Goal: Task Accomplishment & Management: Use online tool/utility

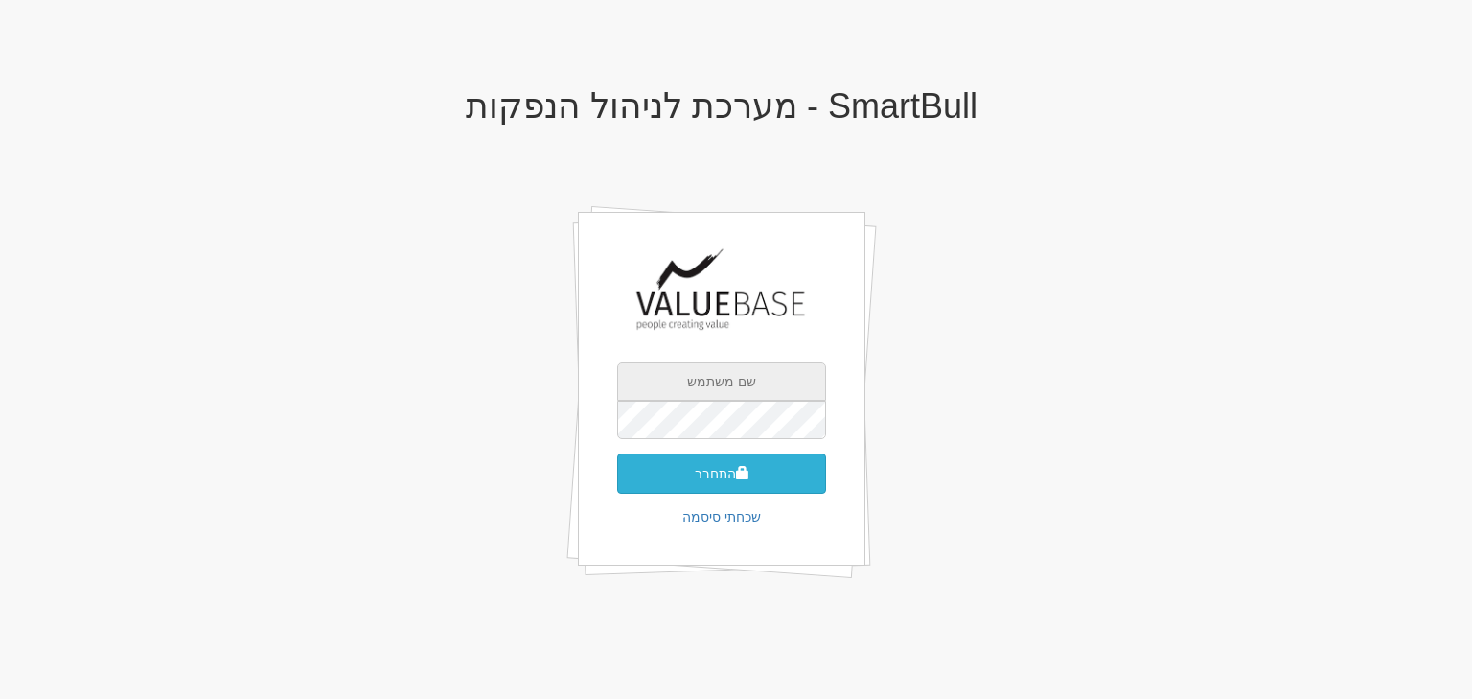
type input "[PERSON_NAME][EMAIL_ADDRESS][DOMAIN_NAME]"
click at [743, 460] on button "התחבר" at bounding box center [721, 473] width 209 height 40
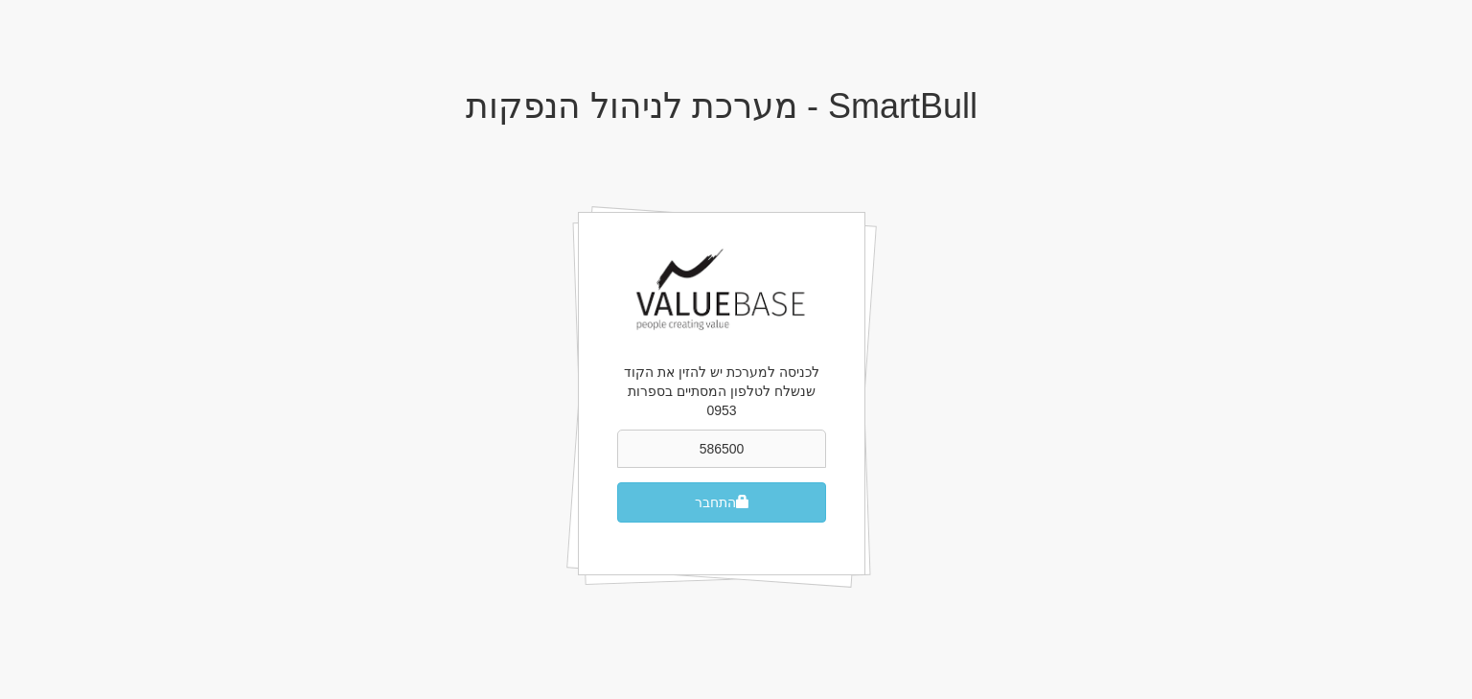
type input "586500"
click at [617, 482] on button "התחבר" at bounding box center [721, 502] width 209 height 40
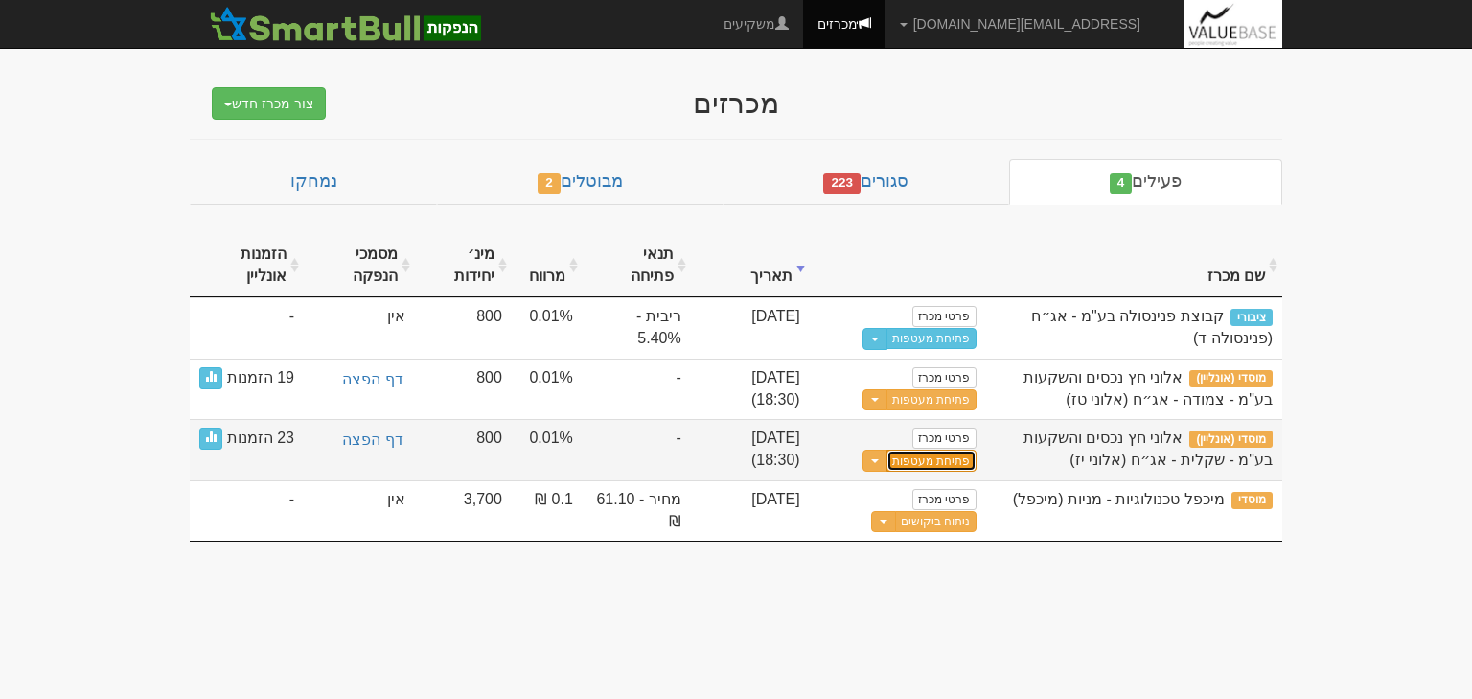
click at [926, 463] on button "פתיחת מעטפות" at bounding box center [931, 461] width 89 height 22
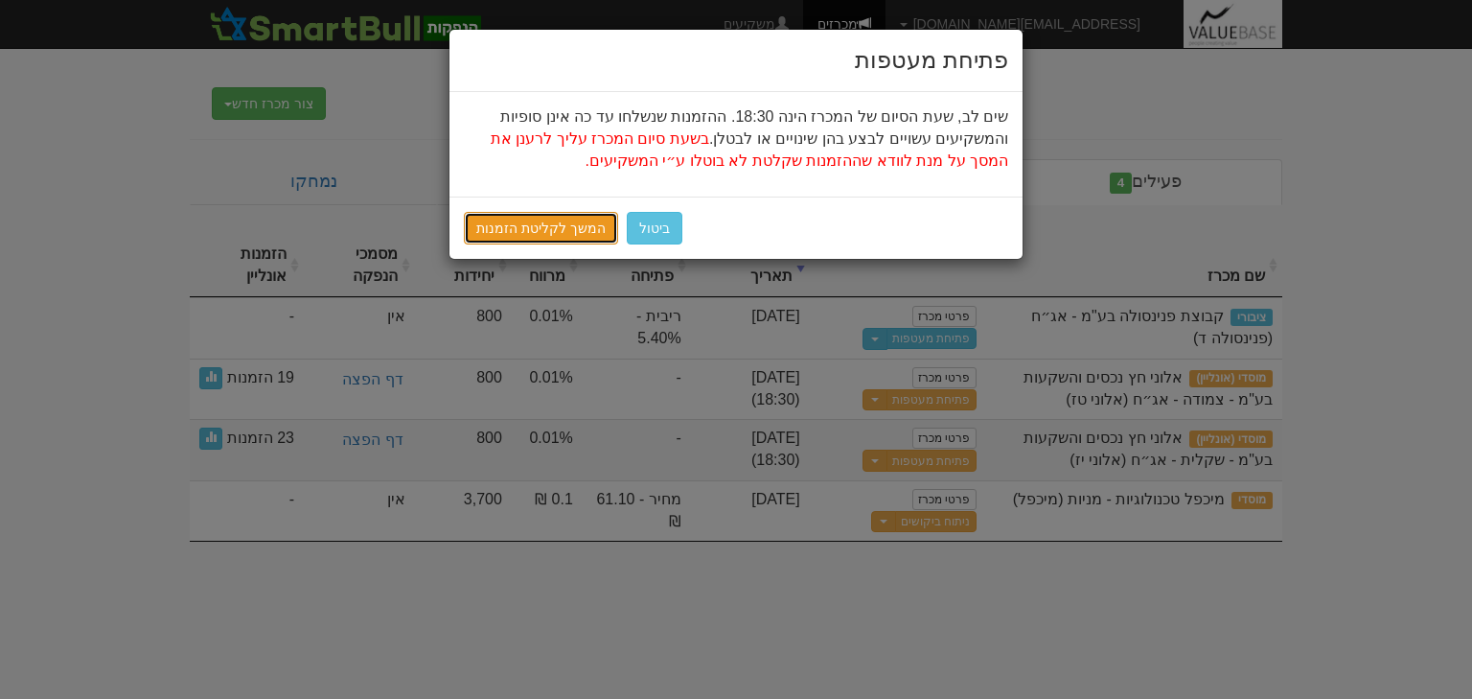
click at [549, 227] on link "המשך לקליטת הזמנות" at bounding box center [541, 228] width 154 height 33
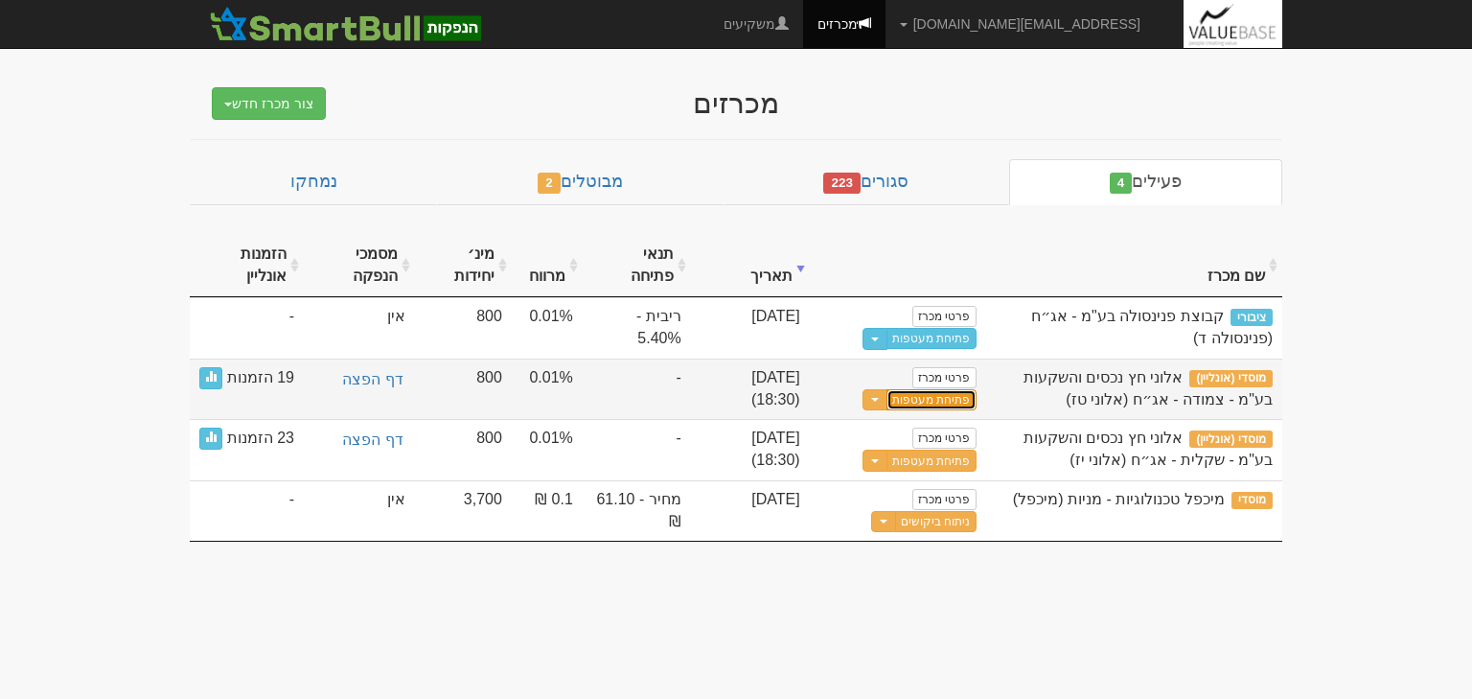
click at [920, 395] on button "פתיחת מעטפות" at bounding box center [931, 400] width 89 height 22
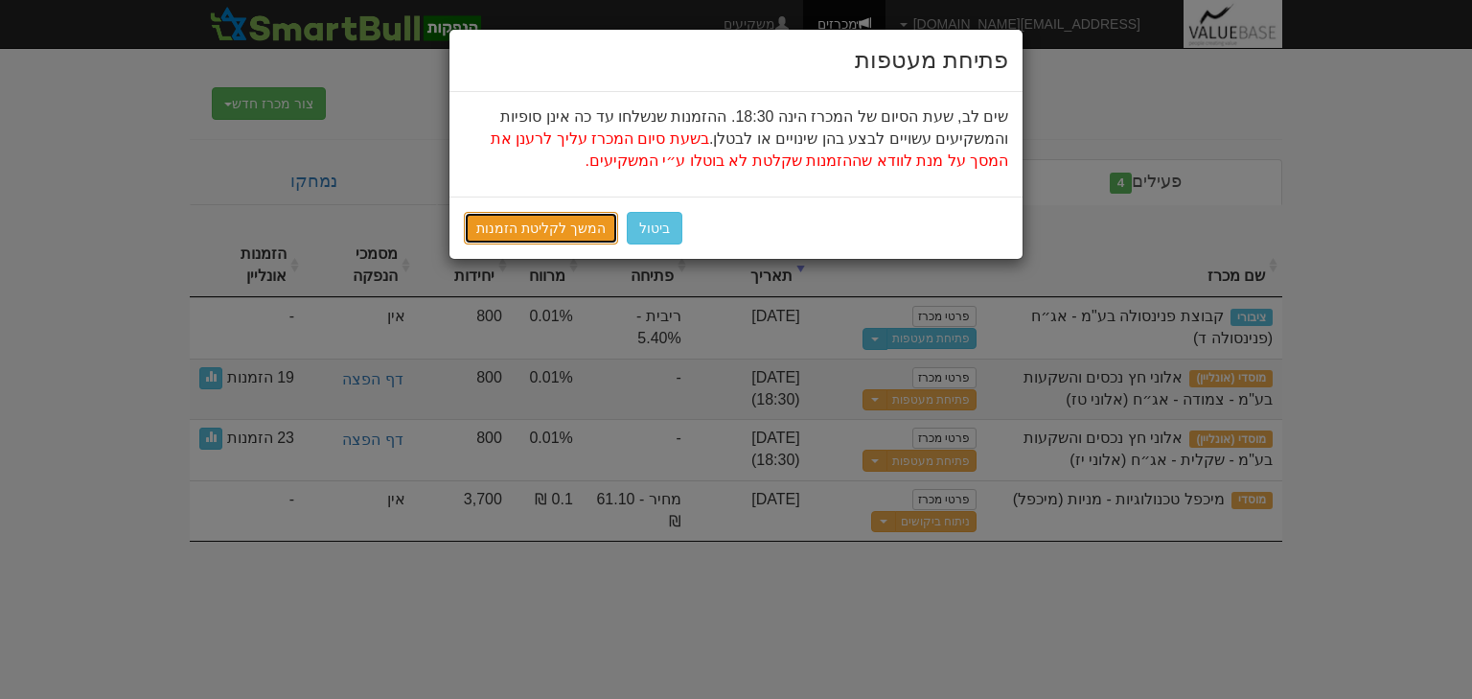
click at [567, 233] on link "המשך לקליטת הזמנות" at bounding box center [541, 228] width 154 height 33
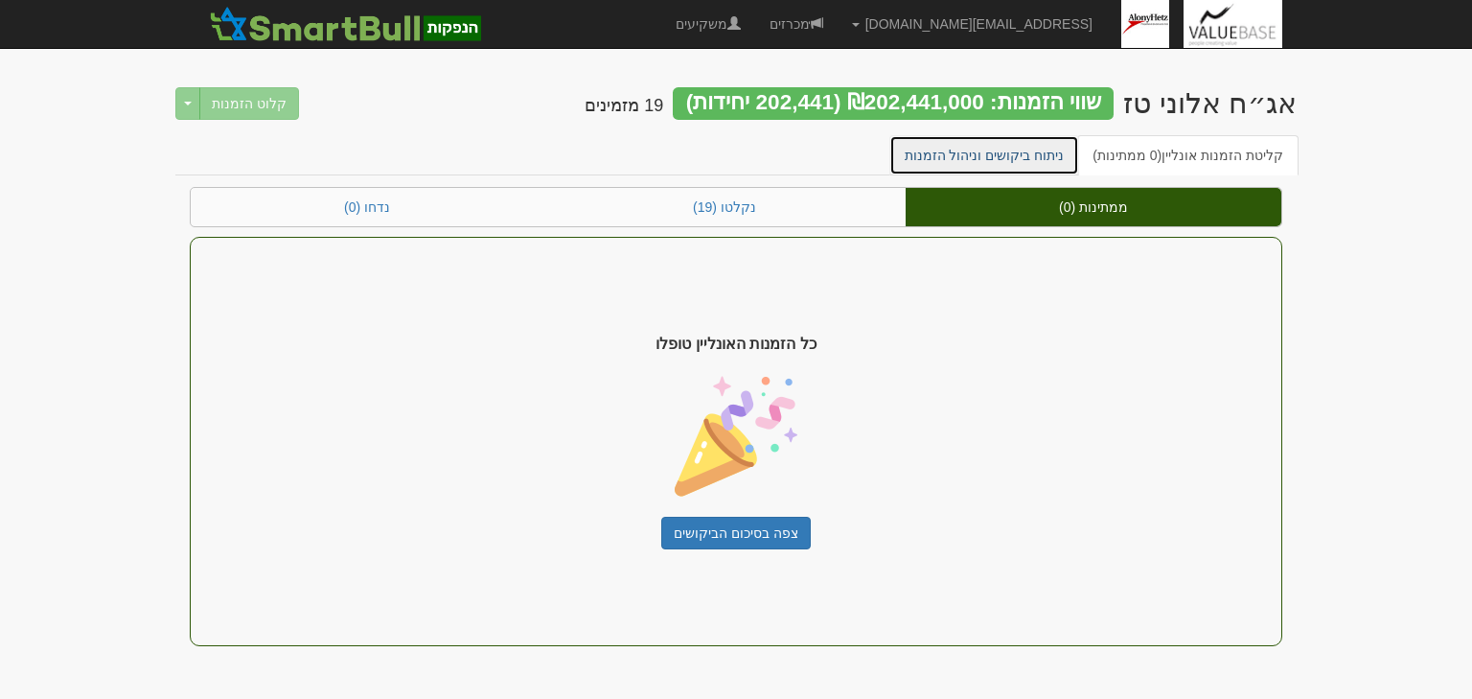
click at [1021, 157] on link "ניתוח ביקושים וניהול הזמנות" at bounding box center [985, 155] width 191 height 40
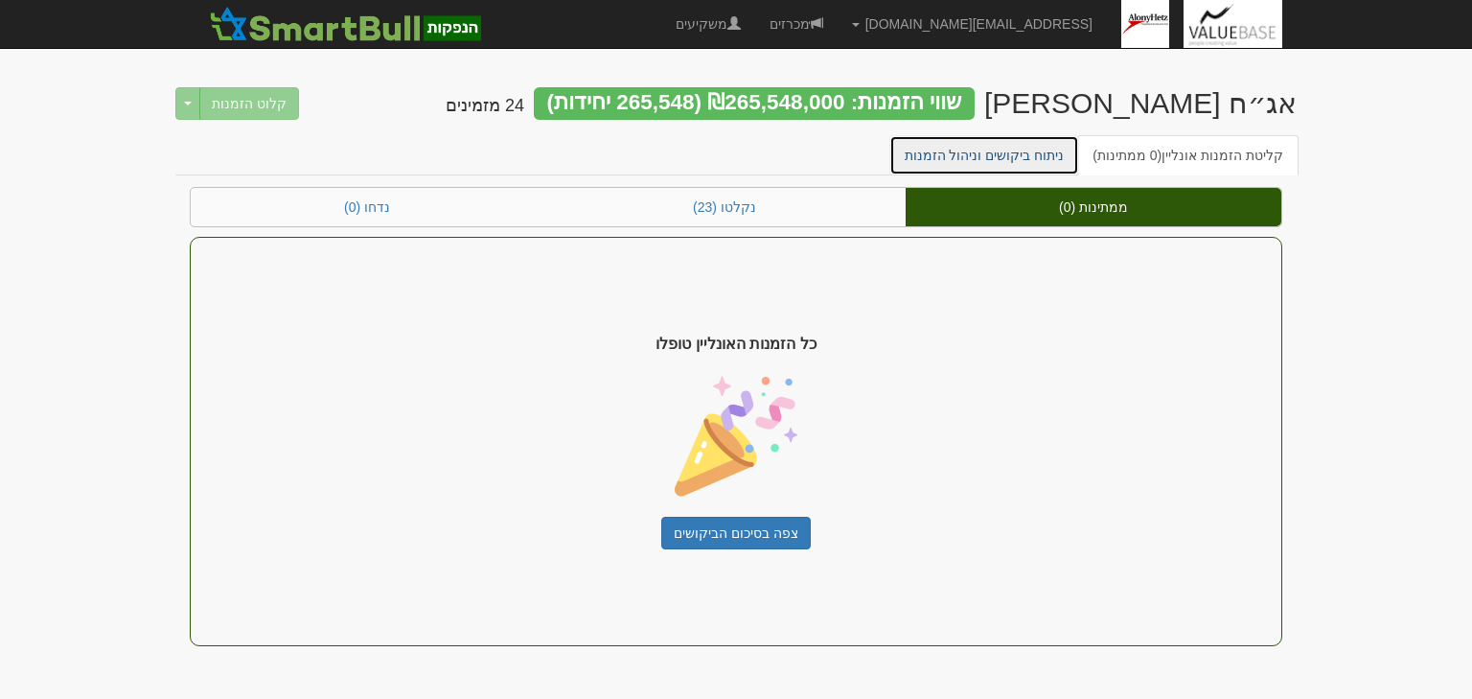
click at [1008, 158] on link "ניתוח ביקושים וניהול הזמנות" at bounding box center [985, 155] width 191 height 40
click at [982, 143] on link "ניתוח ביקושים וניהול הזמנות" at bounding box center [985, 155] width 191 height 40
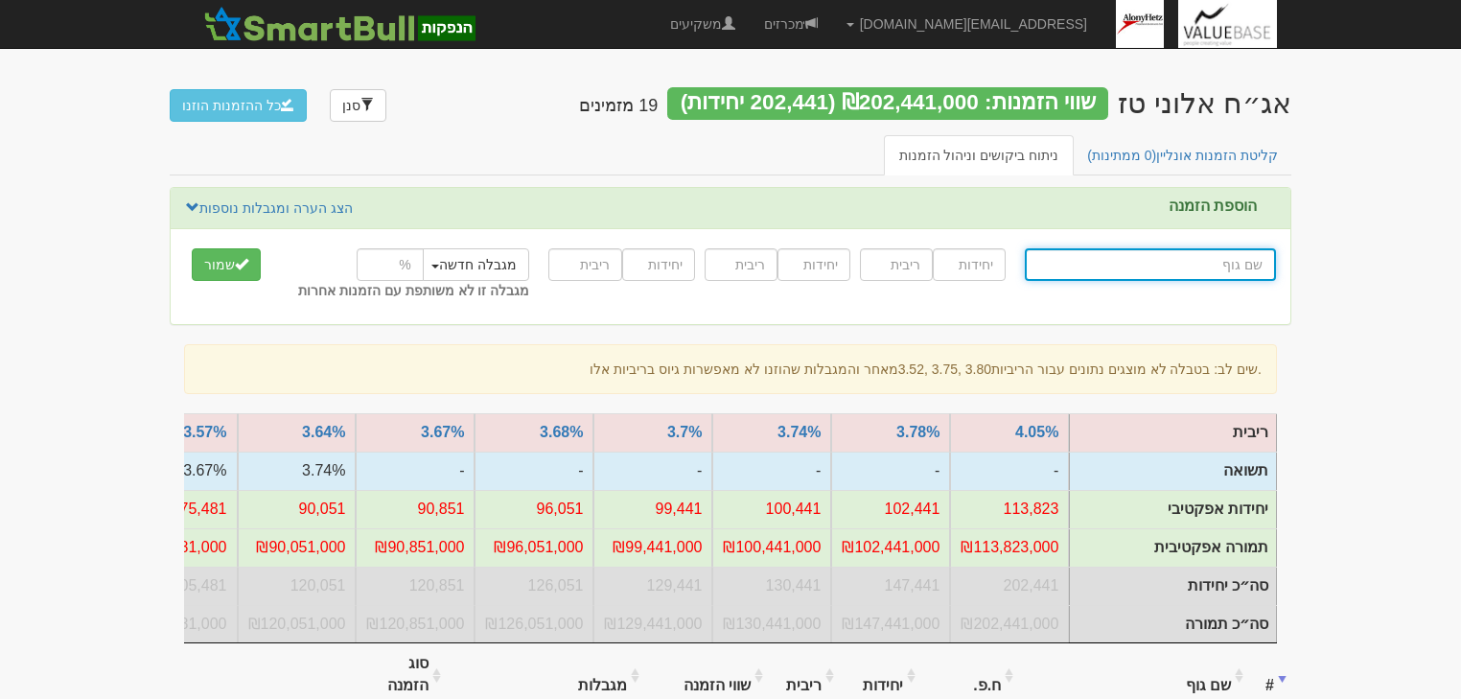
scroll to position [307, 0]
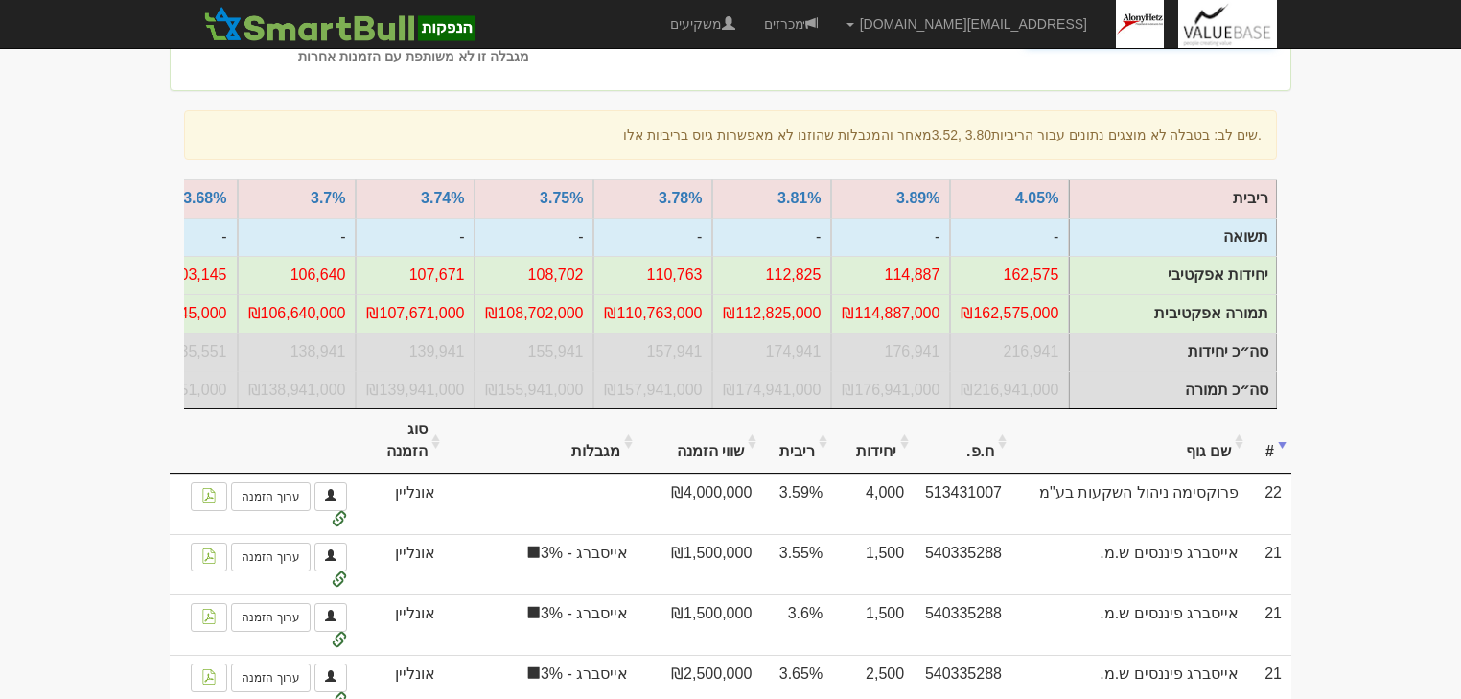
scroll to position [383, 0]
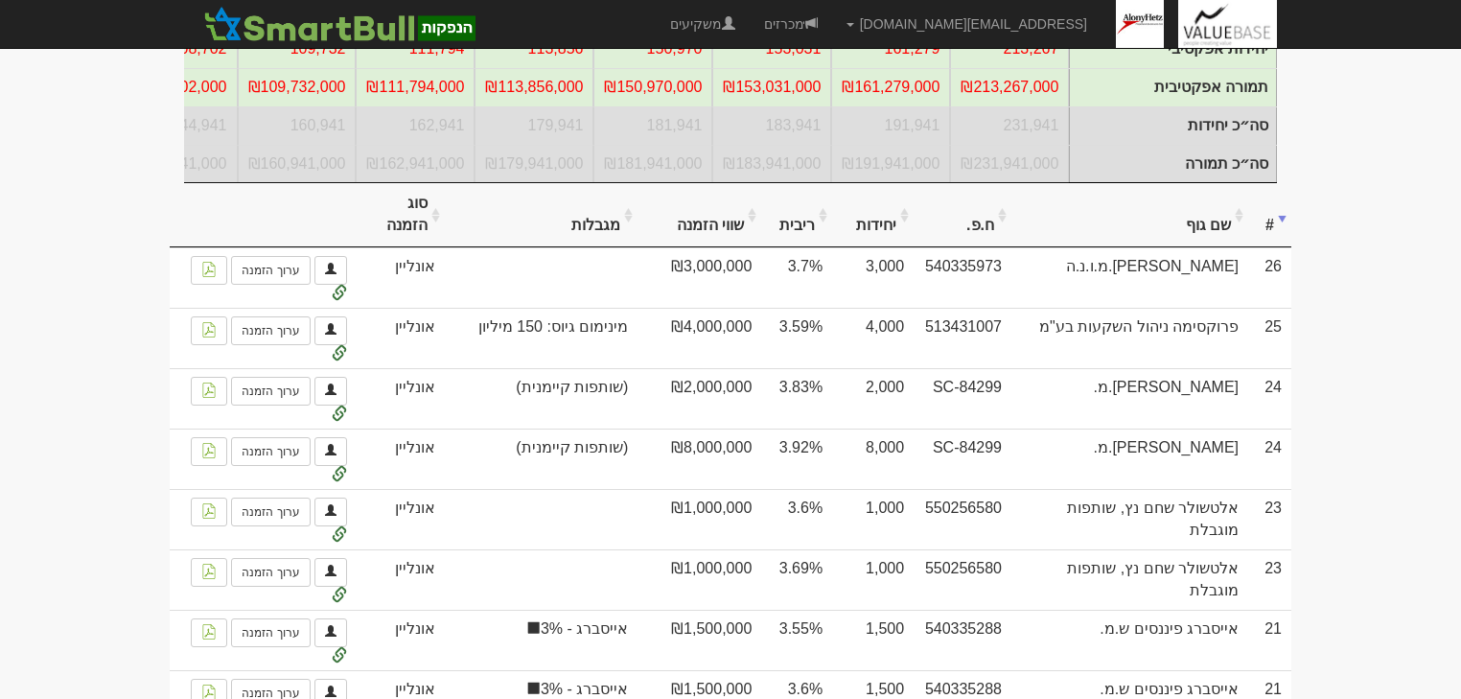
scroll to position [560, 0]
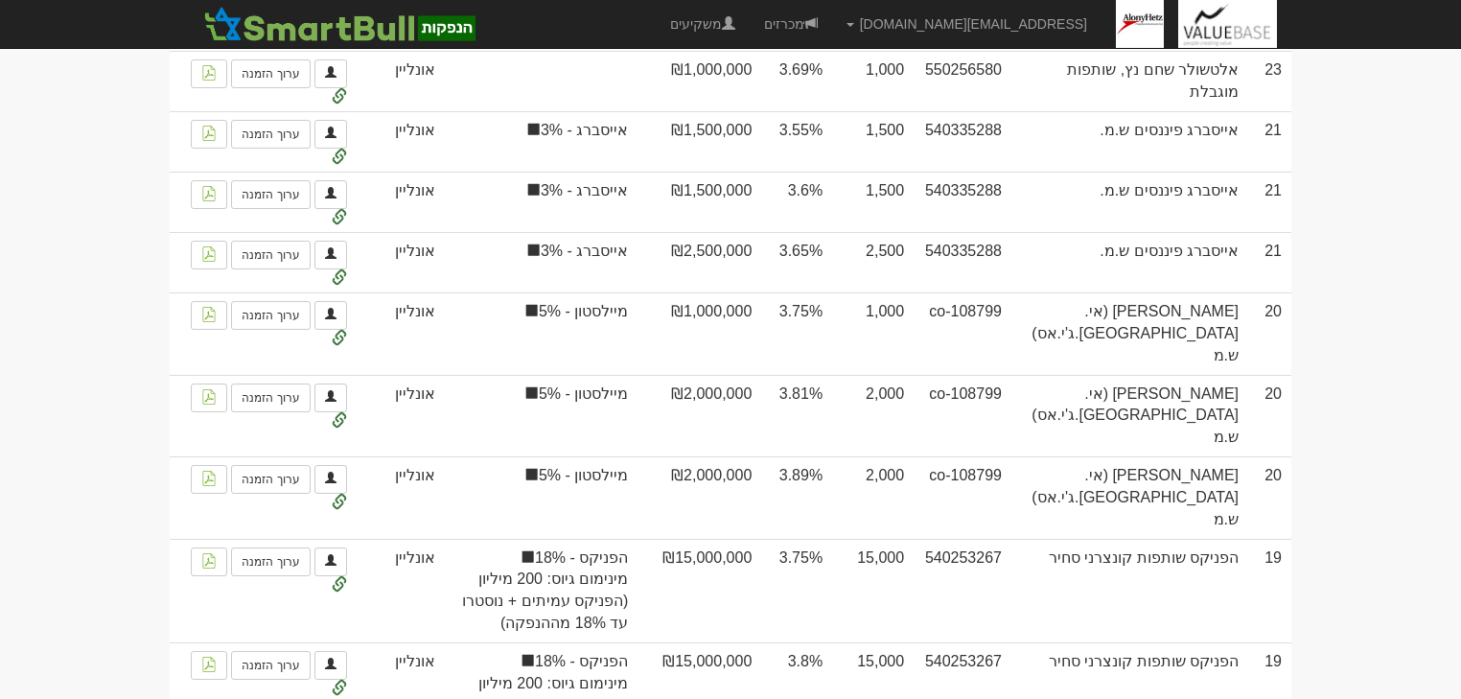
scroll to position [1227, 0]
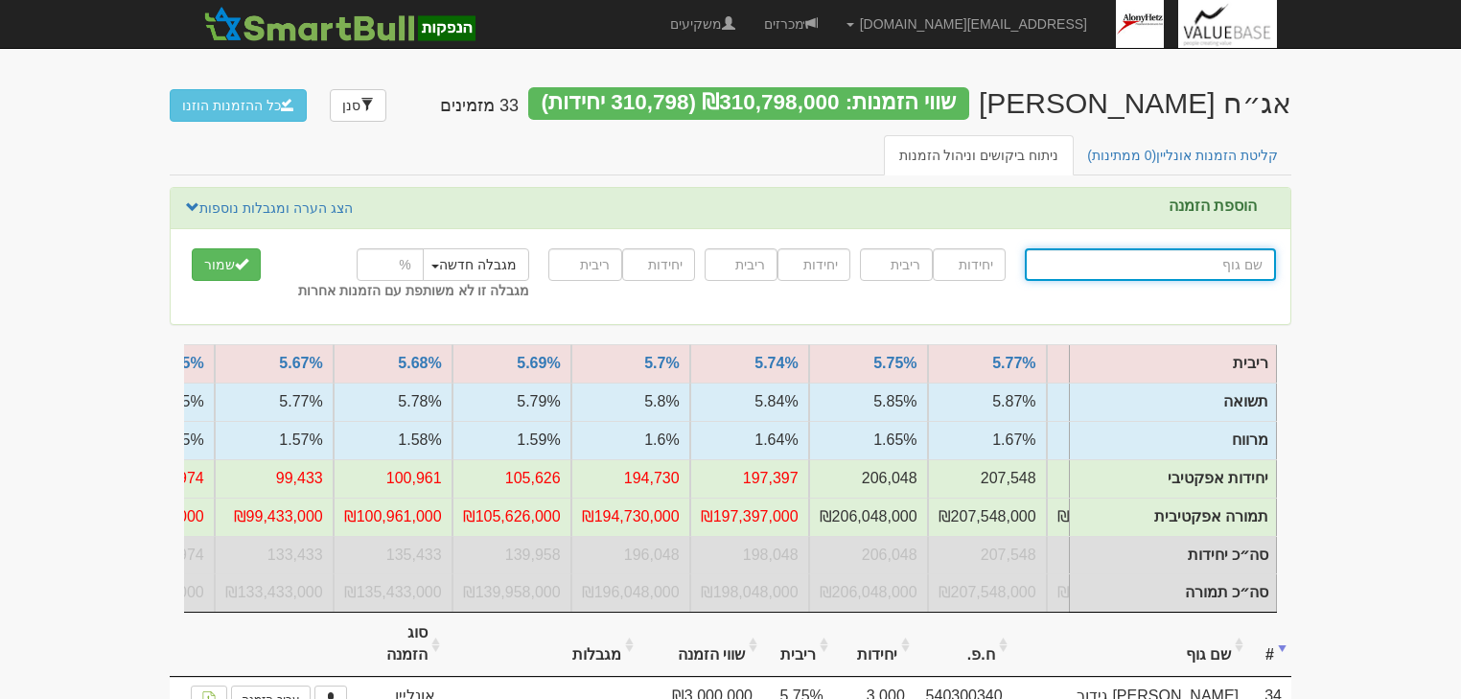
scroll to position [0, -1352]
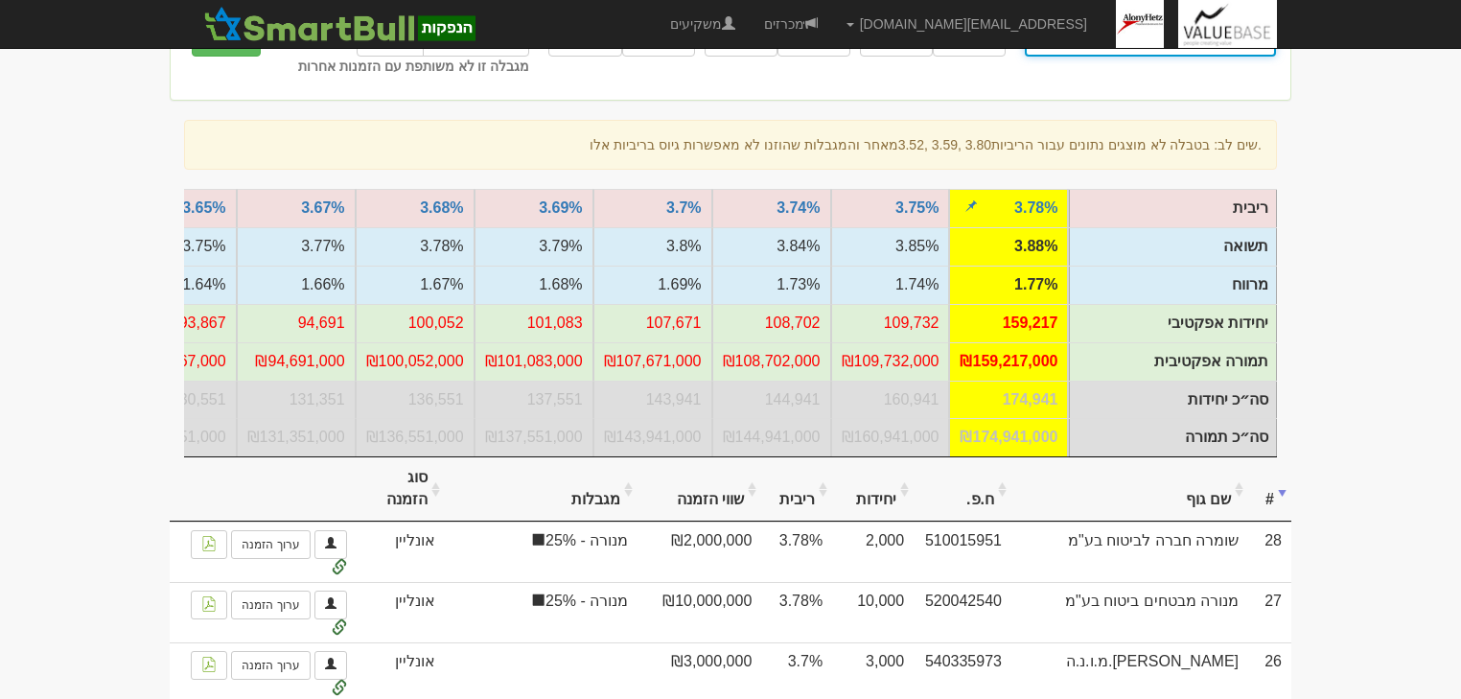
scroll to position [307, 0]
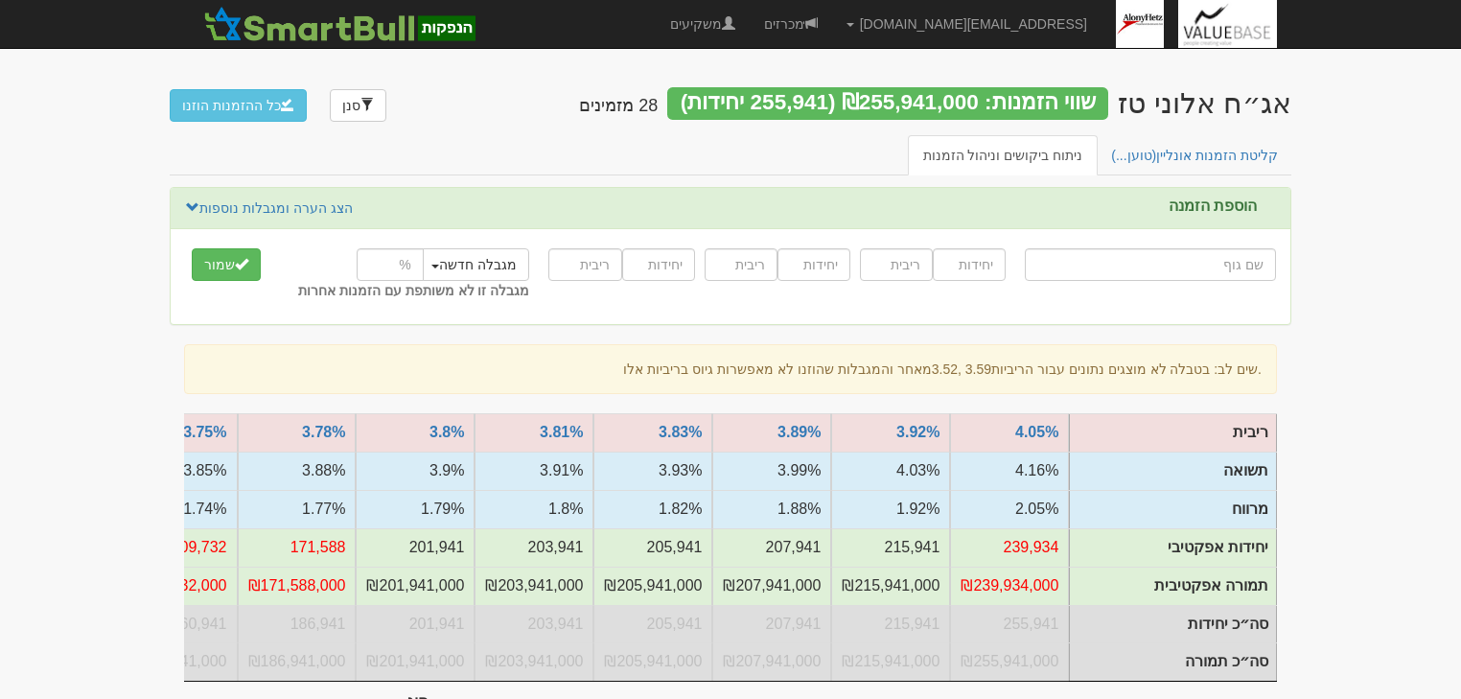
scroll to position [383, 0]
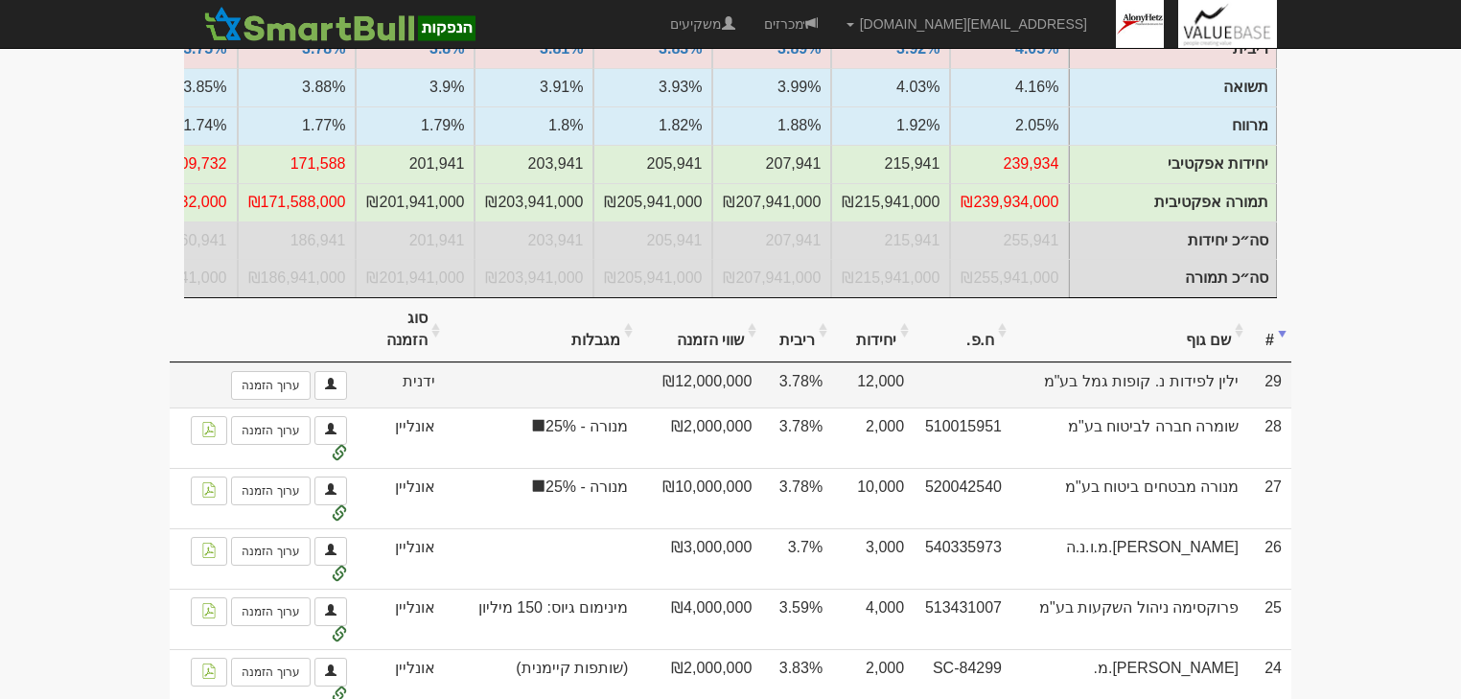
drag, startPoint x: 791, startPoint y: 387, endPoint x: 815, endPoint y: 388, distance: 24.0
click at [815, 388] on td "3.78%" at bounding box center [796, 384] width 71 height 45
click at [815, 389] on td "3.78%" at bounding box center [796, 384] width 71 height 45
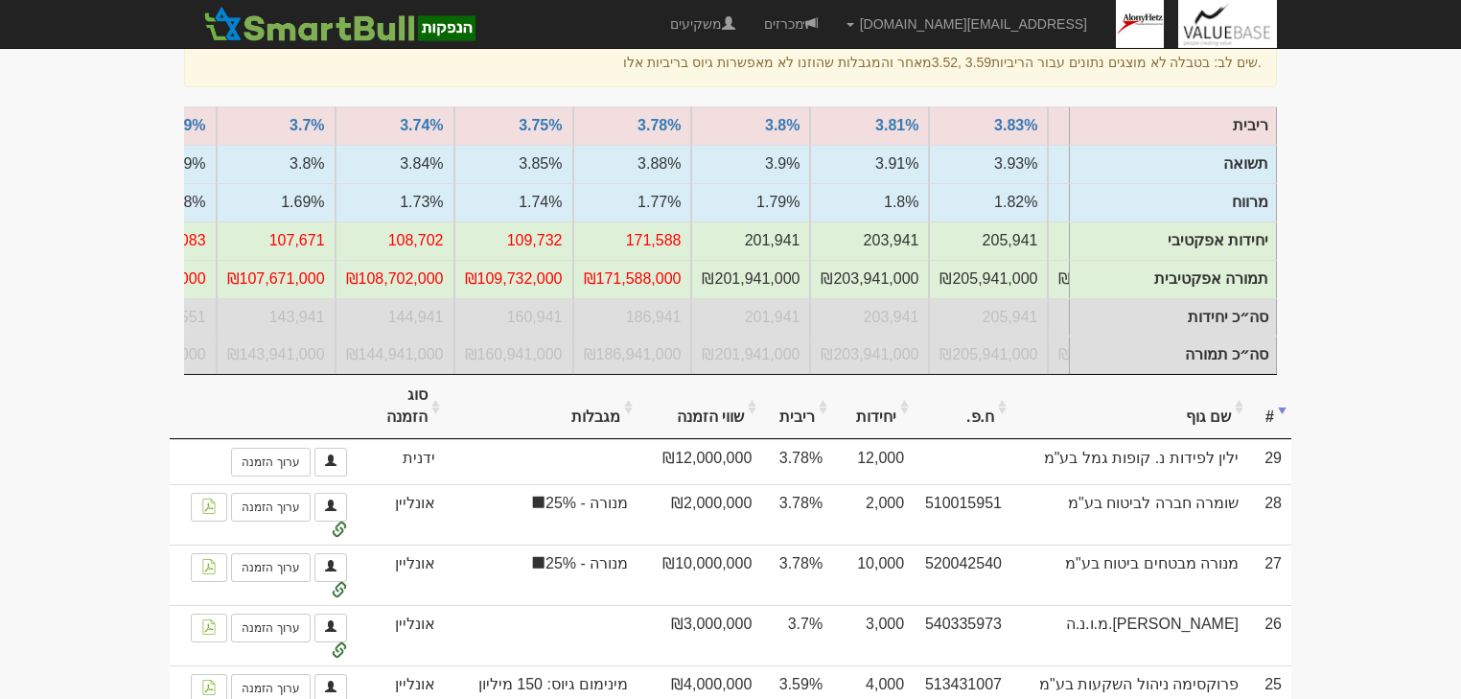
scroll to position [0, -393]
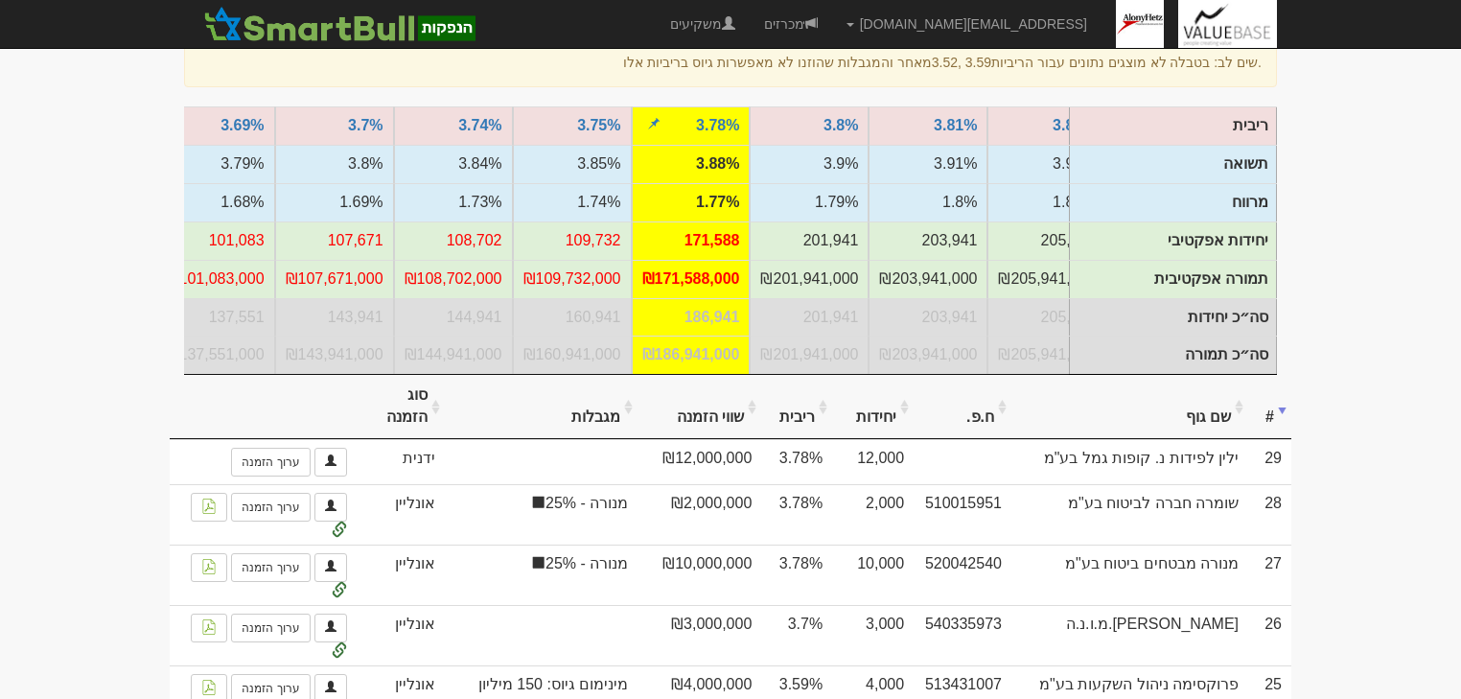
drag, startPoint x: 690, startPoint y: 236, endPoint x: 717, endPoint y: 238, distance: 26.9
click at [717, 238] on td "171,588" at bounding box center [691, 240] width 119 height 38
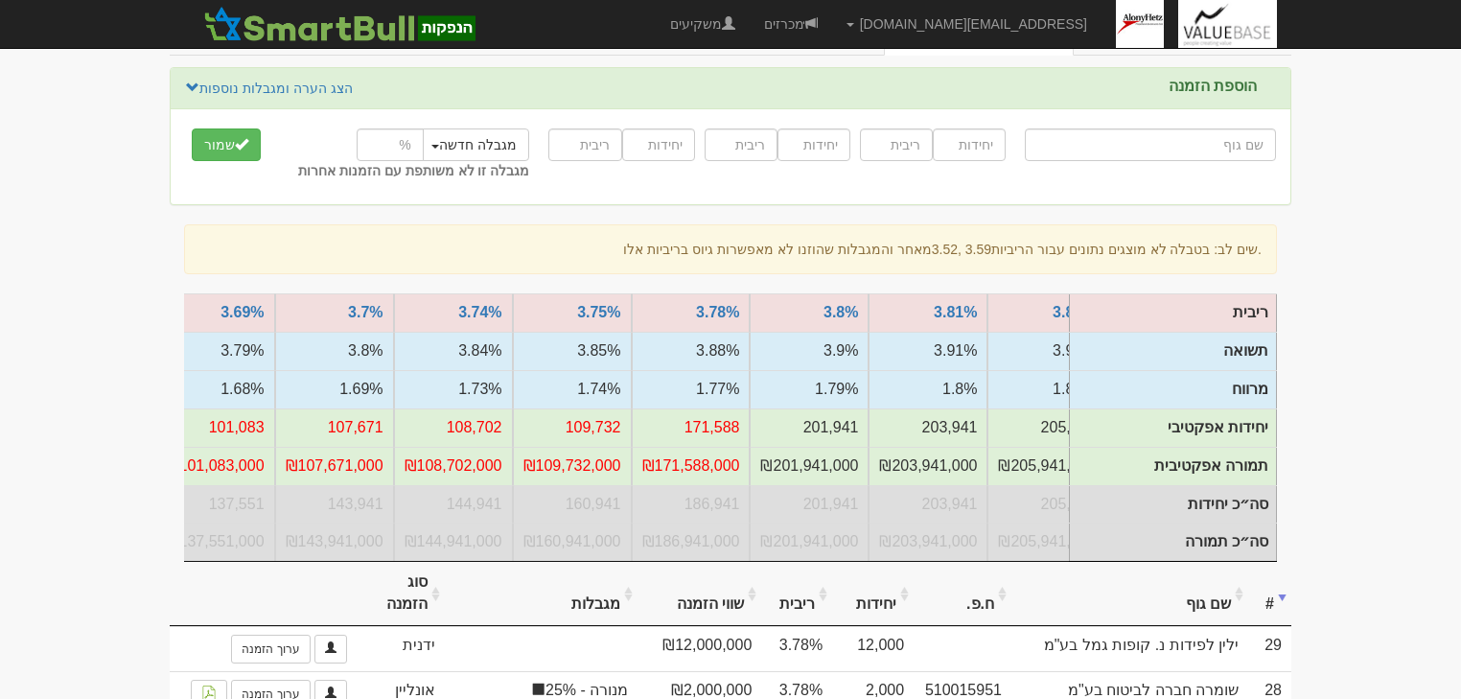
scroll to position [0, 0]
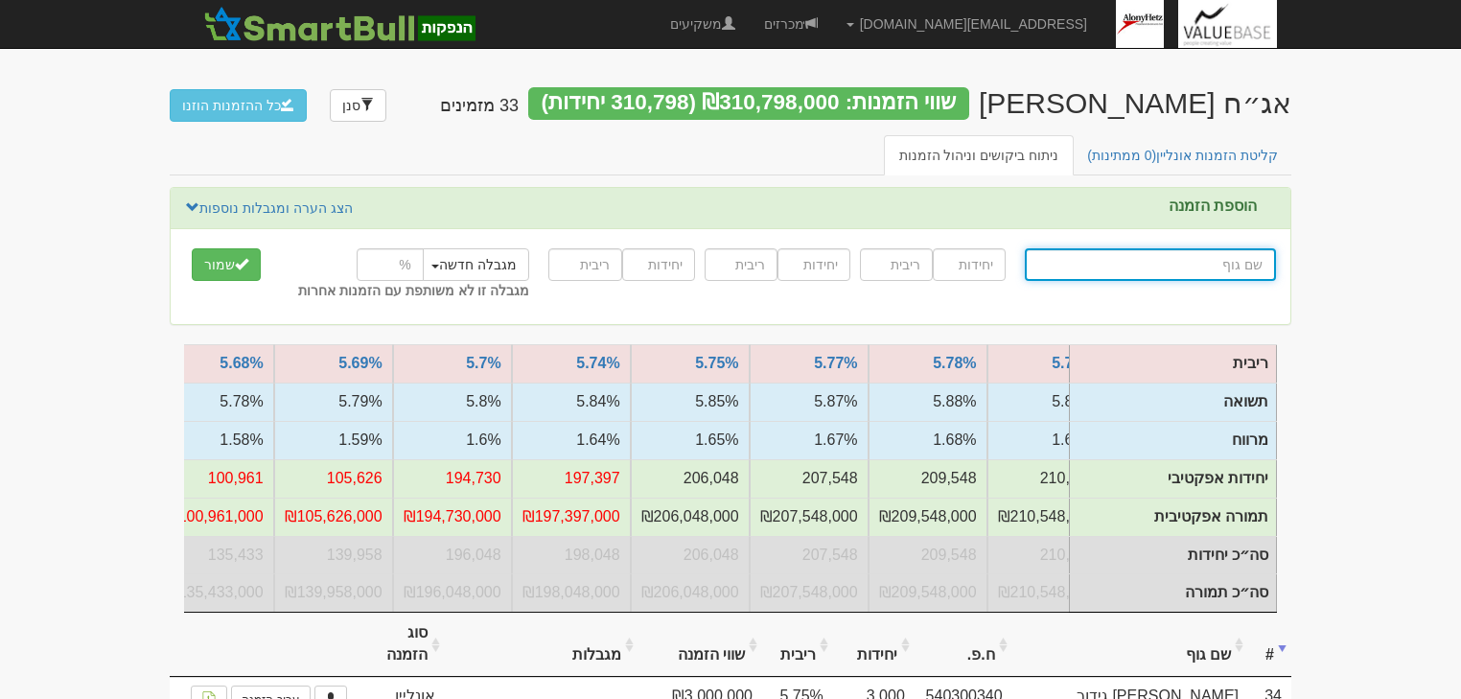
scroll to position [0, -1256]
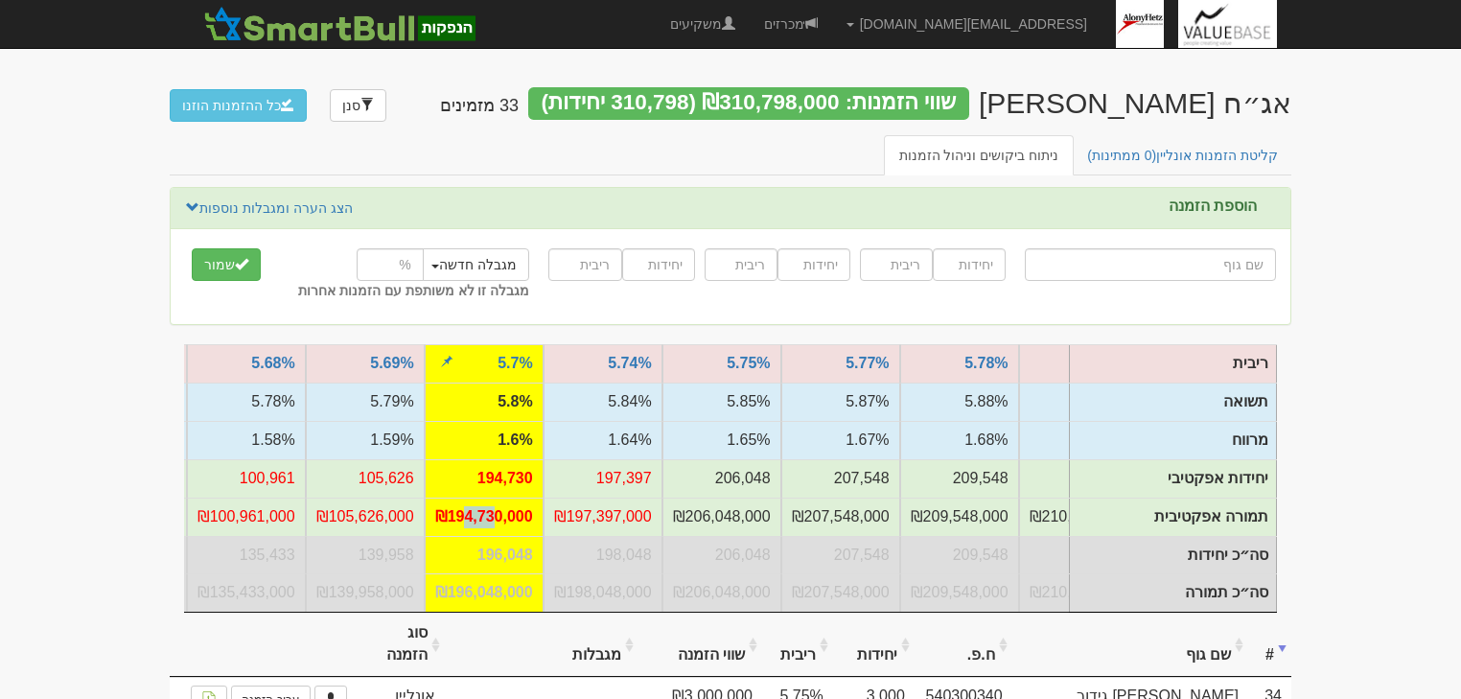
drag, startPoint x: 468, startPoint y: 516, endPoint x: 499, endPoint y: 519, distance: 31.8
click at [499, 519] on td "₪194,730,000" at bounding box center [484, 517] width 119 height 38
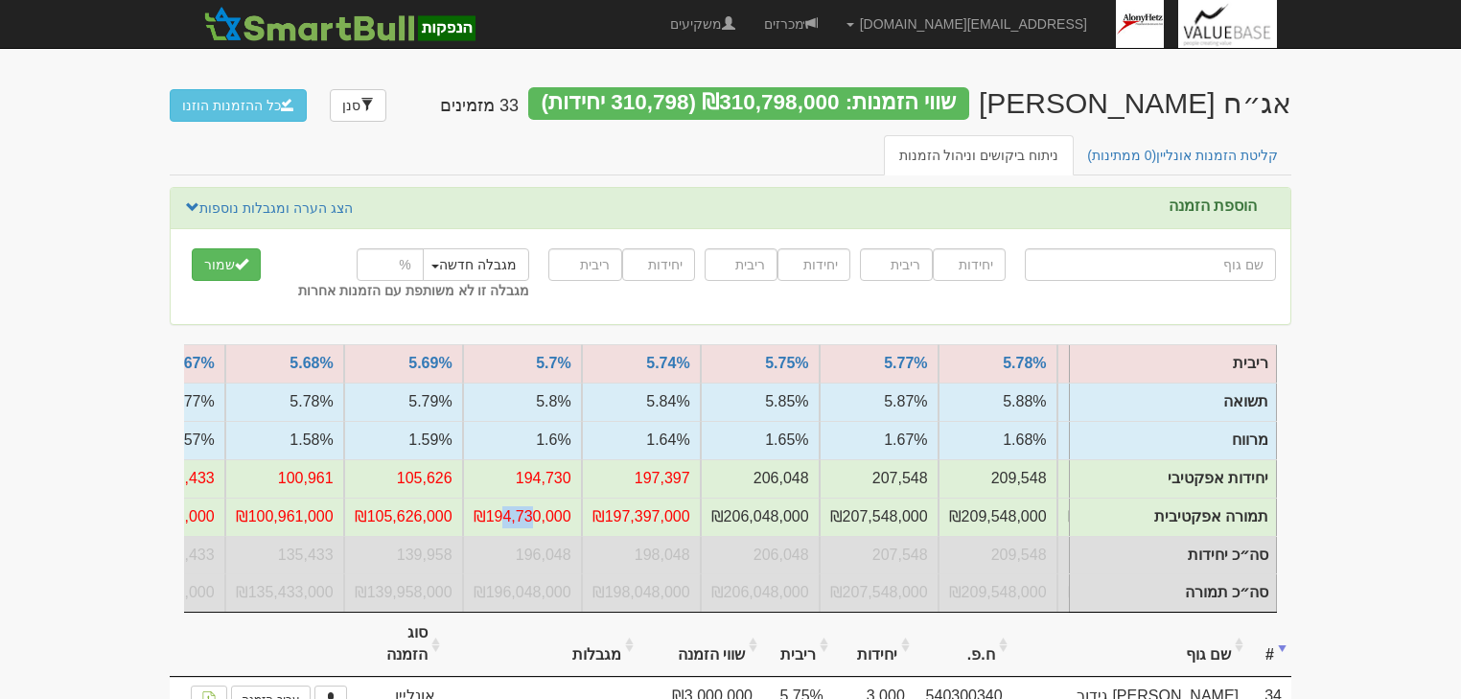
scroll to position [0, -1441]
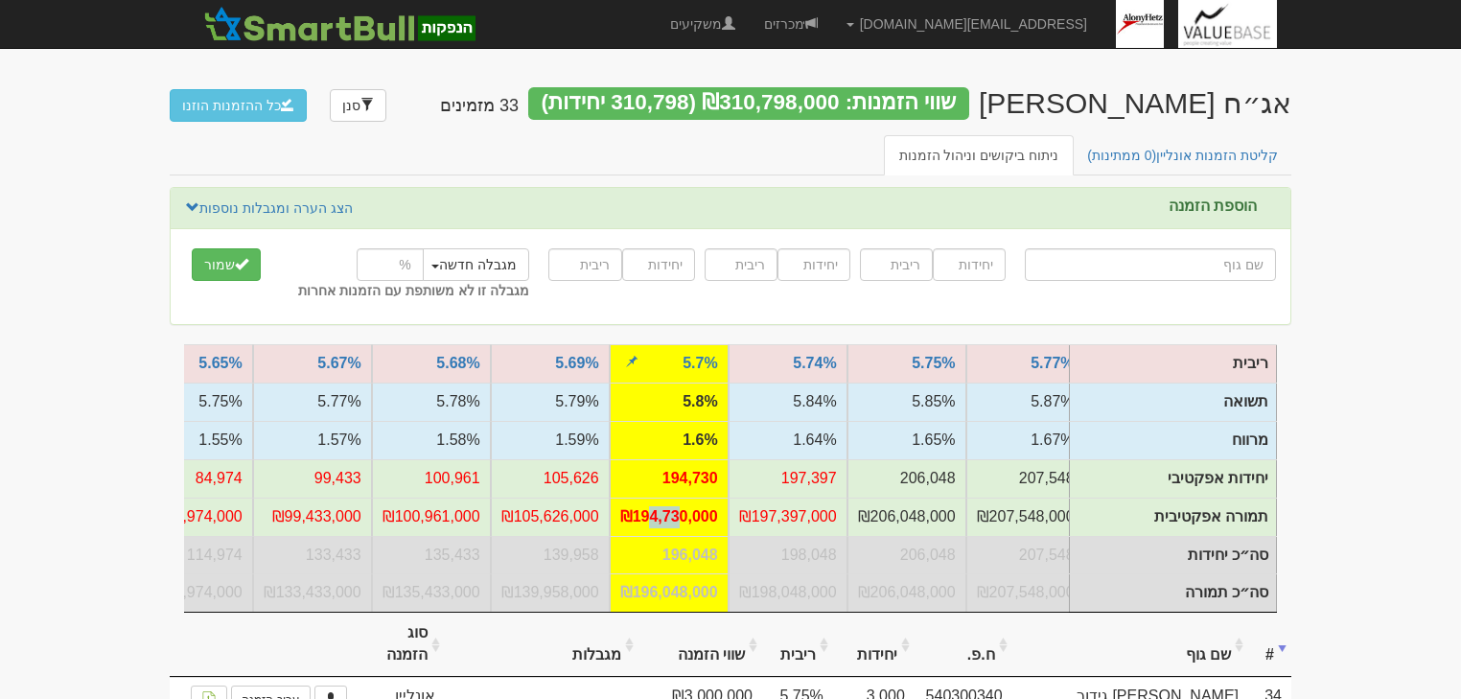
click at [666, 522] on td "₪194,730,000" at bounding box center [669, 517] width 119 height 38
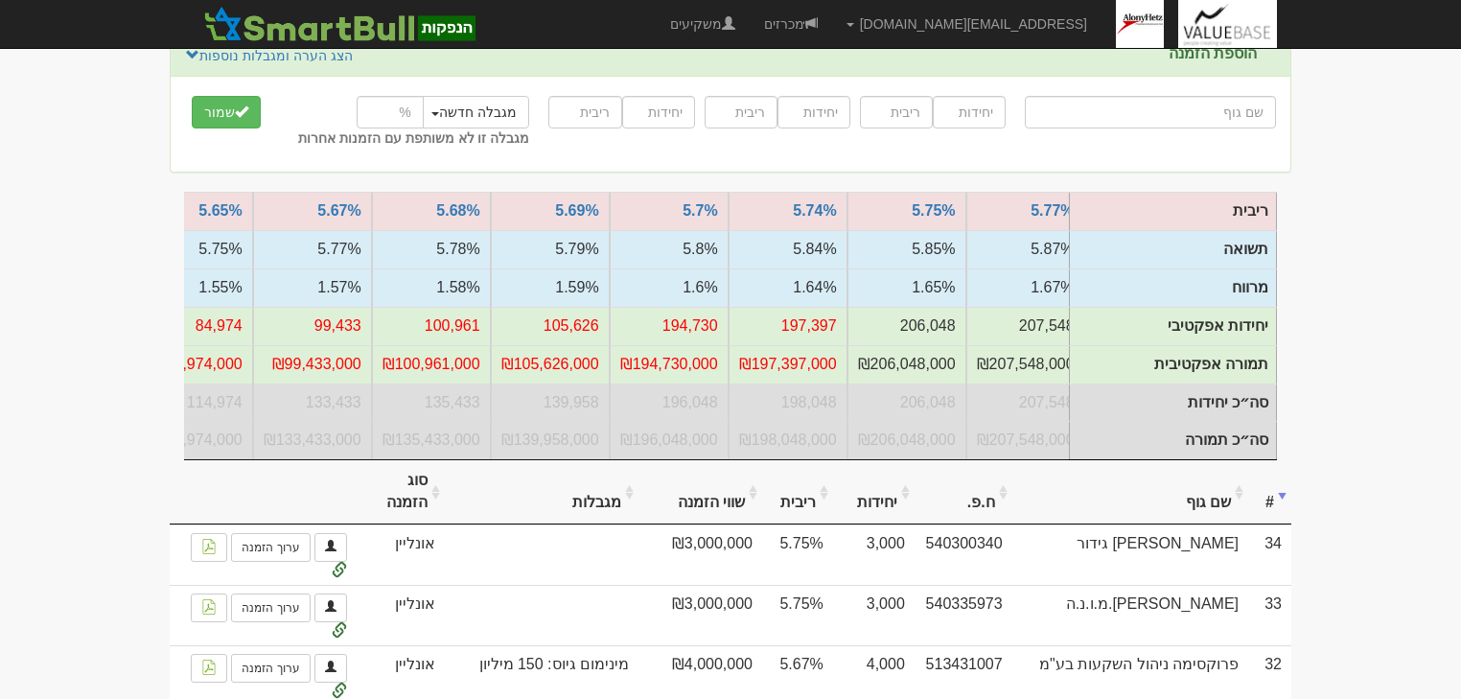
scroll to position [153, 0]
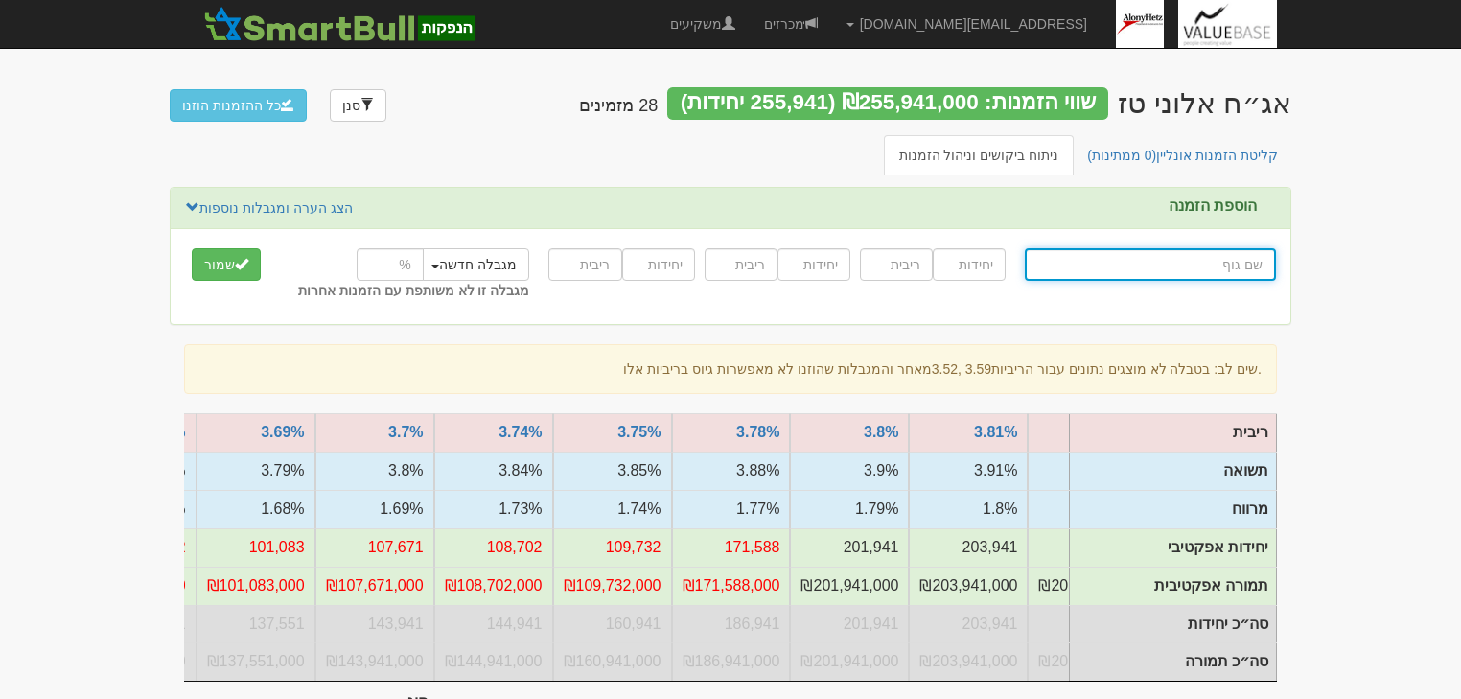
scroll to position [153, 0]
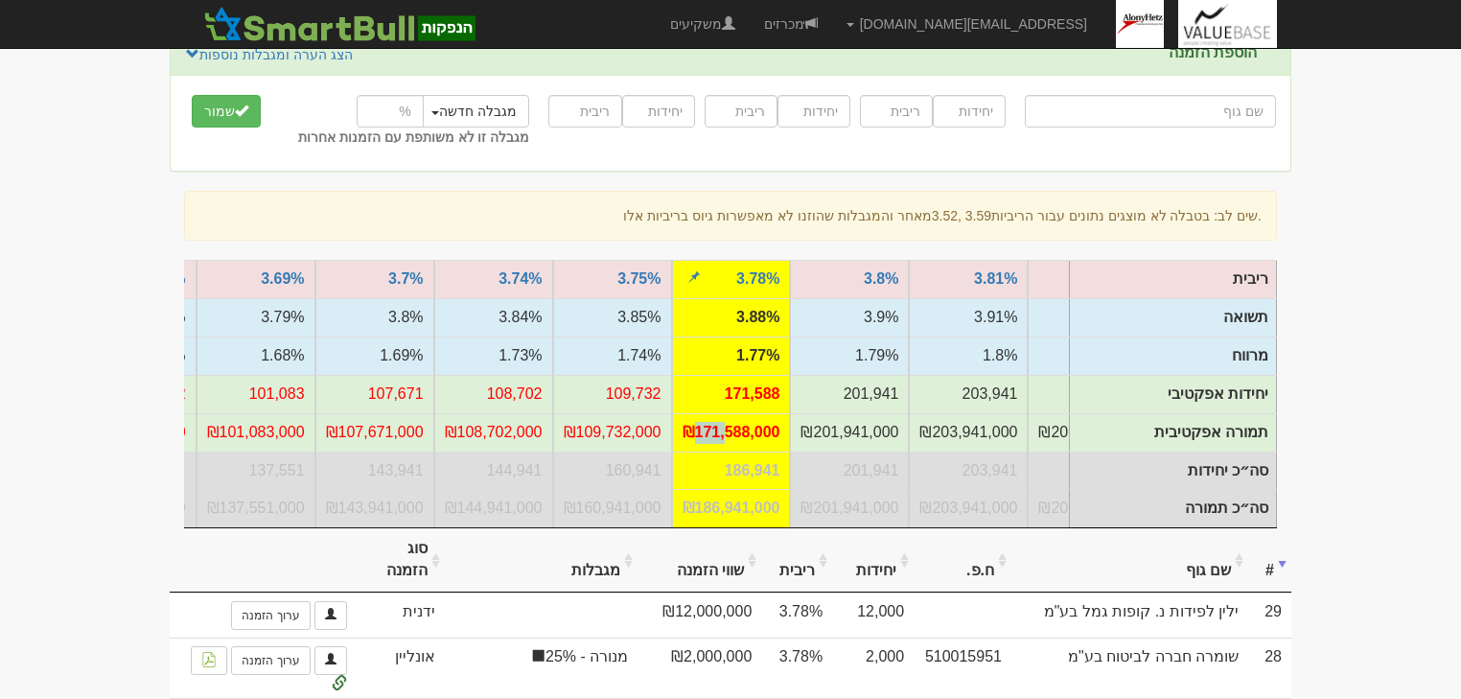
drag, startPoint x: 698, startPoint y: 432, endPoint x: 729, endPoint y: 432, distance: 31.6
click at [729, 432] on td "₪171,588,000" at bounding box center [731, 432] width 119 height 38
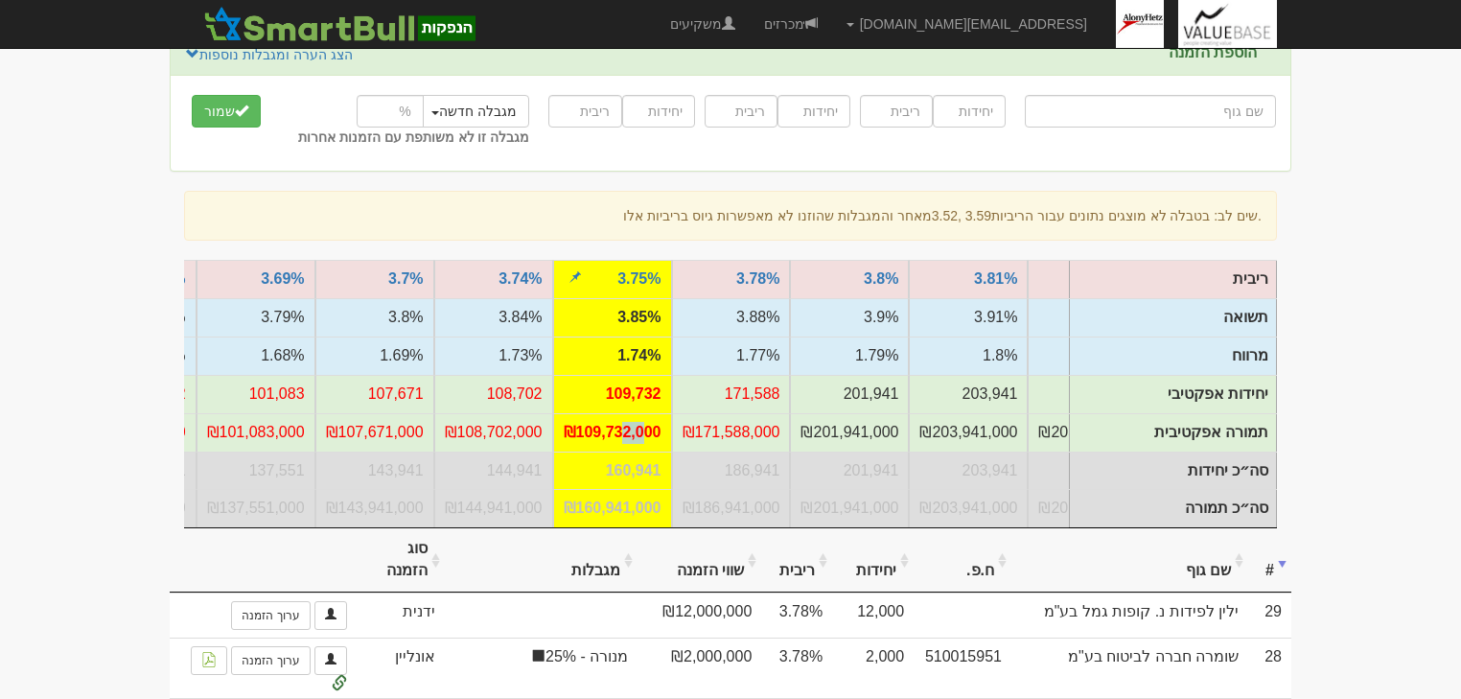
drag, startPoint x: 627, startPoint y: 429, endPoint x: 649, endPoint y: 429, distance: 22.0
click at [649, 429] on td "₪109,732,000" at bounding box center [612, 432] width 119 height 38
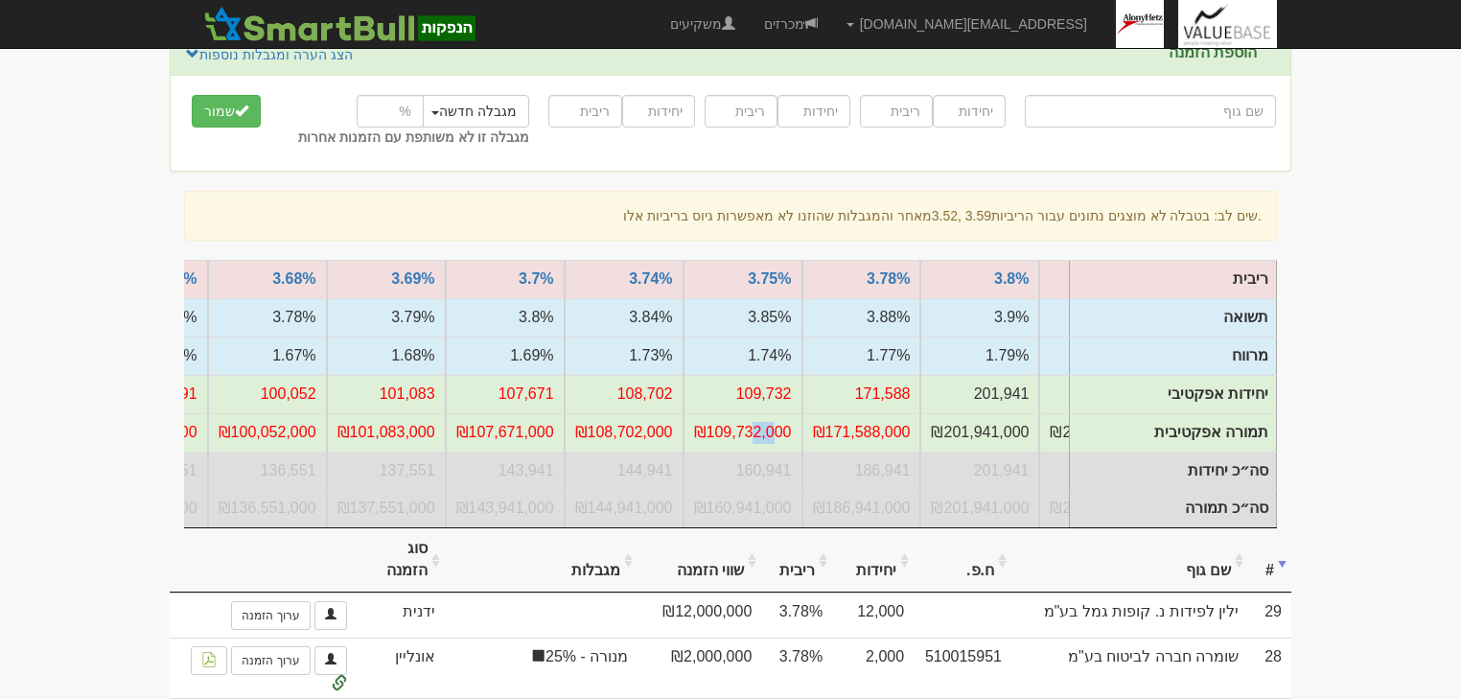
scroll to position [0, -574]
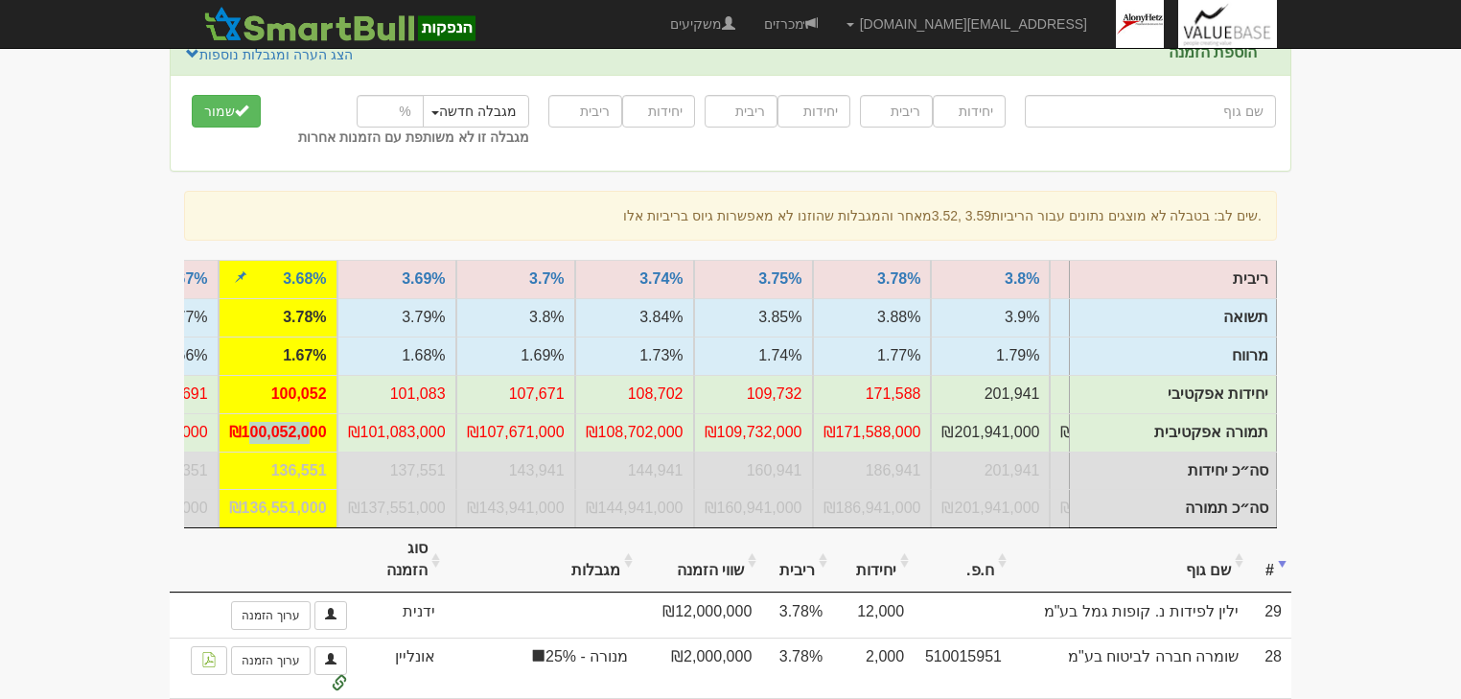
drag, startPoint x: 253, startPoint y: 435, endPoint x: 311, endPoint y: 431, distance: 57.6
click at [311, 431] on td "₪100,052,000" at bounding box center [278, 432] width 119 height 38
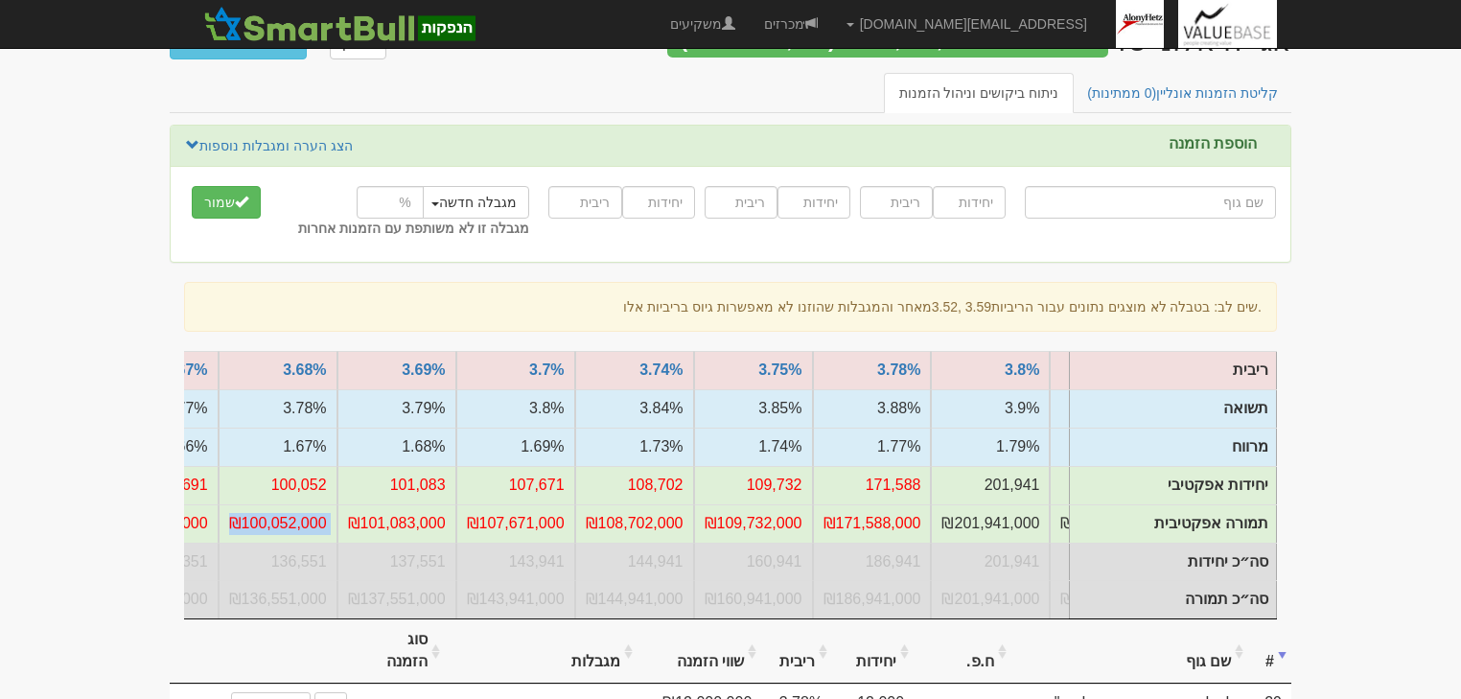
scroll to position [0, 0]
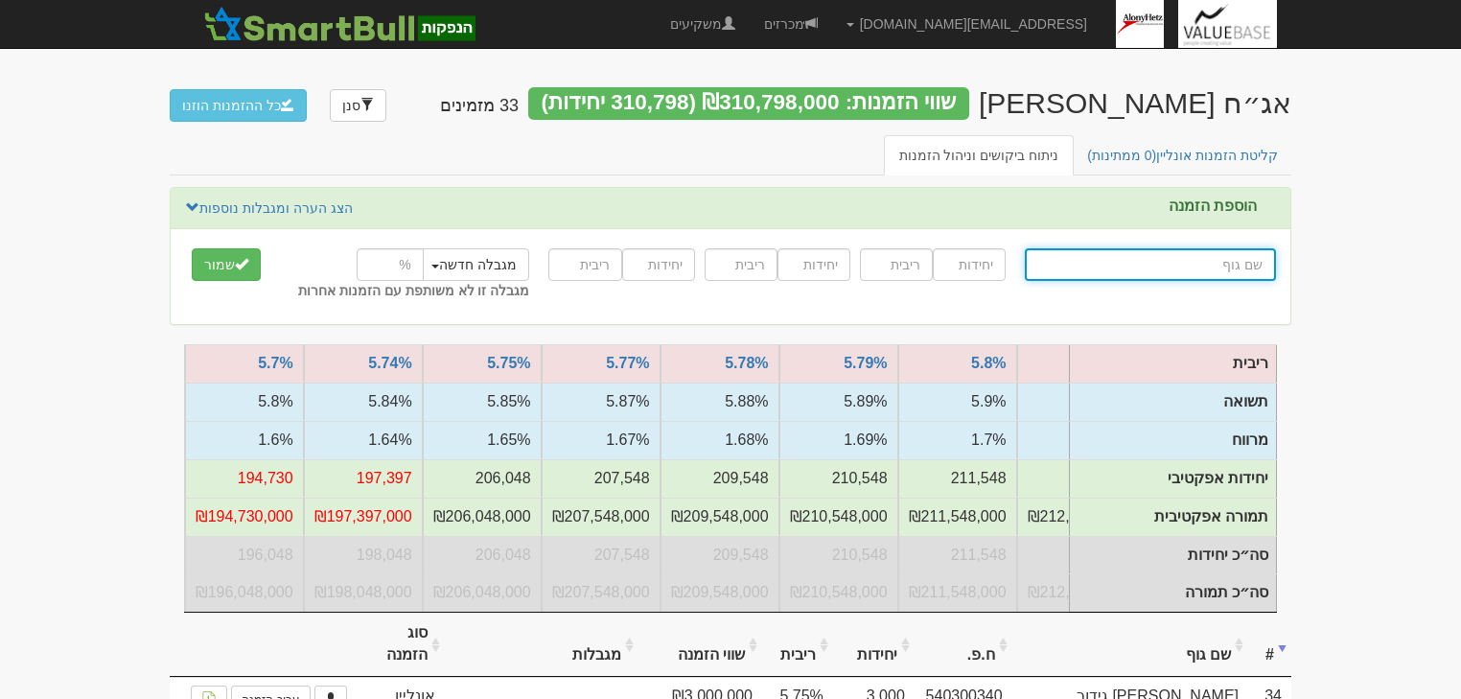
scroll to position [0, -1183]
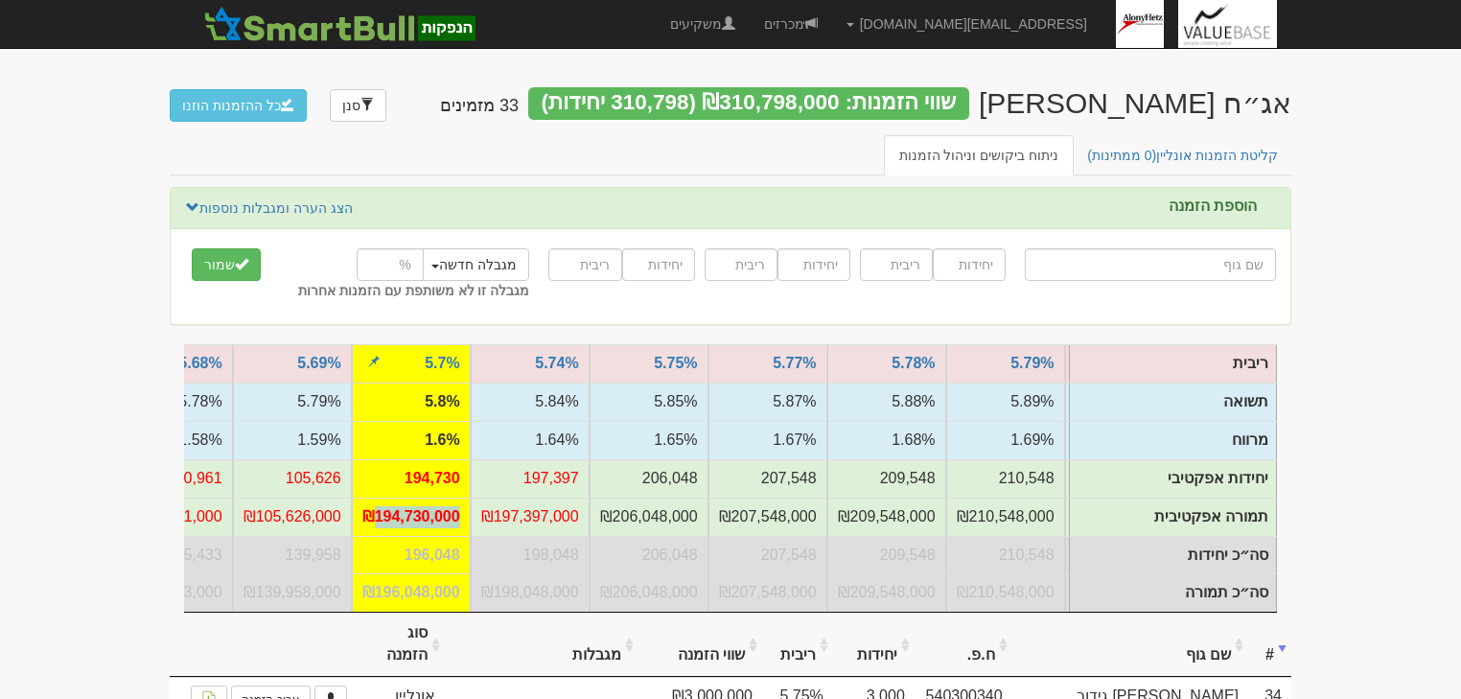
drag, startPoint x: 382, startPoint y: 512, endPoint x: 462, endPoint y: 515, distance: 79.6
click at [462, 515] on td "₪194,730,000" at bounding box center [411, 517] width 119 height 38
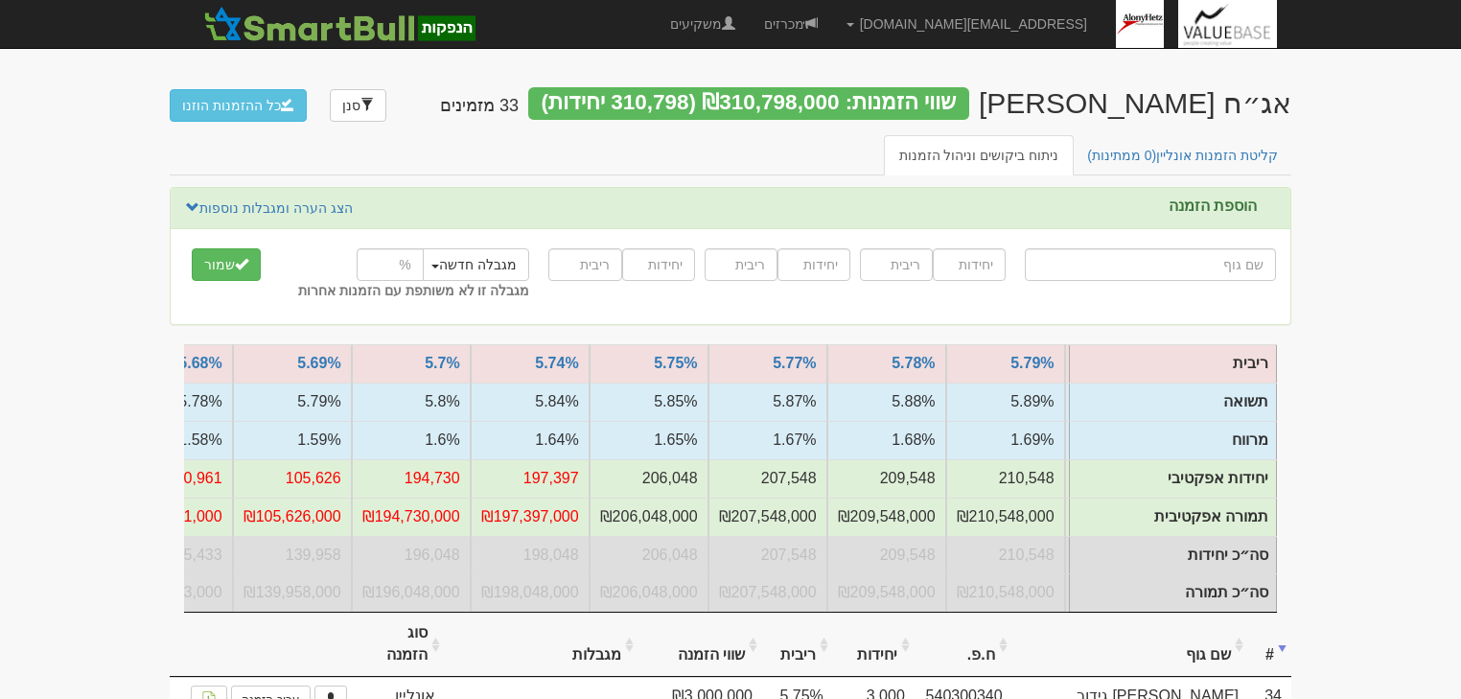
drag, startPoint x: 1362, startPoint y: 456, endPoint x: 1392, endPoint y: 588, distance: 134.6
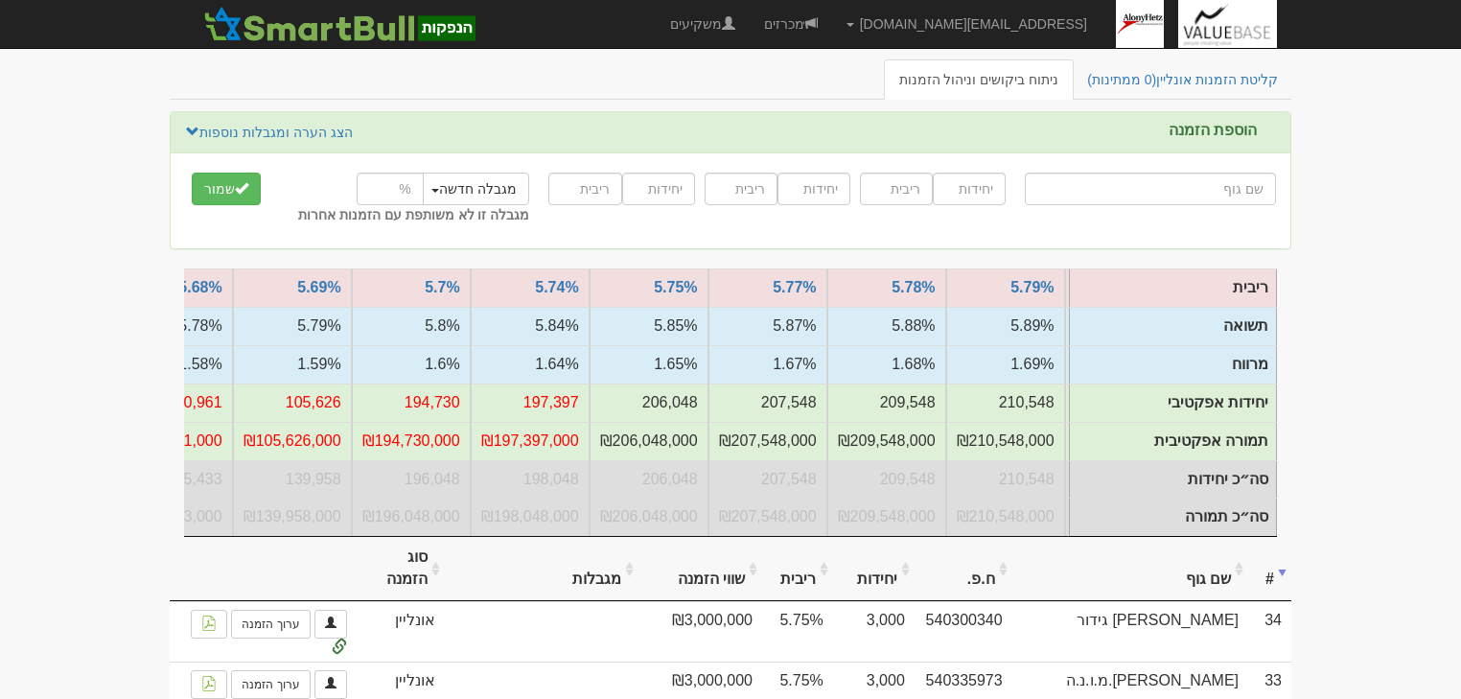
scroll to position [0, 0]
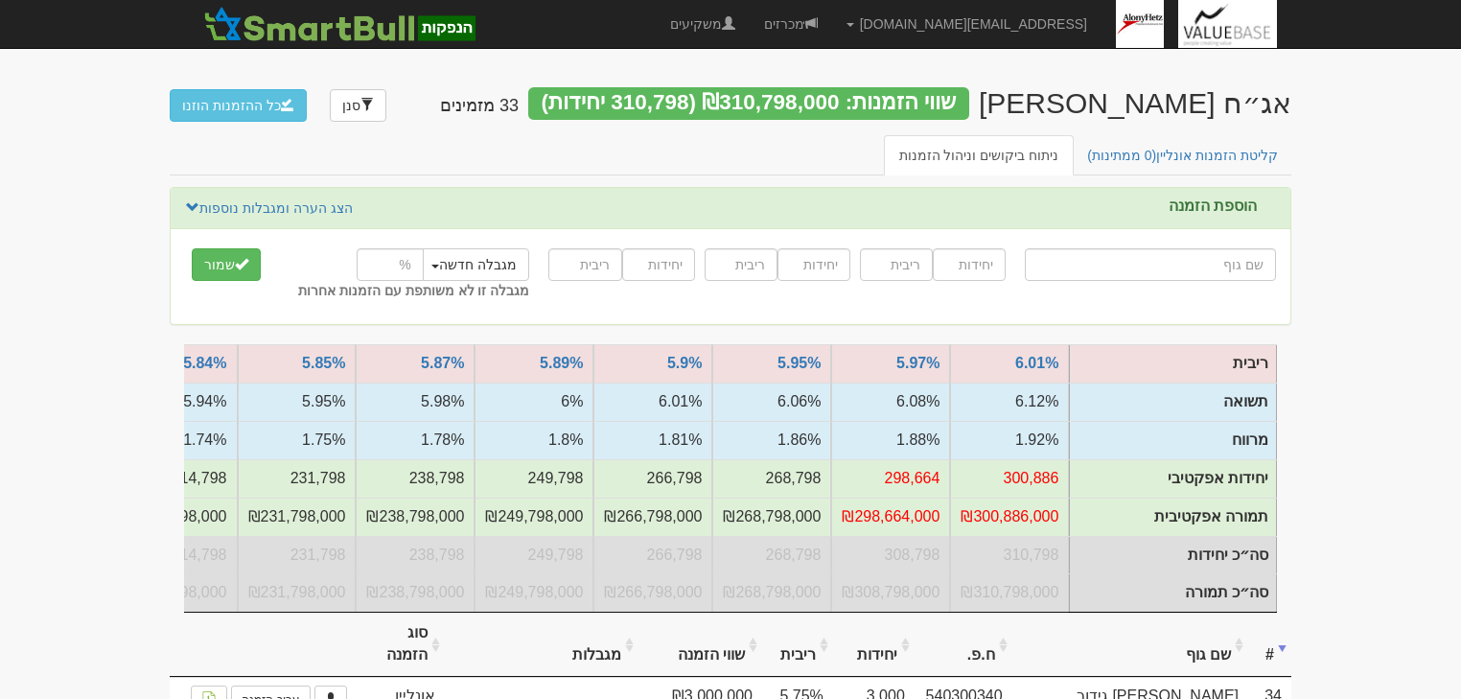
drag, startPoint x: 884, startPoint y: 92, endPoint x: 962, endPoint y: 102, distance: 79.2
click at [962, 102] on div "שווי הזמנות: ₪310,798,000 (310,798 יחידות)" at bounding box center [748, 103] width 441 height 33
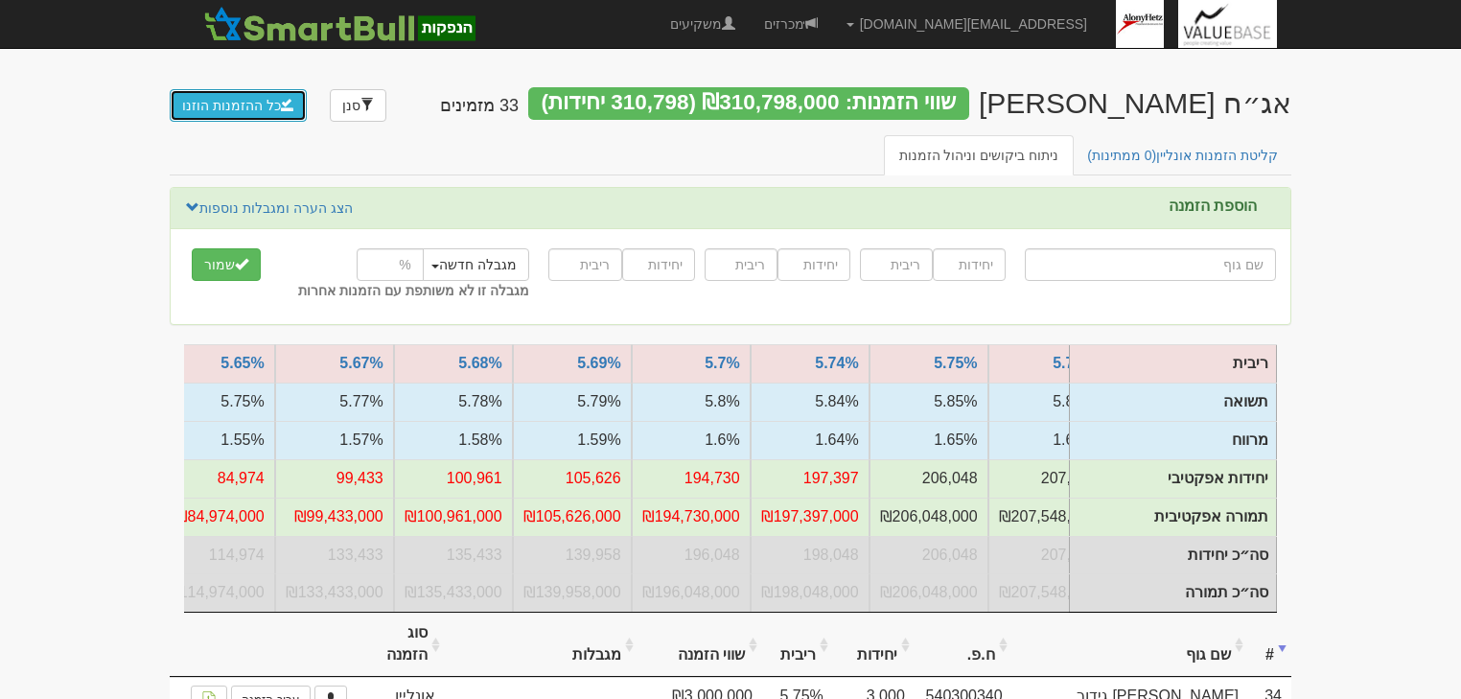
click at [232, 107] on button "כל ההזמנות הוזנו" at bounding box center [238, 105] width 137 height 33
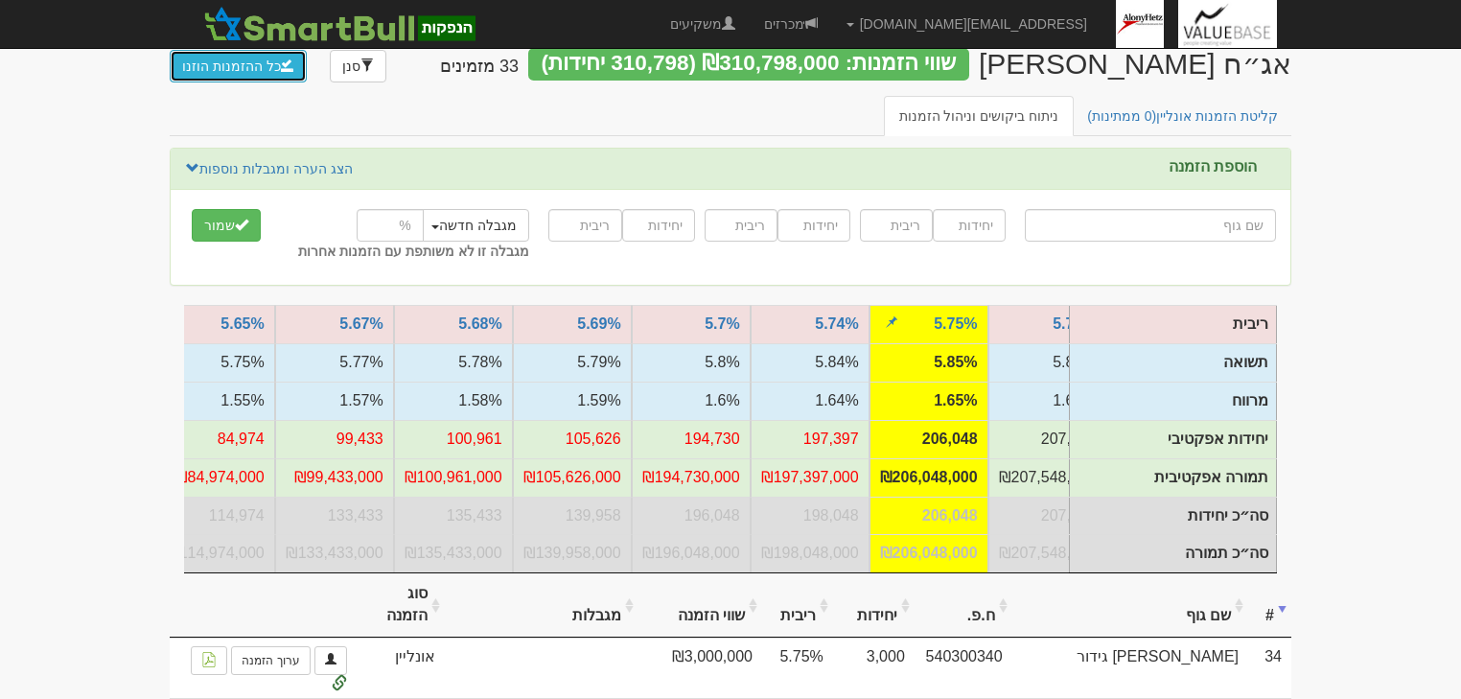
scroll to position [77, 0]
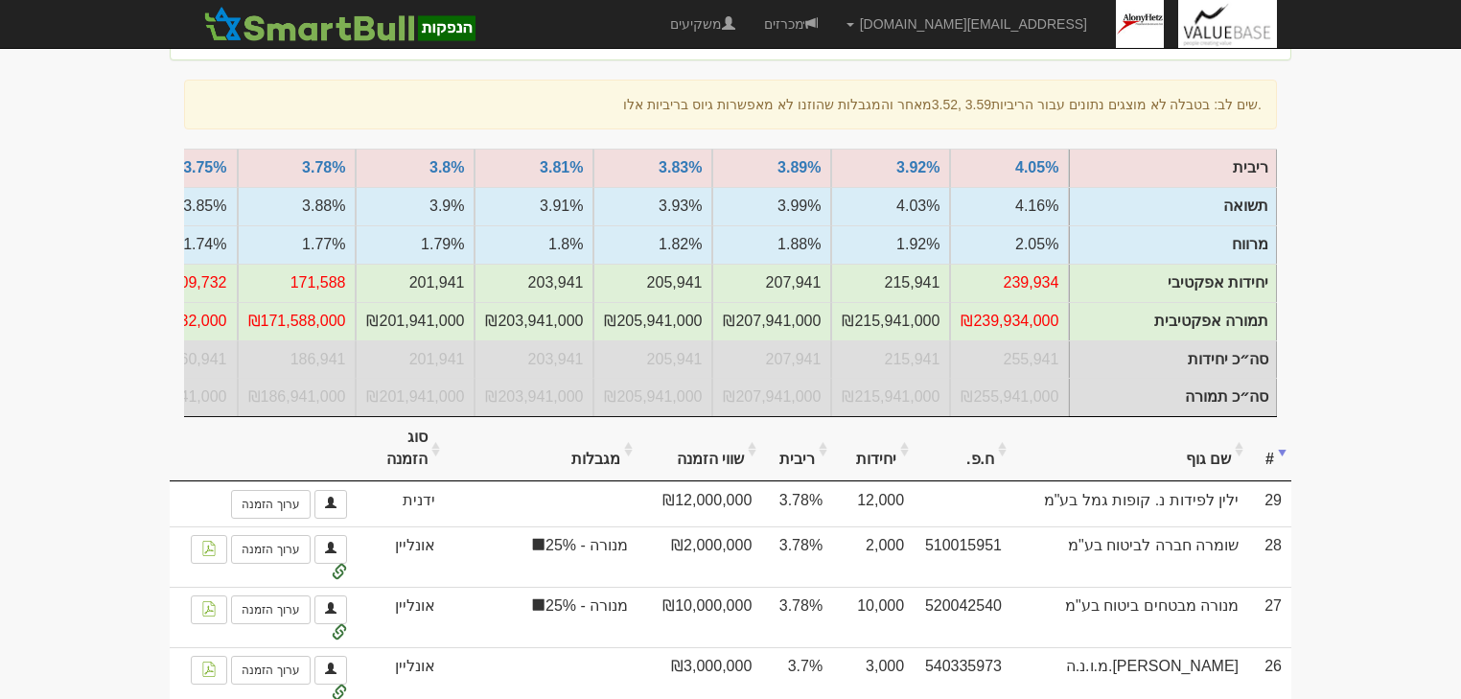
scroll to position [383, 0]
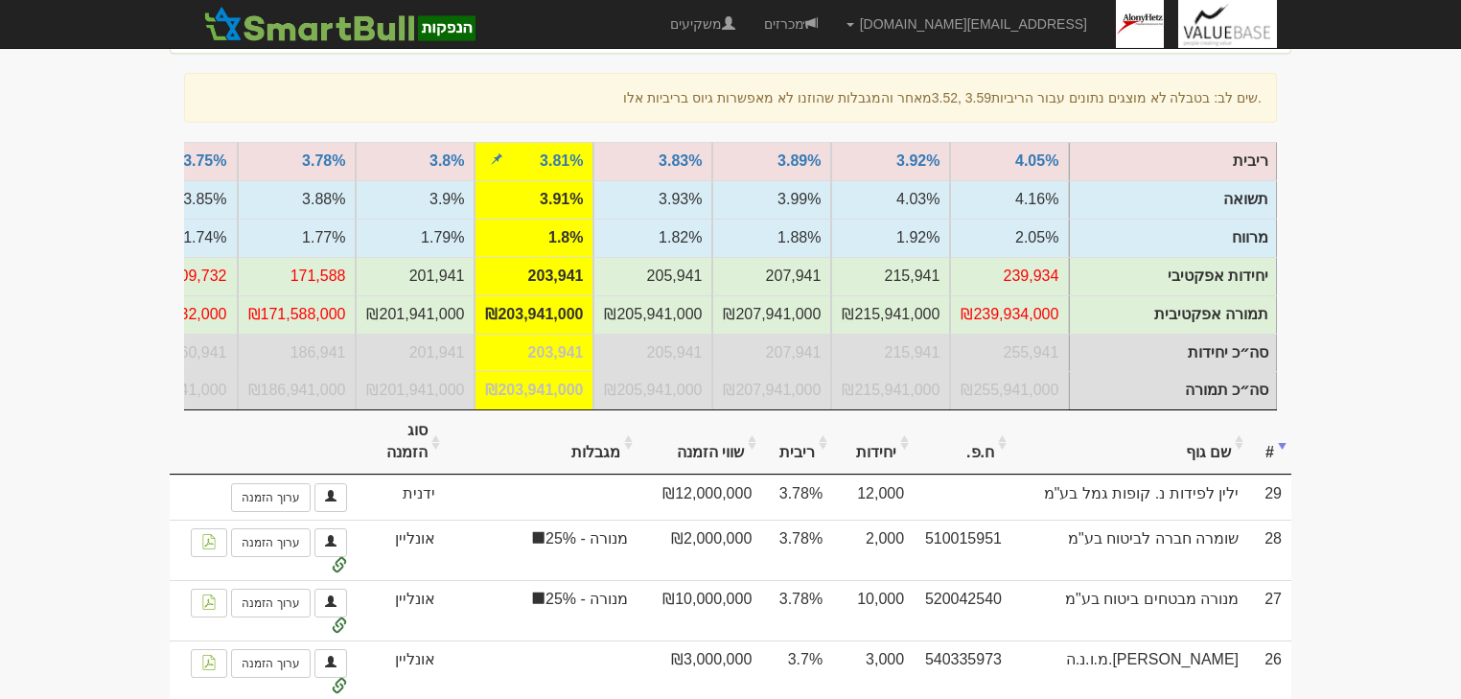
scroll to position [77, 0]
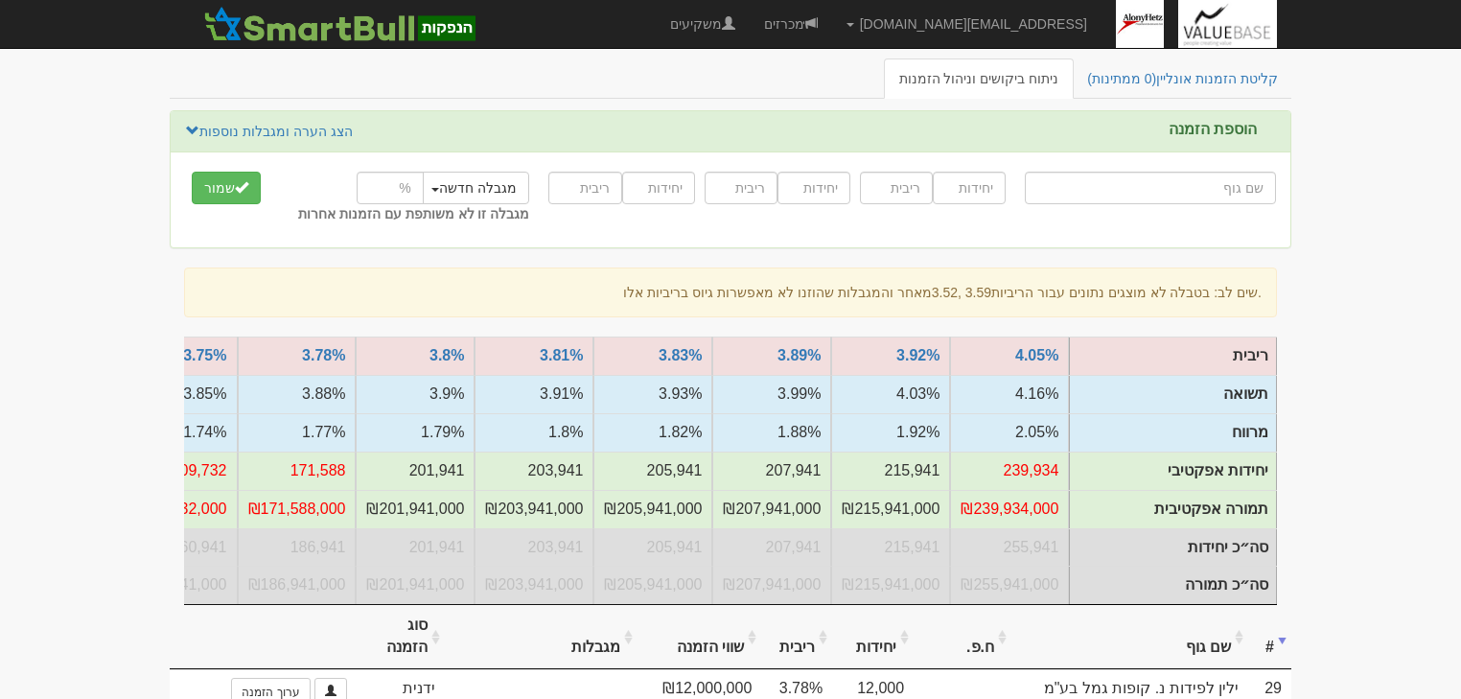
drag, startPoint x: 854, startPoint y: 614, endPoint x: 752, endPoint y: 608, distance: 101.8
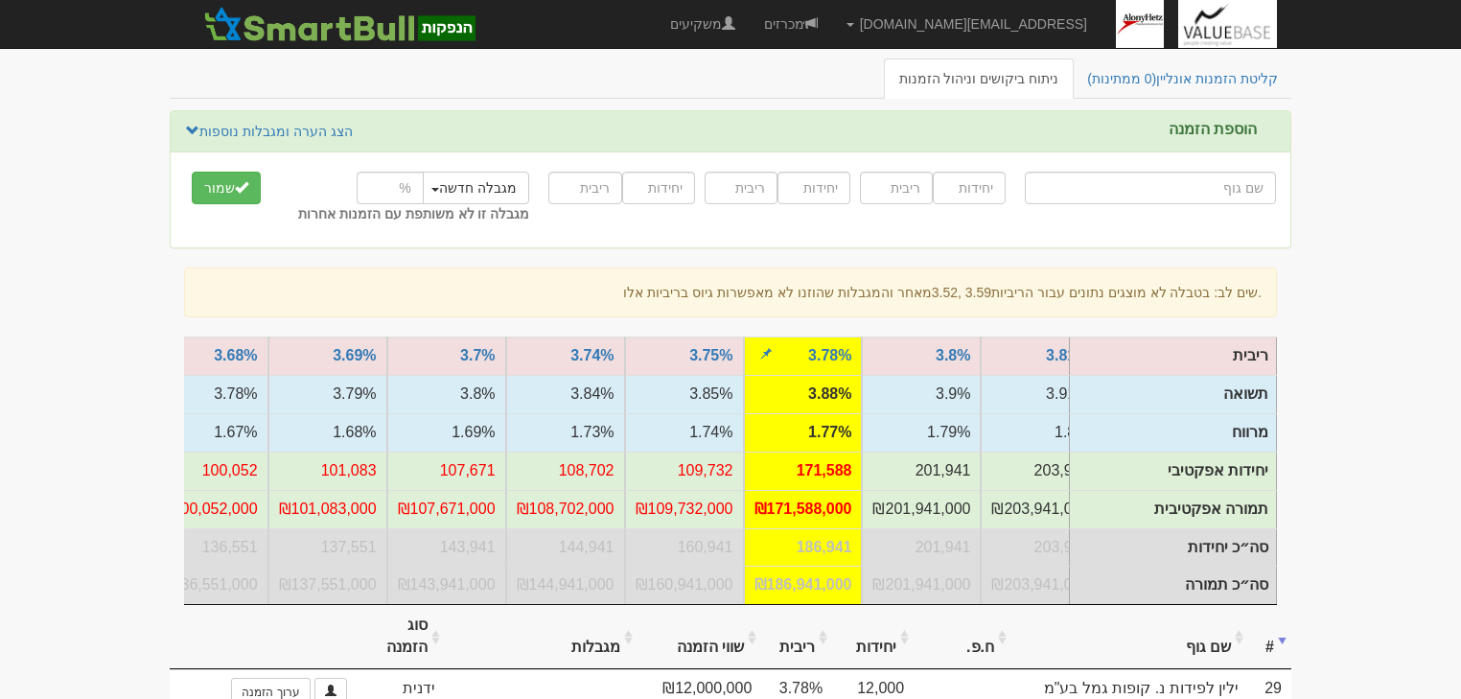
scroll to position [383, 0]
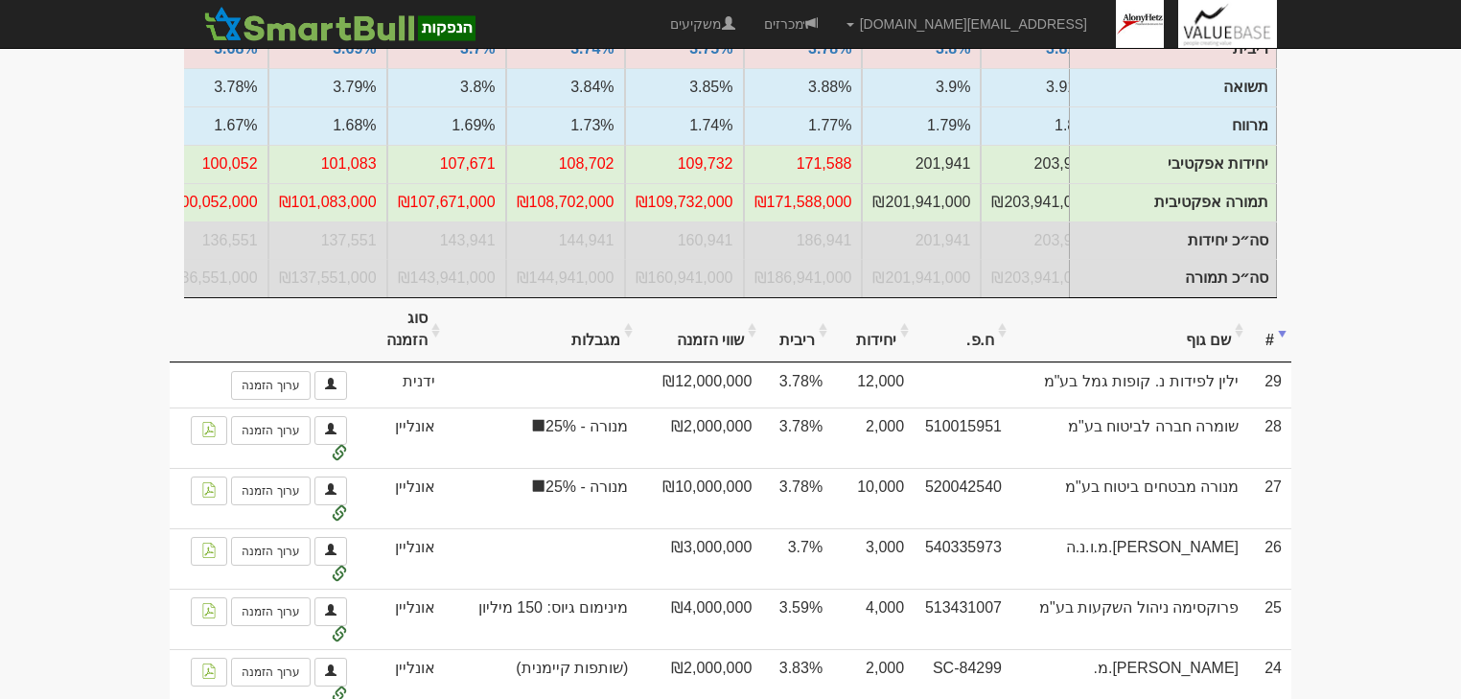
click at [798, 349] on th "ריבית" at bounding box center [796, 330] width 71 height 64
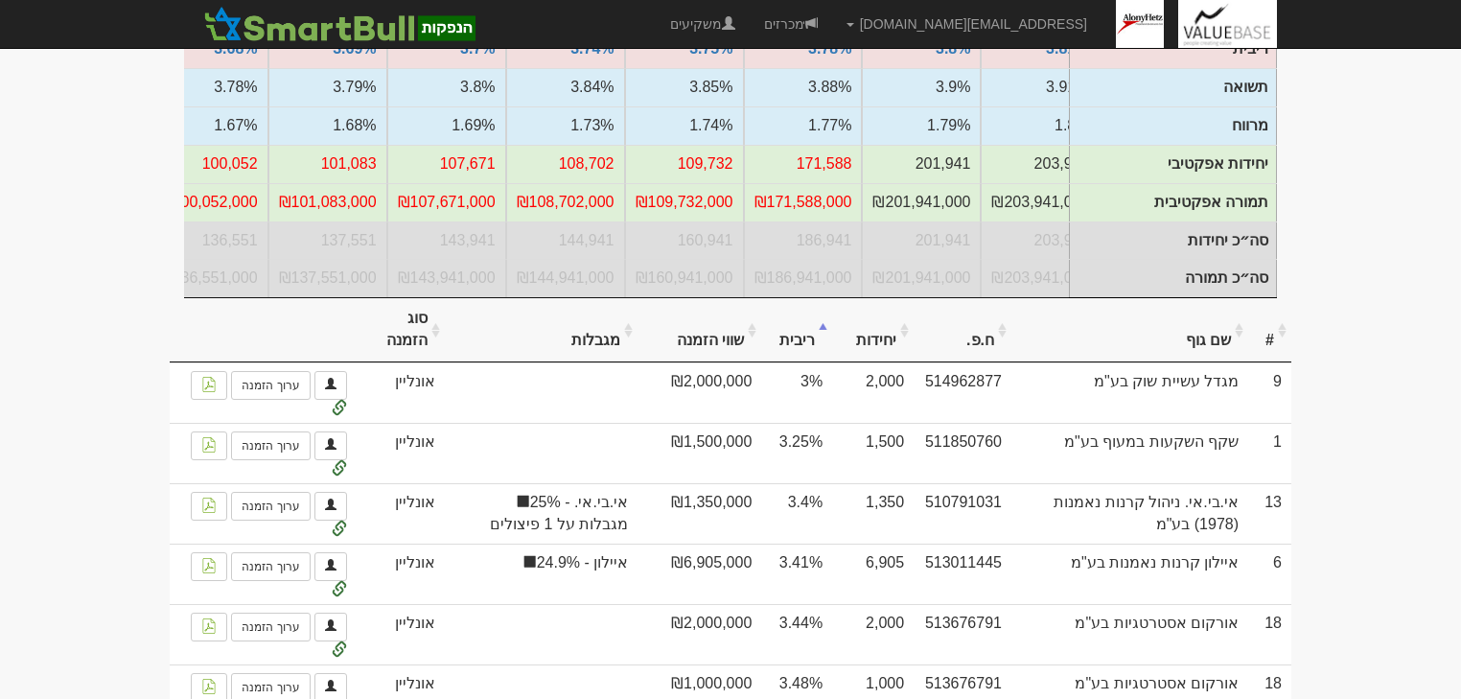
click at [798, 349] on th "ריבית" at bounding box center [796, 330] width 71 height 64
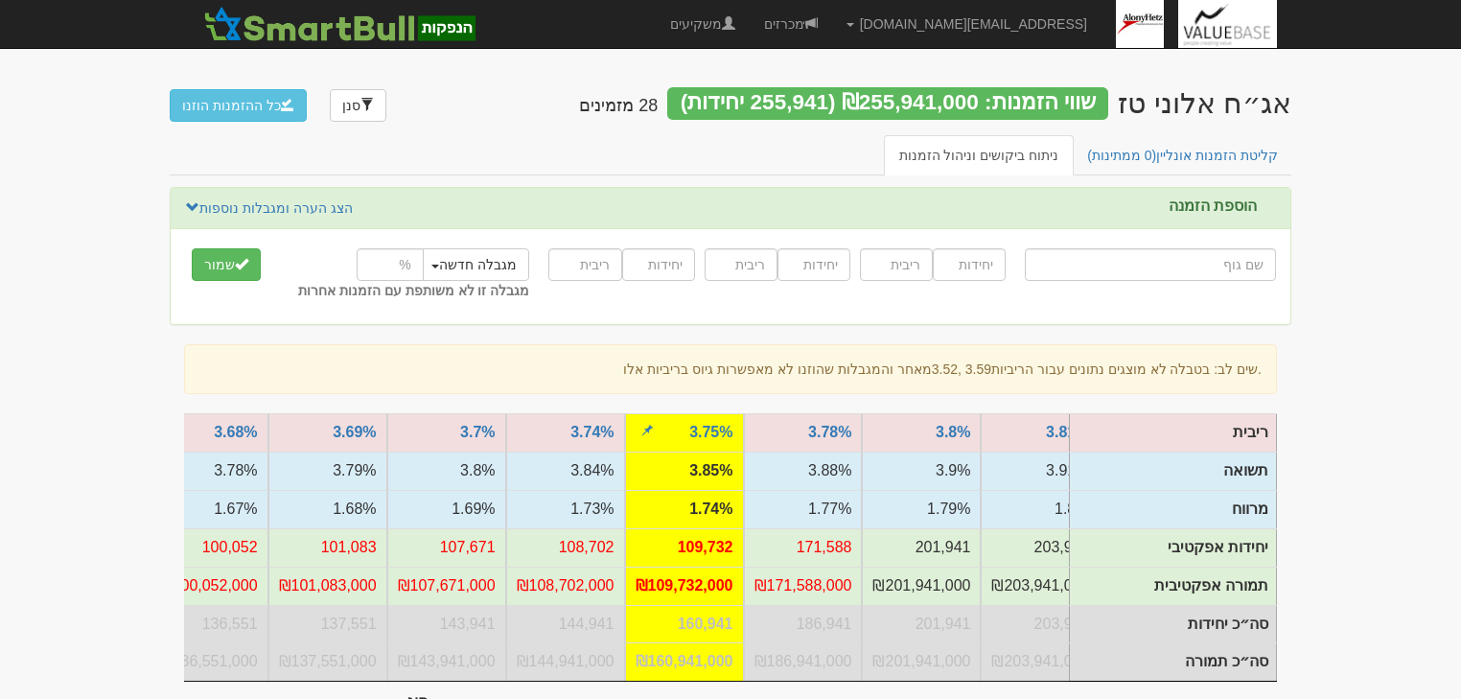
scroll to position [77, 0]
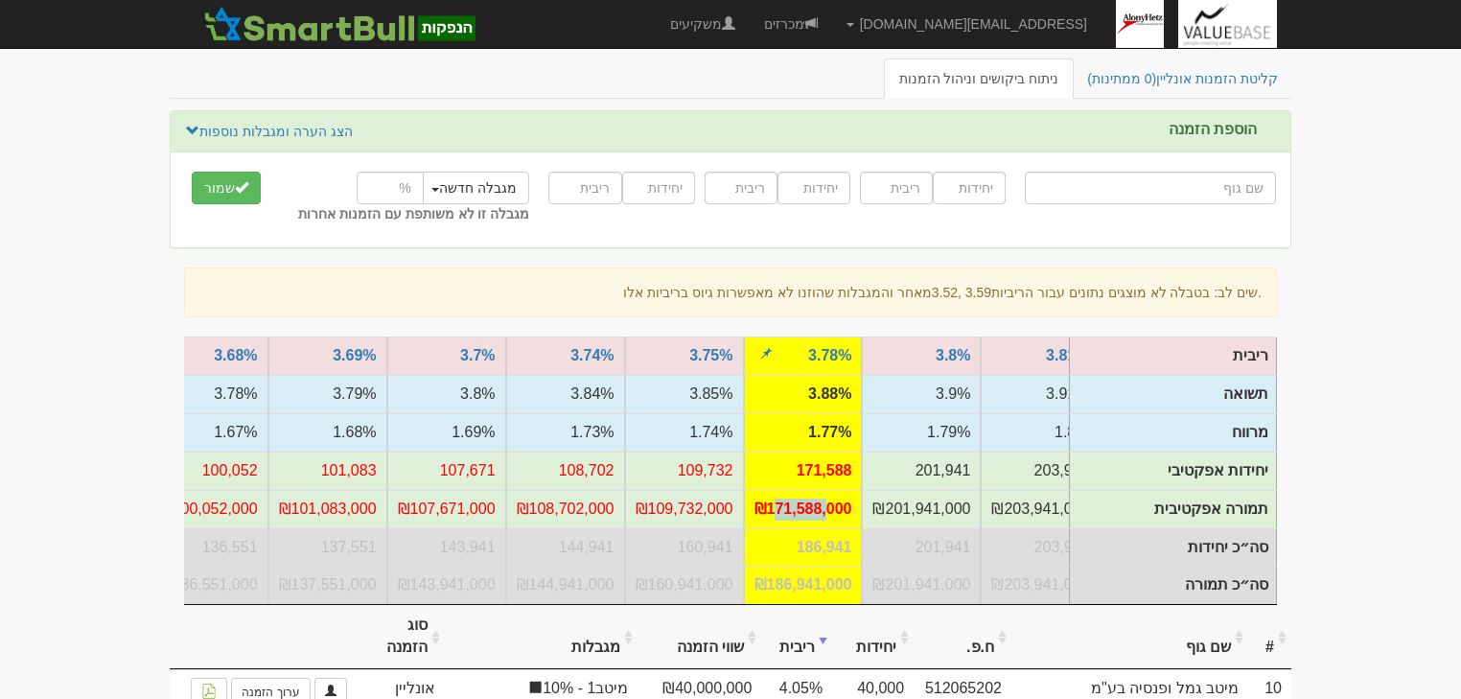
drag, startPoint x: 778, startPoint y: 504, endPoint x: 828, endPoint y: 506, distance: 49.9
click at [828, 506] on td "₪171,588,000" at bounding box center [803, 509] width 119 height 38
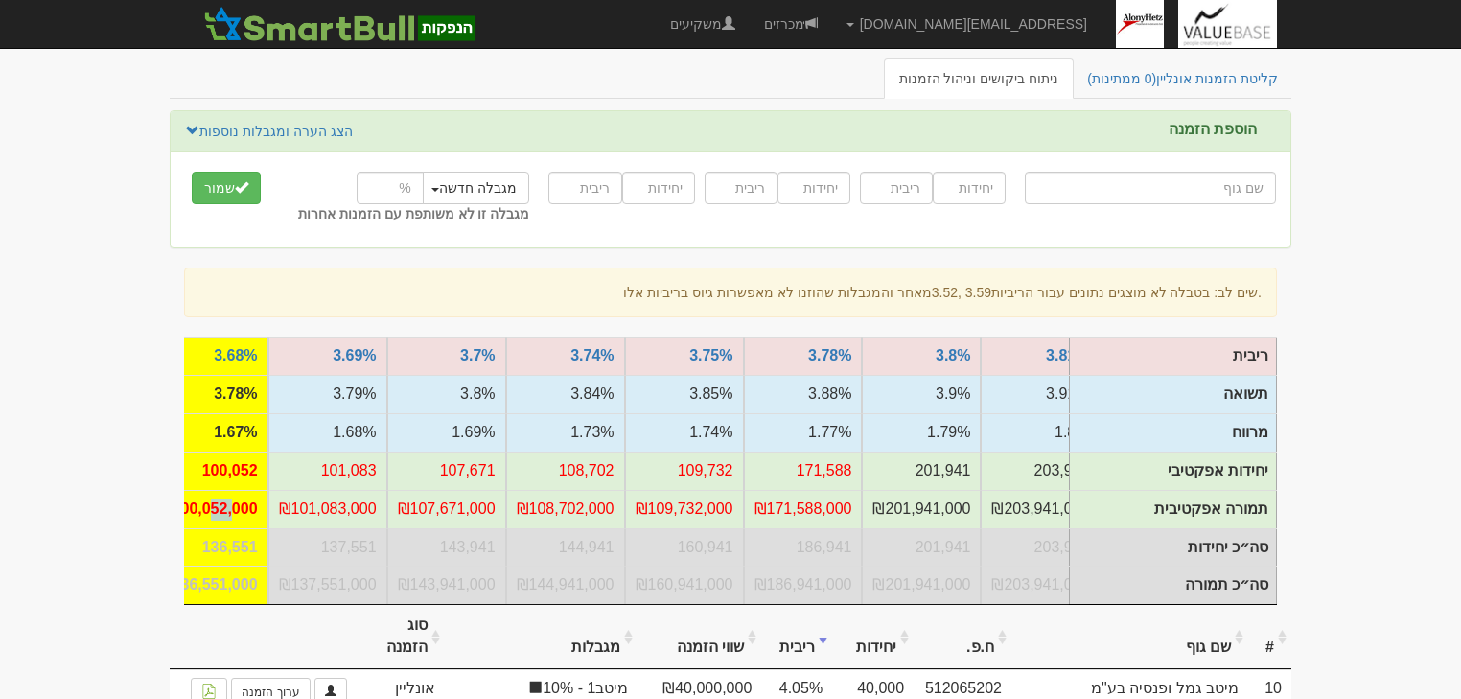
drag, startPoint x: 211, startPoint y: 513, endPoint x: 237, endPoint y: 510, distance: 26.0
click at [237, 510] on td "₪100,052,000" at bounding box center [209, 509] width 119 height 38
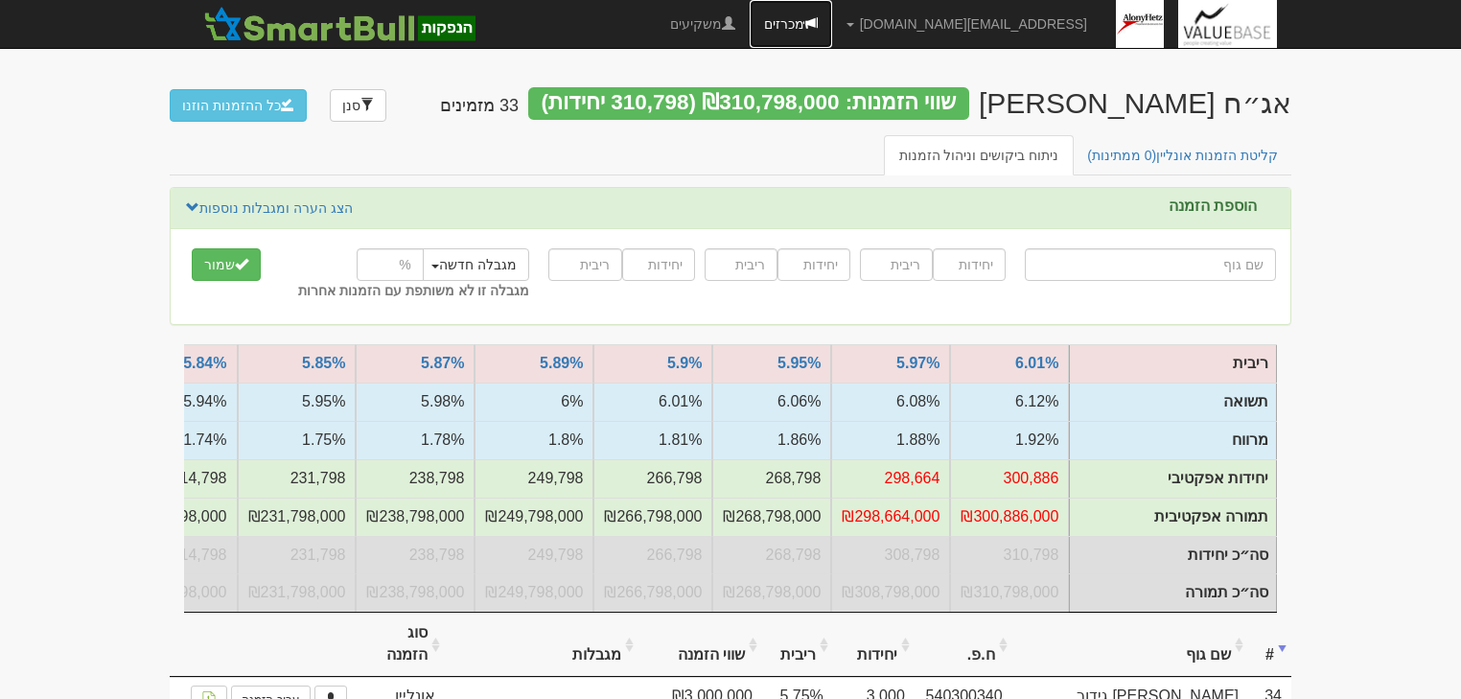
click at [832, 33] on link "מכרזים" at bounding box center [791, 24] width 82 height 48
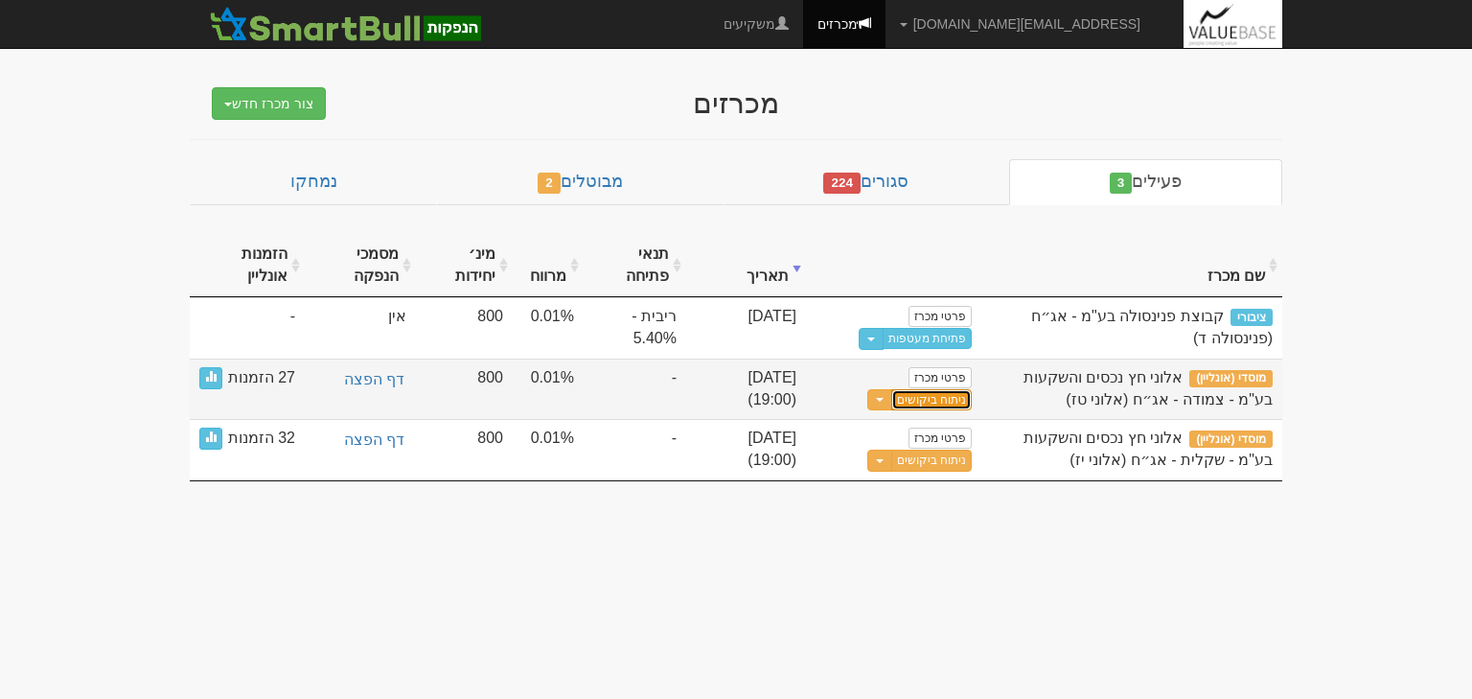
click at [910, 400] on link "ניתוח ביקושים" at bounding box center [931, 400] width 81 height 22
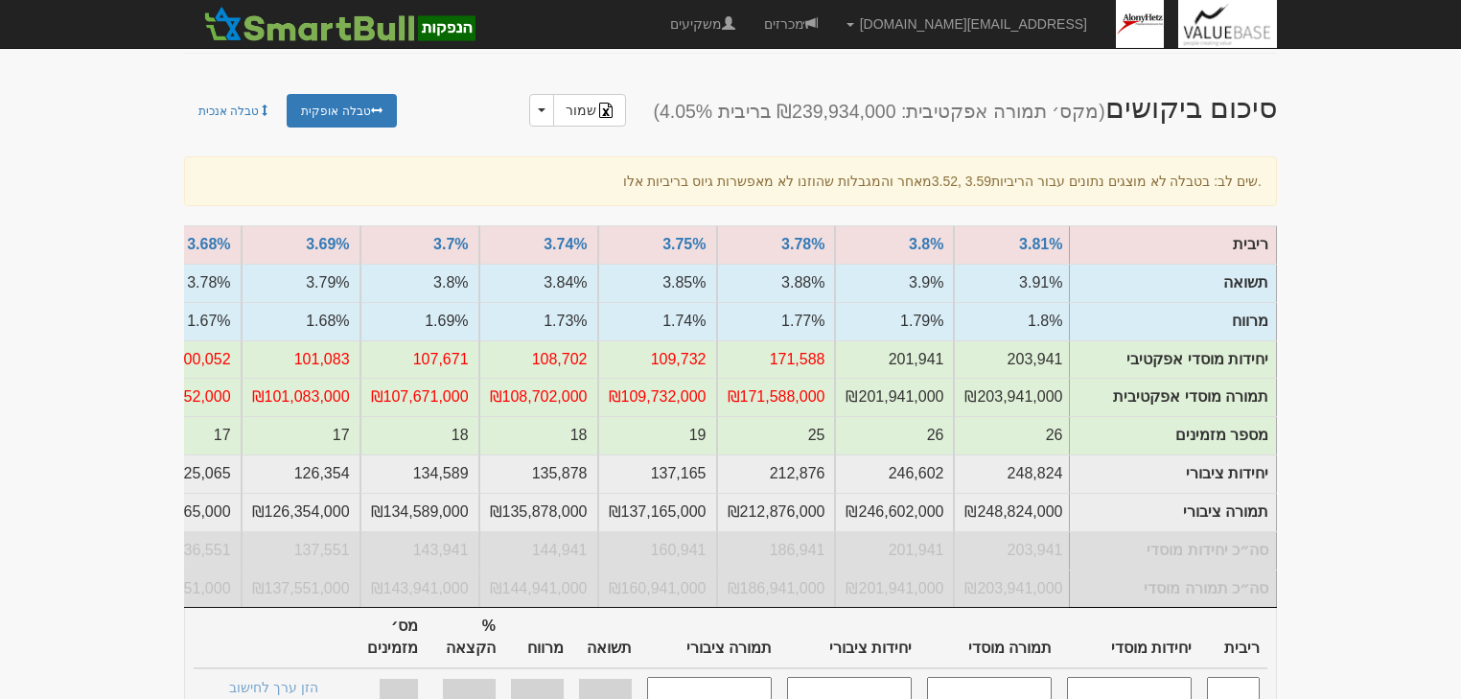
scroll to position [0, -487]
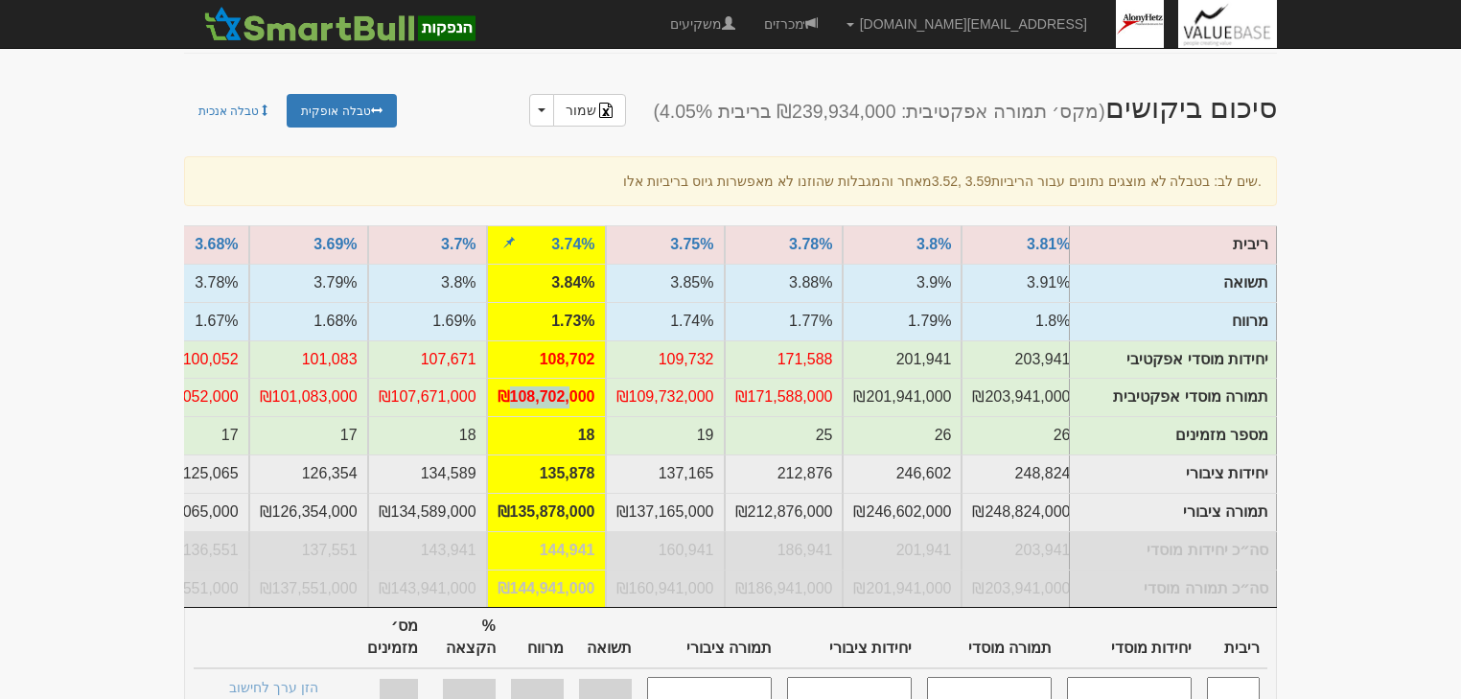
drag, startPoint x: 514, startPoint y: 396, endPoint x: 575, endPoint y: 395, distance: 61.4
click at [575, 395] on td "₪108,702,000" at bounding box center [546, 397] width 119 height 38
click at [571, 394] on td "₪108,702,000" at bounding box center [546, 397] width 119 height 38
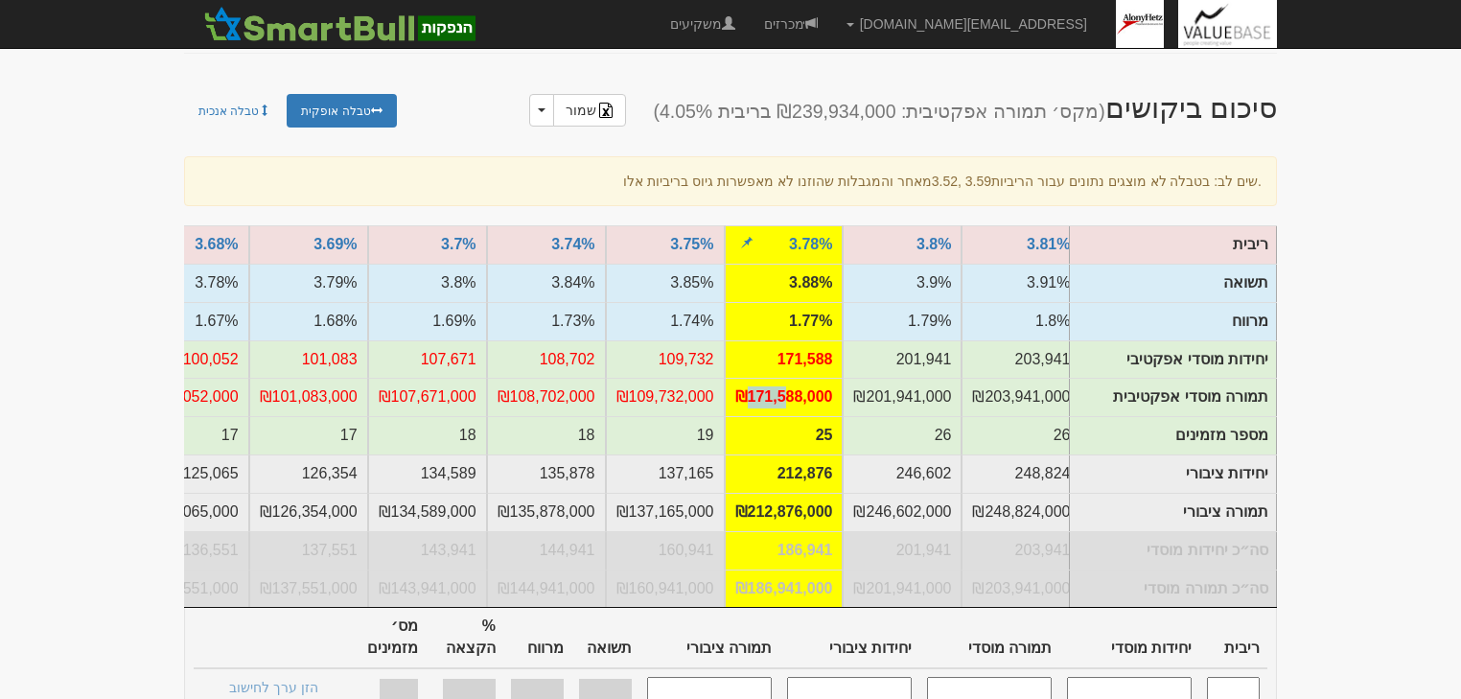
drag, startPoint x: 752, startPoint y: 393, endPoint x: 788, endPoint y: 393, distance: 35.5
click at [788, 393] on td "₪171,588,000" at bounding box center [784, 397] width 119 height 38
drag, startPoint x: 813, startPoint y: 392, endPoint x: 777, endPoint y: 388, distance: 35.7
click at [777, 388] on td "₪171,588,000" at bounding box center [784, 397] width 119 height 38
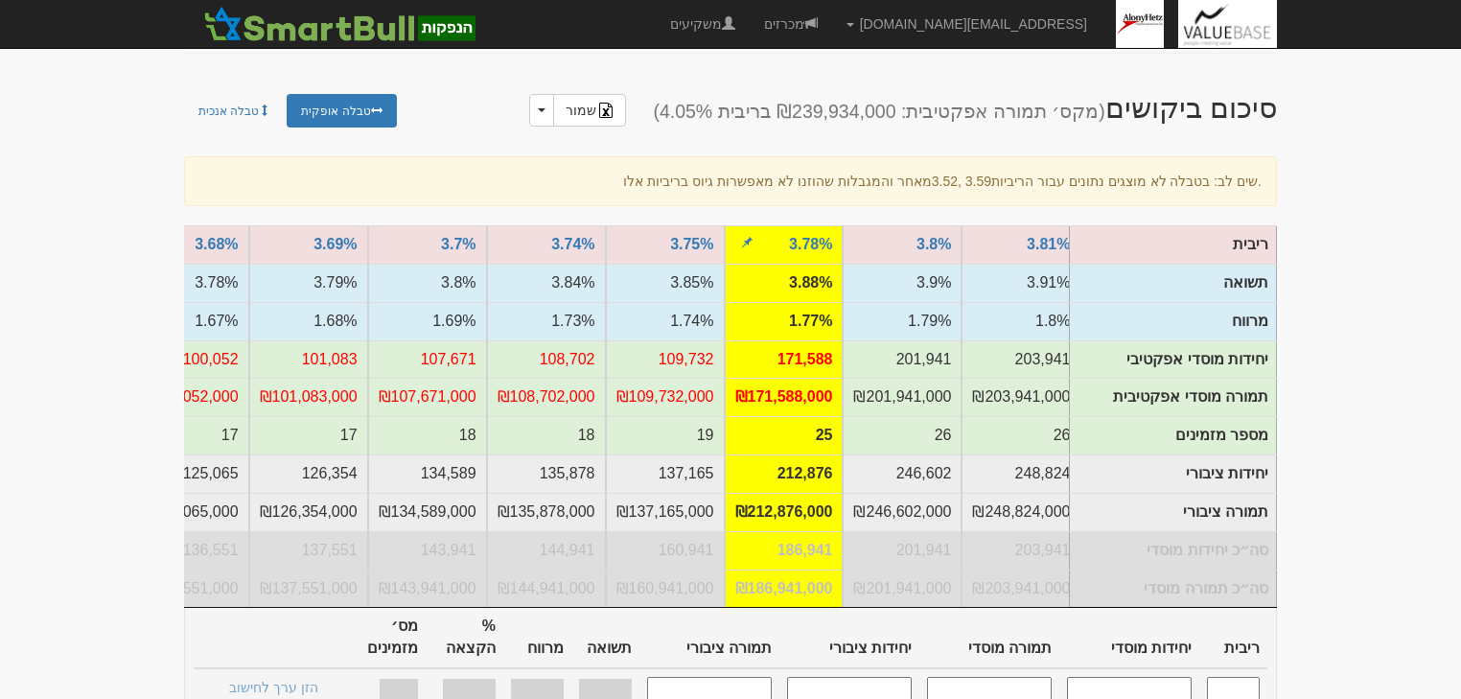
click at [761, 395] on td "₪171,588,000" at bounding box center [784, 397] width 119 height 38
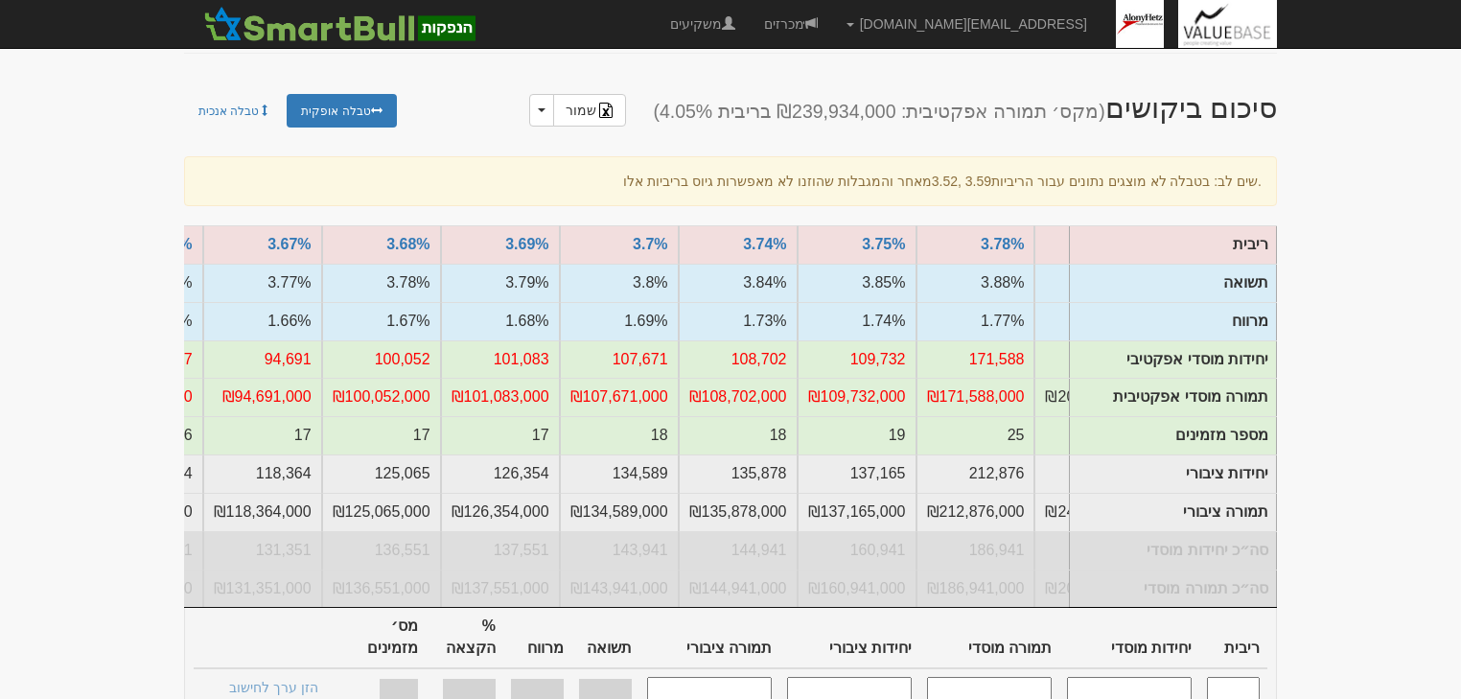
scroll to position [0, -715]
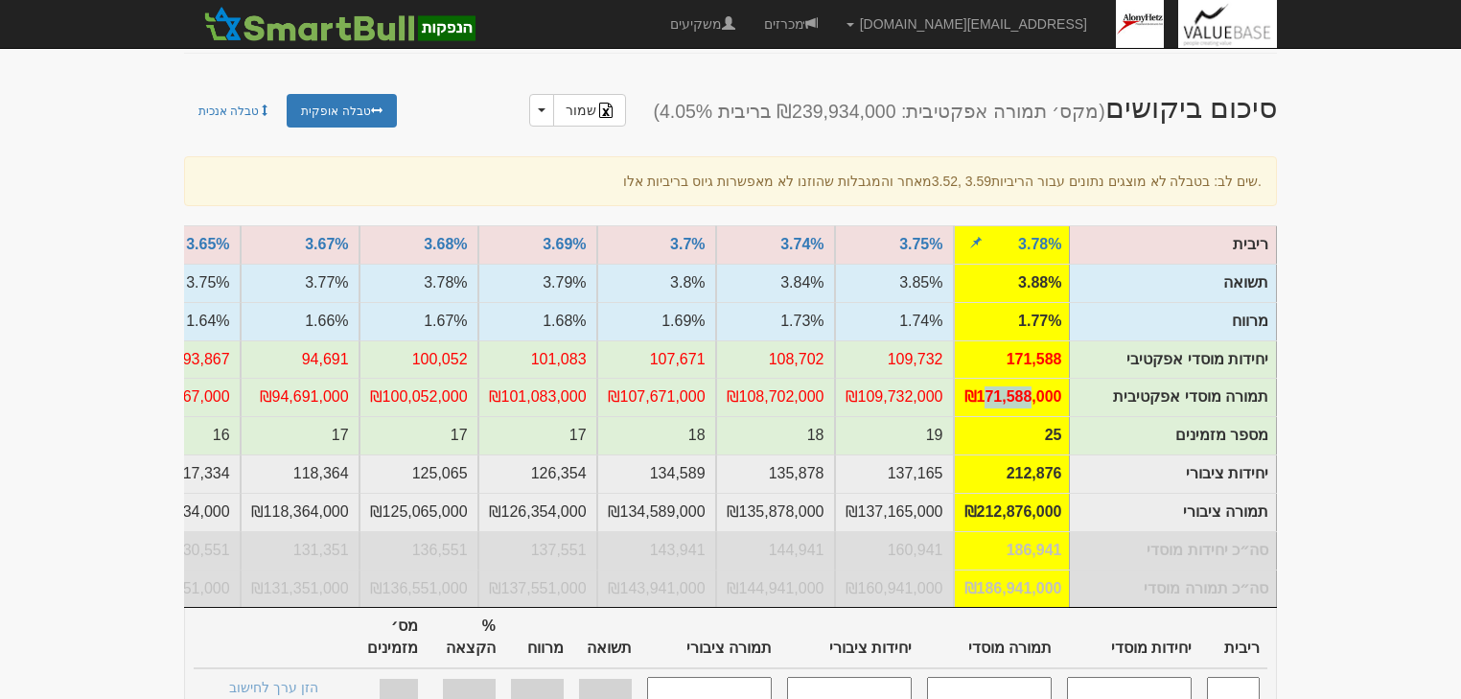
drag, startPoint x: 983, startPoint y: 395, endPoint x: 1035, endPoint y: 391, distance: 52.9
click at [1035, 391] on td "₪171,588,000" at bounding box center [1013, 397] width 119 height 38
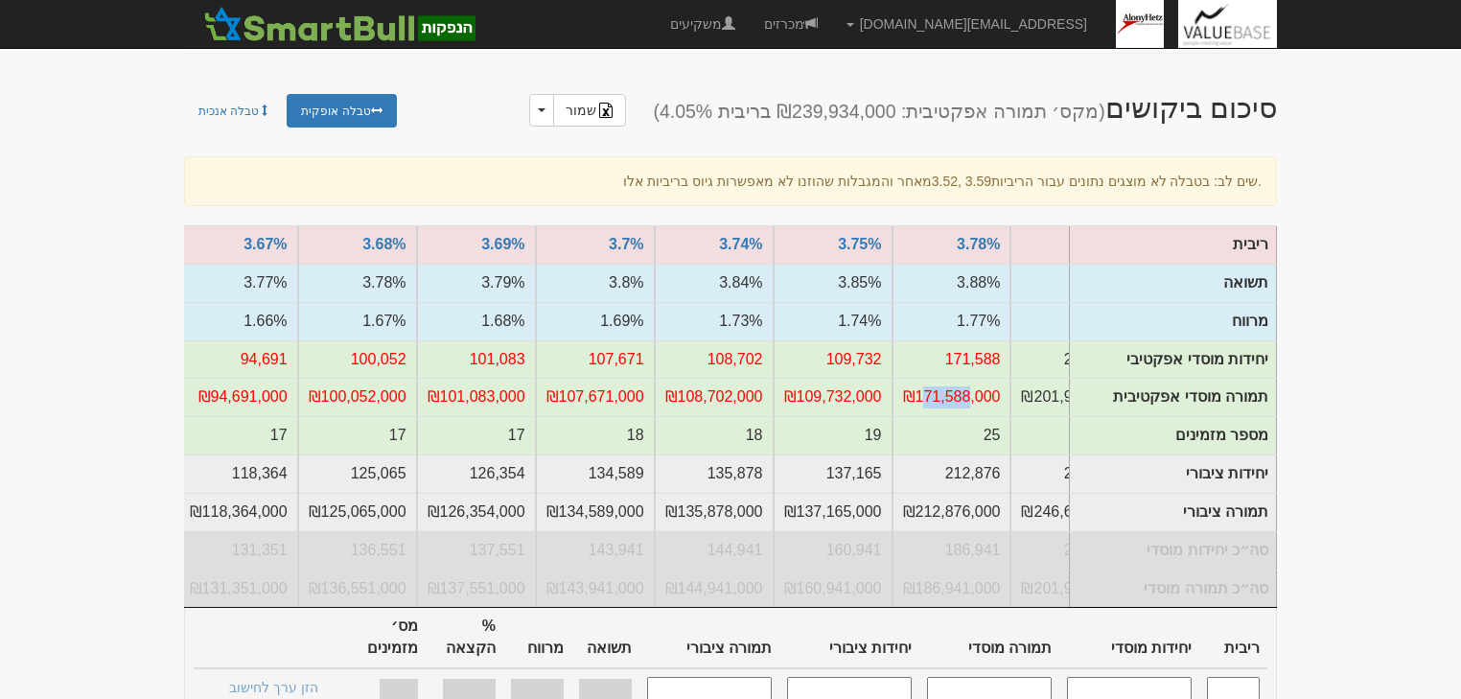
scroll to position [0, -606]
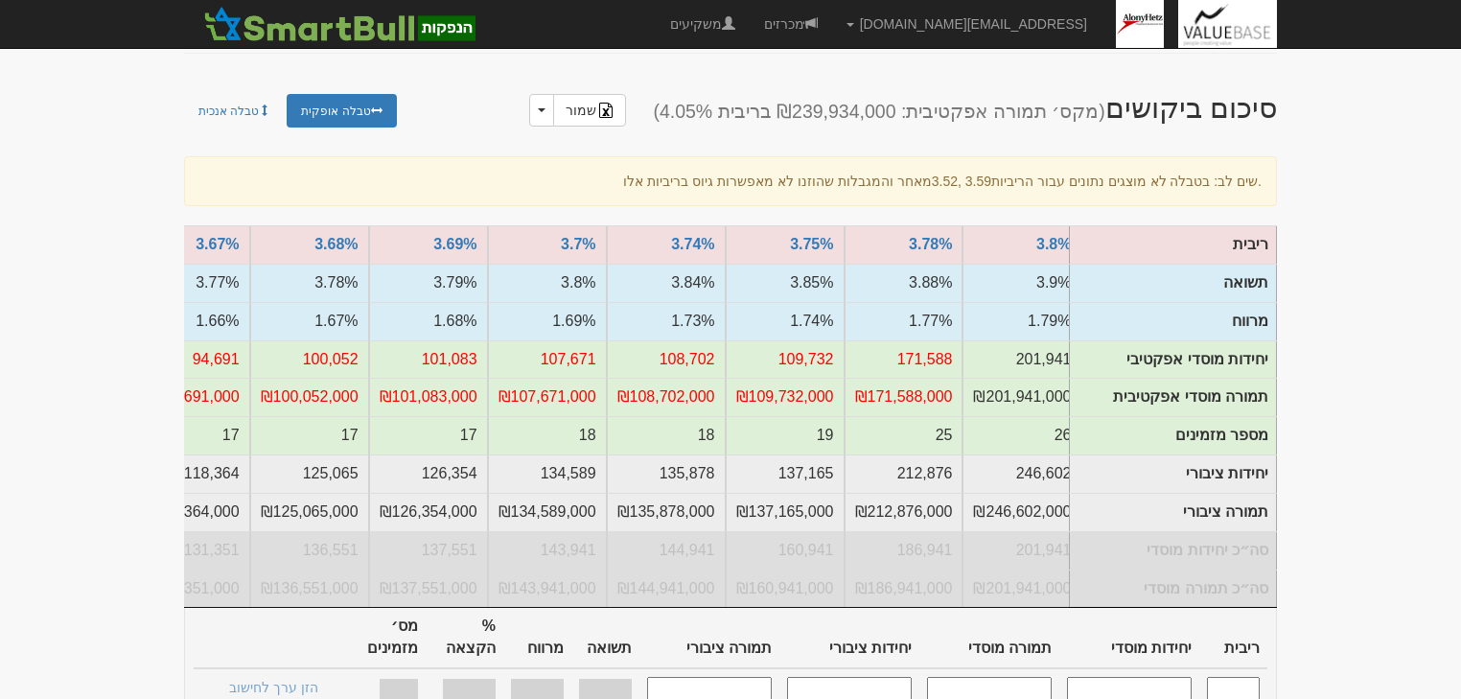
click at [1223, 677] on input "text" at bounding box center [1233, 690] width 53 height 26
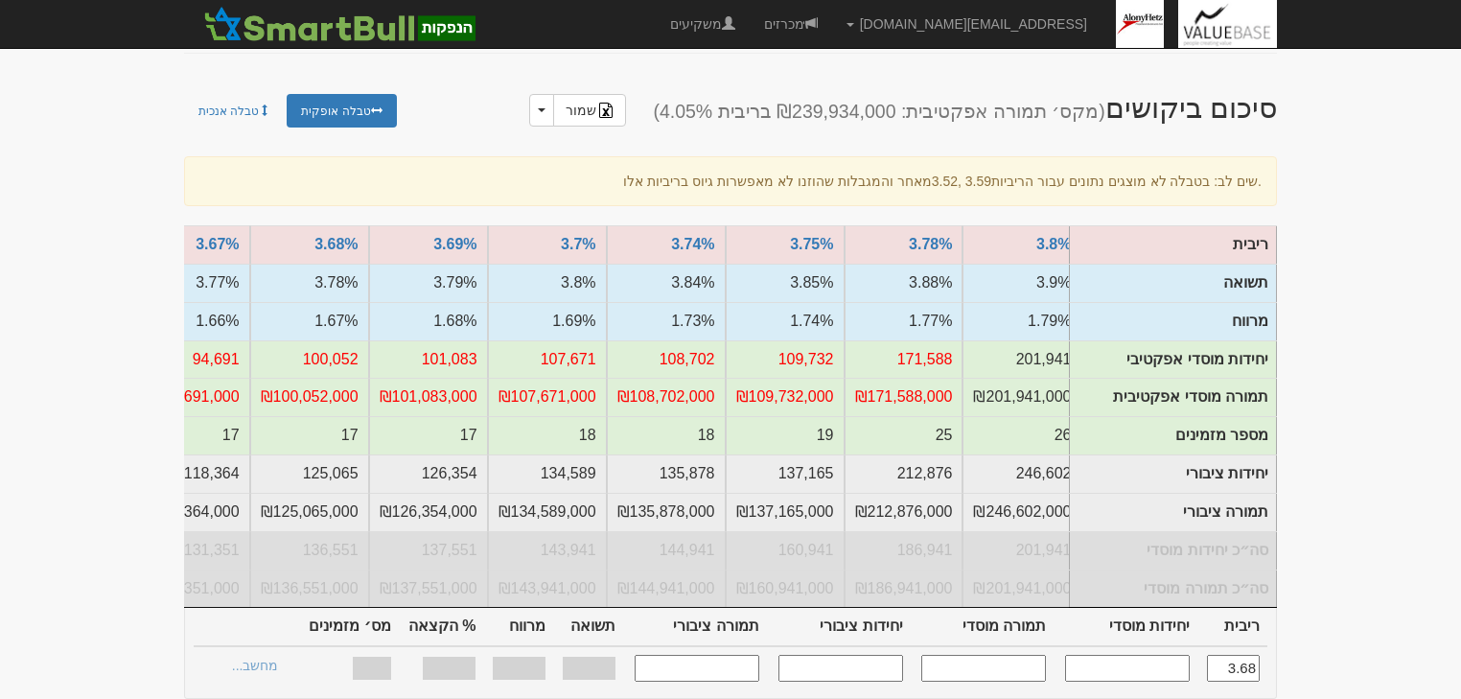
type input "3.680"
type input "100,052"
type input "100,052,000"
type input "125,065"
type input "125,065,000"
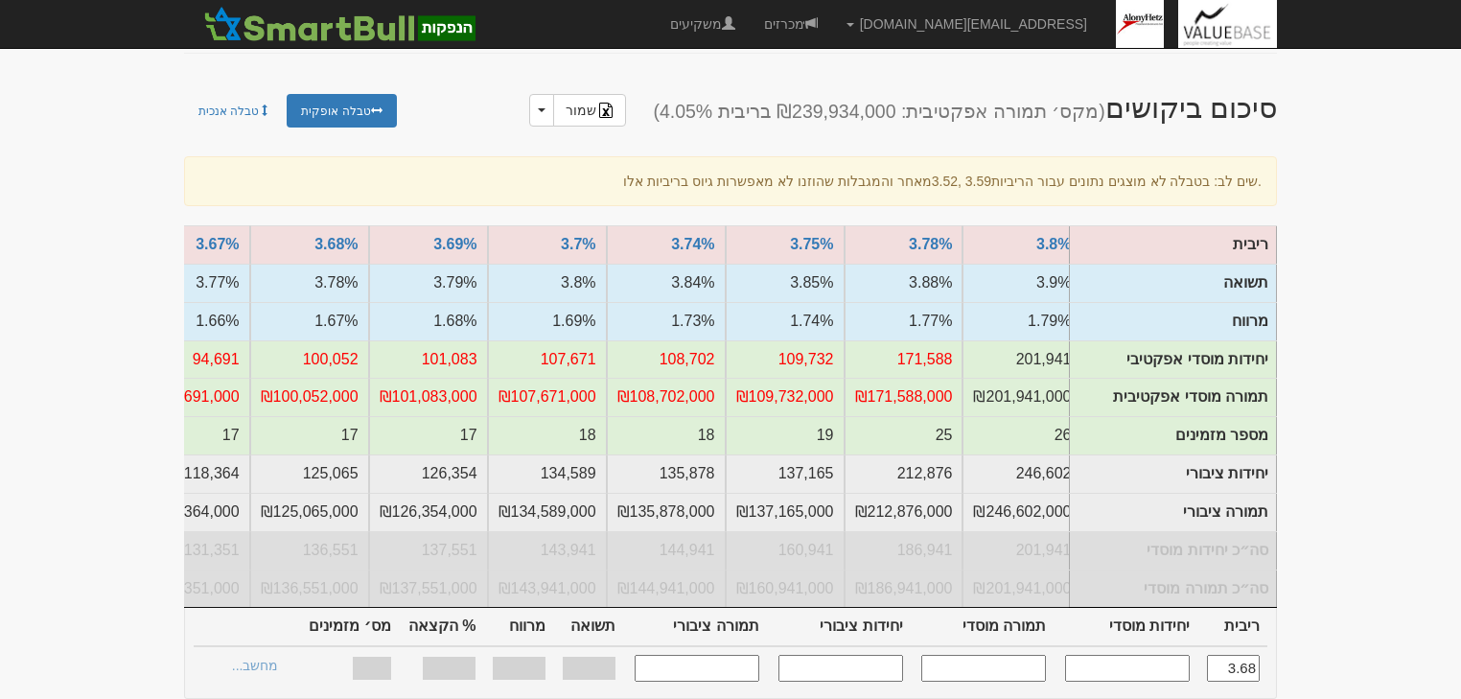
type input "1.670%"
type input "100%"
type input "17"
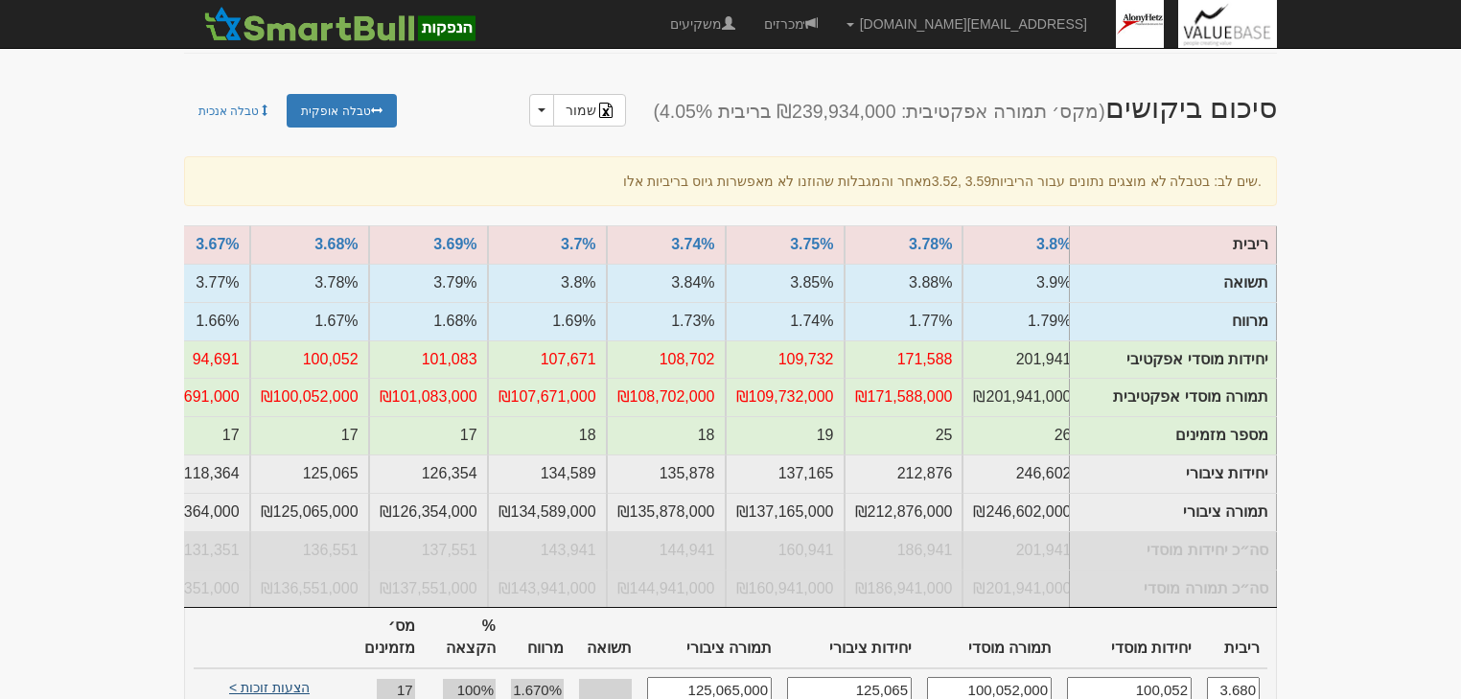
type input "3.680"
click at [293, 677] on link "הצעות זוכות >" at bounding box center [269, 690] width 105 height 27
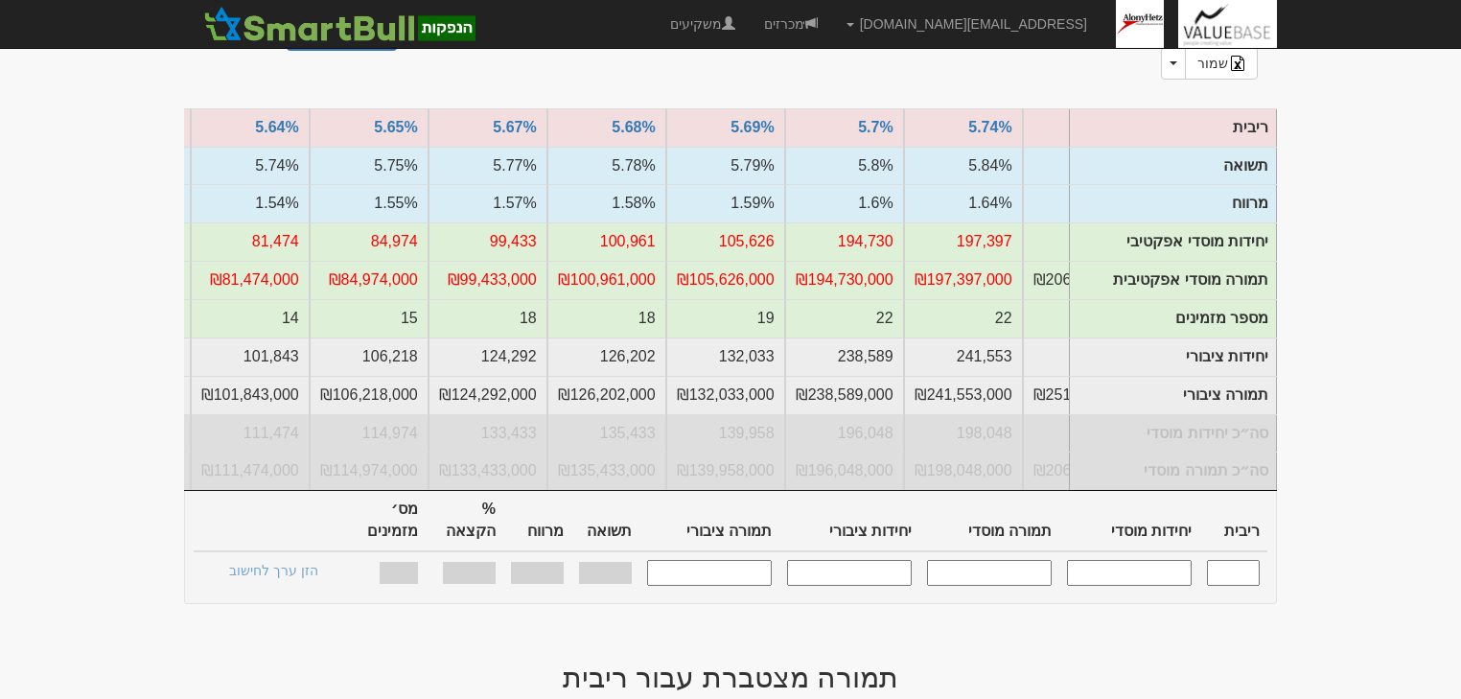
scroll to position [0, -1581]
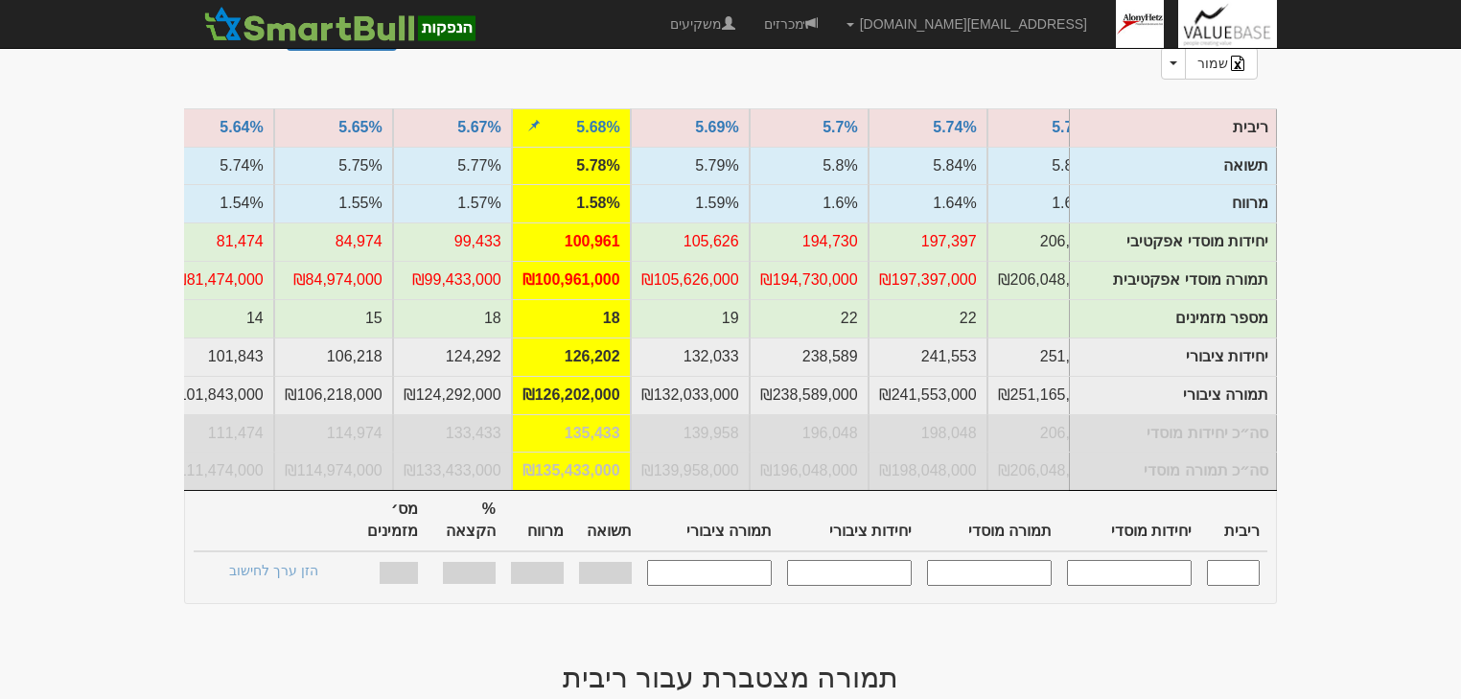
drag, startPoint x: 611, startPoint y: 287, endPoint x: 622, endPoint y: 288, distance: 11.5
click at [622, 299] on td "18" at bounding box center [571, 318] width 119 height 38
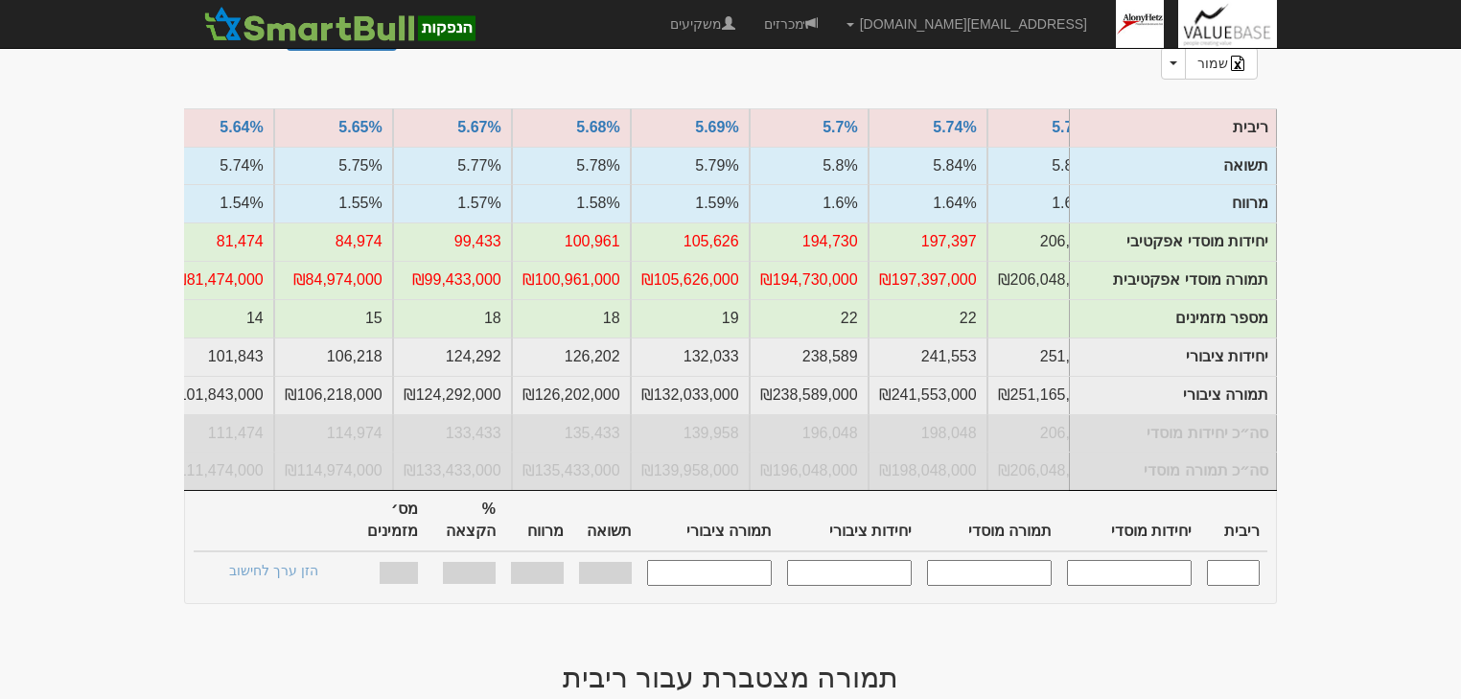
click at [1214, 560] on input "text" at bounding box center [1233, 573] width 53 height 26
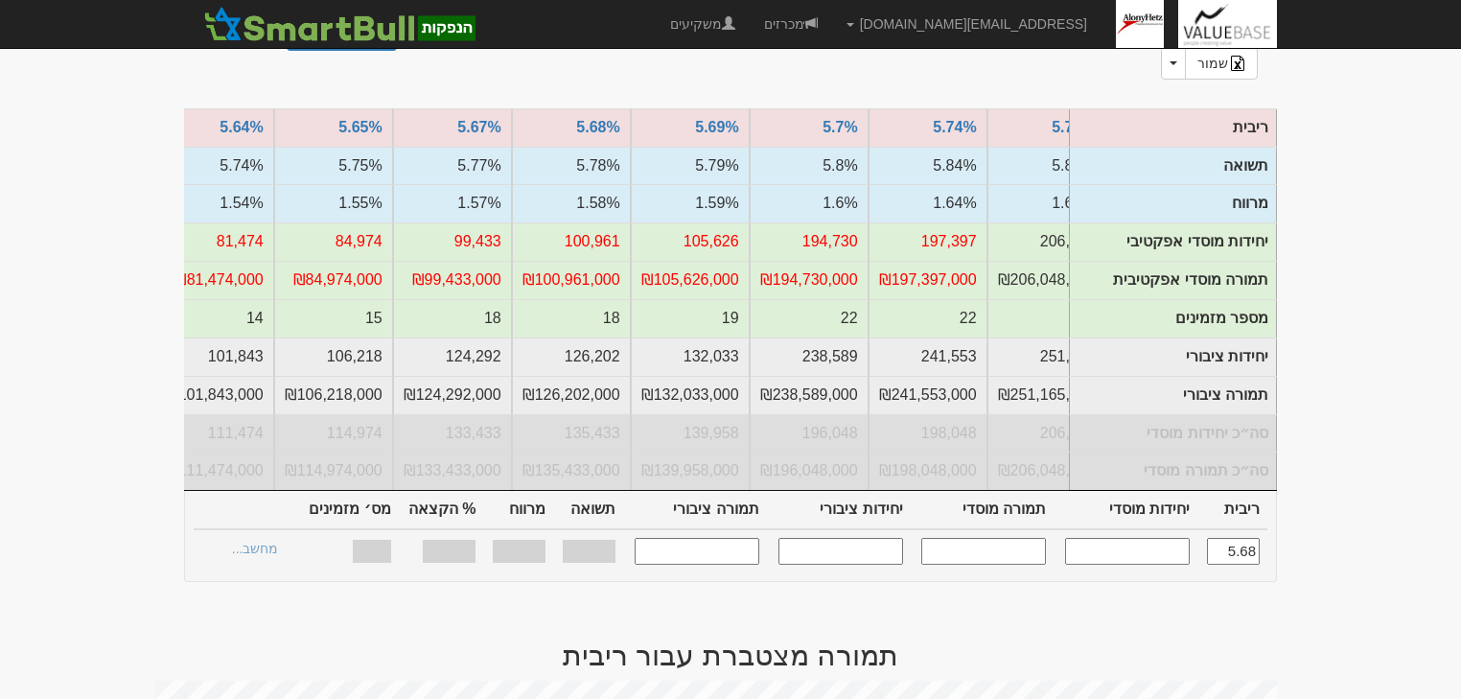
type input "5.680"
type input "100,961"
type input "100,961,000"
type input "126,202"
type input "126,202,000"
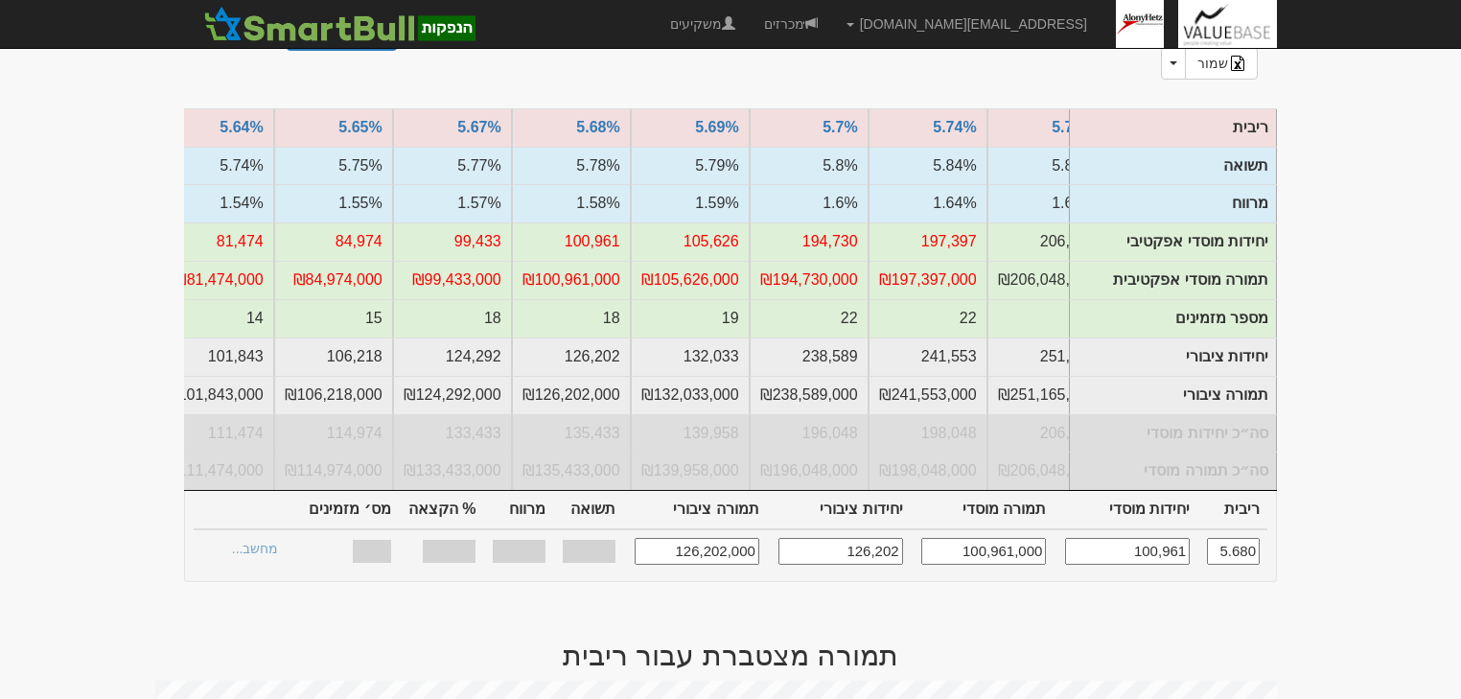
type input "1.580%"
type input "86.55%"
type input "18"
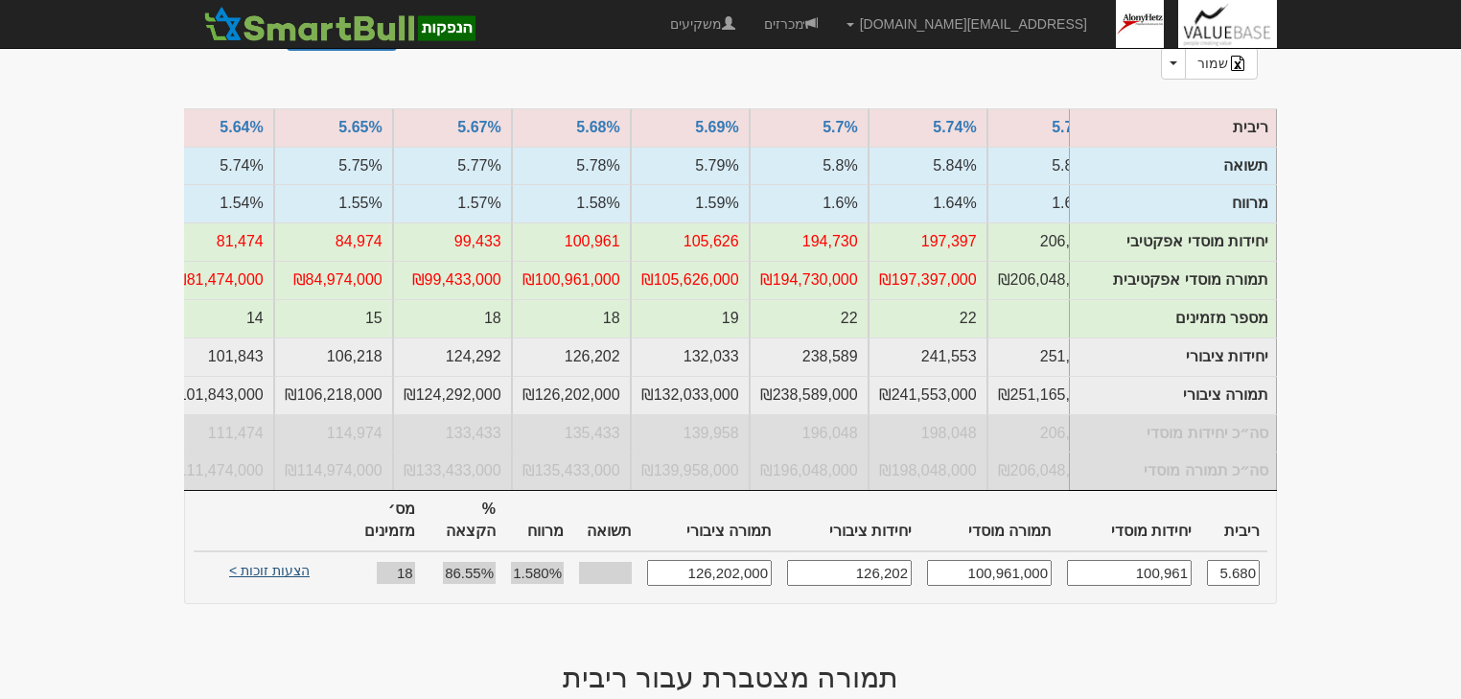
type input "5.680"
click at [266, 560] on link "הצעות זוכות >" at bounding box center [269, 573] width 105 height 27
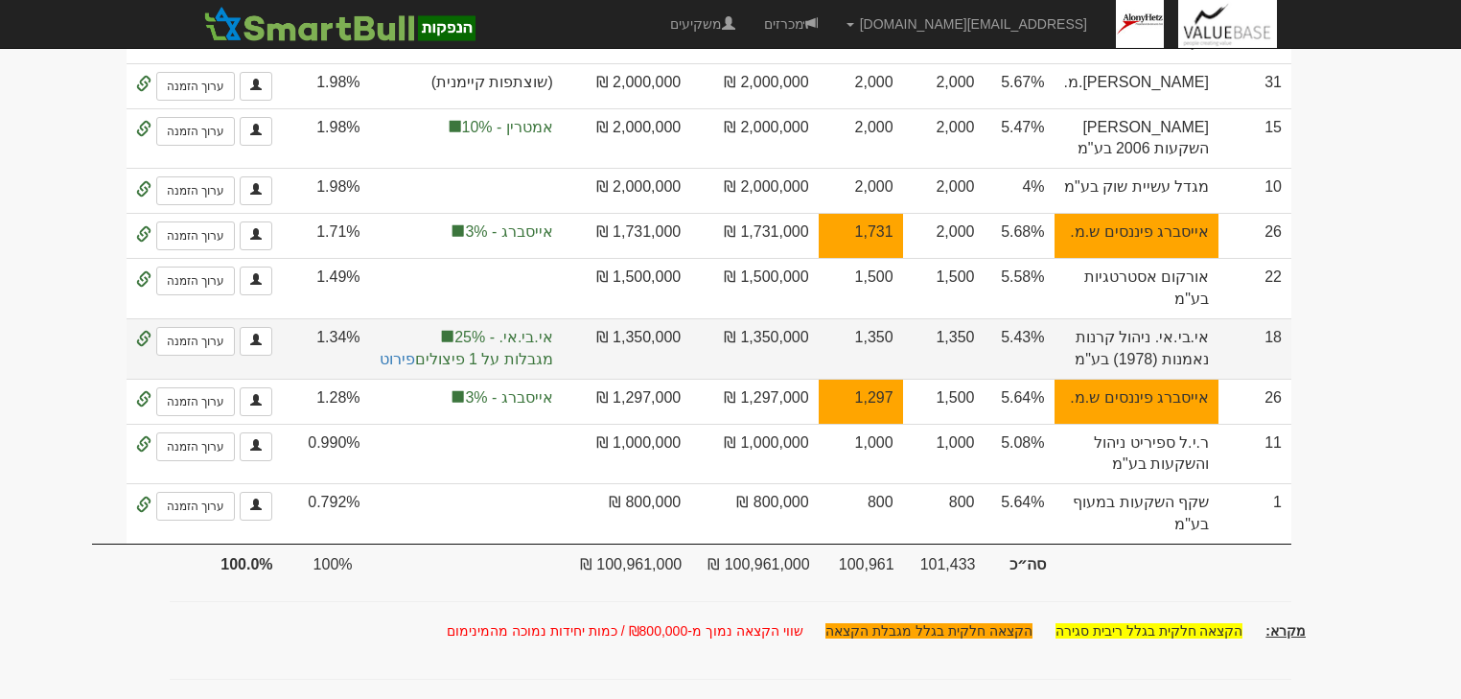
scroll to position [1764, 0]
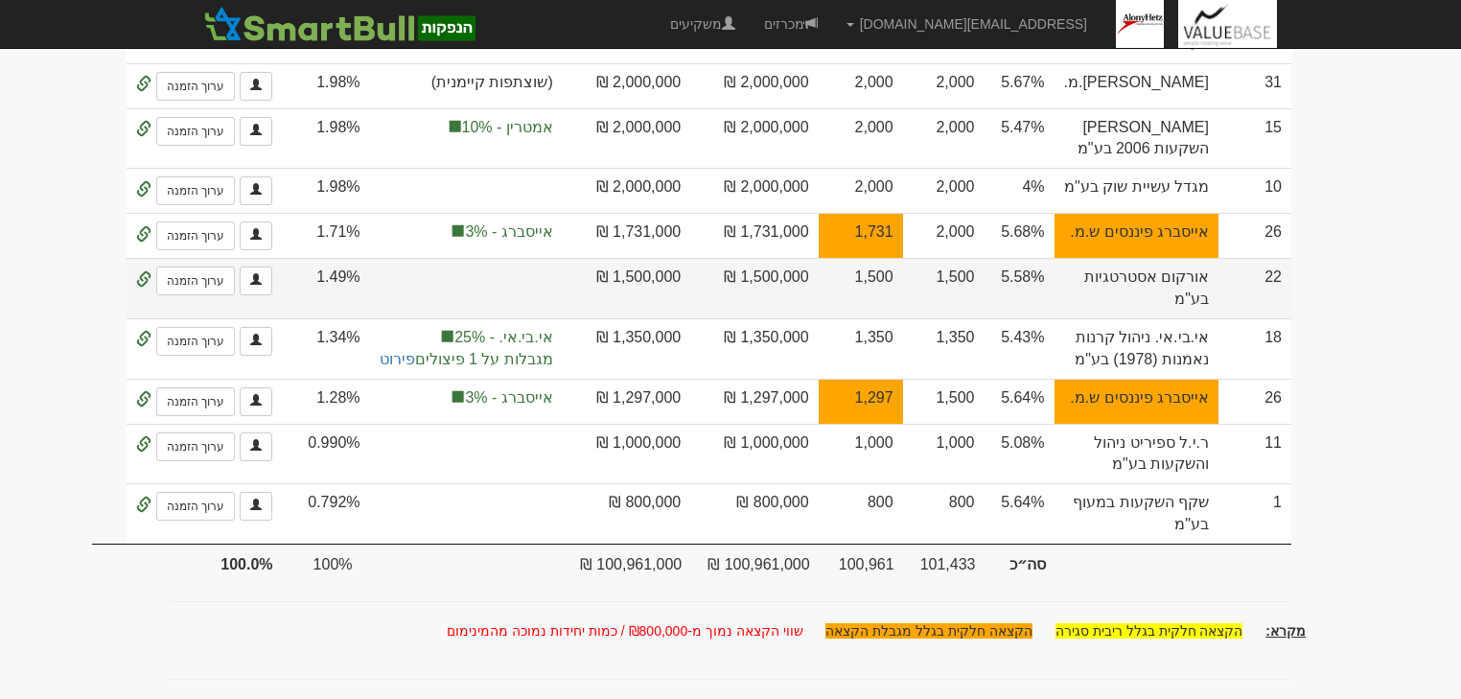
drag, startPoint x: 940, startPoint y: 279, endPoint x: 968, endPoint y: 280, distance: 27.8
click at [903, 280] on td "1,500" at bounding box center [861, 288] width 84 height 60
drag, startPoint x: 944, startPoint y: 281, endPoint x: 962, endPoint y: 280, distance: 18.2
click at [903, 280] on td "1,500" at bounding box center [861, 288] width 84 height 60
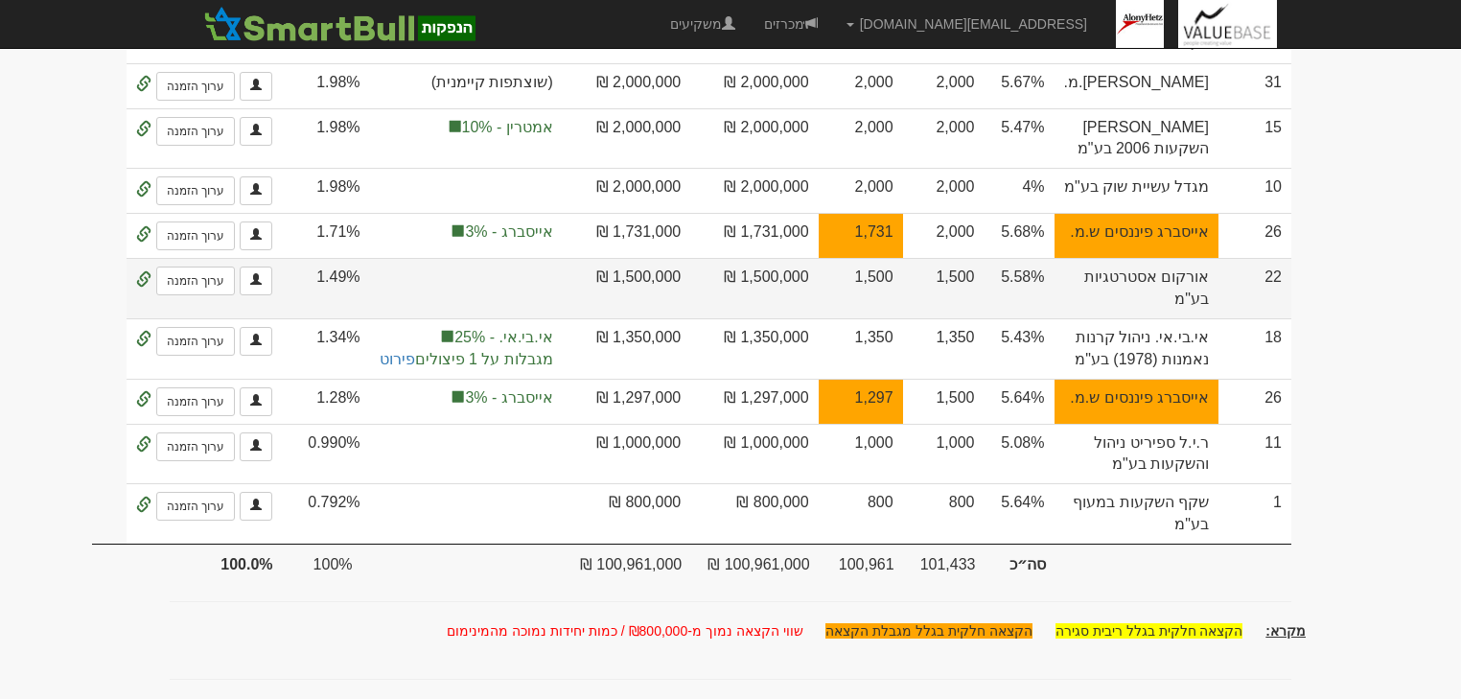
click at [903, 280] on td "1,500" at bounding box center [861, 288] width 84 height 60
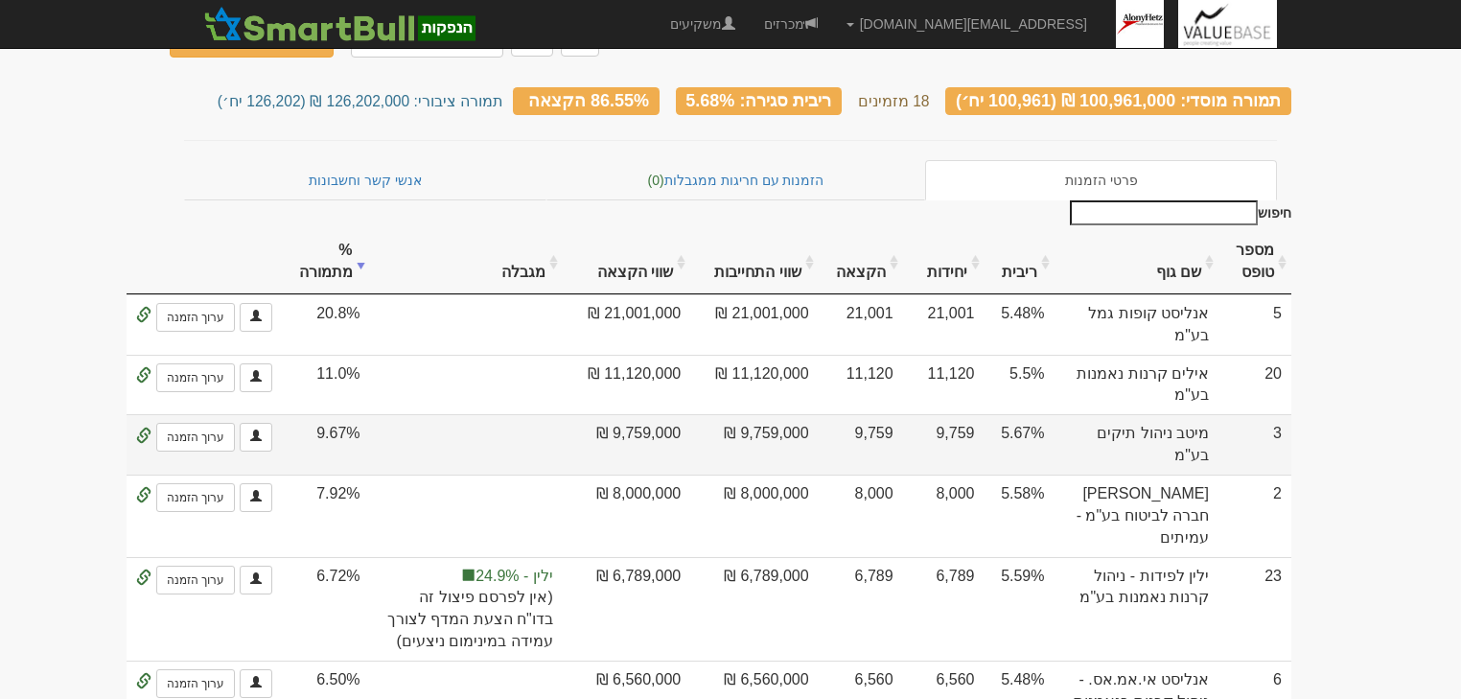
scroll to position [0, 0]
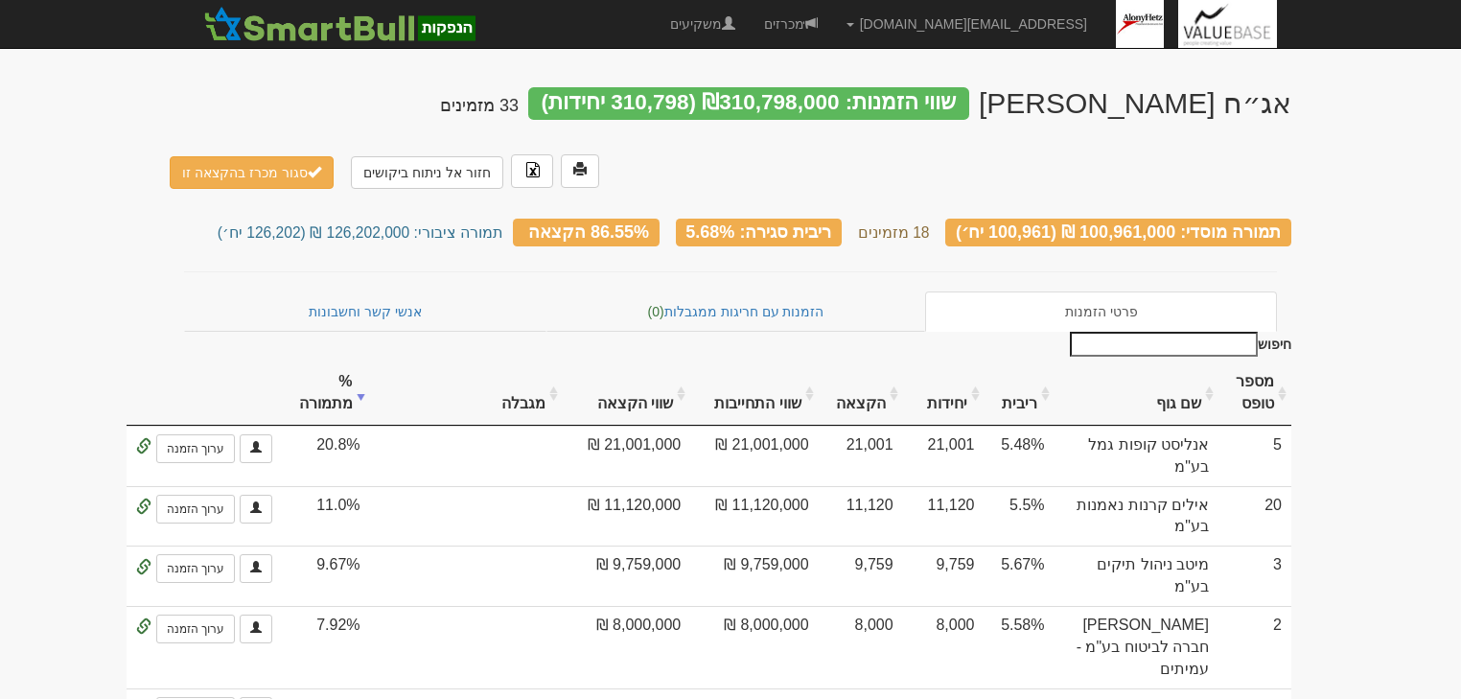
click at [818, 361] on th "שווי התחייבות" at bounding box center [753, 393] width 127 height 64
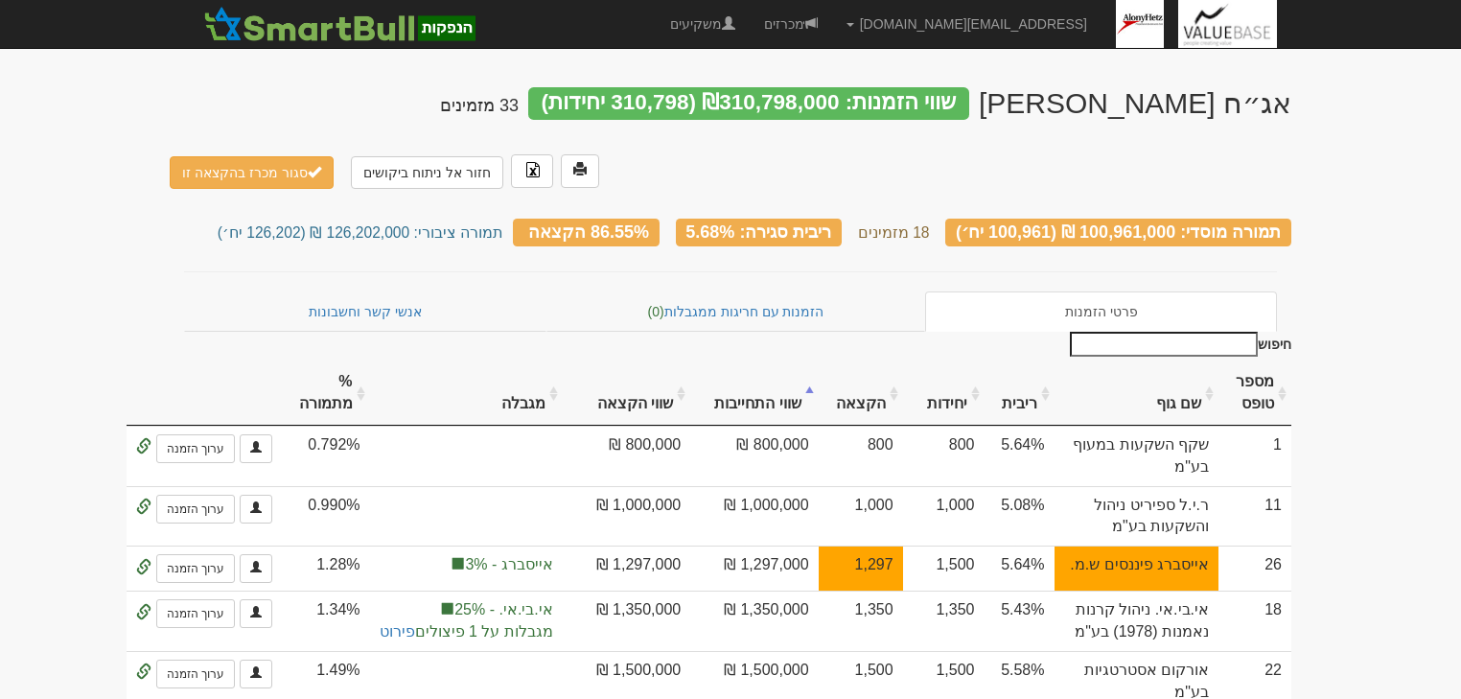
click at [818, 361] on th "שווי התחייבות" at bounding box center [753, 393] width 127 height 64
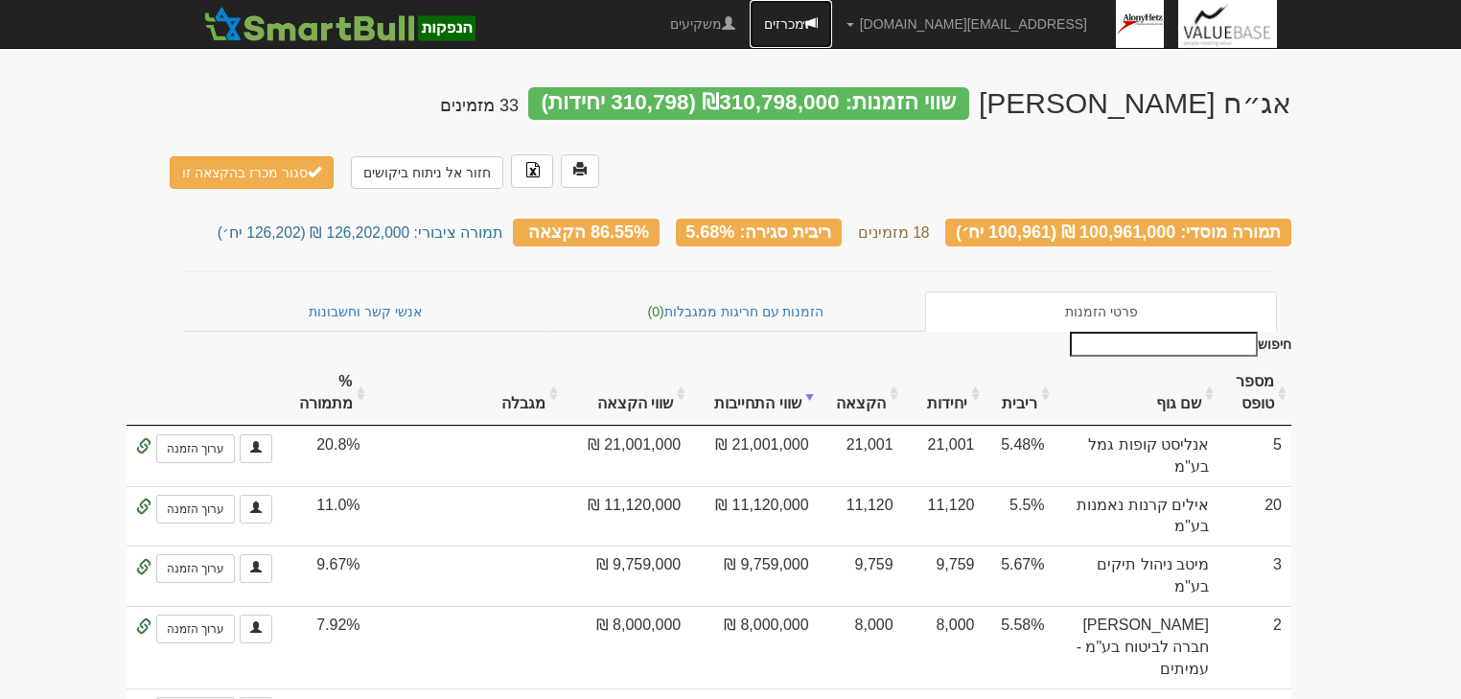
click at [832, 22] on link "מכרזים" at bounding box center [791, 24] width 82 height 48
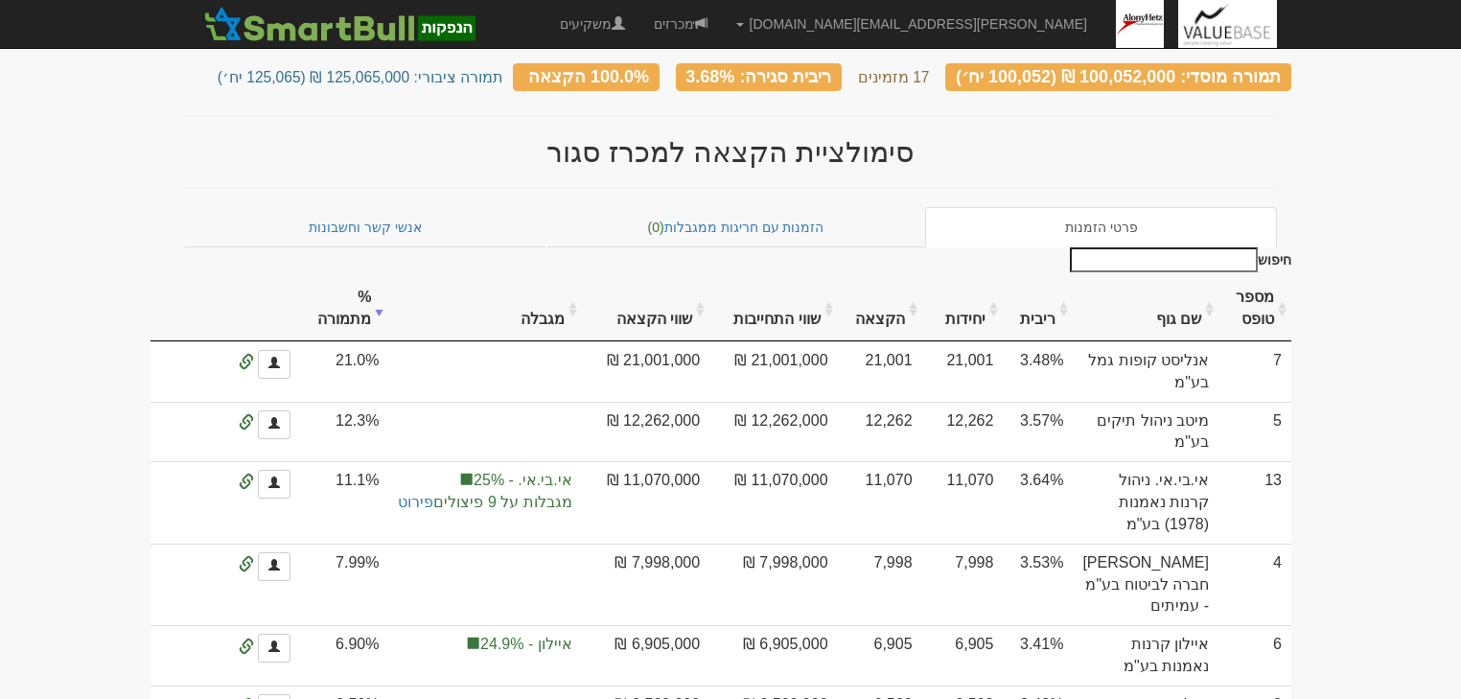
scroll to position [230, 0]
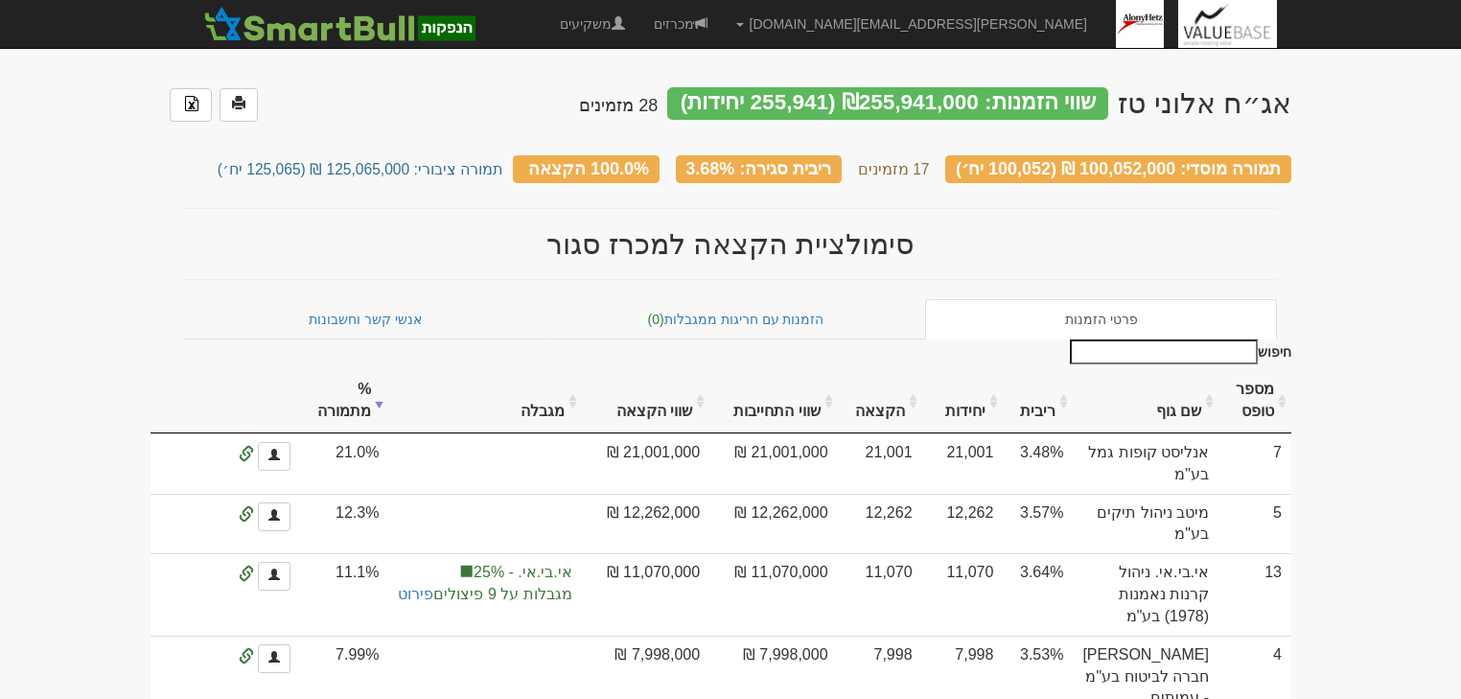
drag, startPoint x: 372, startPoint y: 161, endPoint x: 271, endPoint y: 212, distance: 112.7
click at [274, 161] on small "תמורה ציבורי: 125,065,000 ₪ (125,065 יח׳)" at bounding box center [361, 169] width 286 height 16
click at [722, 25] on link "מכרזים" at bounding box center [680, 24] width 82 height 48
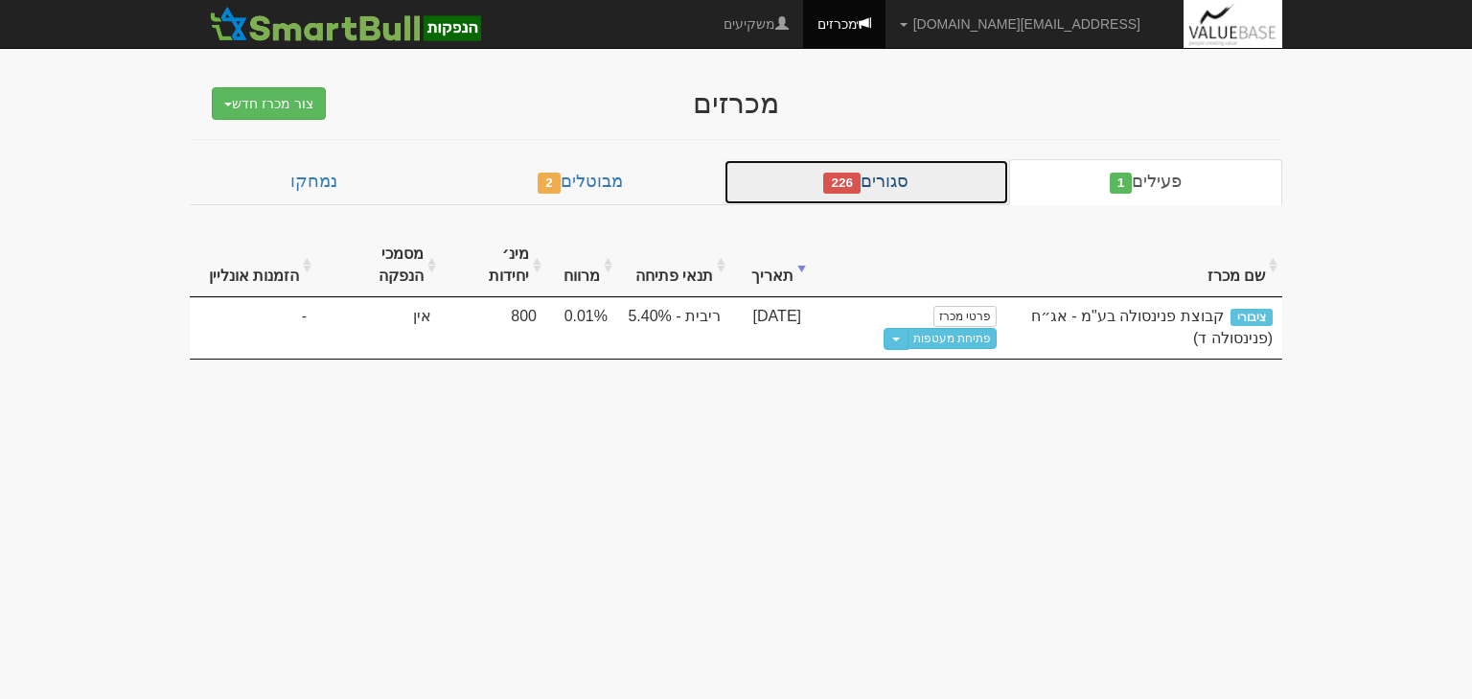
click at [882, 184] on link "סגורים 226" at bounding box center [867, 182] width 286 height 46
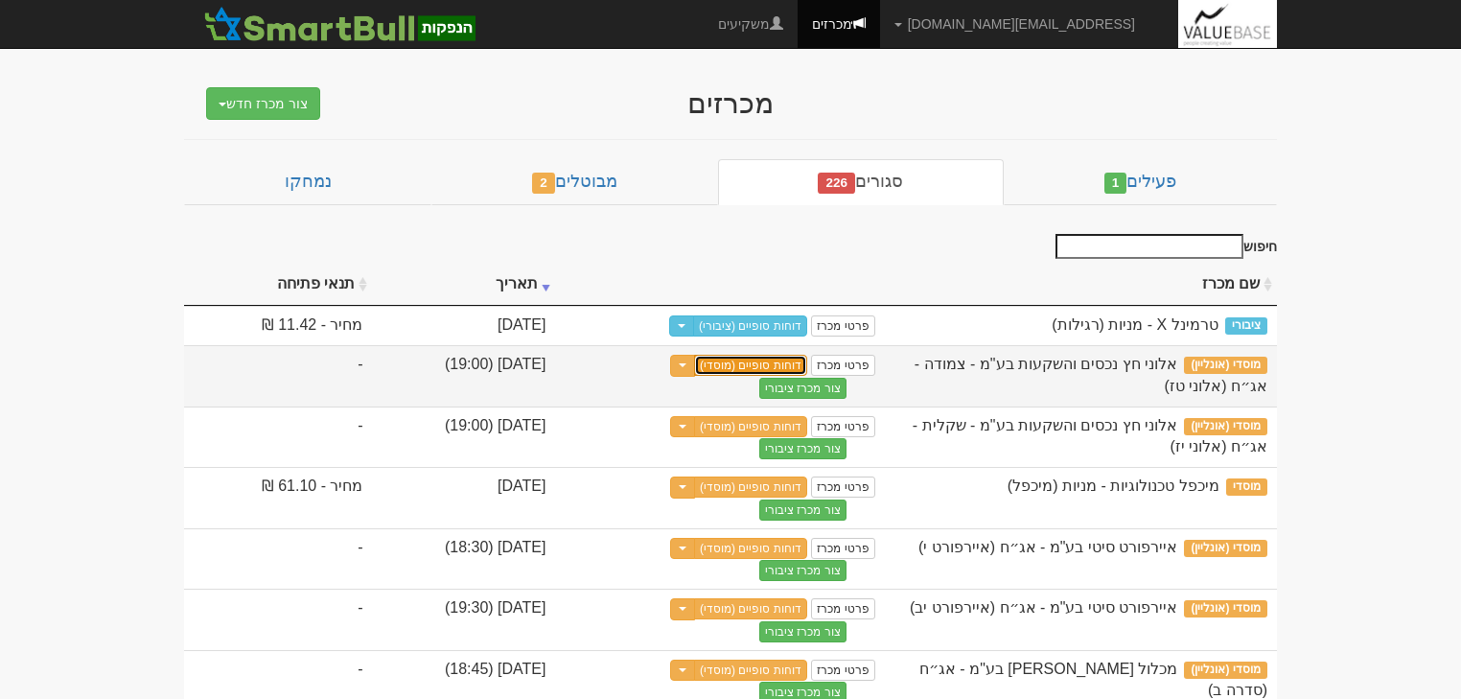
click at [807, 371] on link "דוחות סופיים (מוסדי)" at bounding box center [750, 365] width 113 height 21
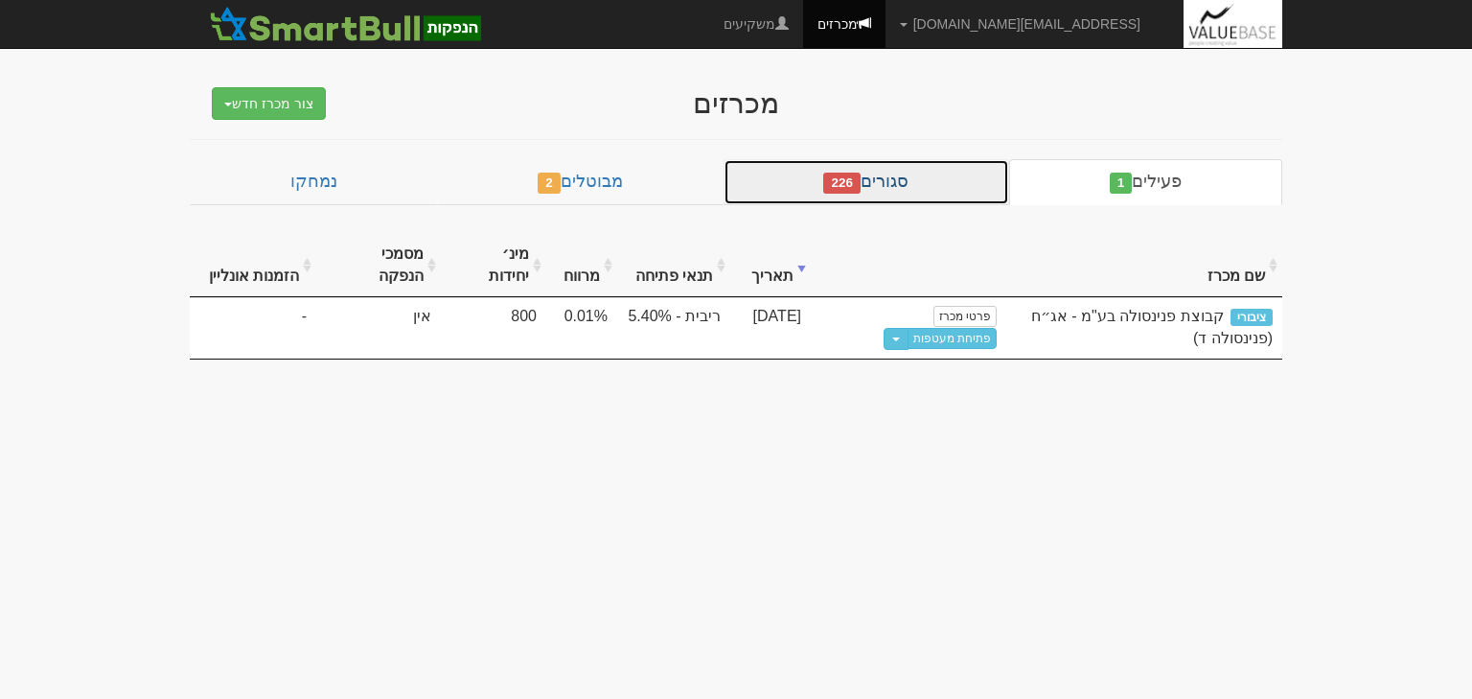
click at [845, 164] on link "סגורים 226" at bounding box center [867, 182] width 286 height 46
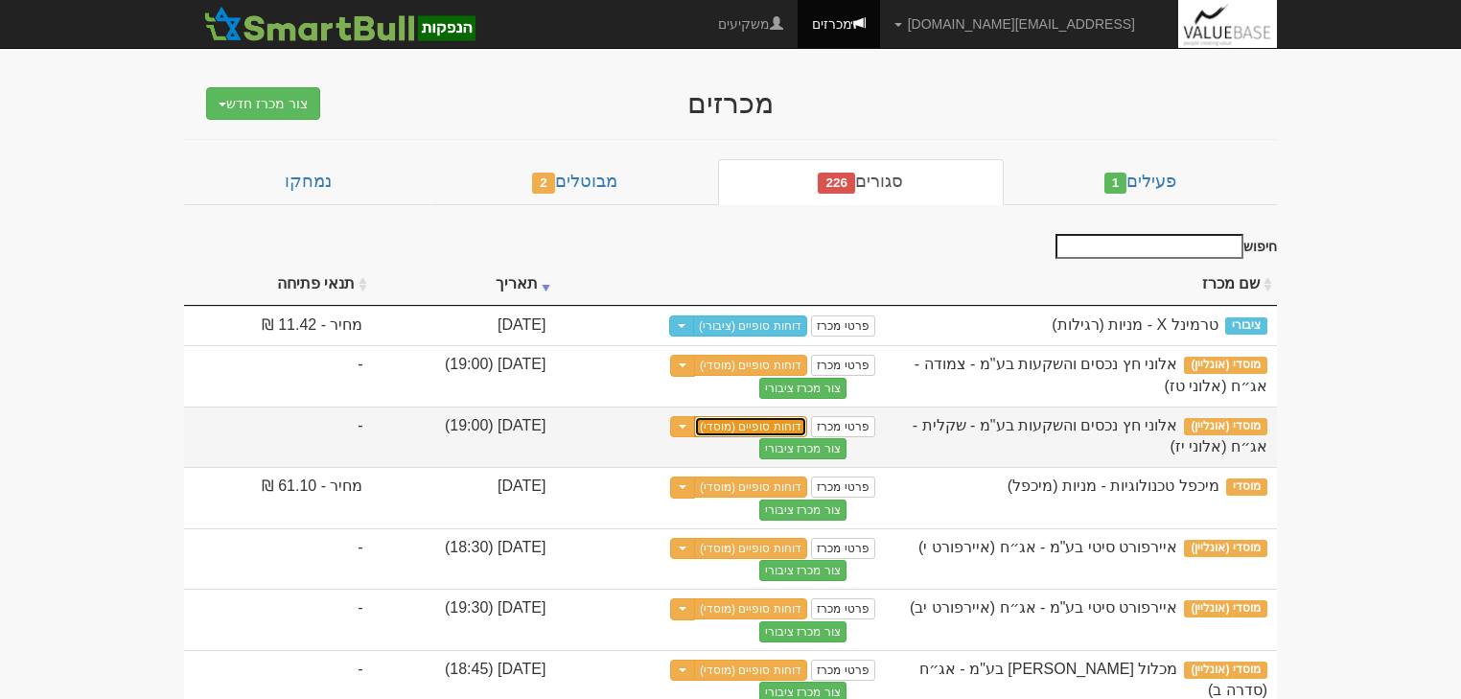
click at [807, 425] on link "דוחות סופיים (מוסדי)" at bounding box center [750, 426] width 113 height 21
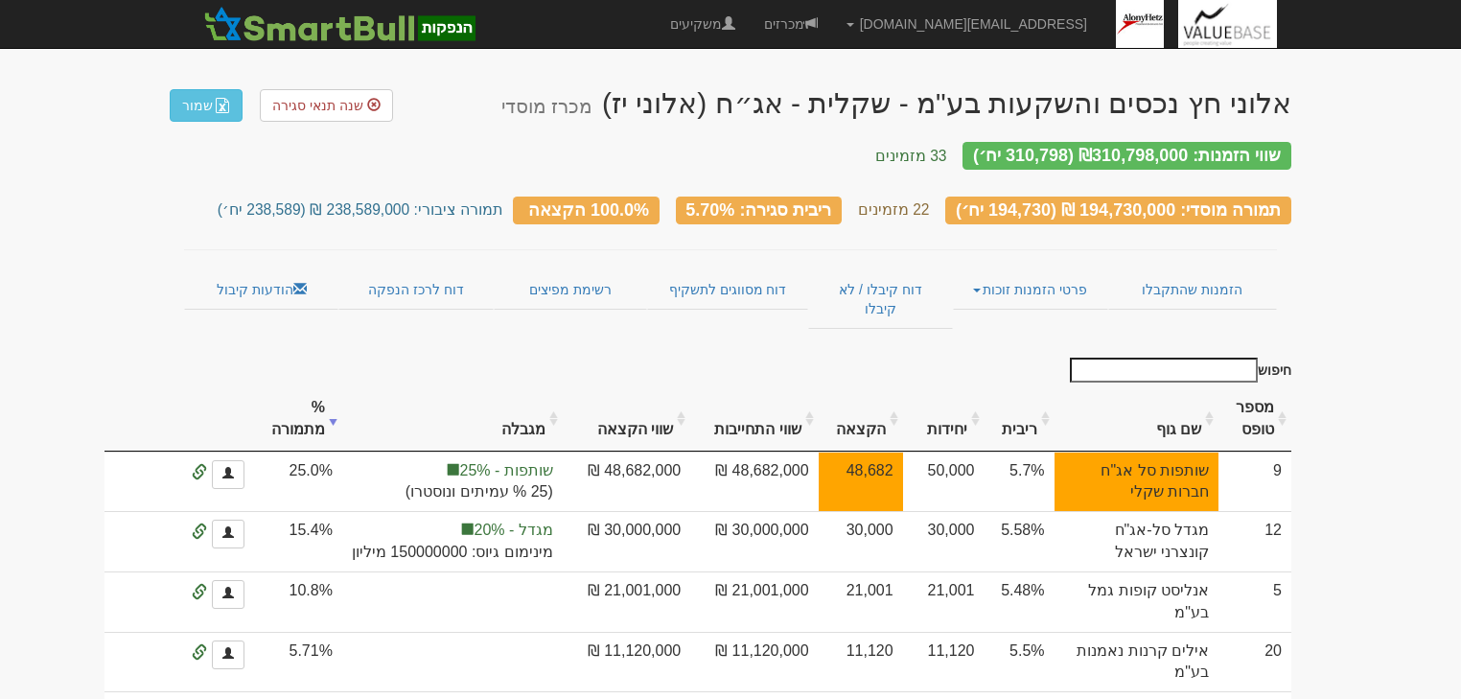
drag, startPoint x: 893, startPoint y: 197, endPoint x: 917, endPoint y: 197, distance: 24.0
click at [917, 201] on small "22 מזמינים" at bounding box center [894, 209] width 72 height 16
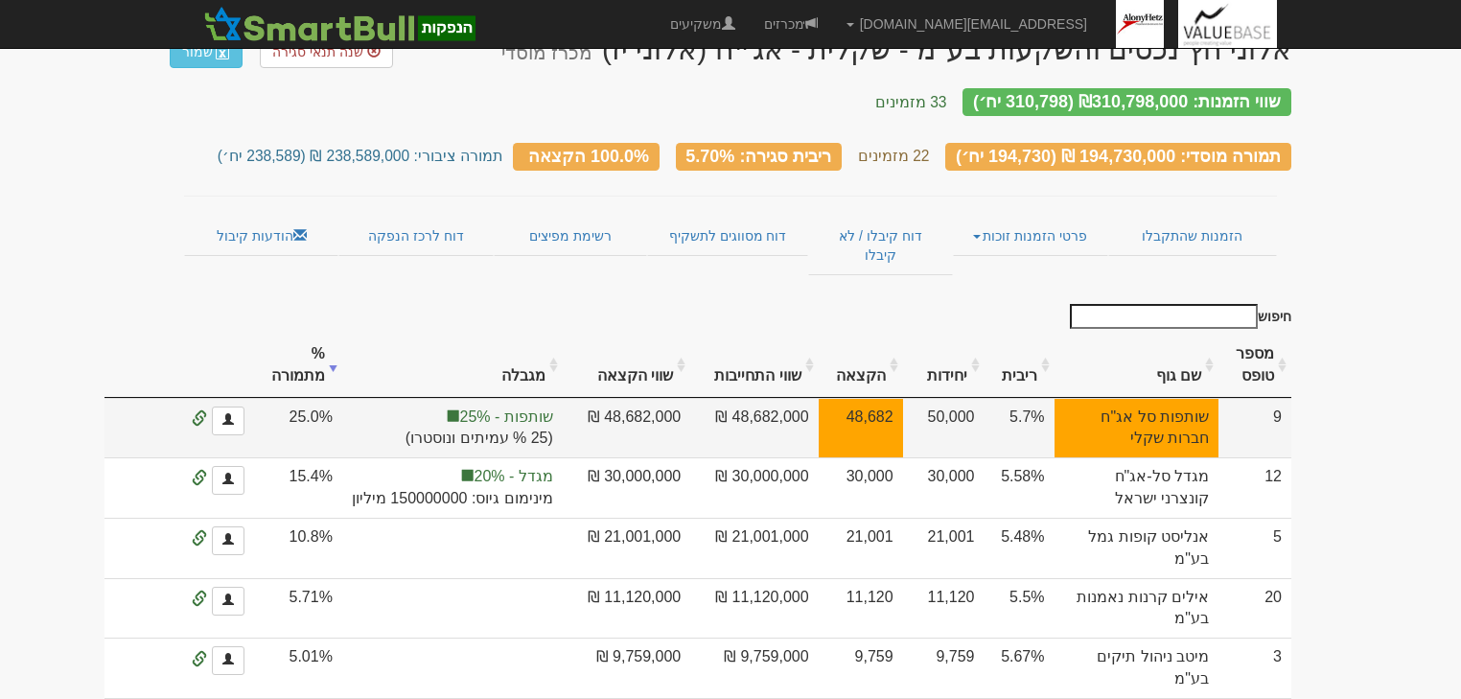
scroll to position [77, 0]
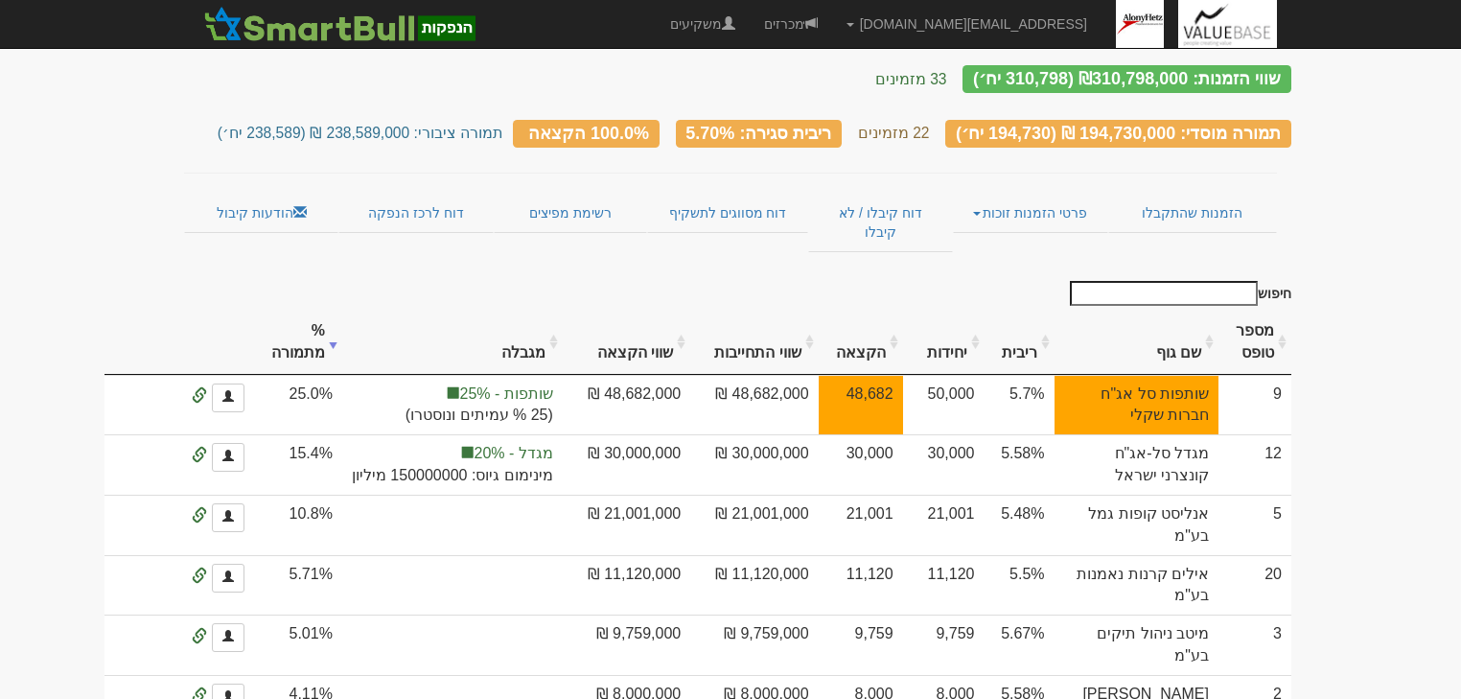
click at [818, 311] on th "שווי התחייבות" at bounding box center [753, 343] width 127 height 64
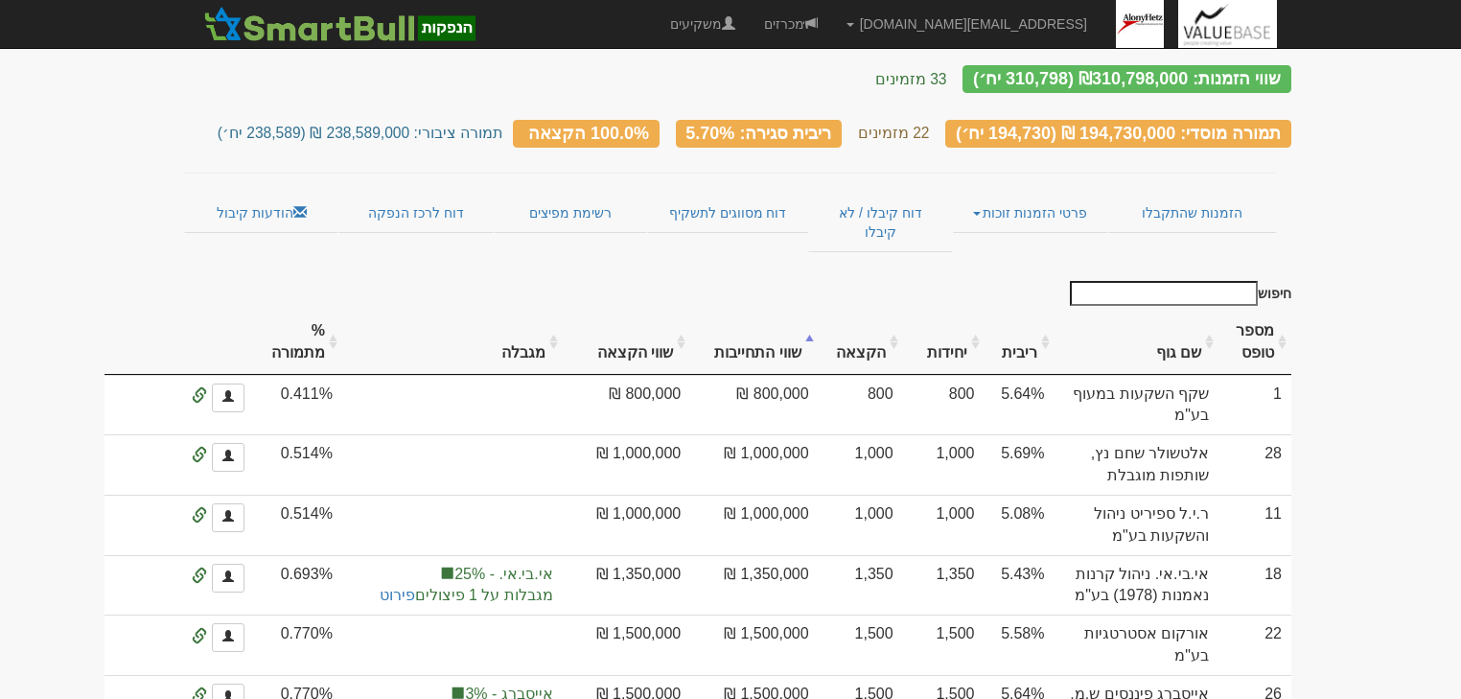
click at [818, 311] on th "שווי התחייבות" at bounding box center [753, 343] width 127 height 64
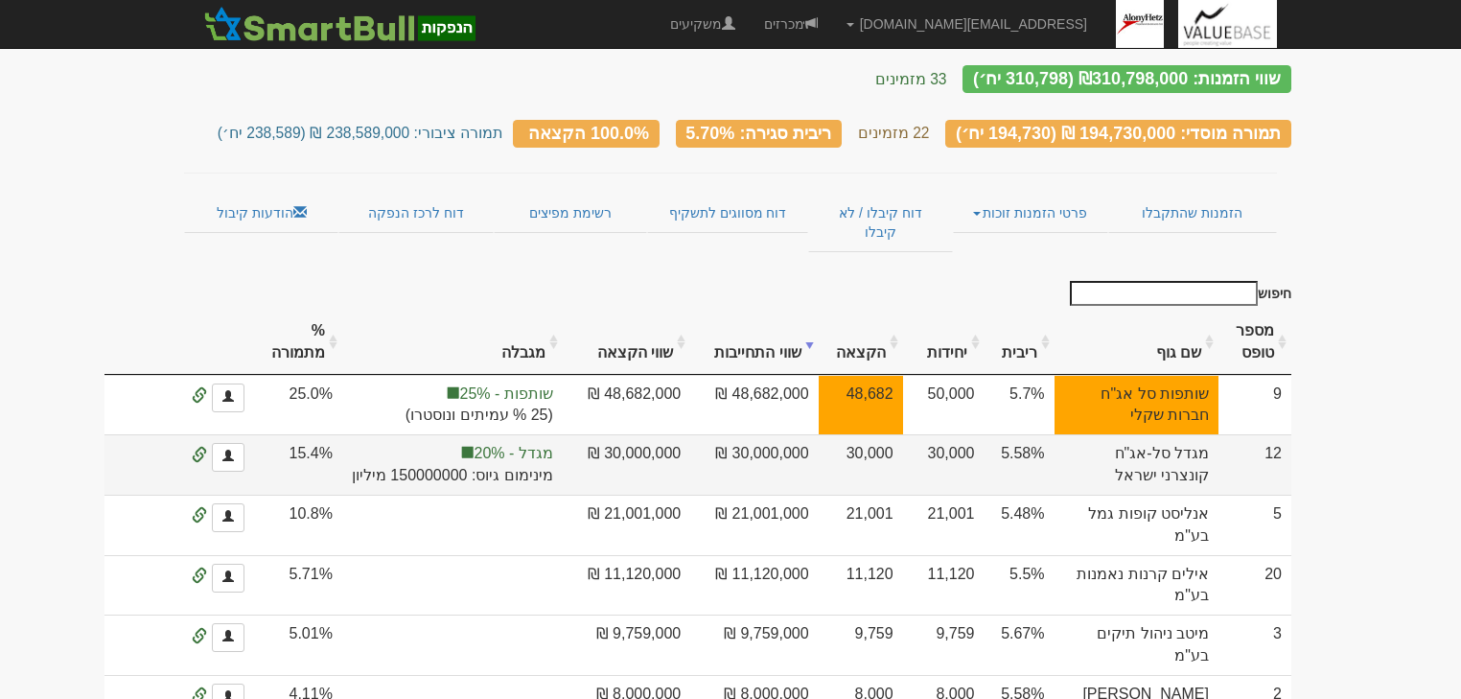
scroll to position [153, 0]
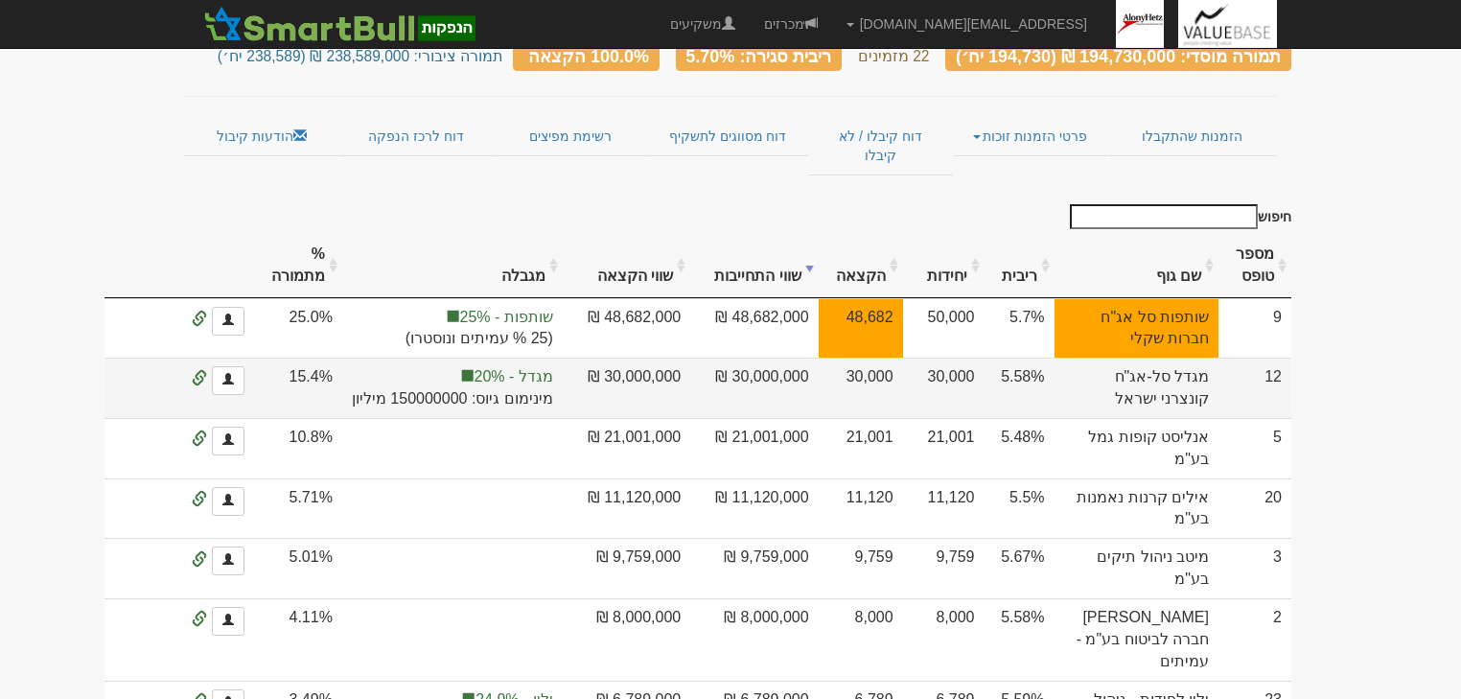
drag, startPoint x: 924, startPoint y: 377, endPoint x: 953, endPoint y: 380, distance: 28.9
click at [903, 380] on td "30,000" at bounding box center [861, 388] width 84 height 60
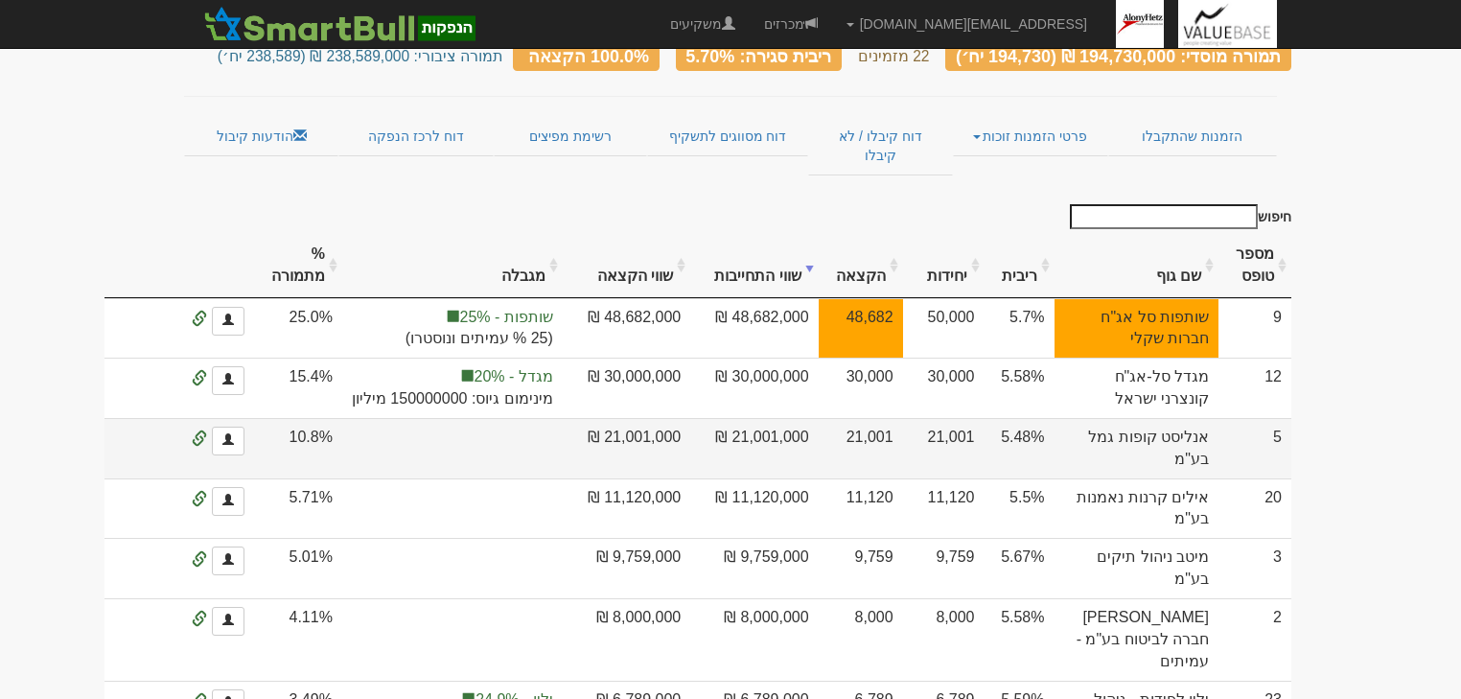
drag, startPoint x: 934, startPoint y: 490, endPoint x: 962, endPoint y: 491, distance: 28.8
click at [903, 478] on td "21,001" at bounding box center [861, 448] width 84 height 60
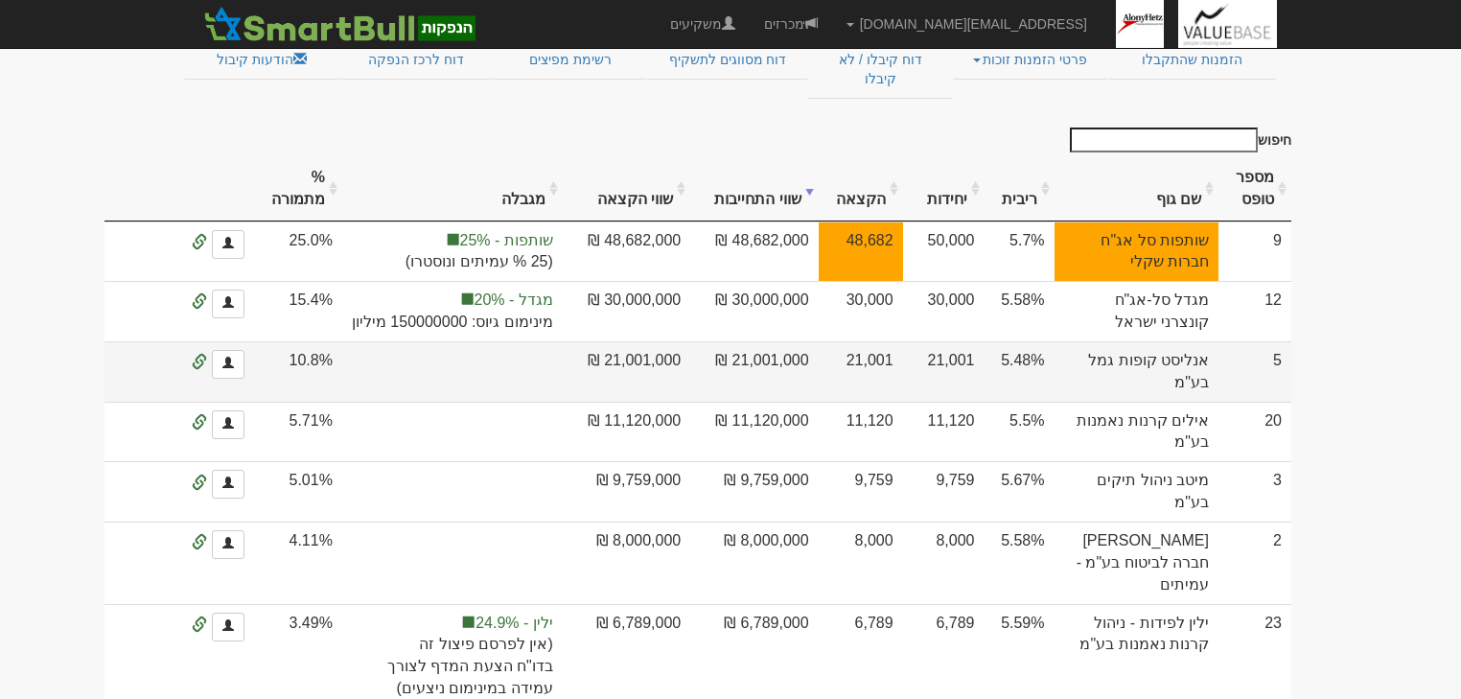
scroll to position [383, 0]
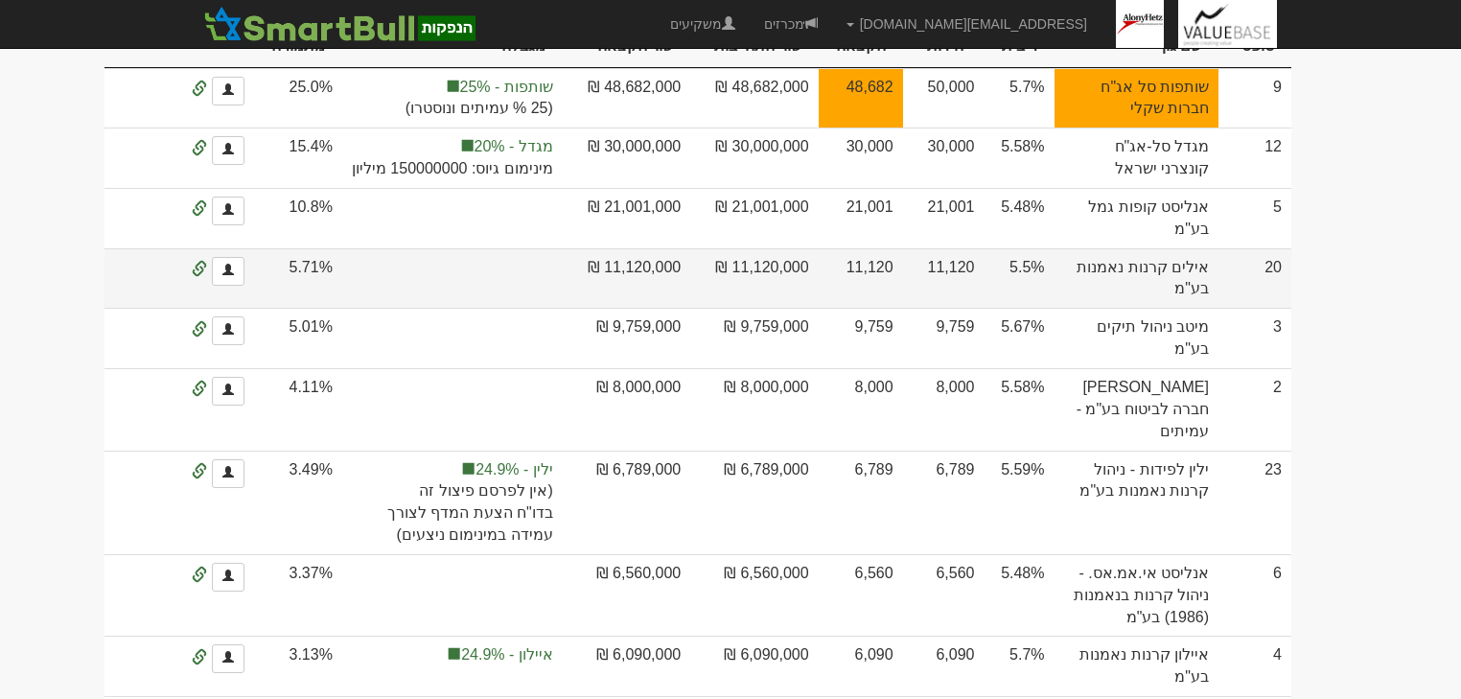
drag, startPoint x: 919, startPoint y: 339, endPoint x: 962, endPoint y: 341, distance: 43.2
click at [903, 309] on td "11,120" at bounding box center [861, 278] width 84 height 60
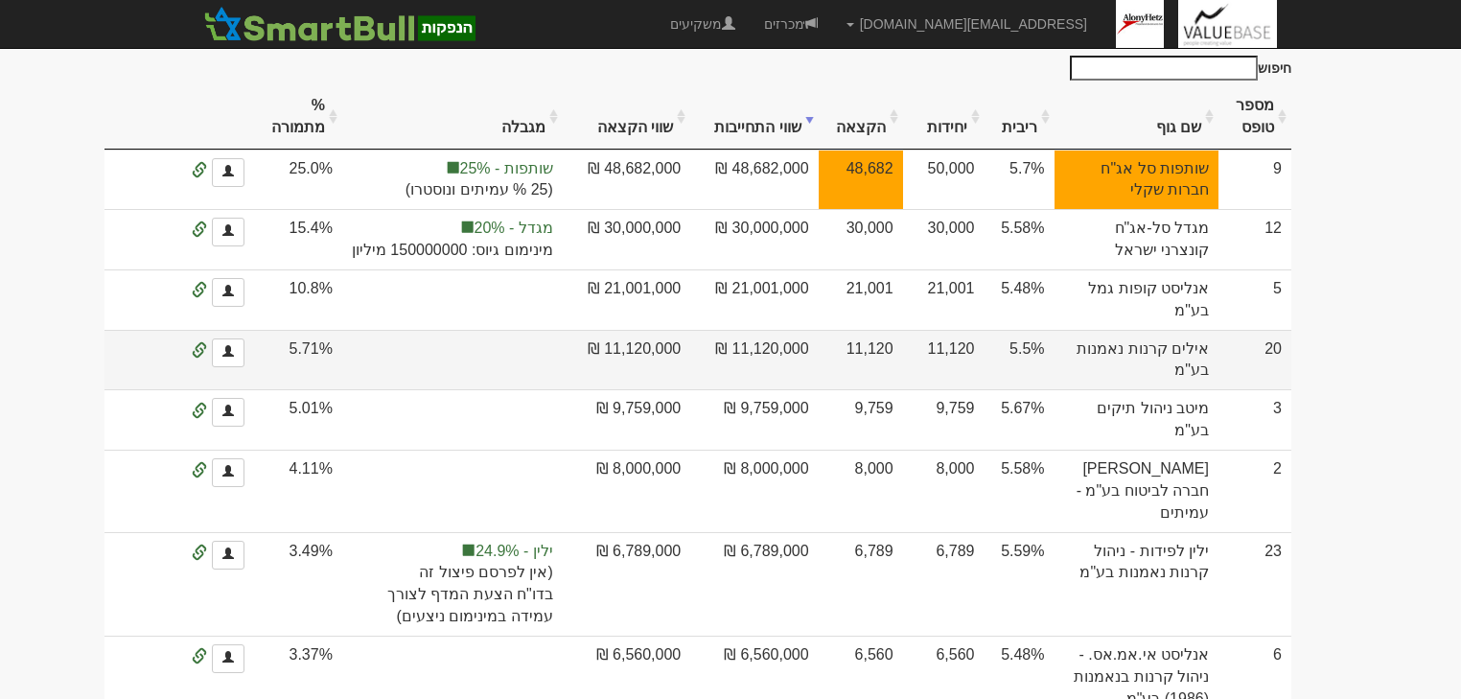
scroll to position [153, 0]
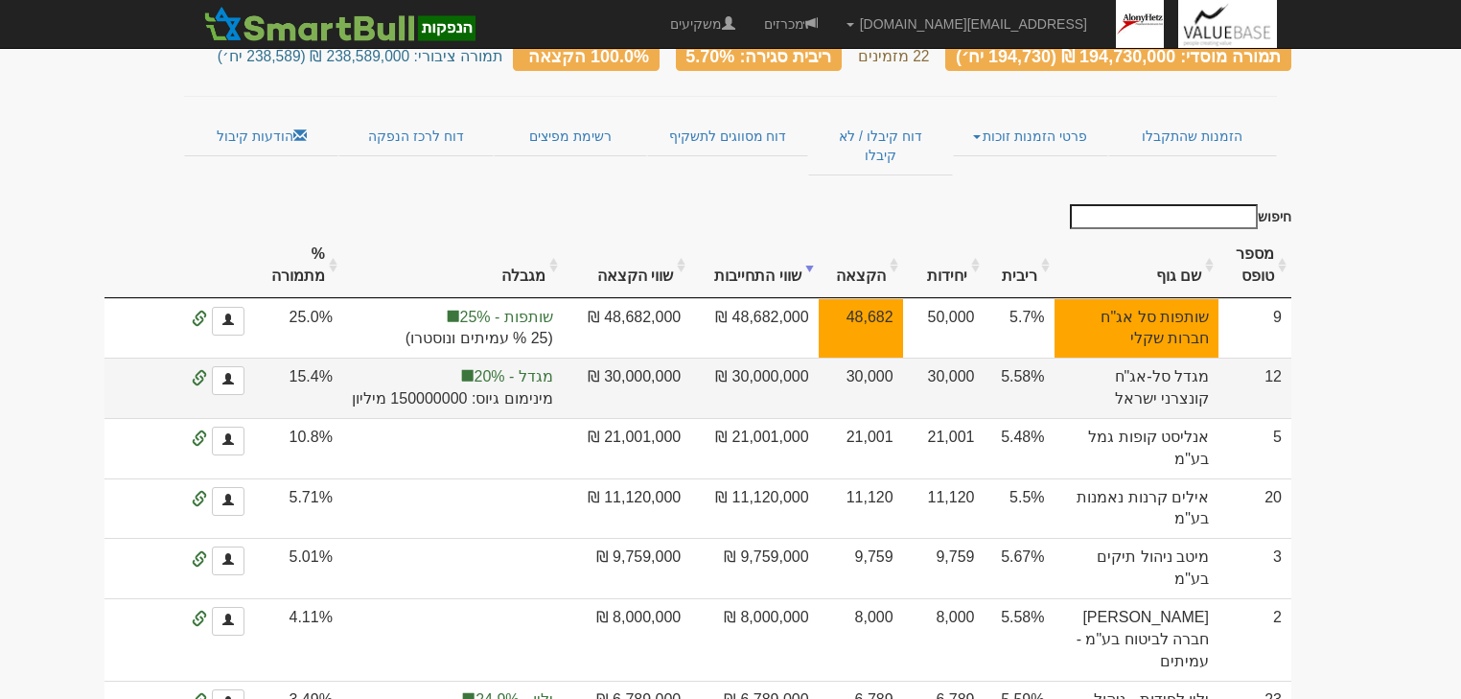
click at [903, 385] on td "30,000" at bounding box center [861, 388] width 84 height 60
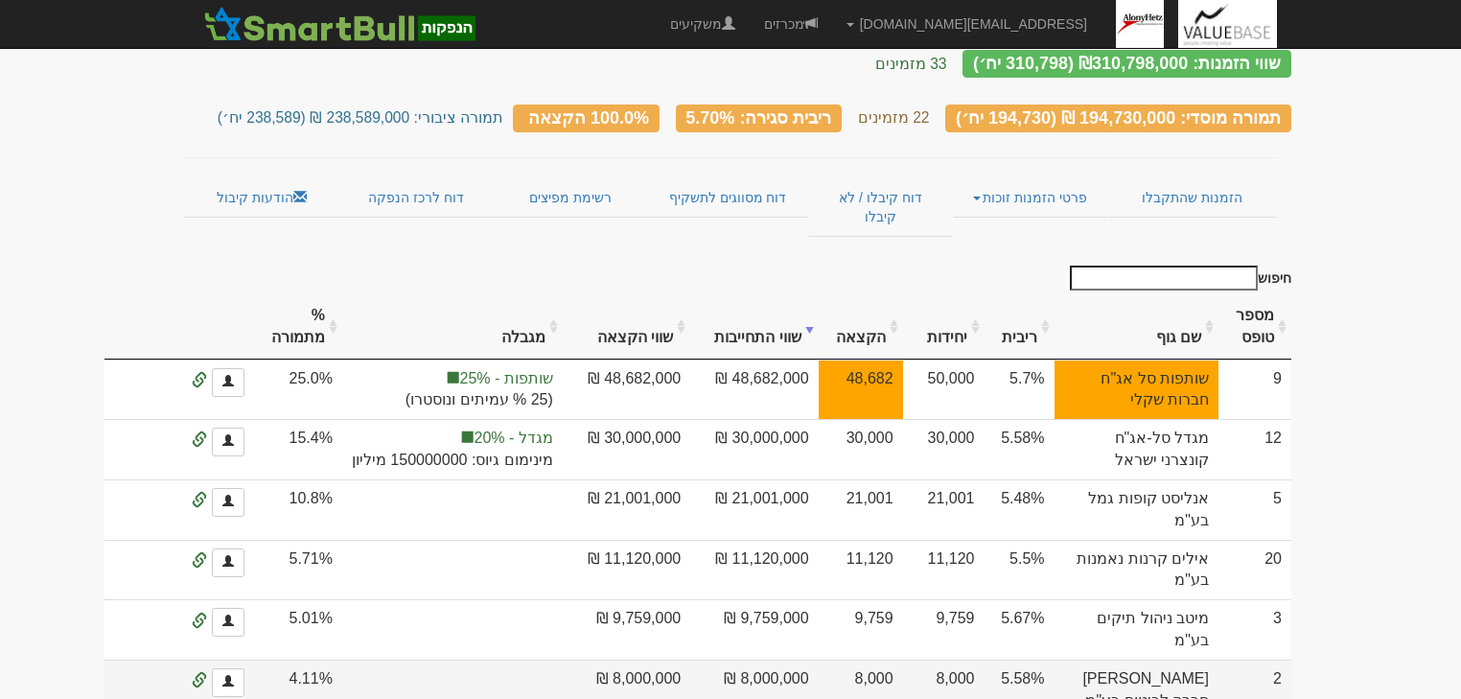
scroll to position [0, 0]
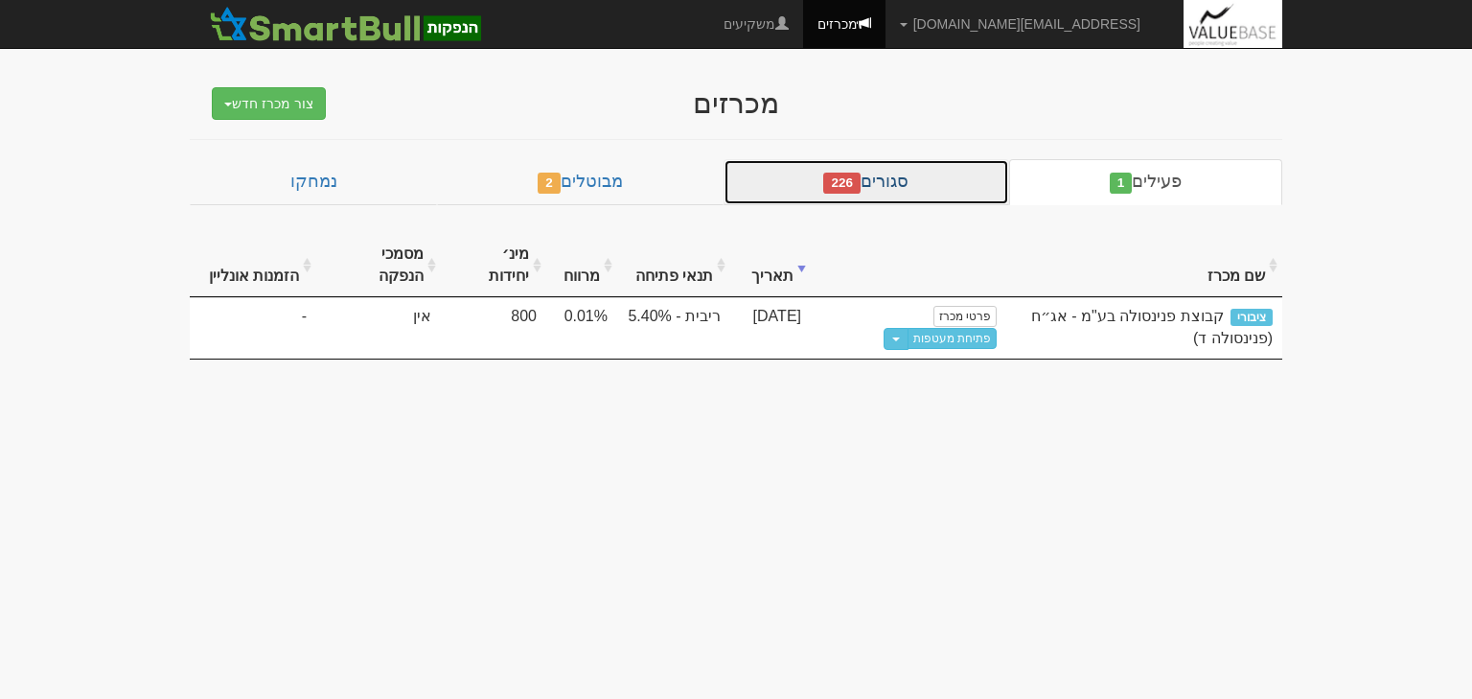
click at [874, 186] on link "סגורים 226" at bounding box center [867, 182] width 286 height 46
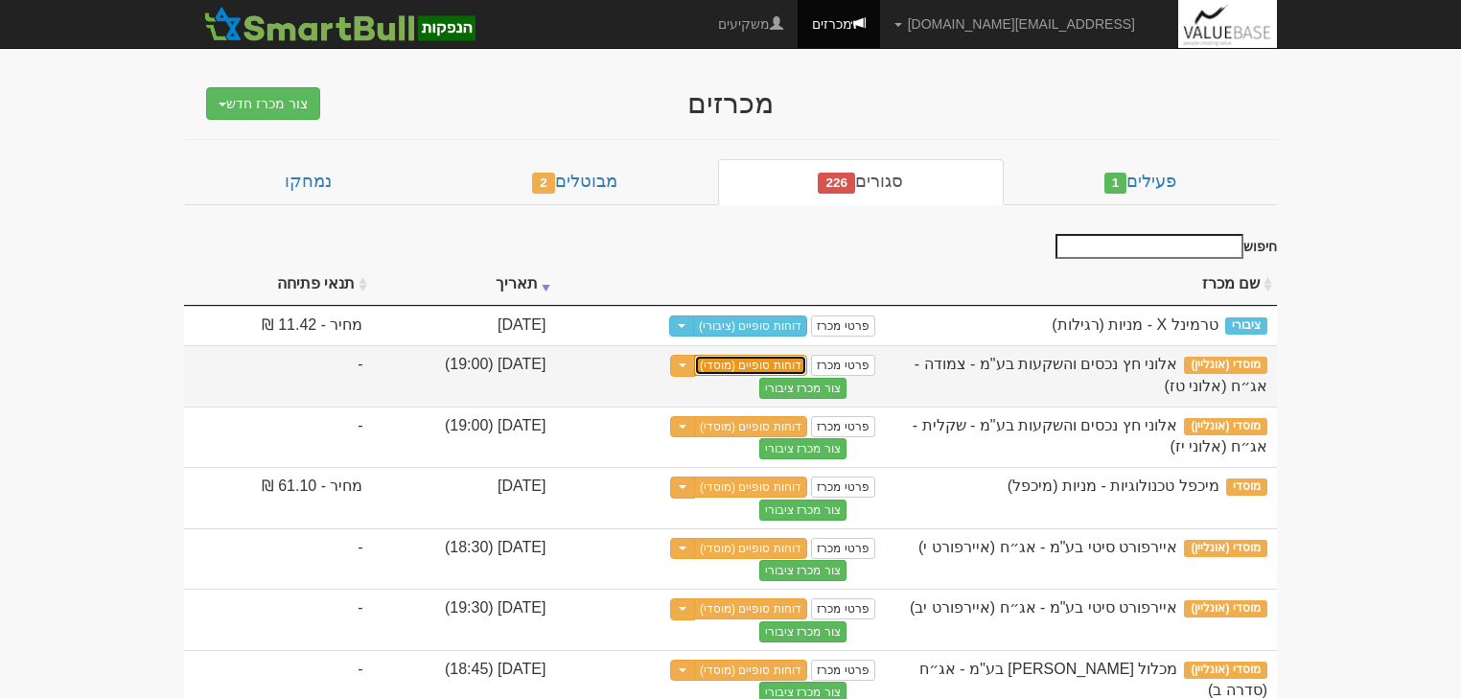
click at [807, 360] on link "דוחות סופיים (מוסדי)" at bounding box center [750, 365] width 113 height 21
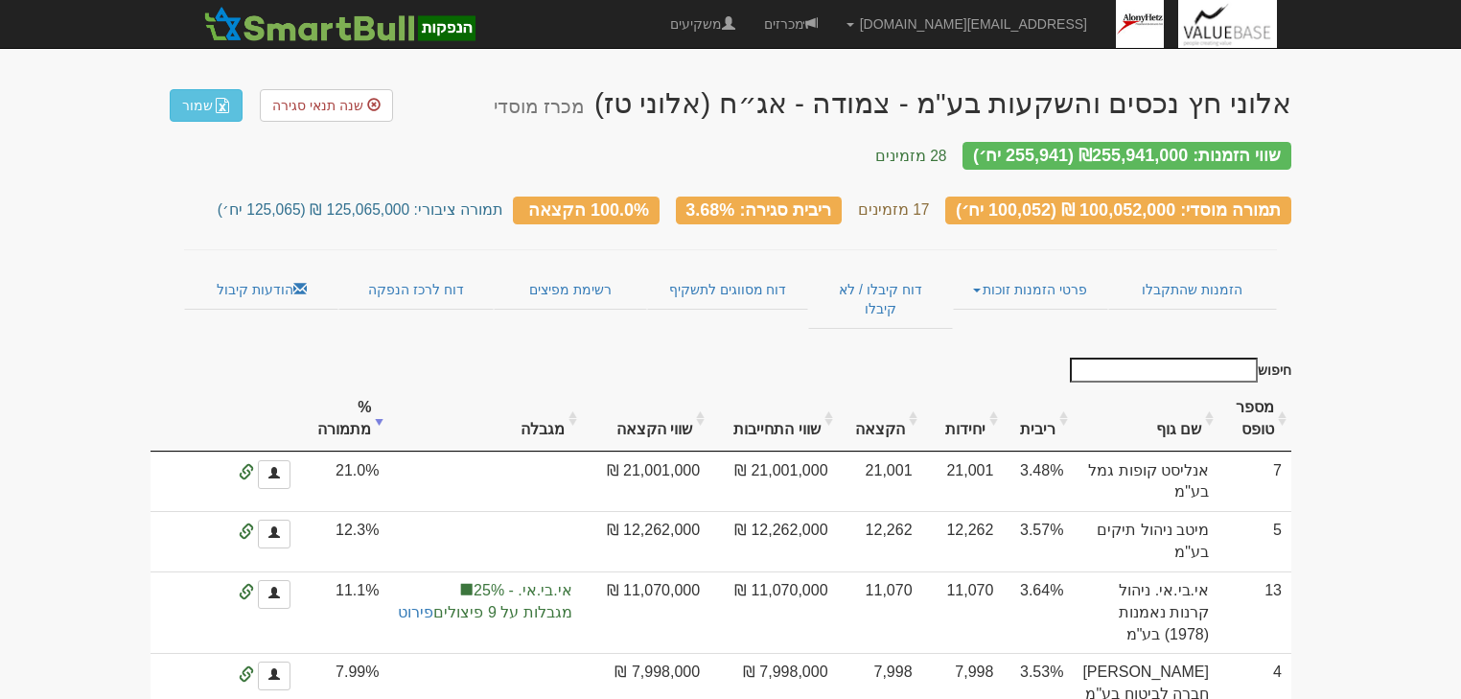
click at [837, 391] on th "שווי התחייבות" at bounding box center [772, 419] width 127 height 64
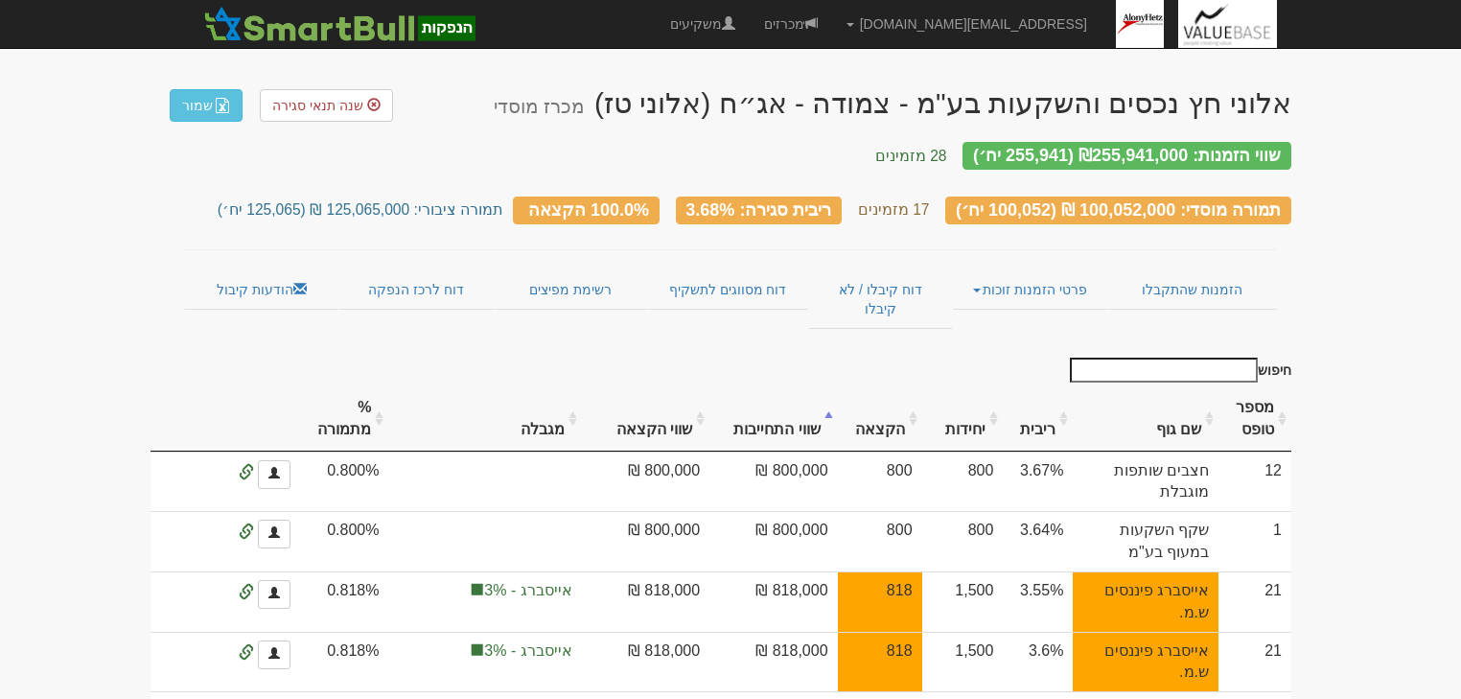
click at [837, 391] on th "שווי התחייבות" at bounding box center [772, 419] width 127 height 64
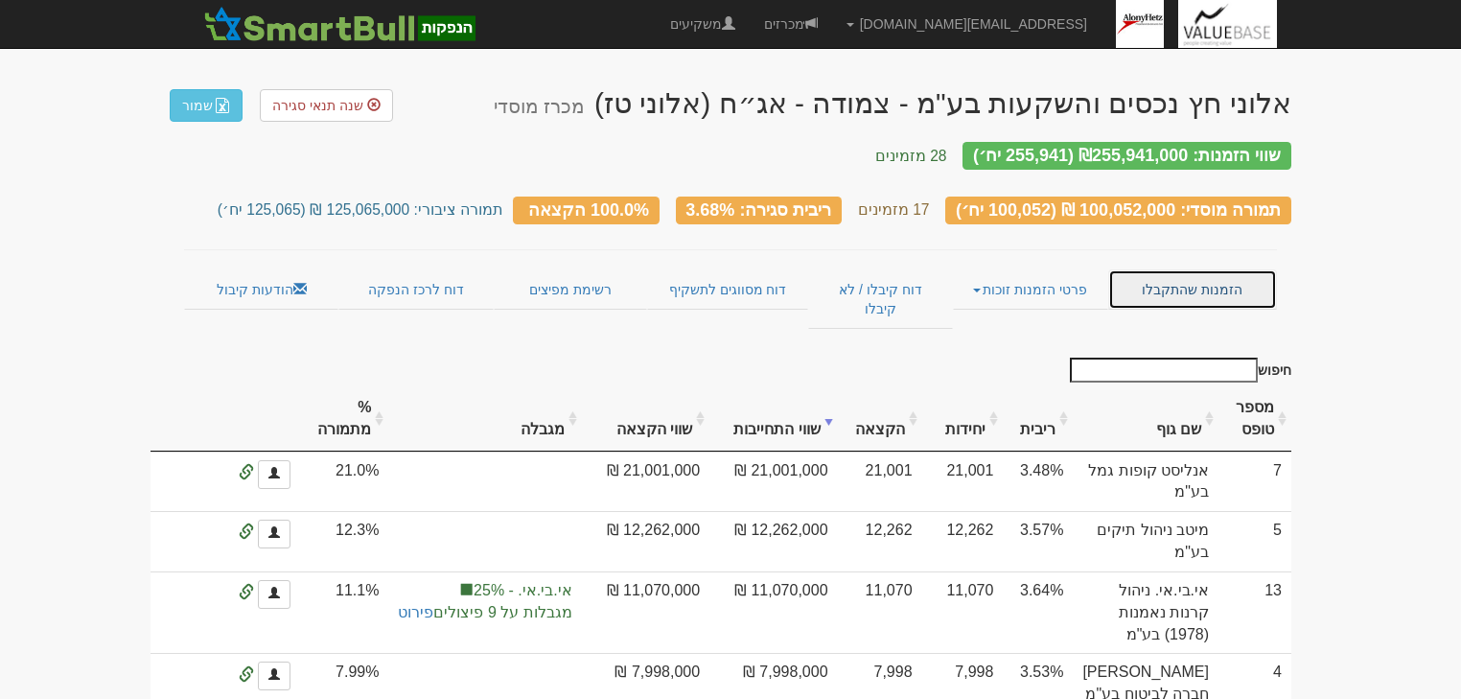
click at [1196, 280] on link "הזמנות שהתקבלו" at bounding box center [1192, 289] width 169 height 40
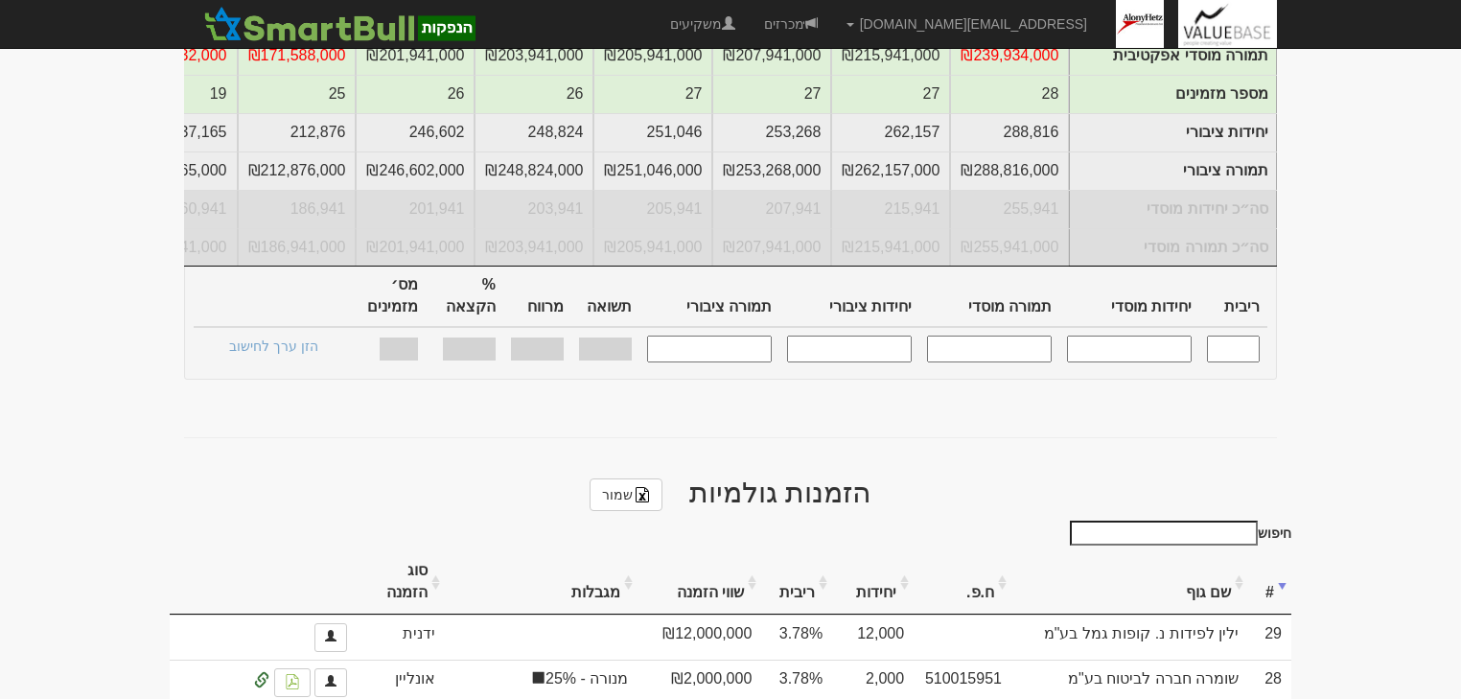
scroll to position [844, 0]
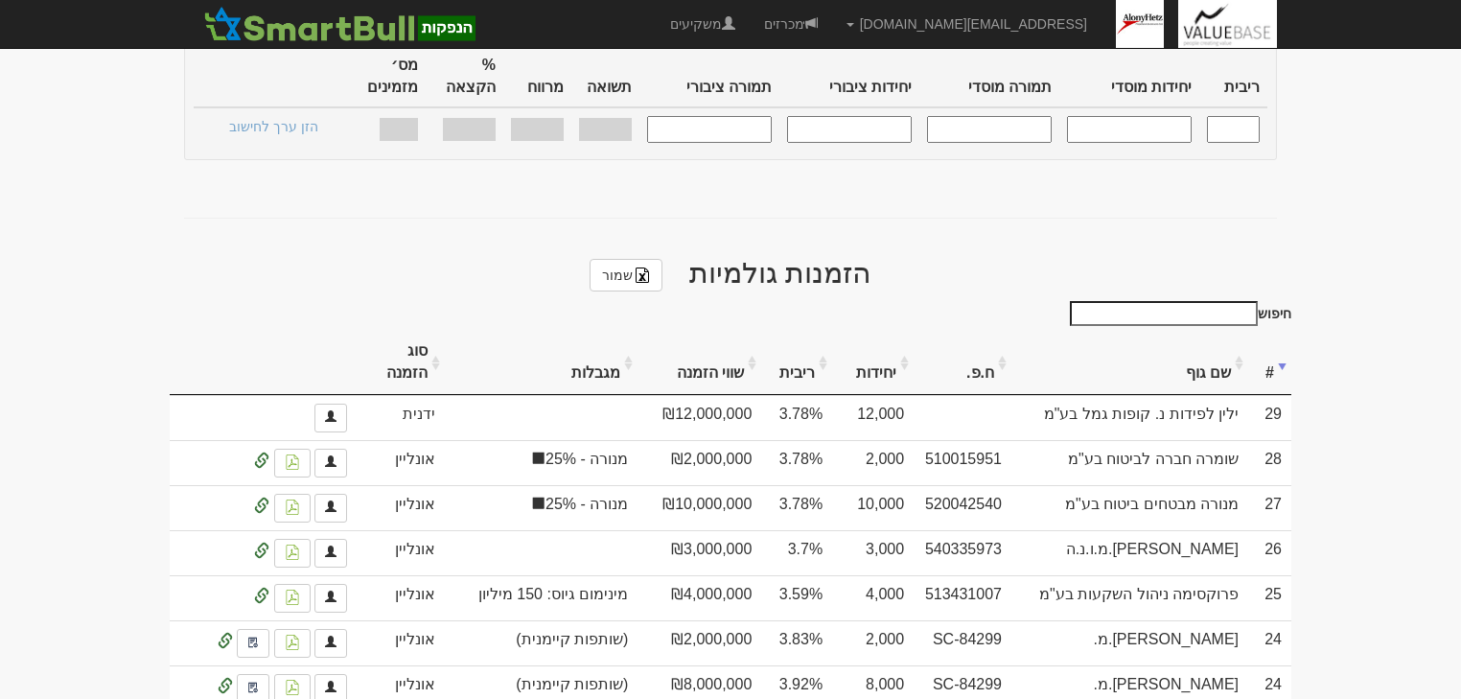
click at [703, 331] on th "שווי הזמנה" at bounding box center [699, 363] width 124 height 64
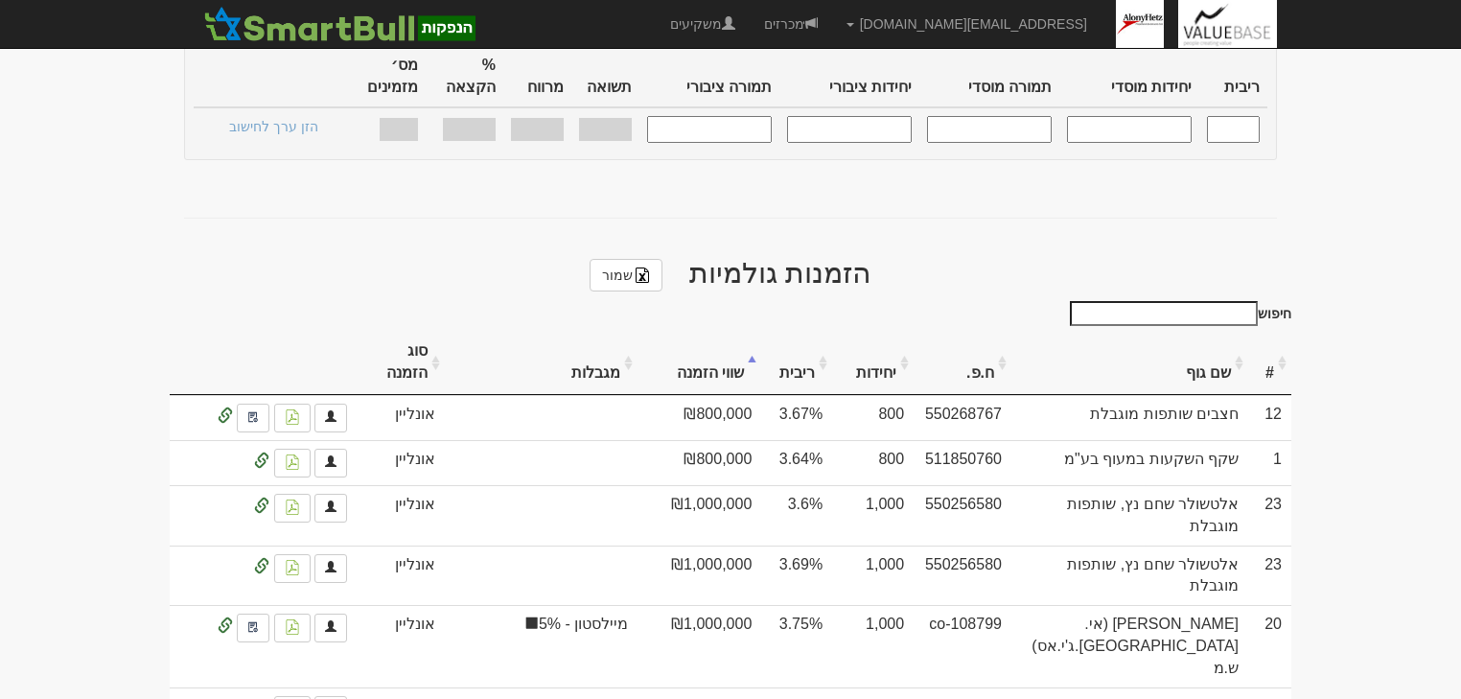
click at [703, 331] on th "שווי הזמנה" at bounding box center [699, 363] width 124 height 64
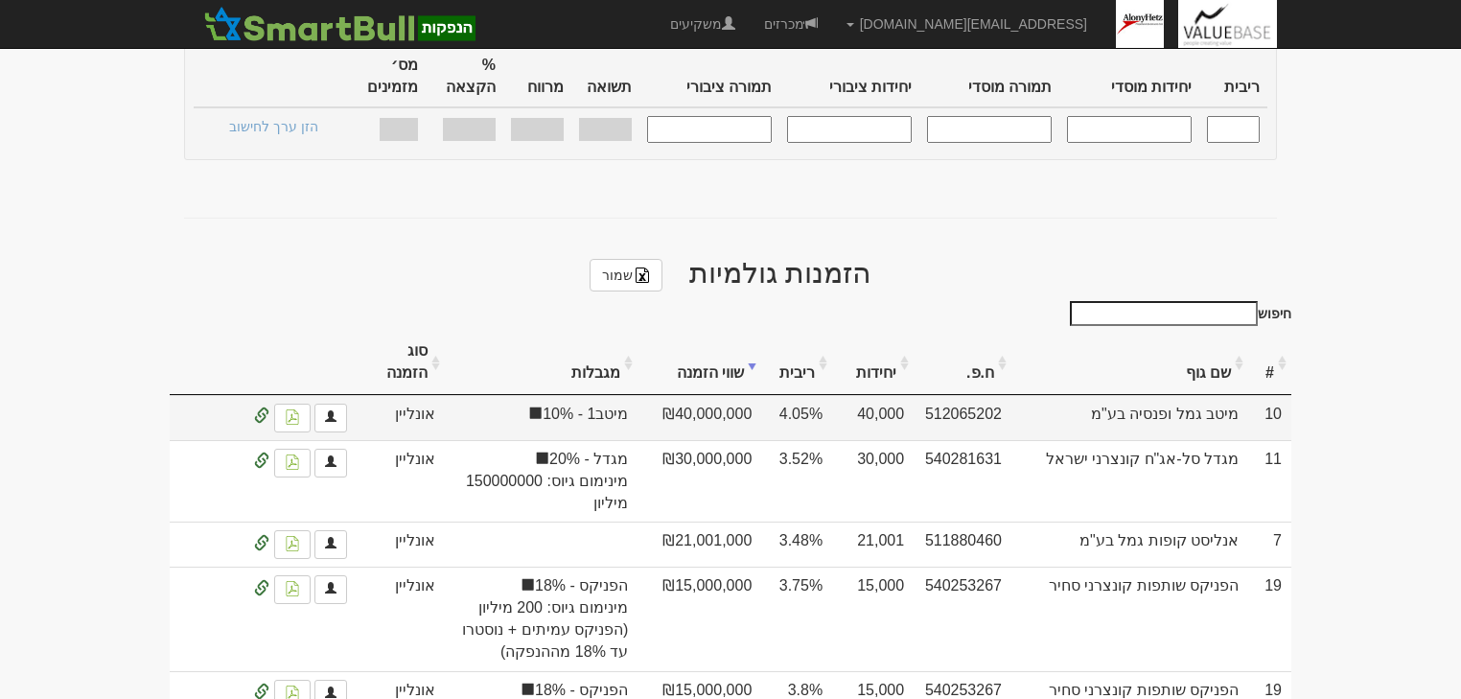
scroll to position [997, 0]
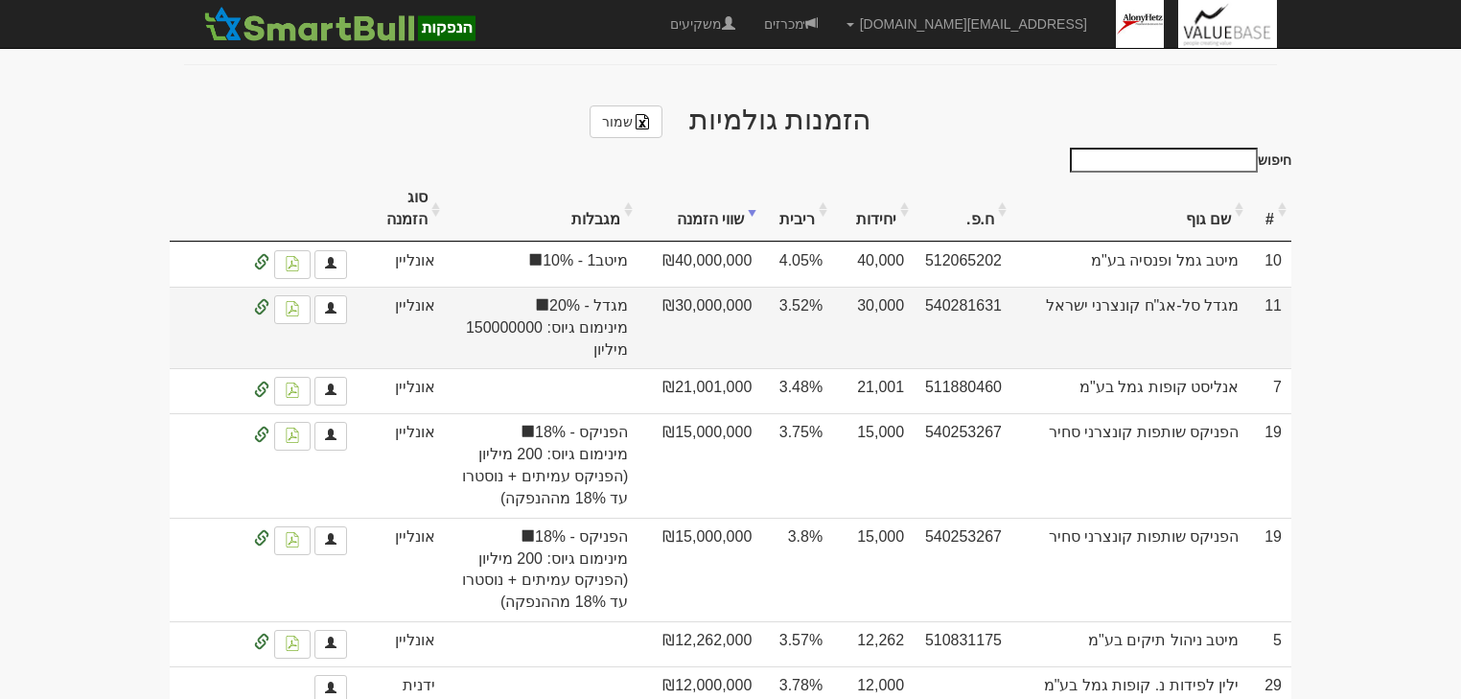
drag, startPoint x: 788, startPoint y: 247, endPoint x: 818, endPoint y: 249, distance: 29.8
click at [818, 287] on td "3.52%" at bounding box center [796, 328] width 71 height 82
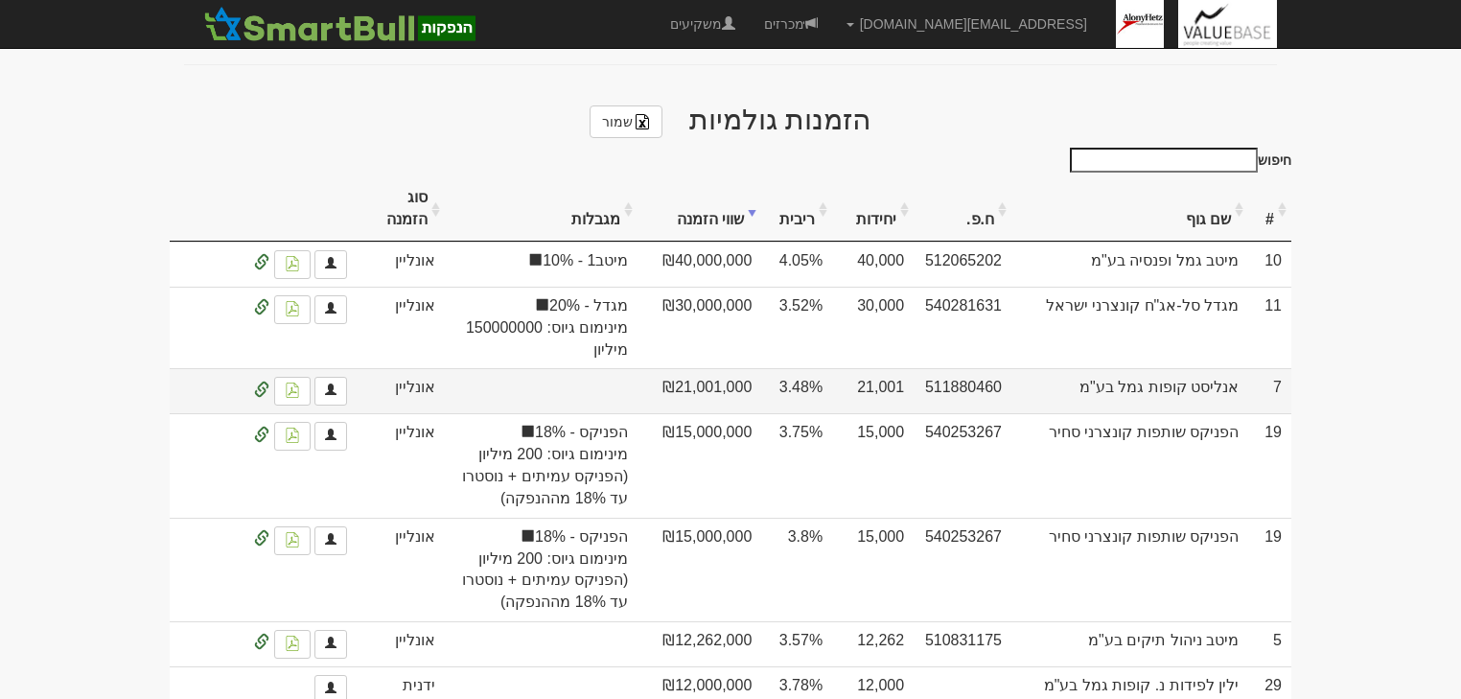
drag, startPoint x: 788, startPoint y: 335, endPoint x: 811, endPoint y: 335, distance: 23.0
click at [811, 368] on td "3.48%" at bounding box center [796, 390] width 71 height 45
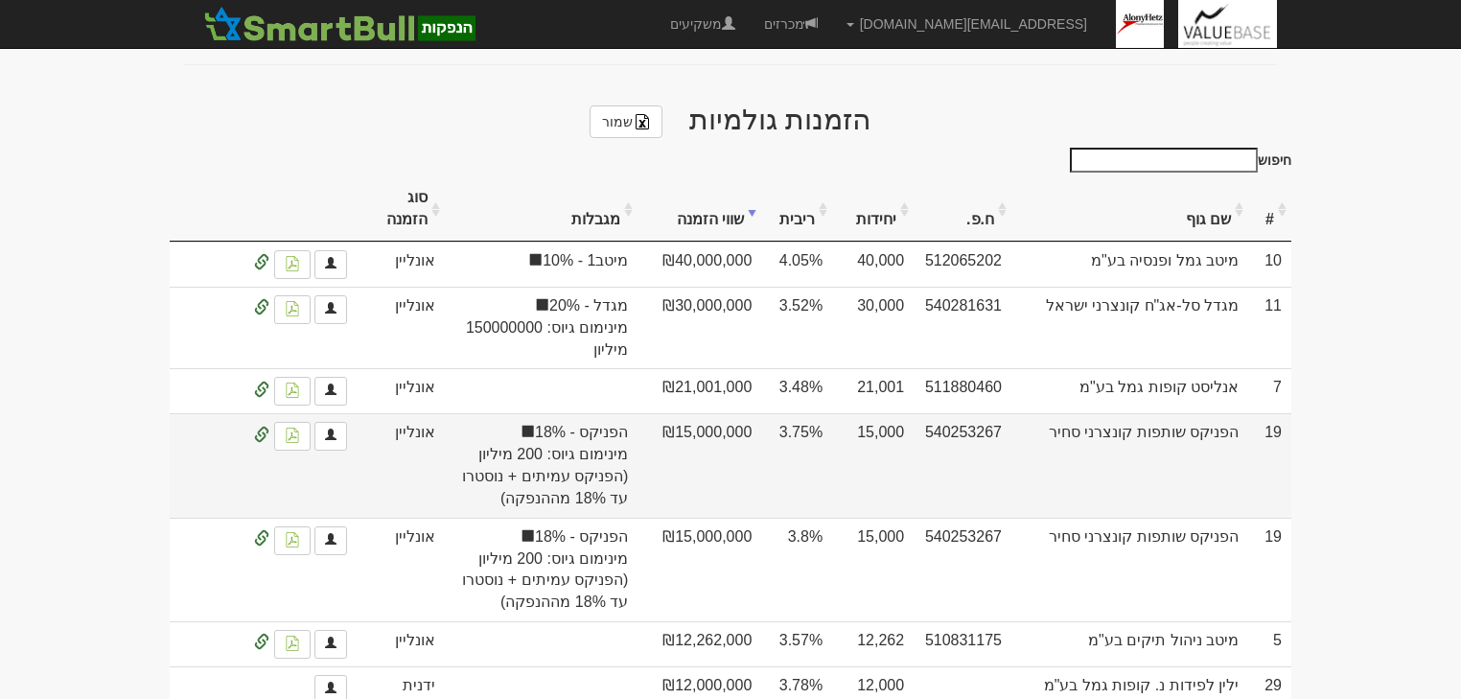
drag, startPoint x: 789, startPoint y: 386, endPoint x: 815, endPoint y: 383, distance: 26.0
click at [815, 413] on td "3.75%" at bounding box center [796, 465] width 71 height 104
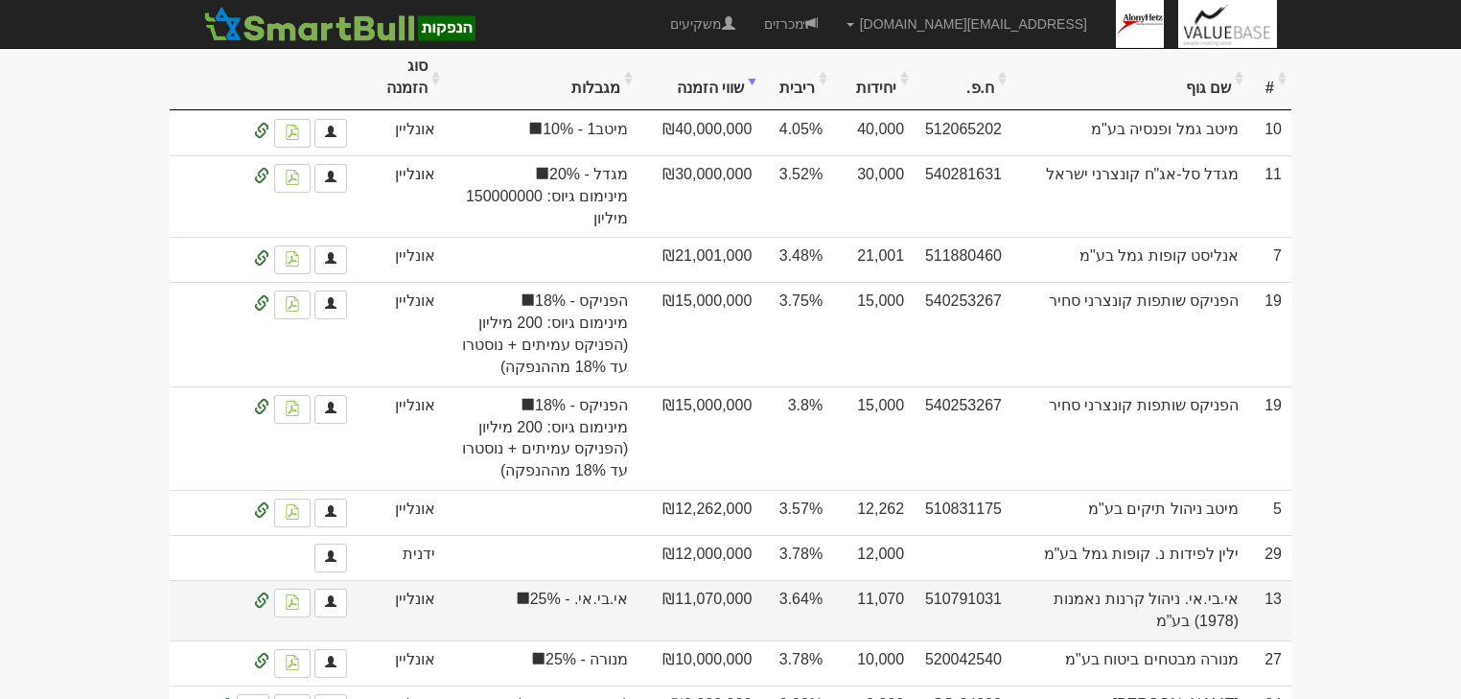
scroll to position [1150, 0]
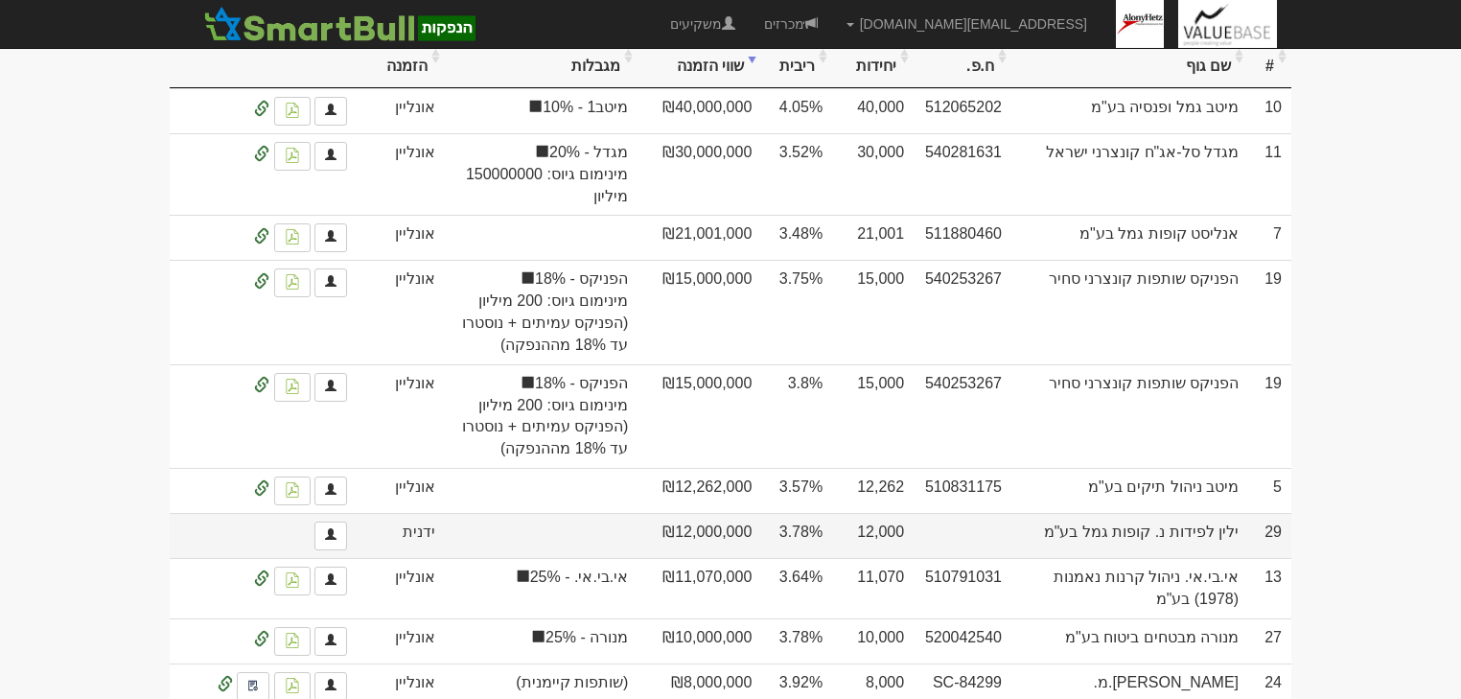
drag, startPoint x: 782, startPoint y: 482, endPoint x: 804, endPoint y: 480, distance: 22.1
click at [804, 513] on td "3.78%" at bounding box center [796, 535] width 71 height 45
click at [797, 513] on td "3.78%" at bounding box center [796, 535] width 71 height 45
click at [809, 513] on td "3.78%" at bounding box center [796, 535] width 71 height 45
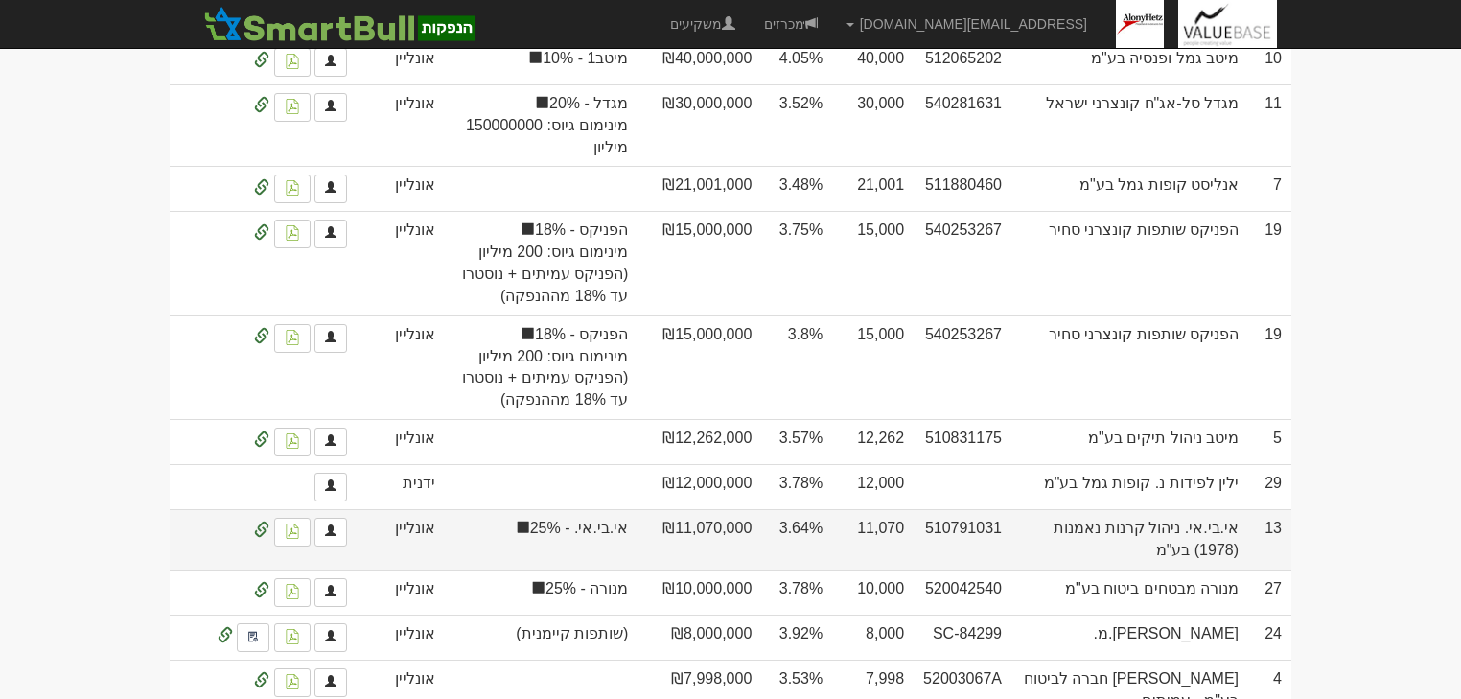
scroll to position [1227, 0]
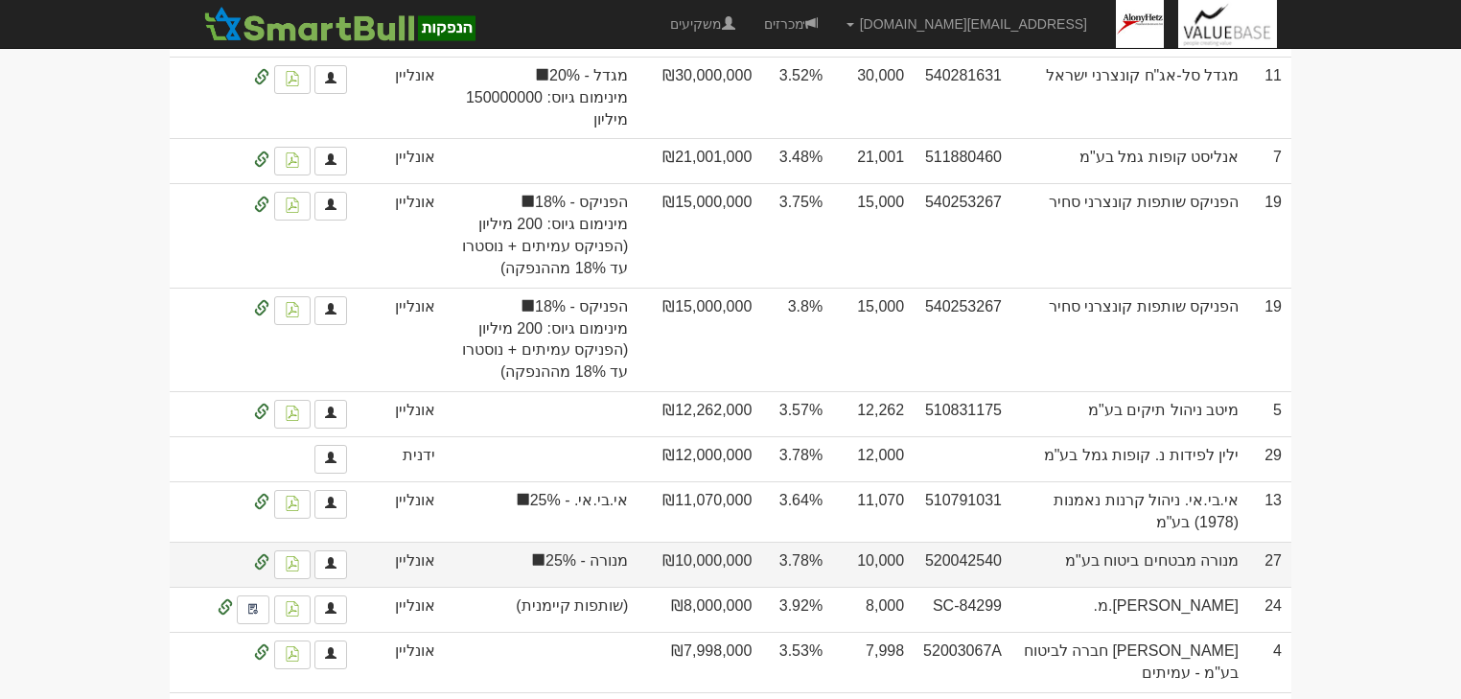
drag, startPoint x: 796, startPoint y: 507, endPoint x: 811, endPoint y: 509, distance: 15.5
click at [811, 542] on td "3.78%" at bounding box center [796, 564] width 71 height 45
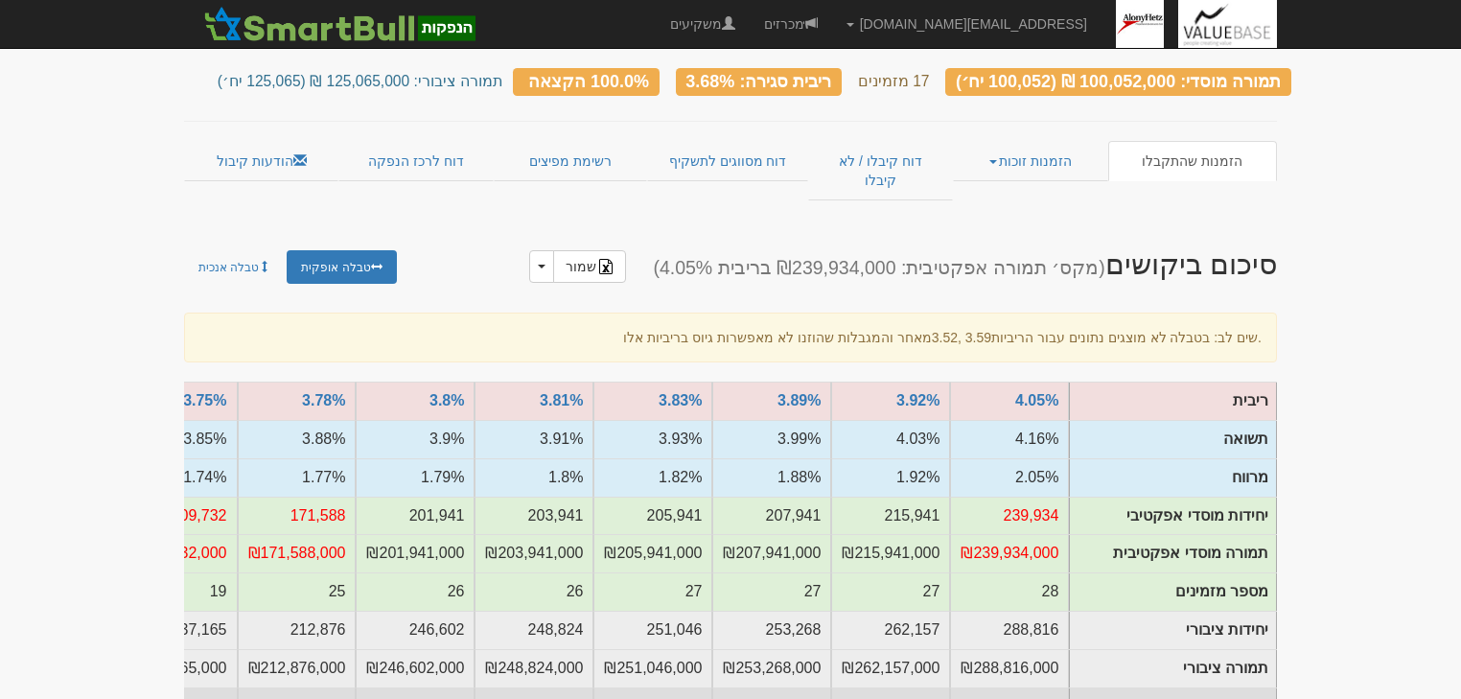
scroll to position [230, 0]
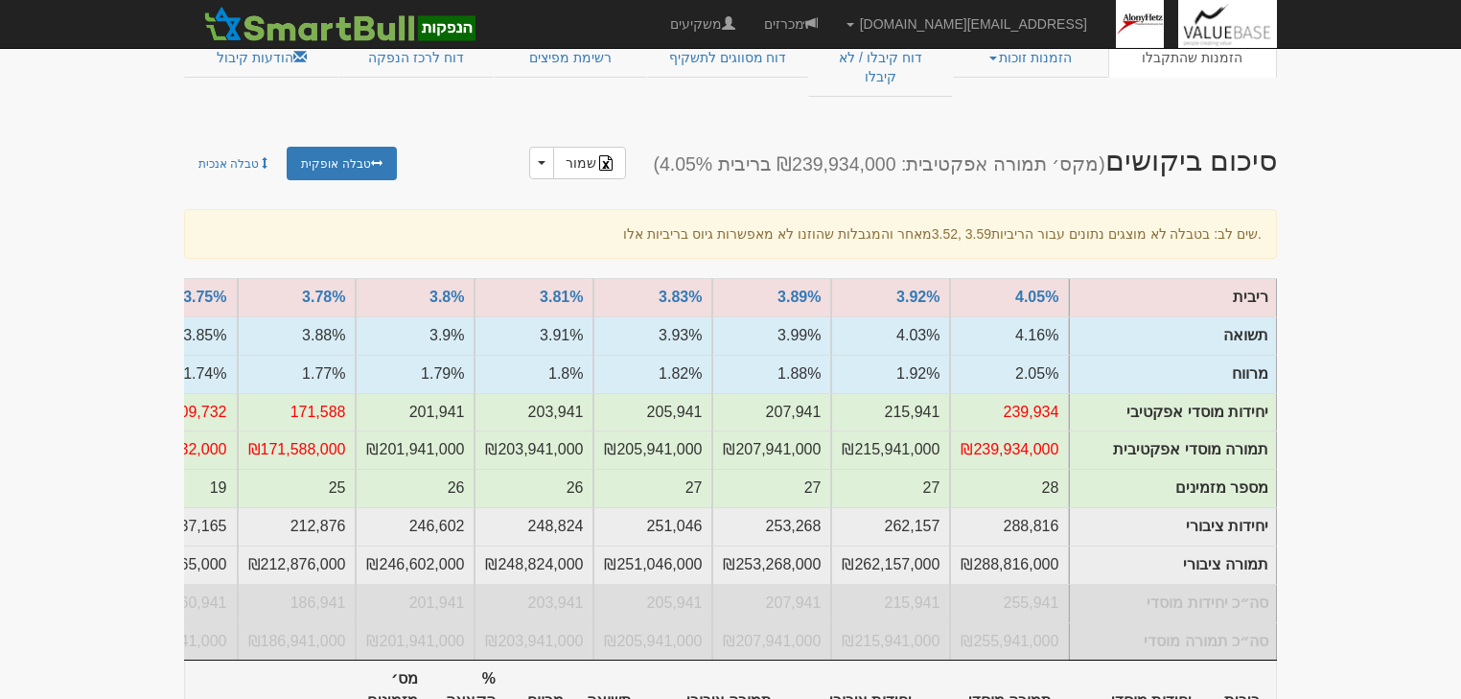
drag, startPoint x: 1233, startPoint y: 672, endPoint x: 1233, endPoint y: 683, distance: 10.5
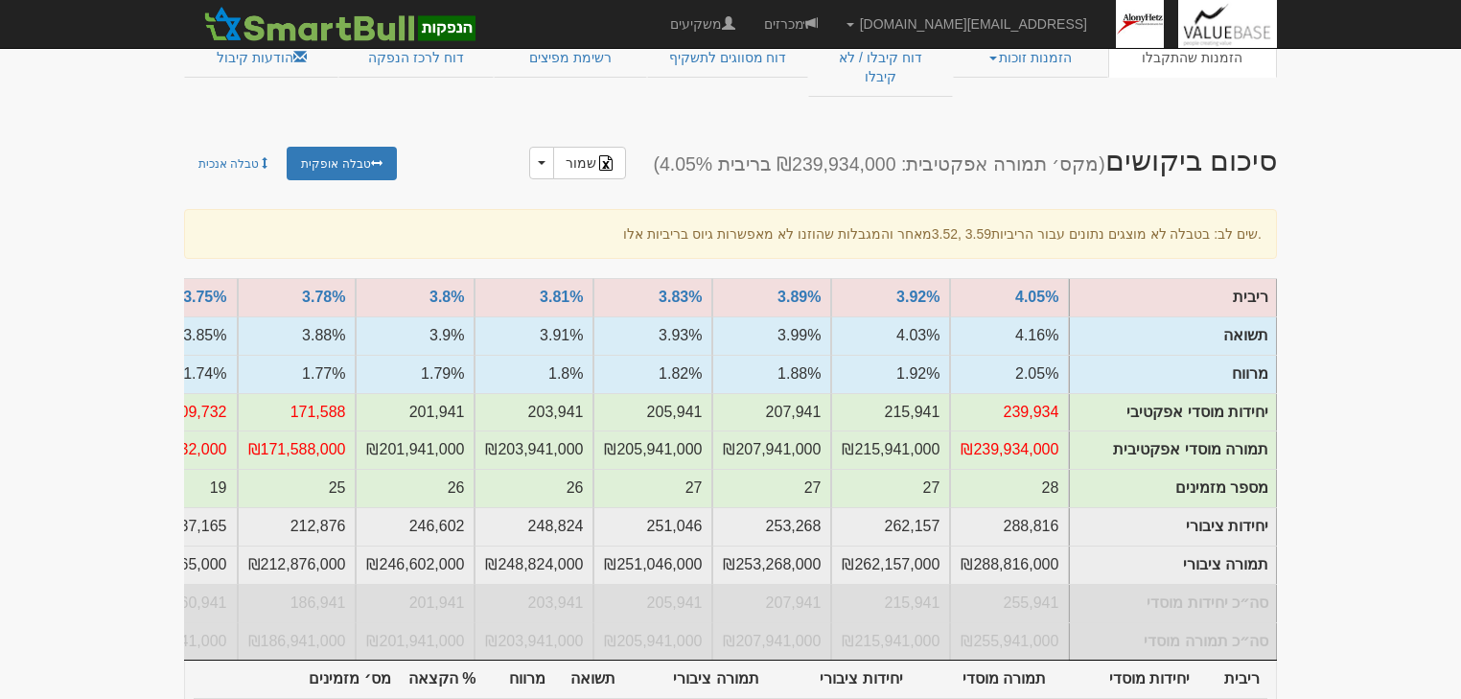
type input "3.680"
type input "100,052"
type input "100,052,000"
type input "125,065"
type input "125,065,000"
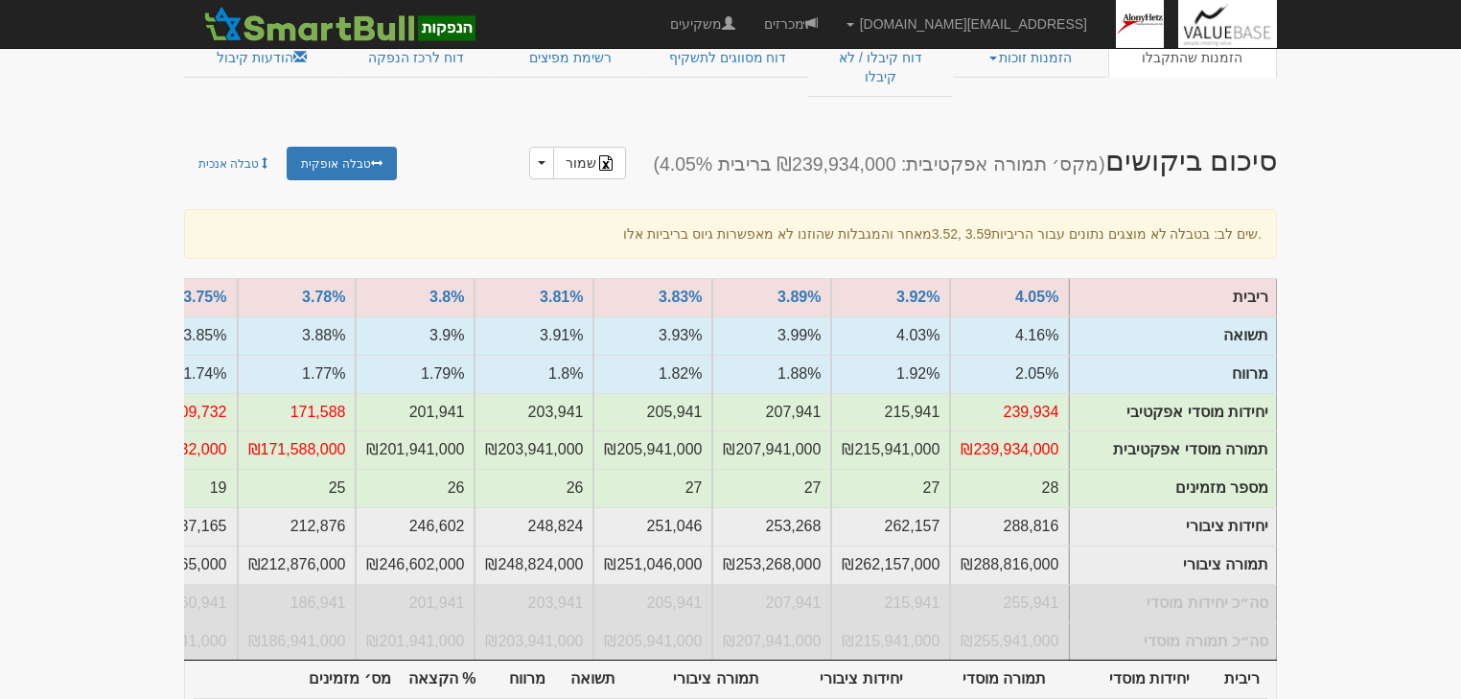
type input "1.670%"
type input "100%"
type input "17"
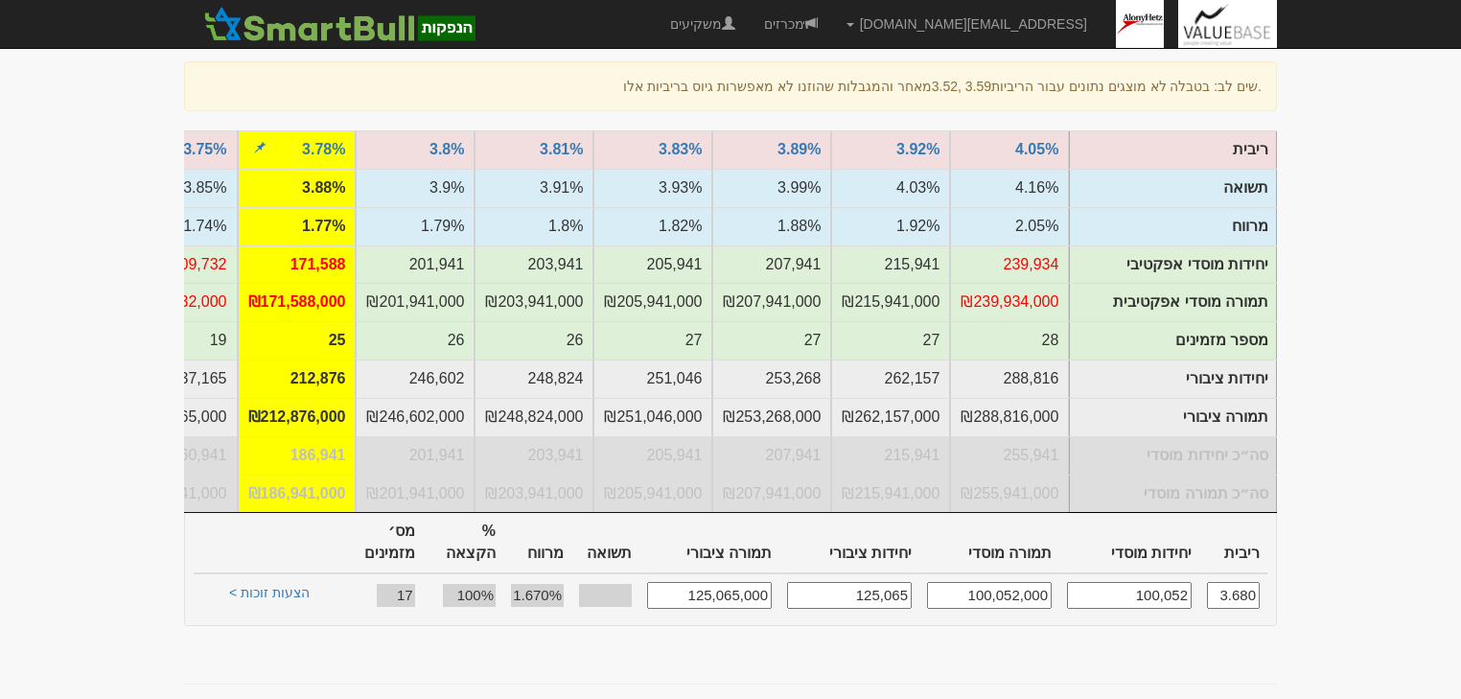
scroll to position [383, 0]
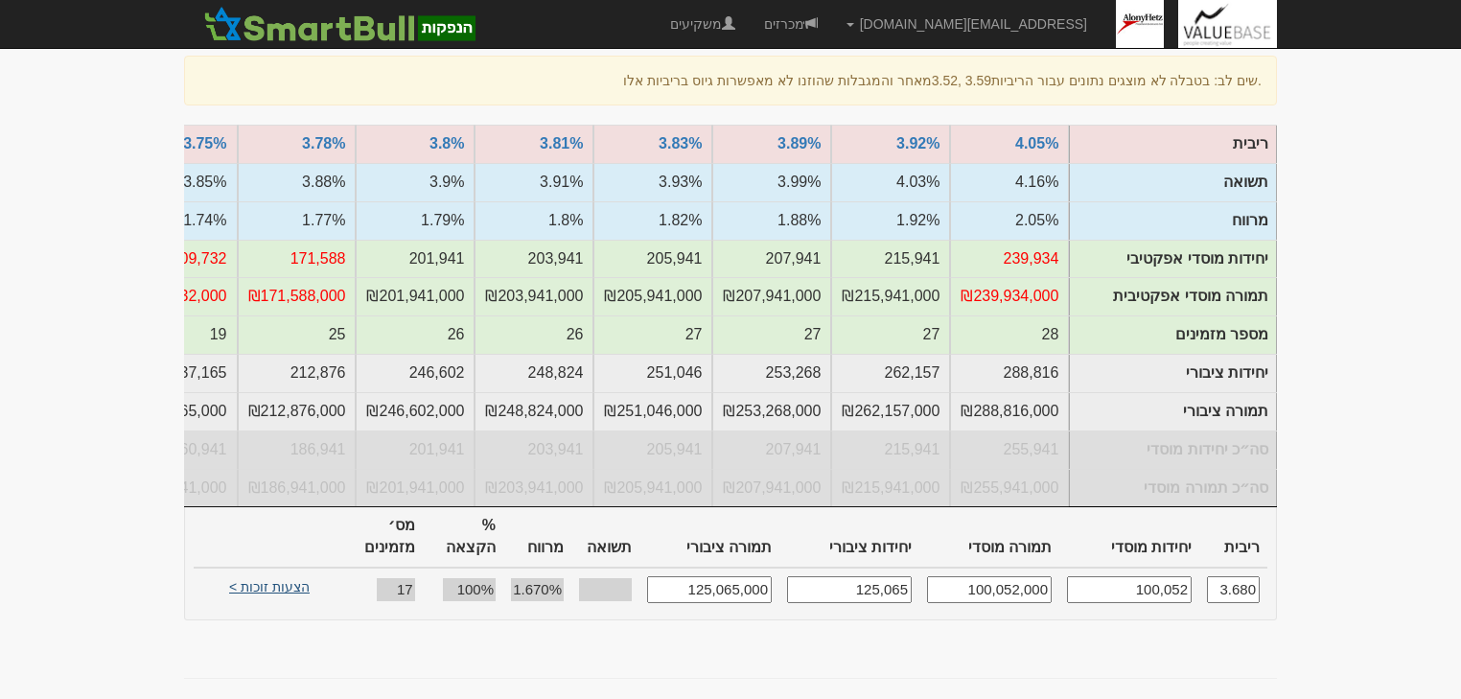
type input "3.680"
click at [259, 576] on link "הצעות זוכות >" at bounding box center [269, 589] width 105 height 27
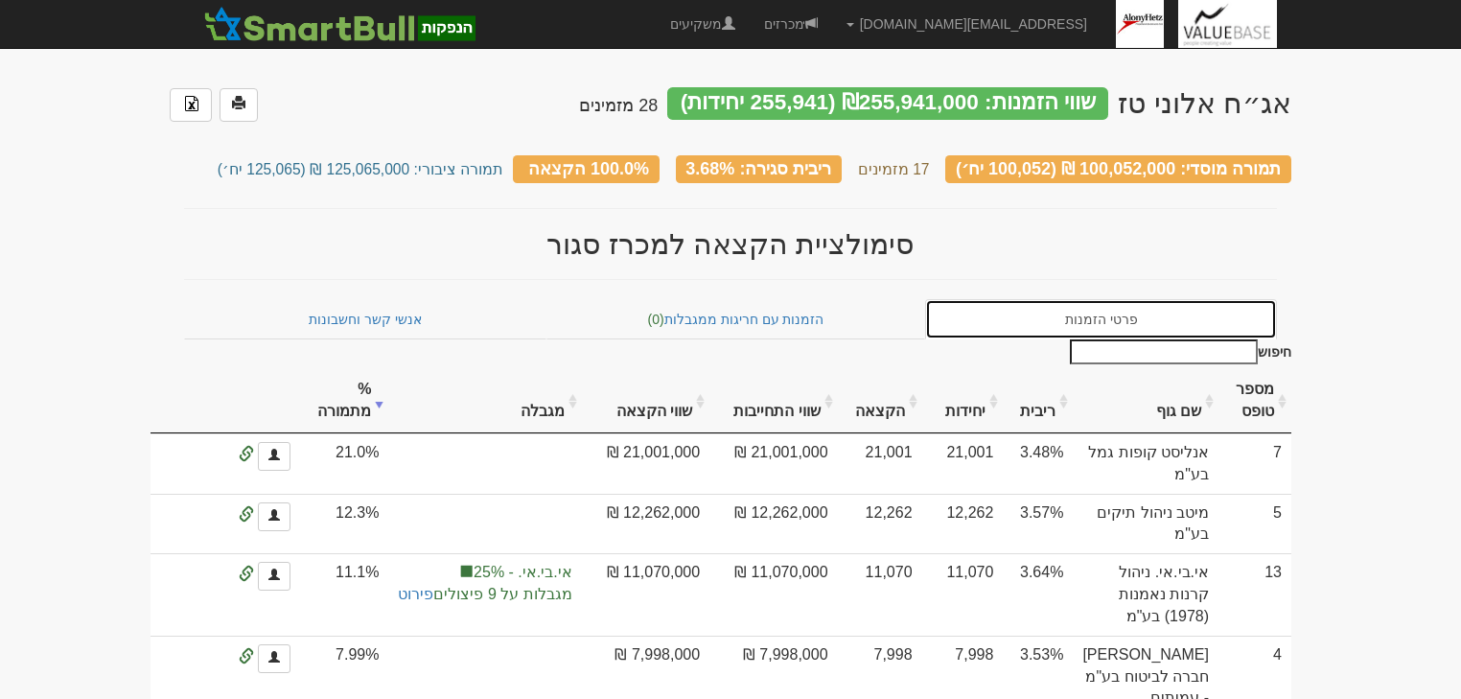
click at [1082, 318] on link "פרטי הזמנות" at bounding box center [1101, 319] width 352 height 40
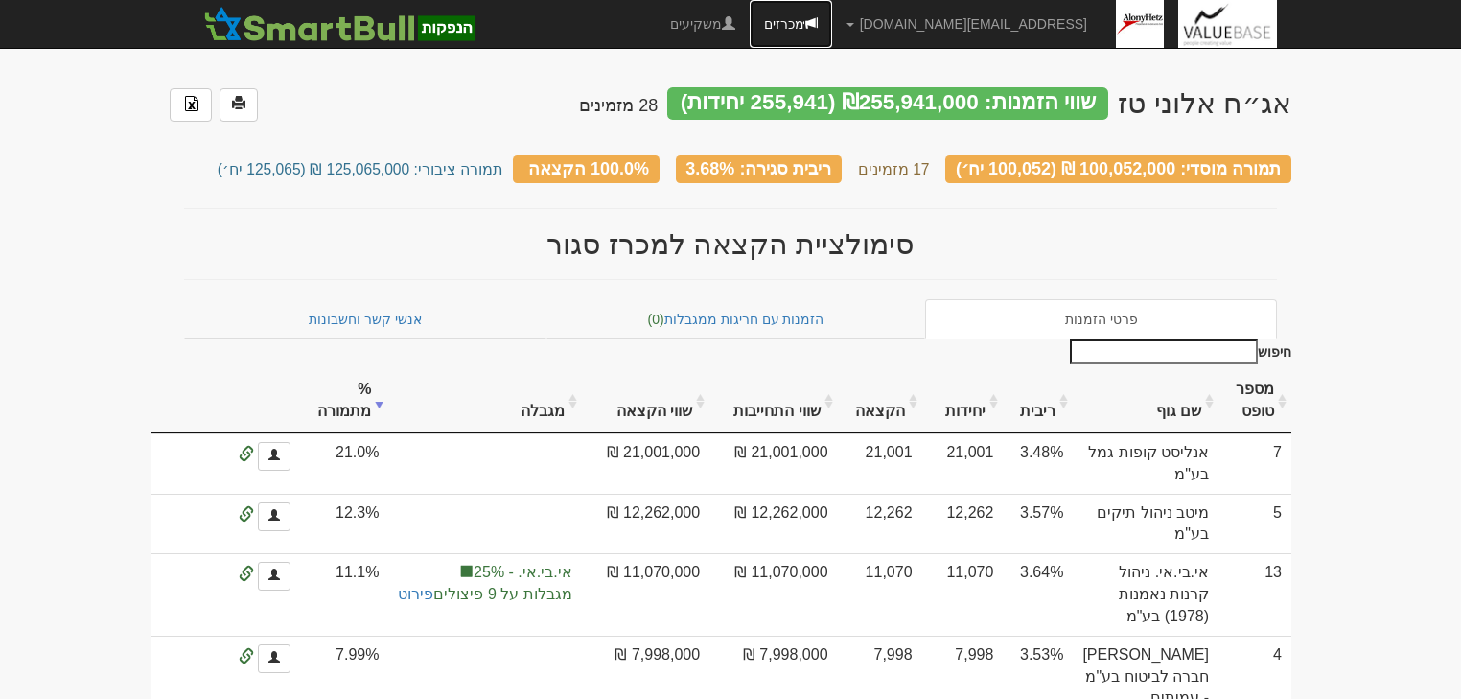
click at [832, 23] on link "מכרזים" at bounding box center [791, 24] width 82 height 48
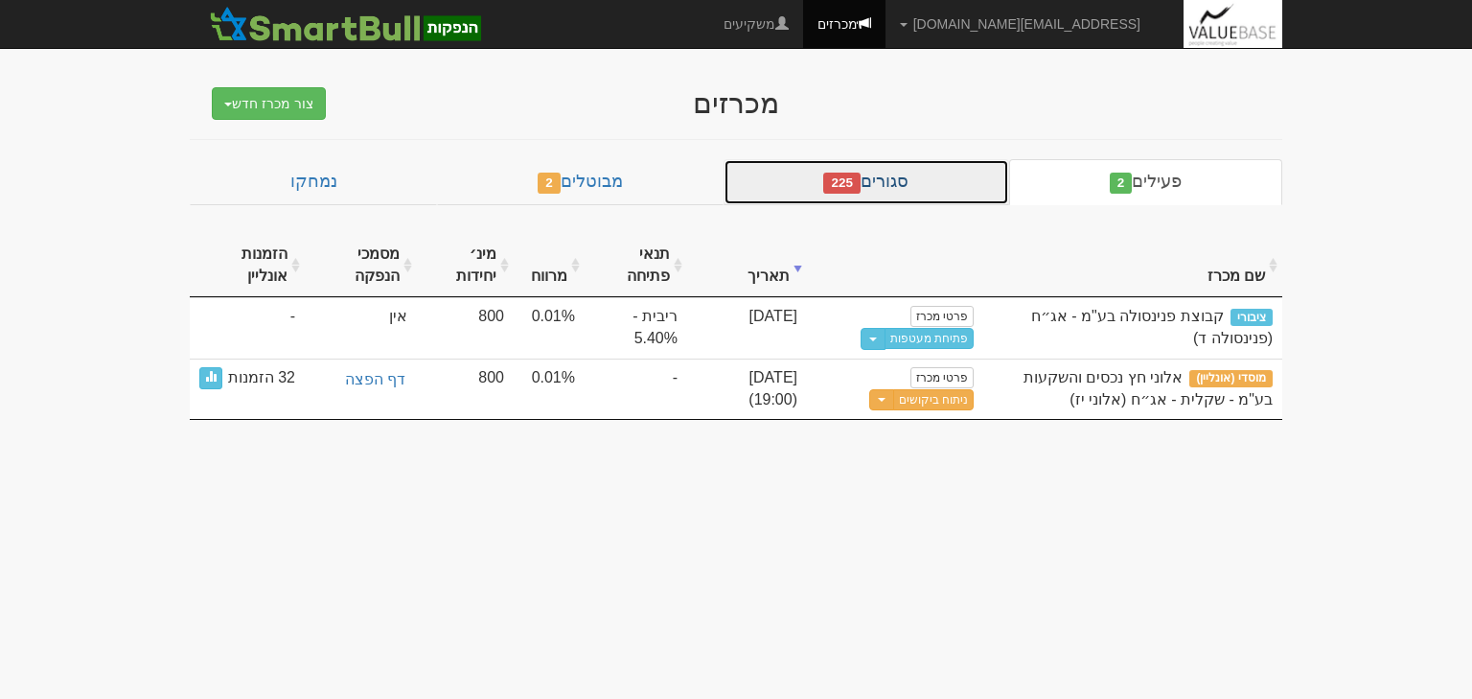
click at [909, 185] on link "סגורים 225" at bounding box center [867, 182] width 286 height 46
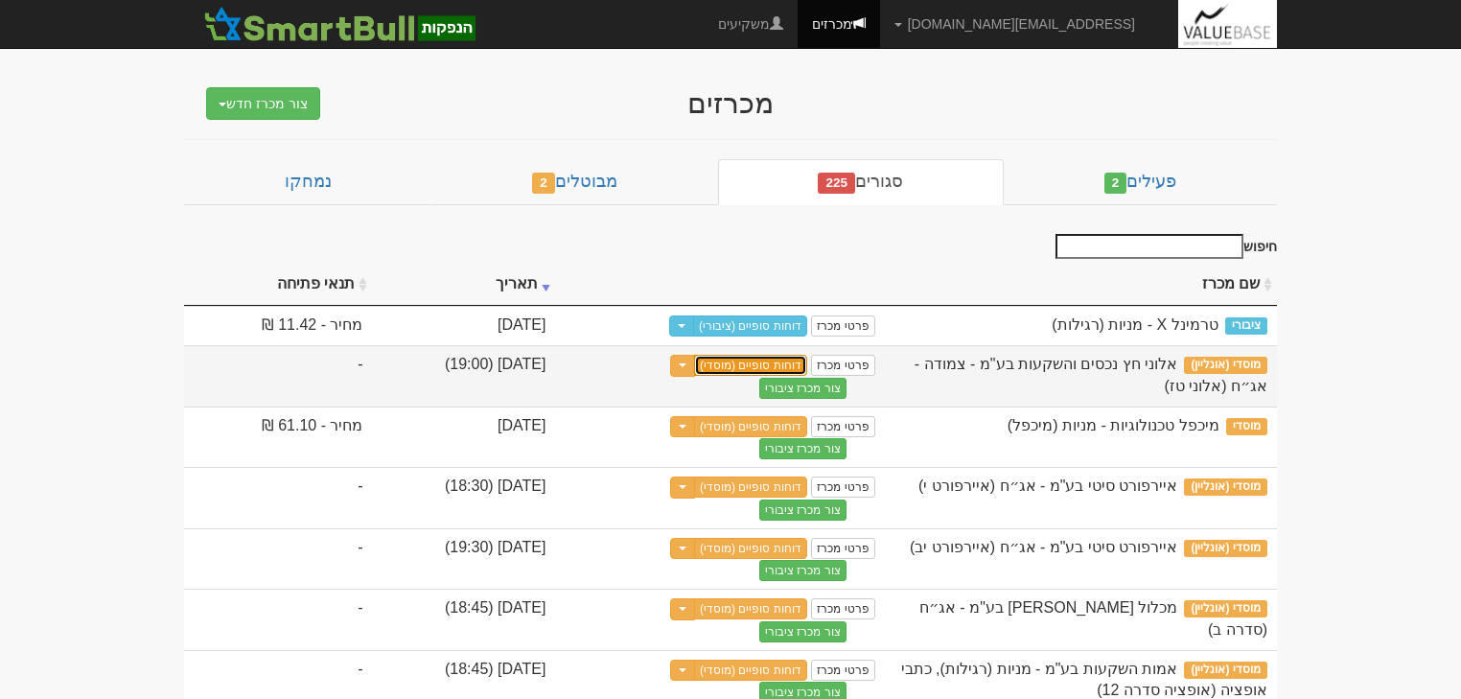
click at [807, 370] on link "דוחות סופיים (מוסדי)" at bounding box center [750, 365] width 113 height 21
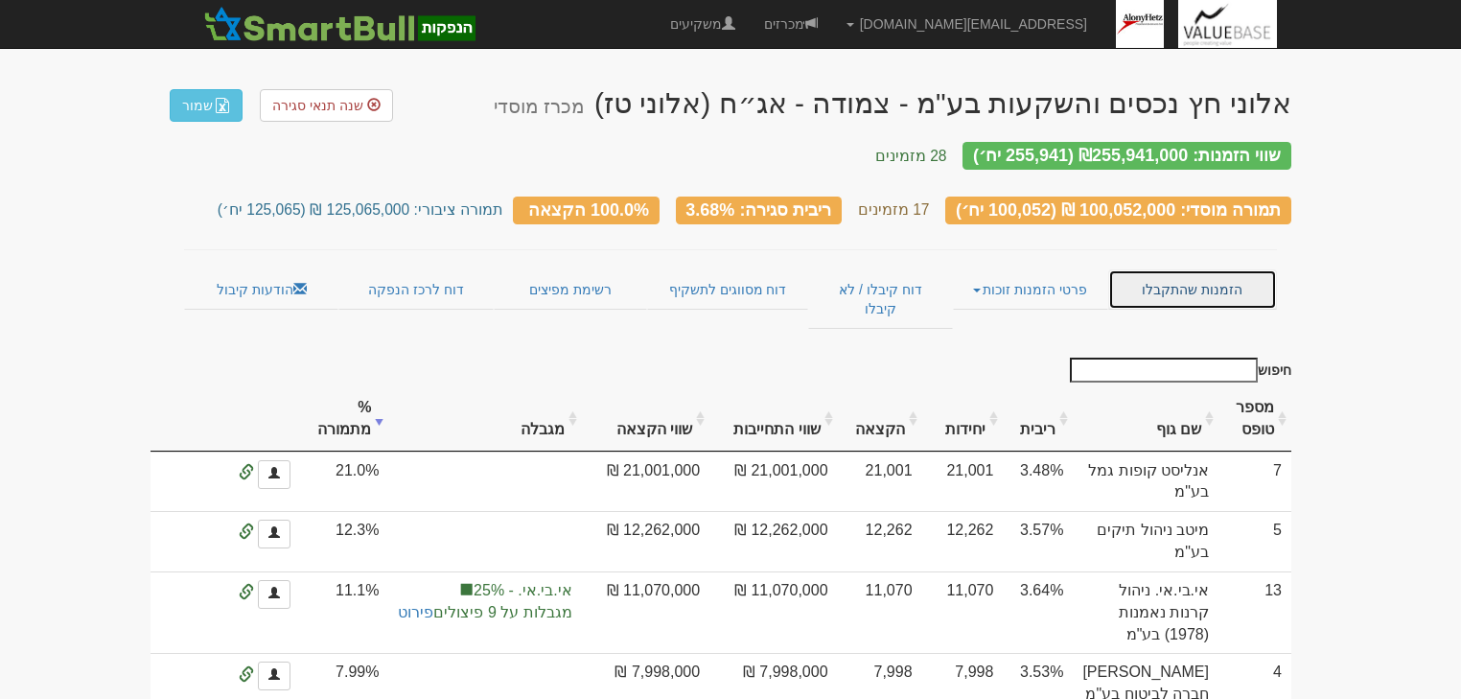
click at [1189, 275] on link "הזמנות שהתקבלו" at bounding box center [1192, 289] width 169 height 40
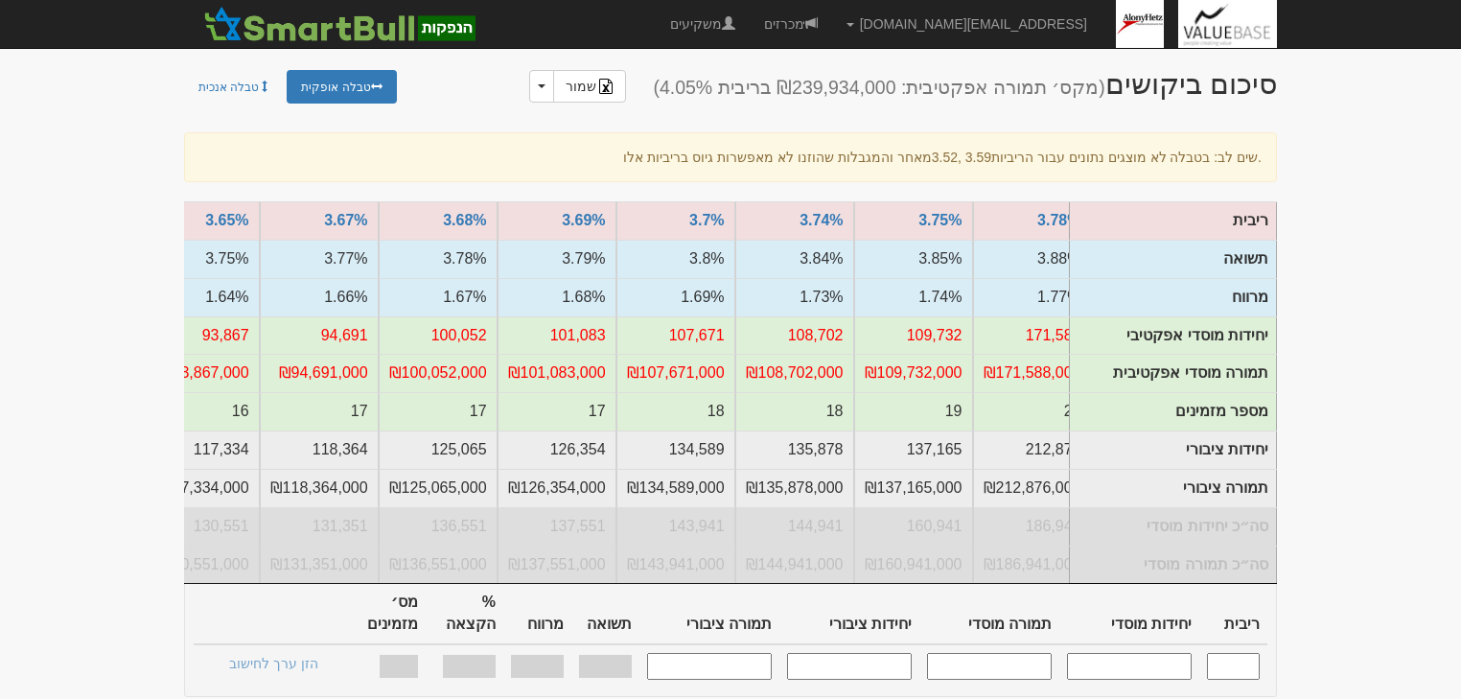
scroll to position [0, -667]
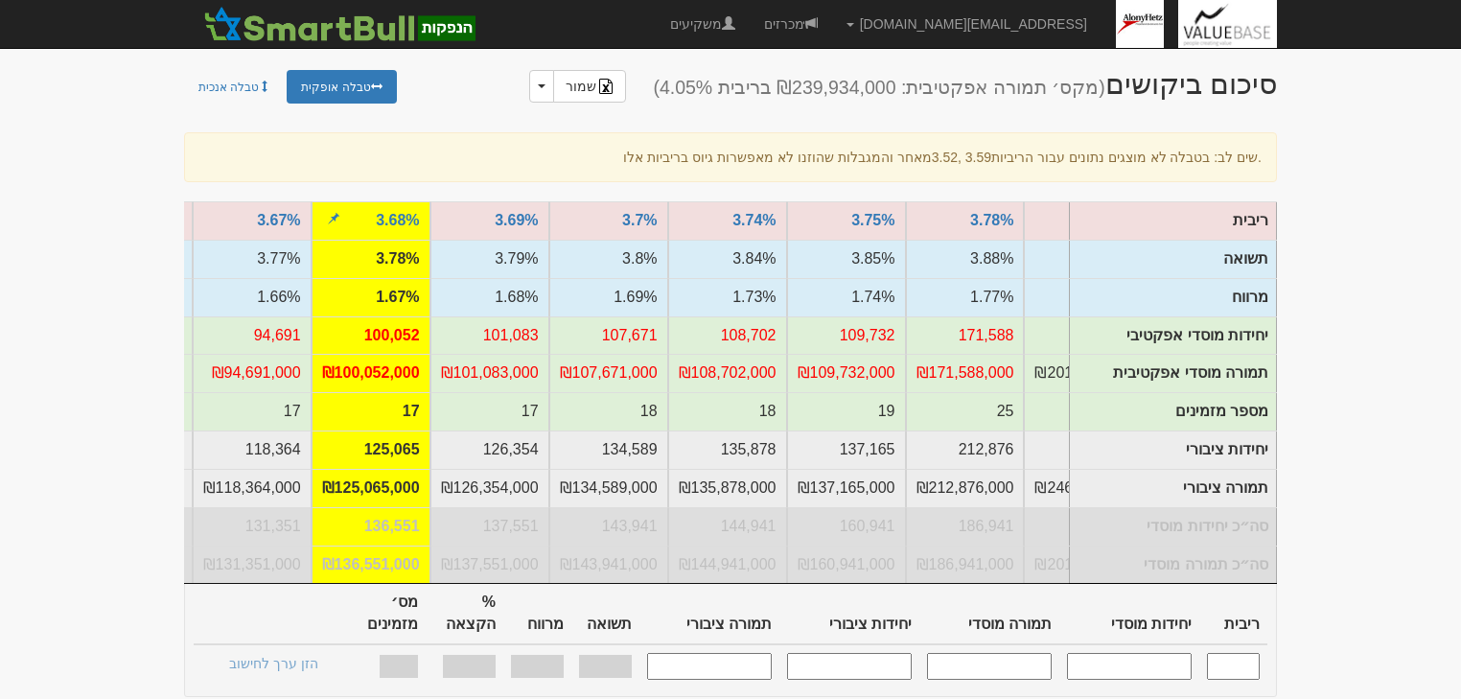
drag, startPoint x: 403, startPoint y: 375, endPoint x: 422, endPoint y: 376, distance: 19.2
click at [422, 392] on td "17" at bounding box center [371, 411] width 119 height 38
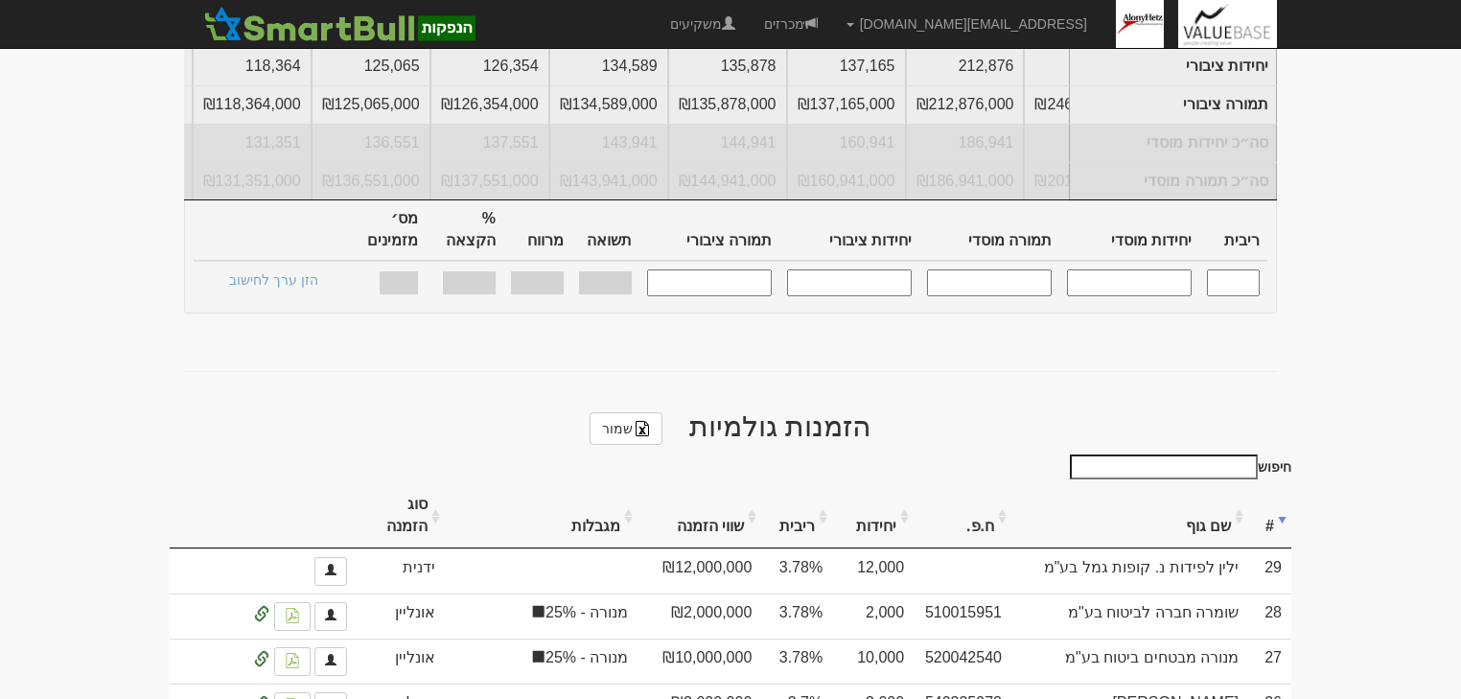
scroll to position [844, 0]
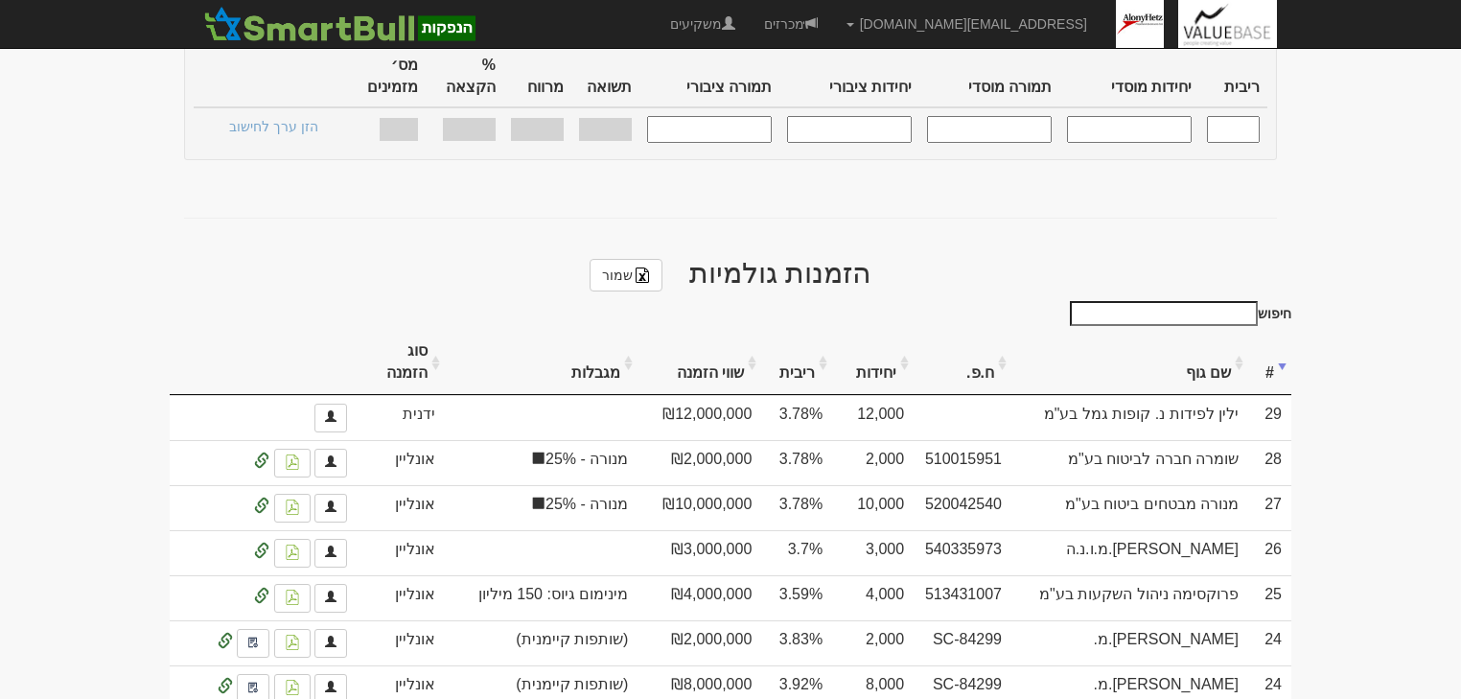
click at [812, 331] on th "ריבית" at bounding box center [796, 363] width 71 height 64
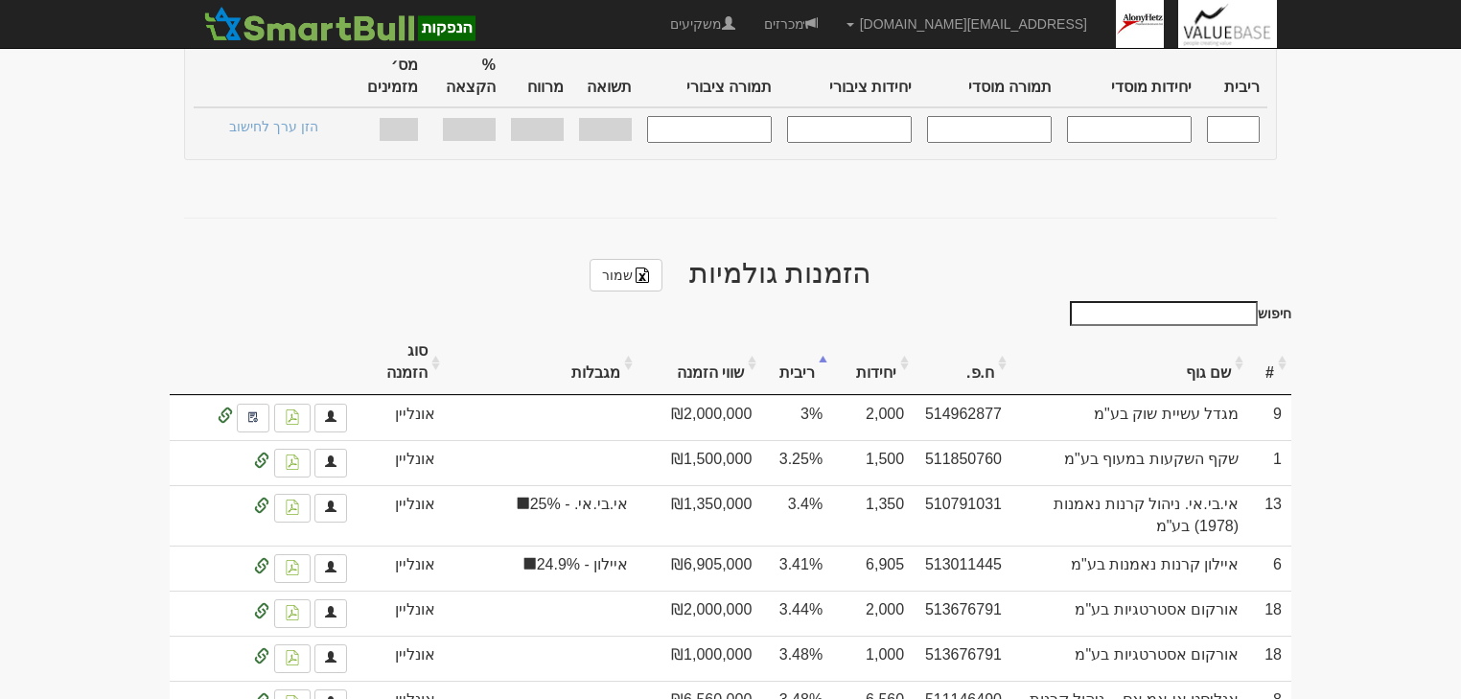
click at [812, 331] on th "ריבית" at bounding box center [796, 363] width 71 height 64
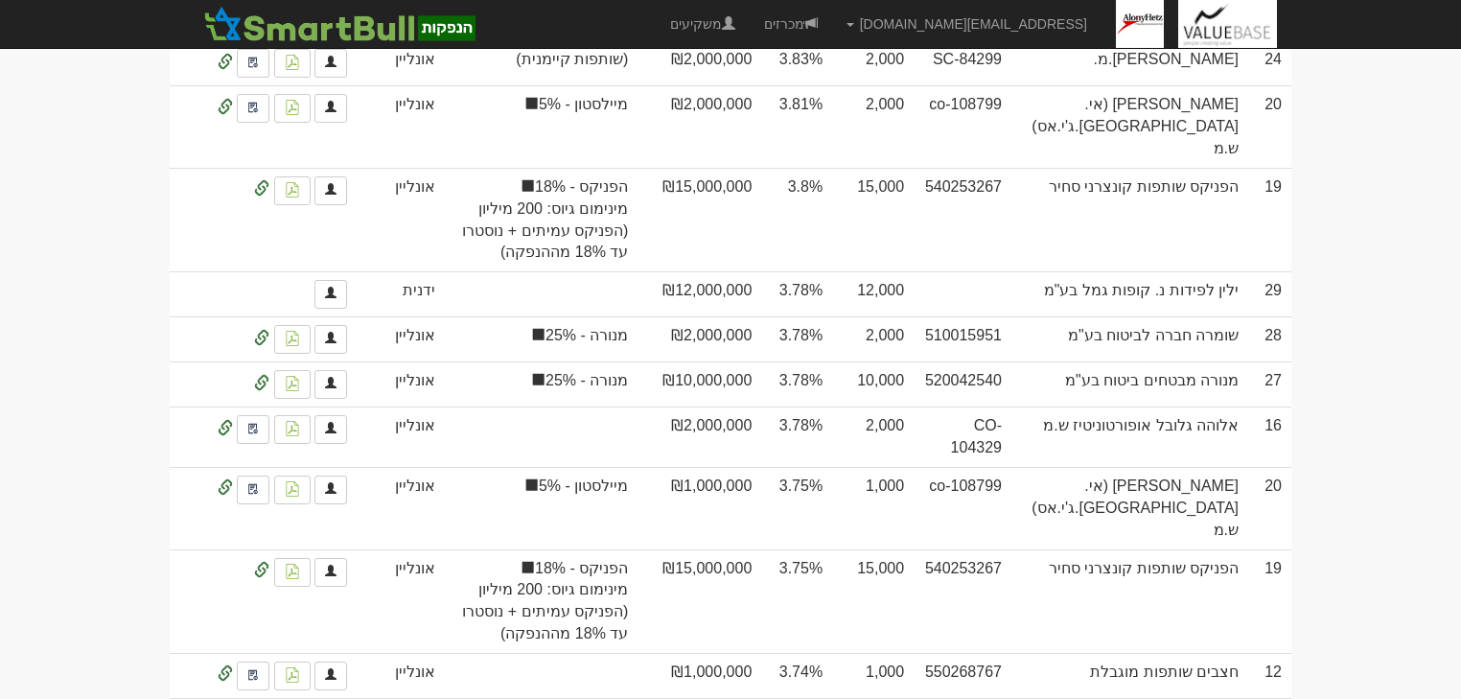
scroll to position [1380, 0]
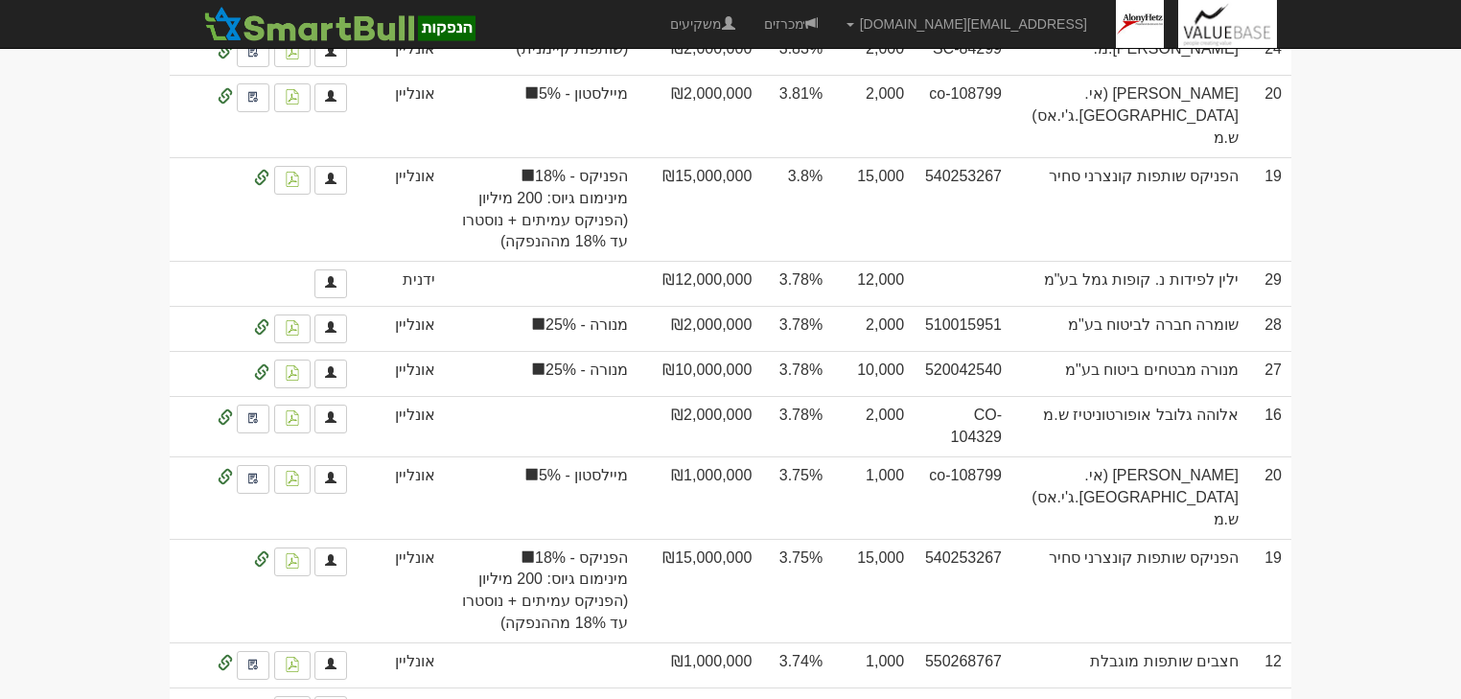
click at [1319, 477] on body "[EMAIL_ADDRESS][DOMAIN_NAME] הגדרות חשבונות הנפקה תבניות הודעות קיבול X" at bounding box center [730, 394] width 1461 height 3549
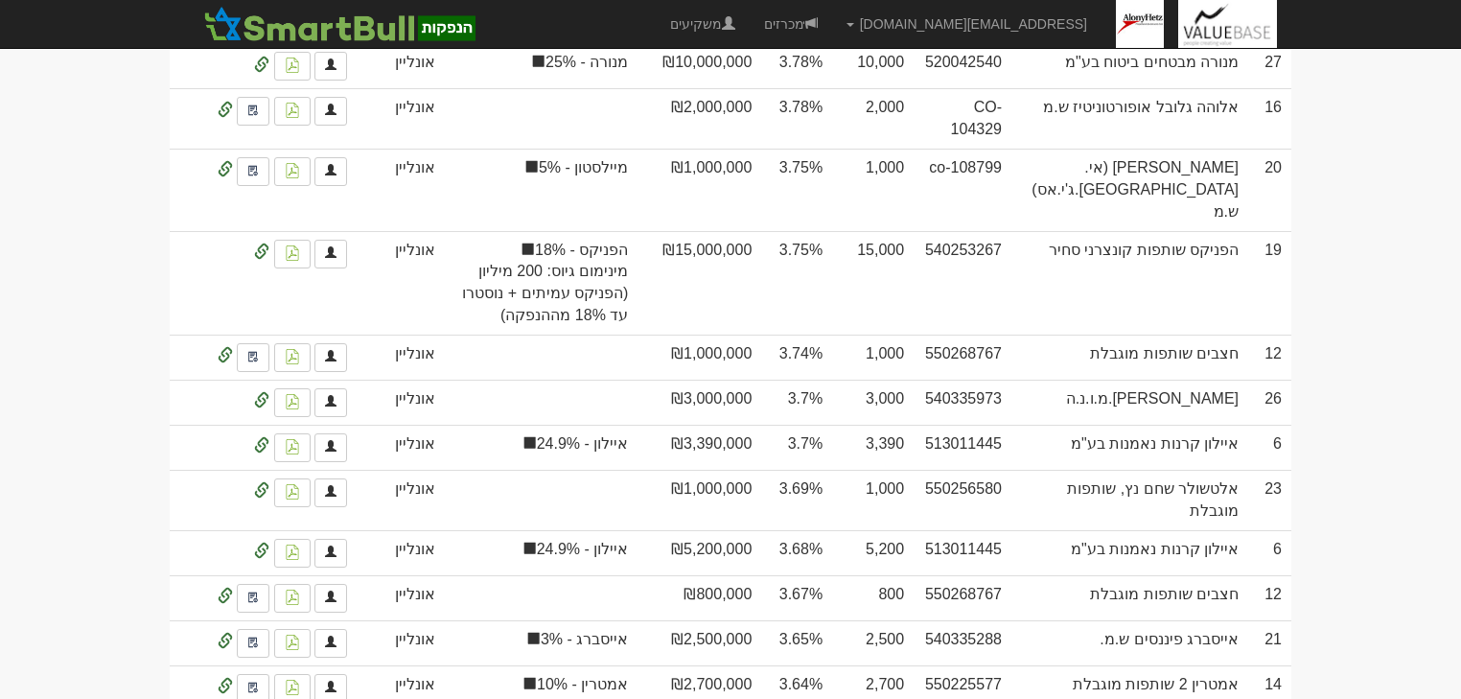
scroll to position [1687, 0]
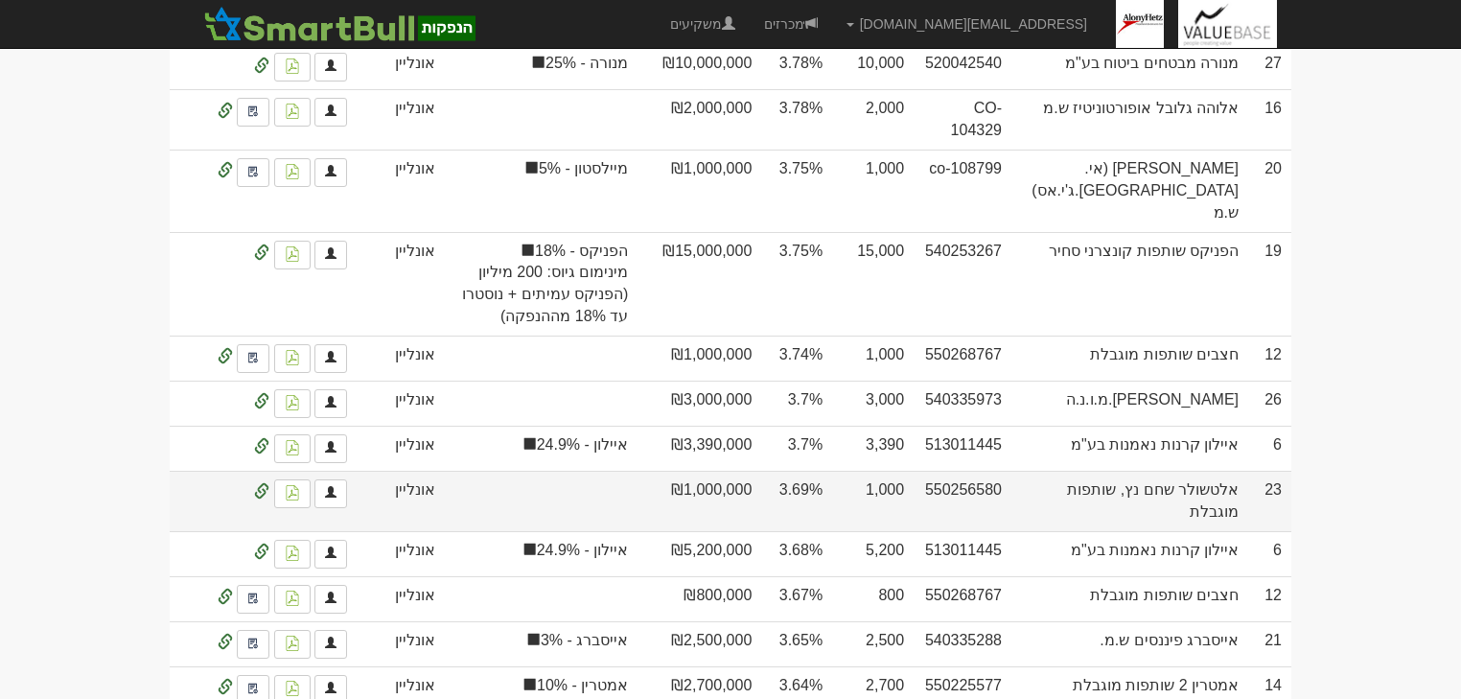
drag, startPoint x: 796, startPoint y: 323, endPoint x: 818, endPoint y: 322, distance: 22.1
click at [818, 471] on td "3.69%" at bounding box center [796, 501] width 71 height 60
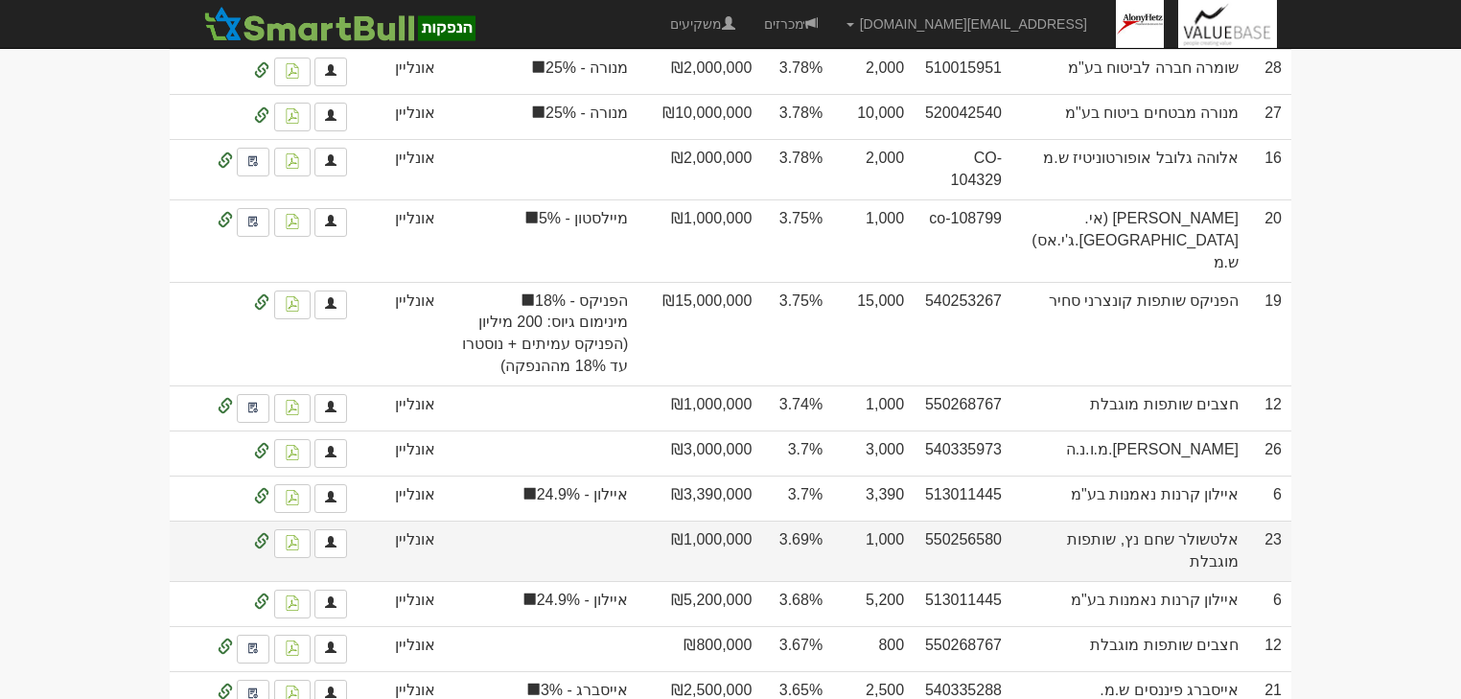
scroll to position [1610, 0]
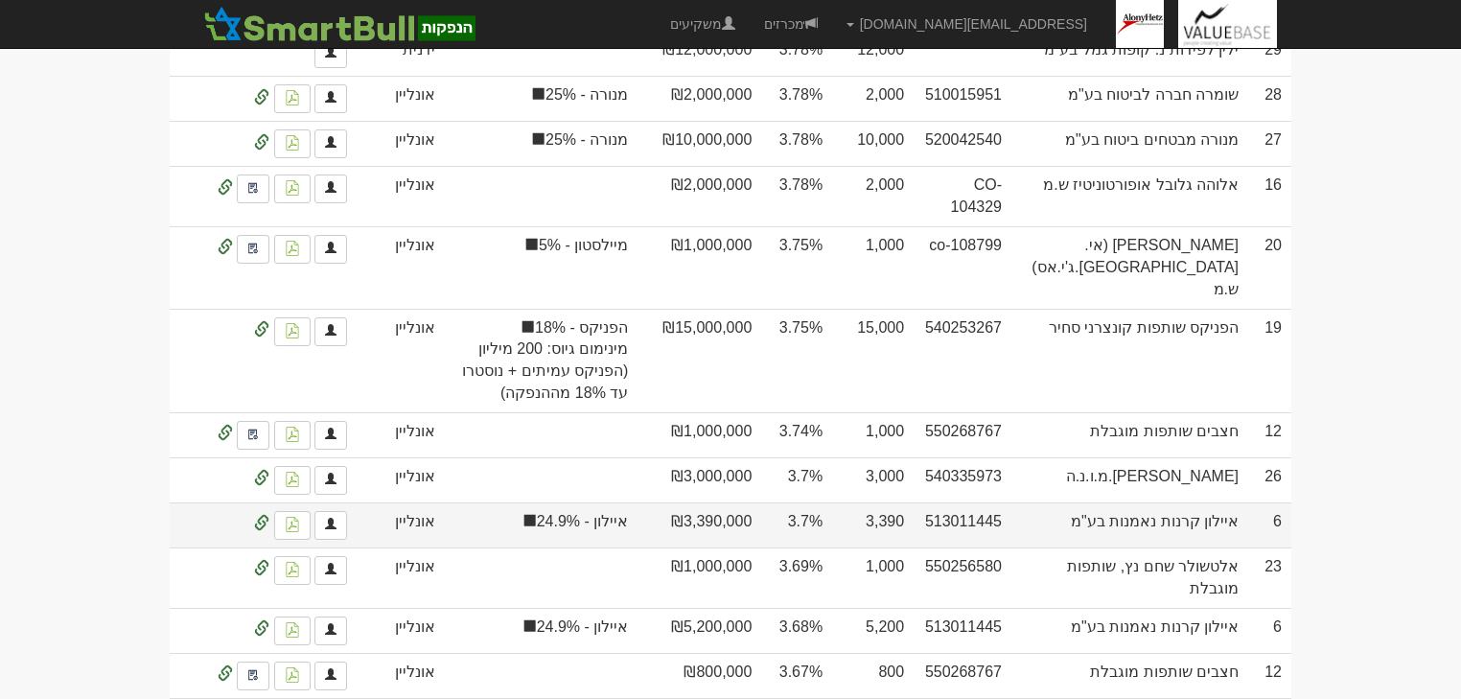
drag, startPoint x: 789, startPoint y: 359, endPoint x: 824, endPoint y: 358, distance: 35.5
click at [824, 502] on td "3.7%" at bounding box center [796, 524] width 71 height 45
click at [790, 502] on td "3.7%" at bounding box center [796, 524] width 71 height 45
click at [800, 502] on td "3.7%" at bounding box center [796, 524] width 71 height 45
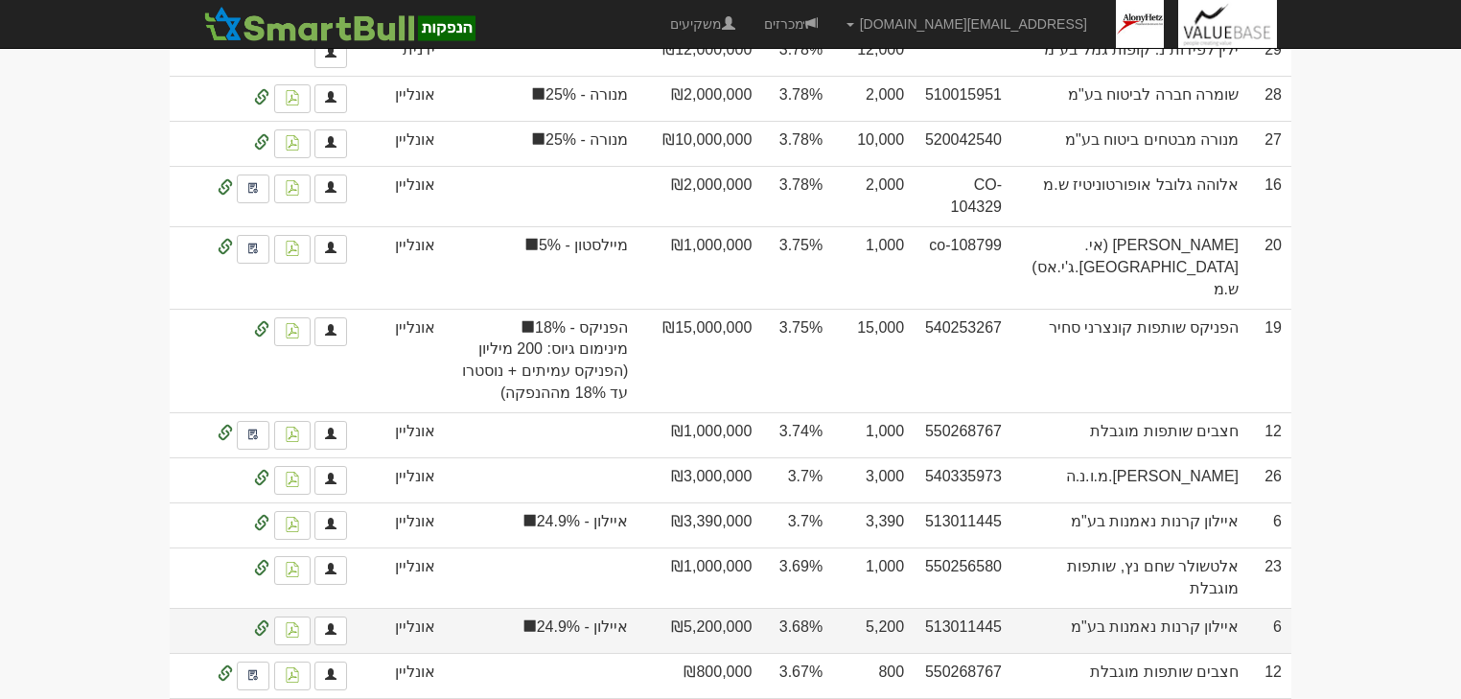
drag, startPoint x: 783, startPoint y: 440, endPoint x: 809, endPoint y: 440, distance: 25.9
click at [809, 608] on td "3.68%" at bounding box center [796, 630] width 71 height 45
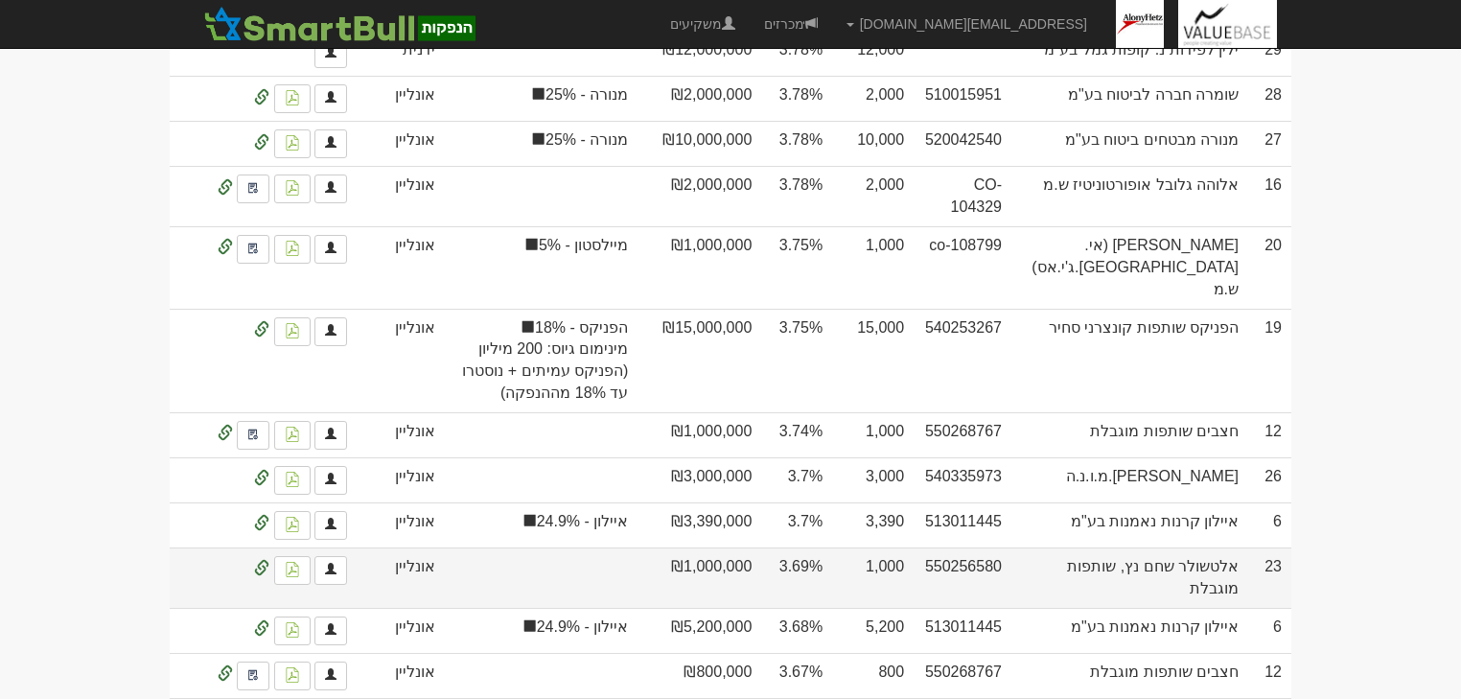
drag, startPoint x: 787, startPoint y: 397, endPoint x: 807, endPoint y: 397, distance: 20.1
click at [807, 547] on td "3.69%" at bounding box center [796, 577] width 71 height 60
click at [800, 547] on td "3.69%" at bounding box center [796, 577] width 71 height 60
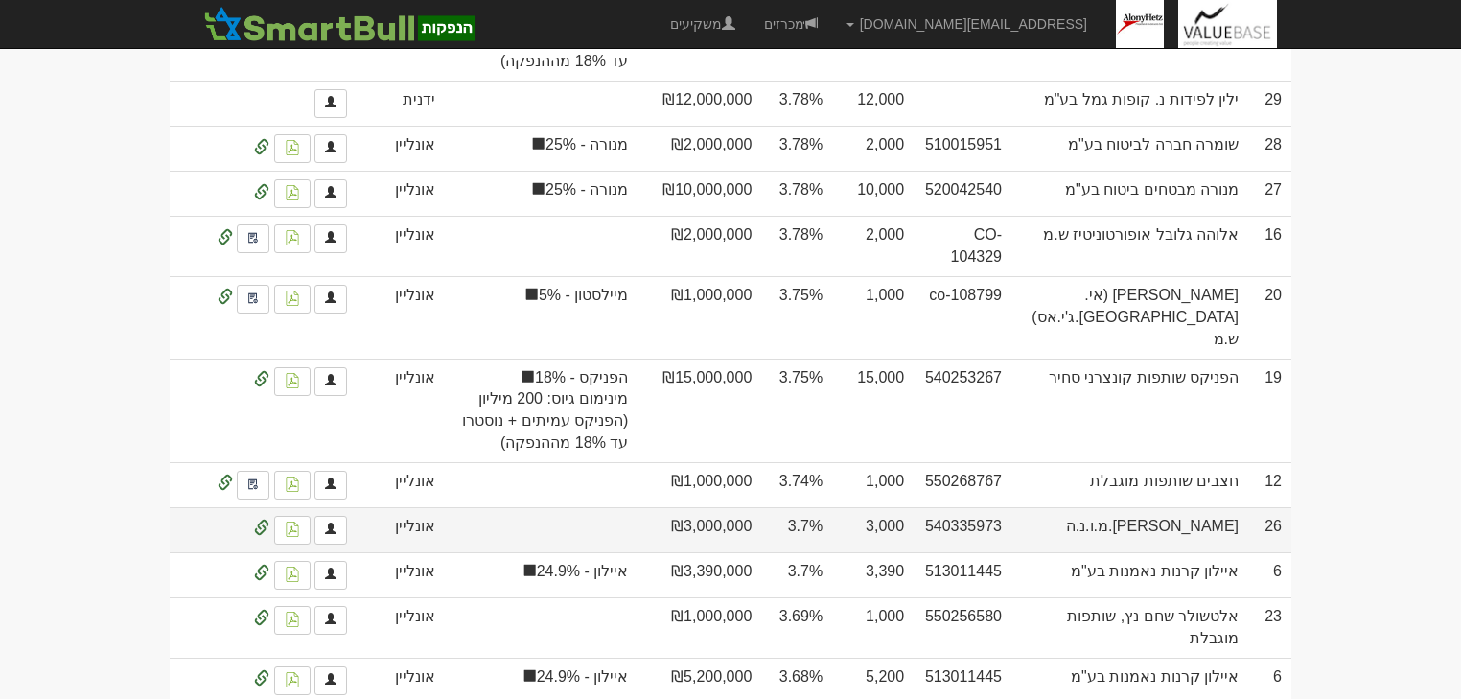
scroll to position [1534, 0]
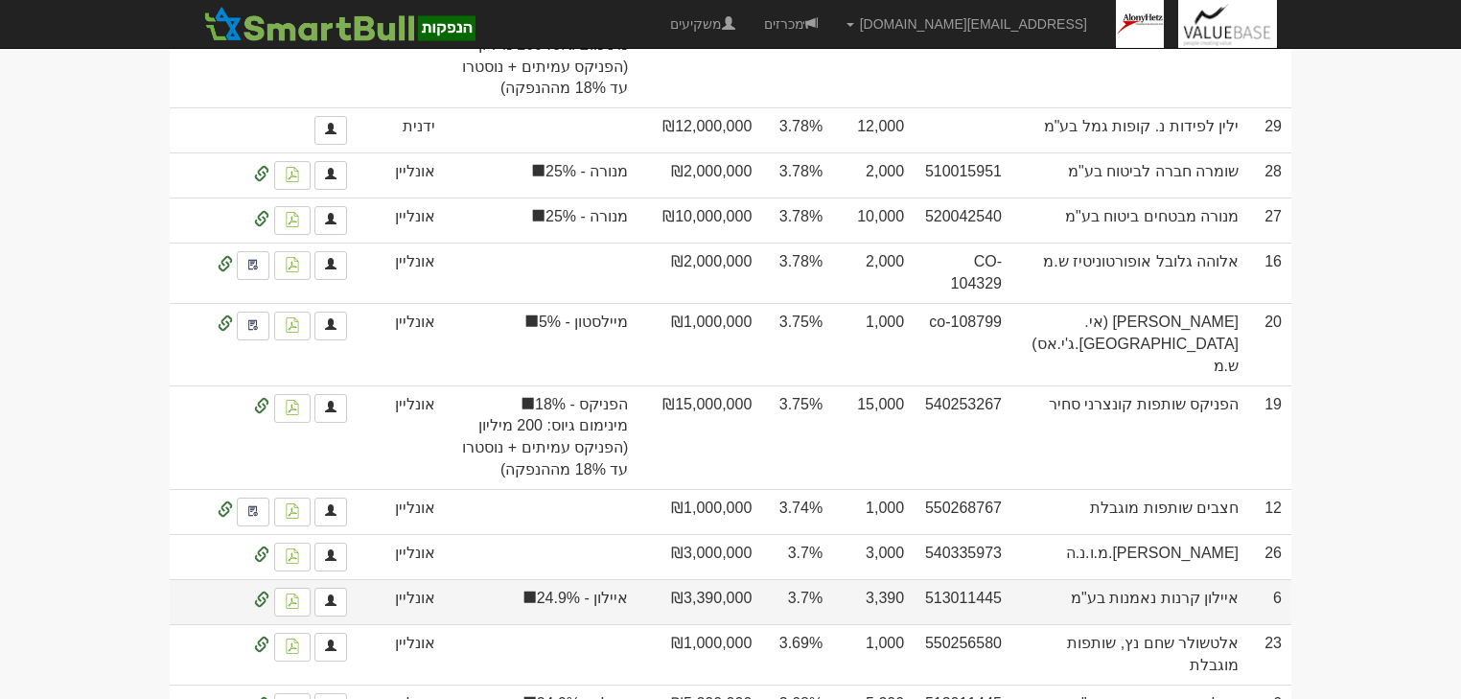
drag, startPoint x: 799, startPoint y: 432, endPoint x: 811, endPoint y: 432, distance: 12.5
click at [811, 579] on td "3.7%" at bounding box center [796, 601] width 71 height 45
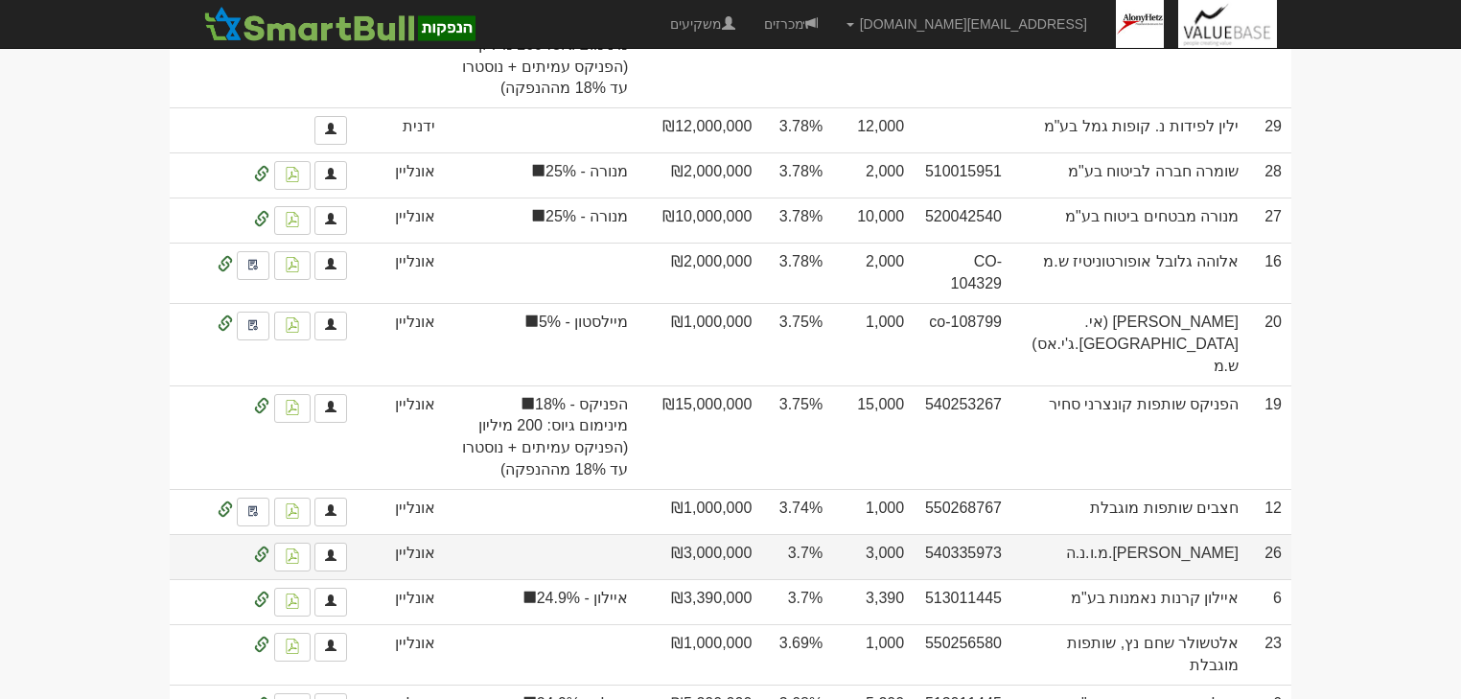
drag, startPoint x: 801, startPoint y: 383, endPoint x: 817, endPoint y: 383, distance: 15.3
click at [817, 534] on td "3.7%" at bounding box center [796, 556] width 71 height 45
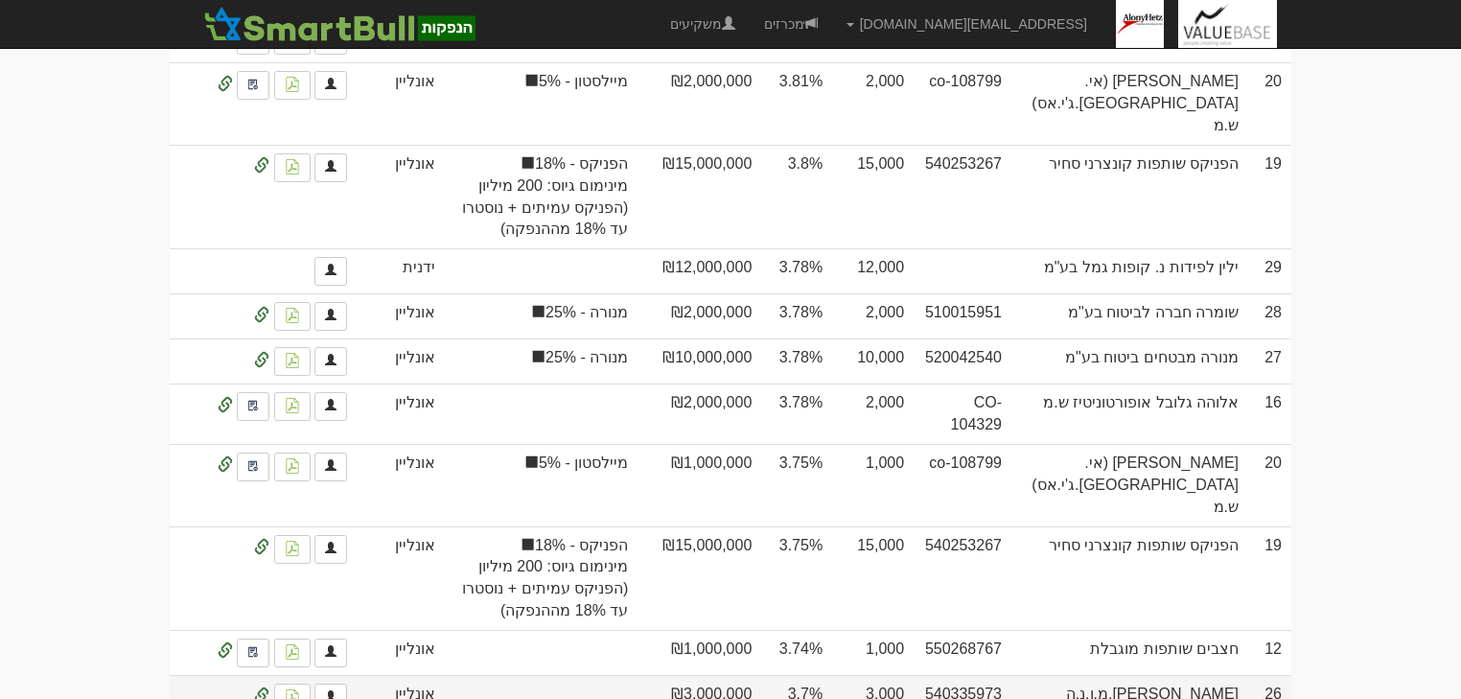
scroll to position [1380, 0]
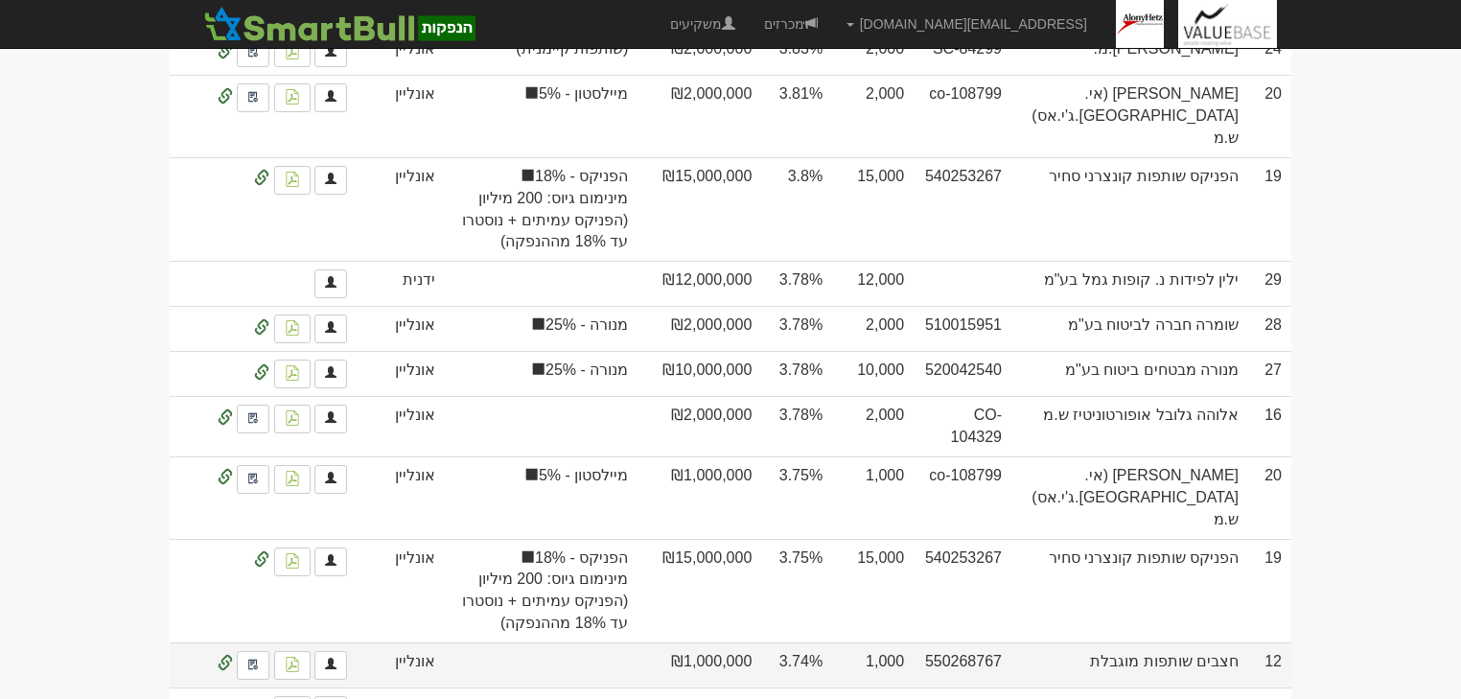
click at [805, 642] on td "3.74%" at bounding box center [796, 664] width 71 height 45
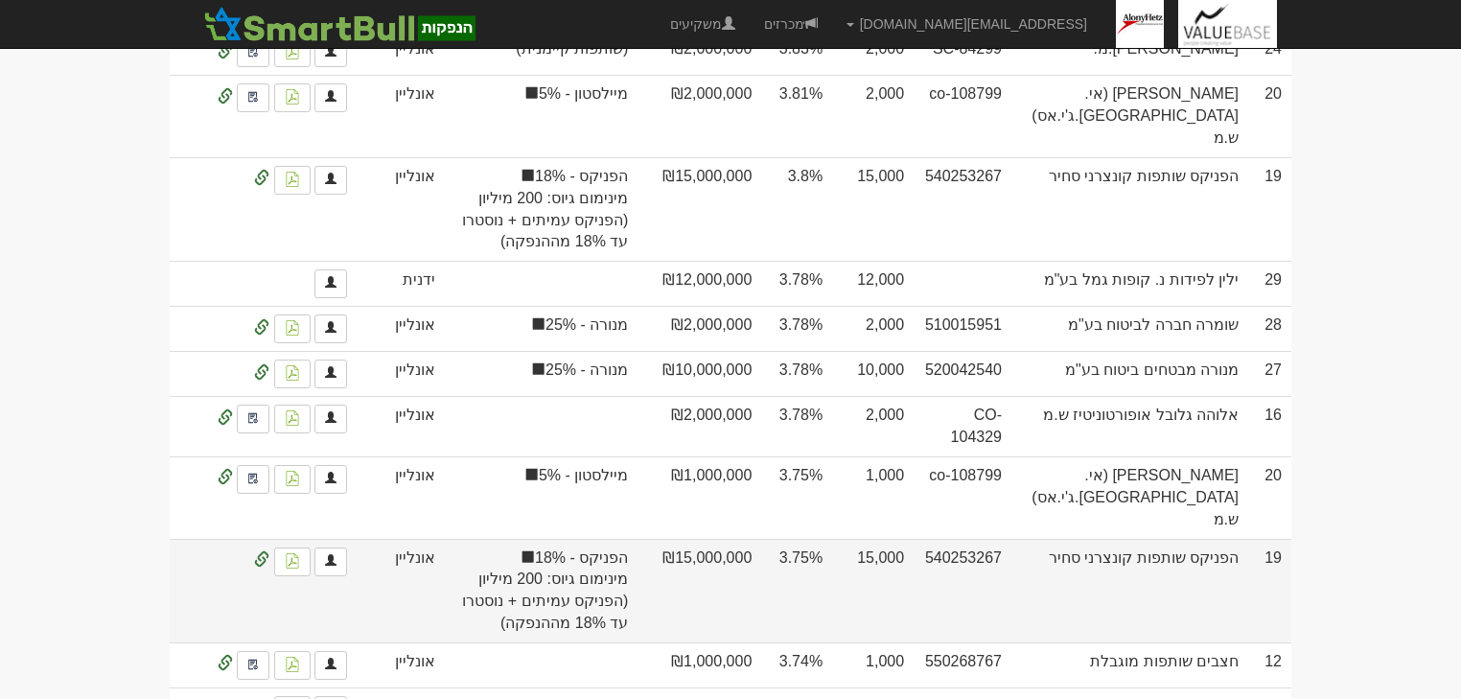
click at [798, 539] on td "3.75%" at bounding box center [796, 591] width 71 height 104
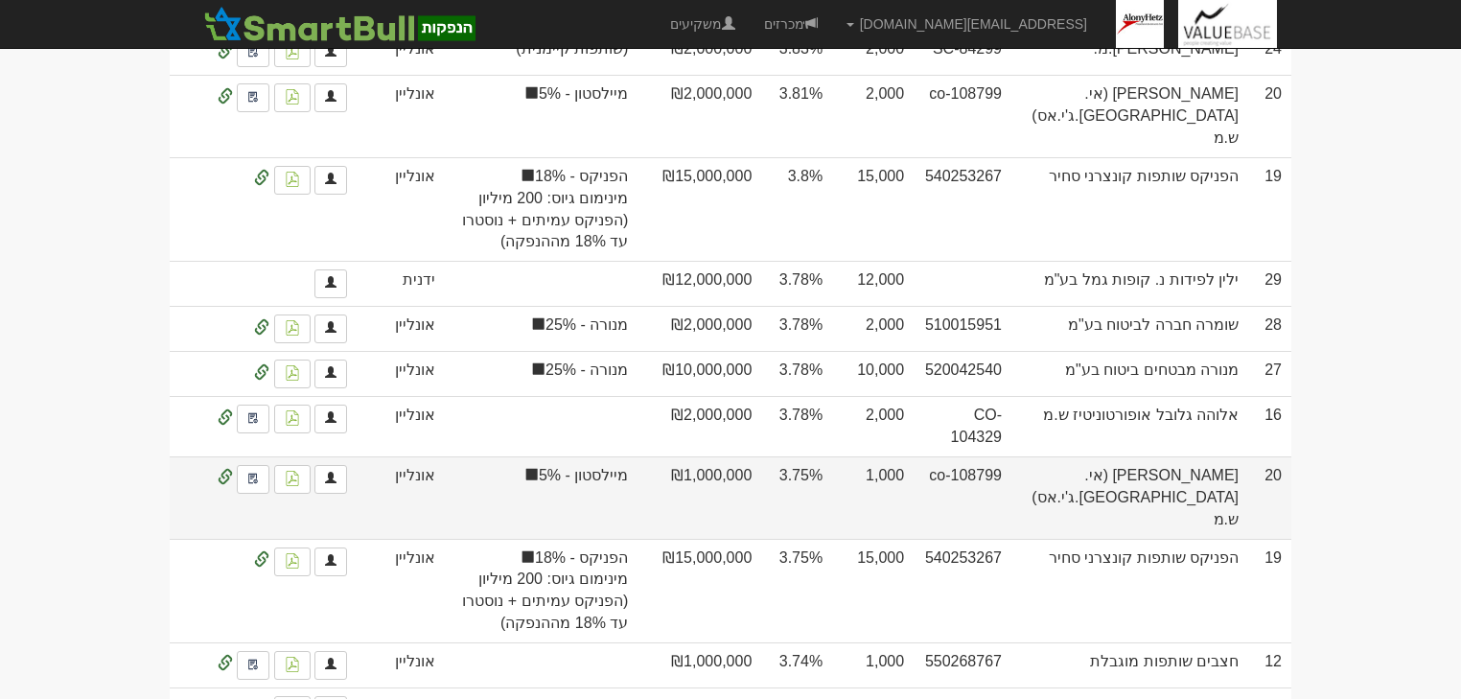
click at [805, 456] on td "3.75%" at bounding box center [796, 497] width 71 height 82
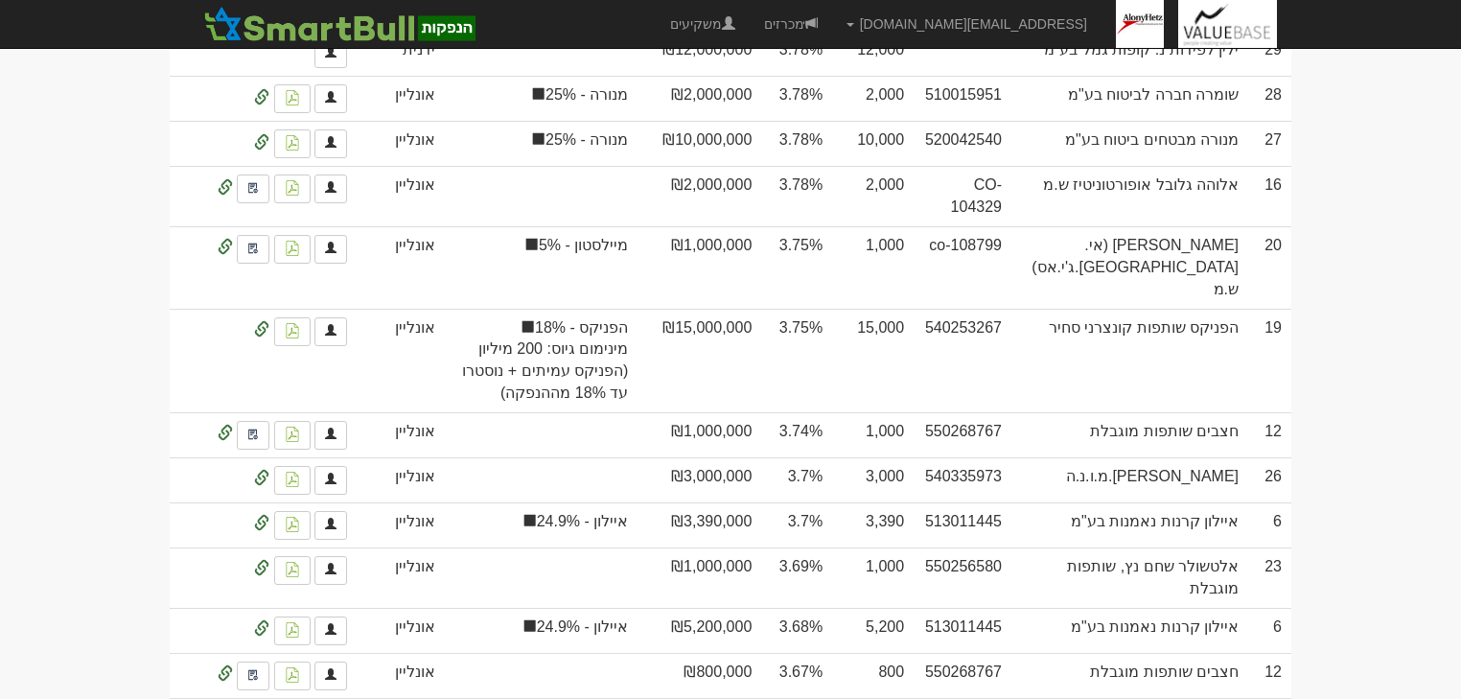
scroll to position [1227, 0]
